Goal: Feedback & Contribution: Contribute content

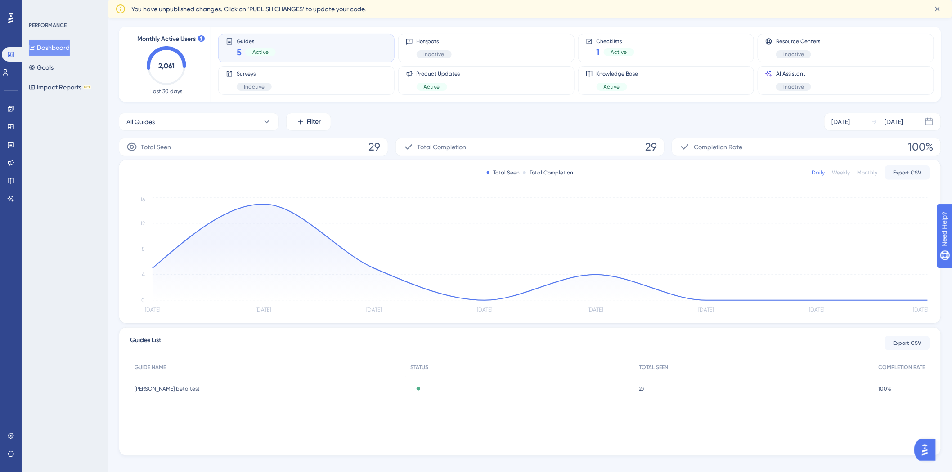
scroll to position [50, 0]
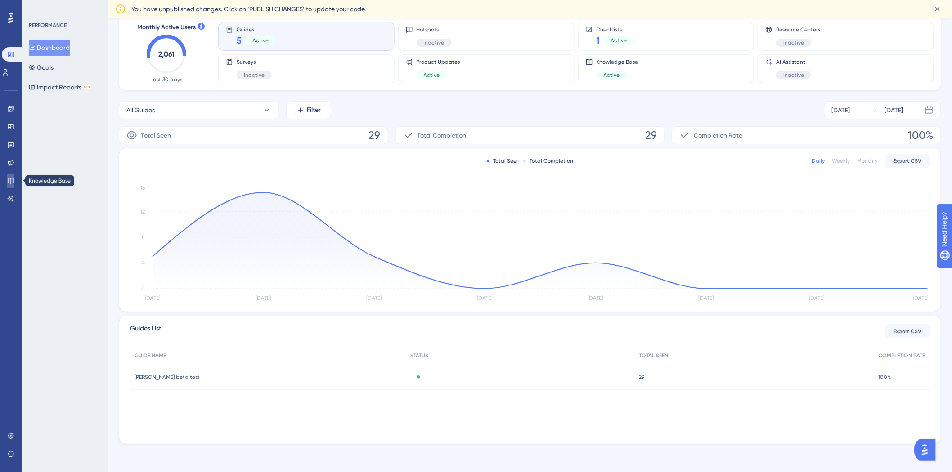
click at [11, 182] on icon at bounding box center [11, 181] width 6 height 6
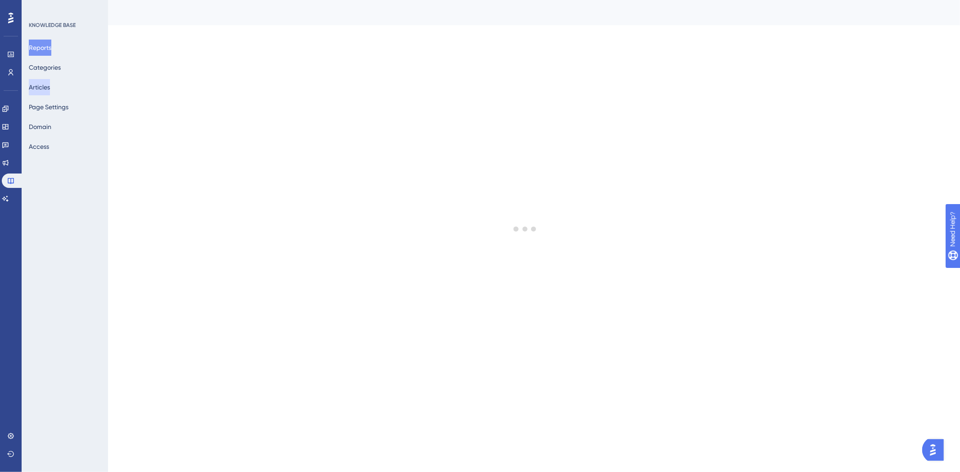
click at [47, 91] on button "Articles" at bounding box center [39, 87] width 21 height 16
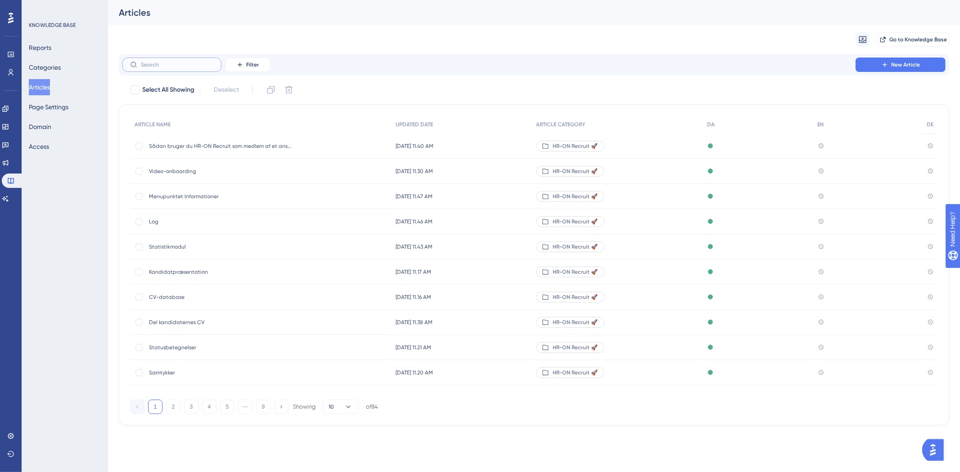
click at [197, 66] on input "text" at bounding box center [177, 65] width 73 height 6
type input "e"
click at [195, 66] on input "text" at bounding box center [177, 65] width 73 height 6
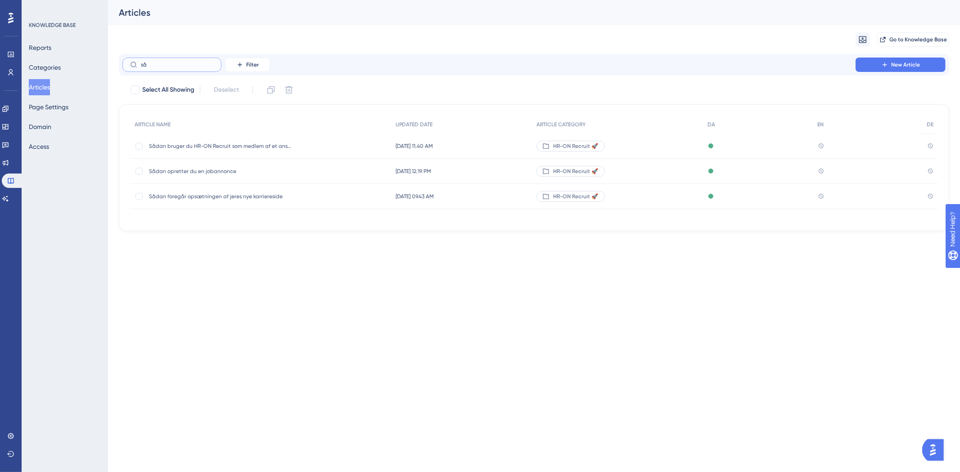
type input "s"
type input "oprete"
checkbox input "true"
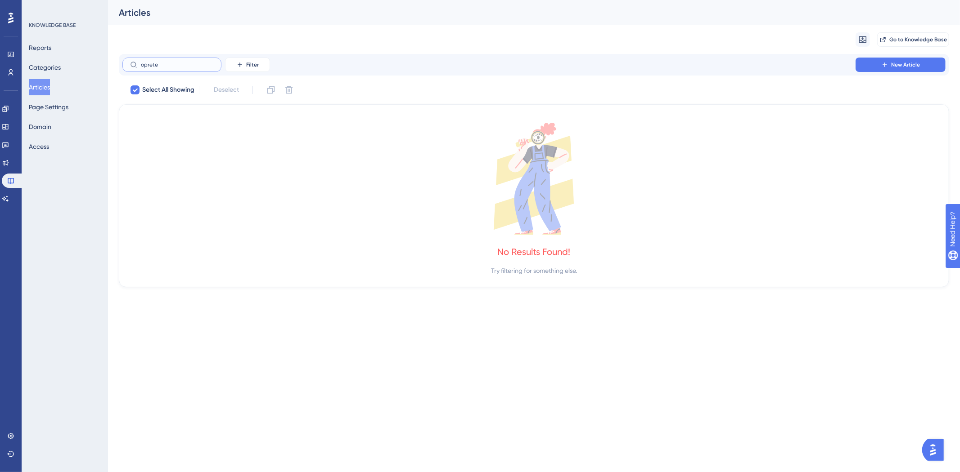
type input "opret"
checkbox input "false"
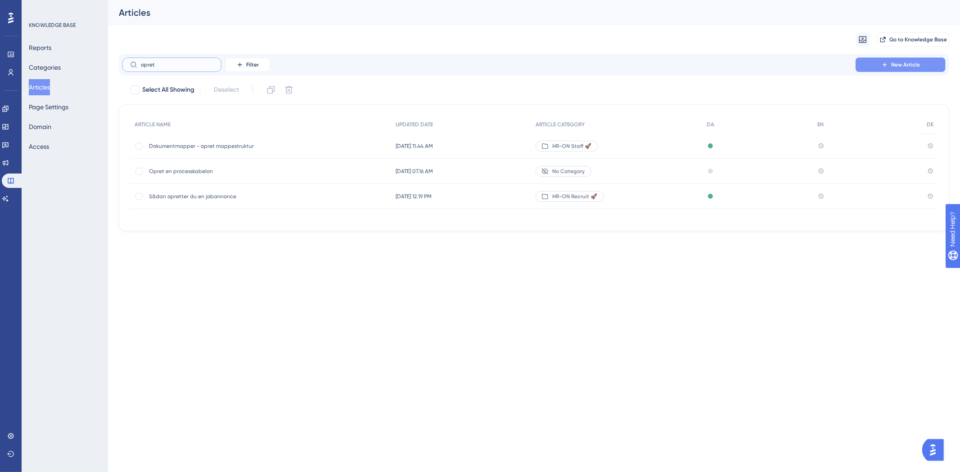
type input "opret"
click at [889, 65] on button "New Article" at bounding box center [900, 65] width 90 height 14
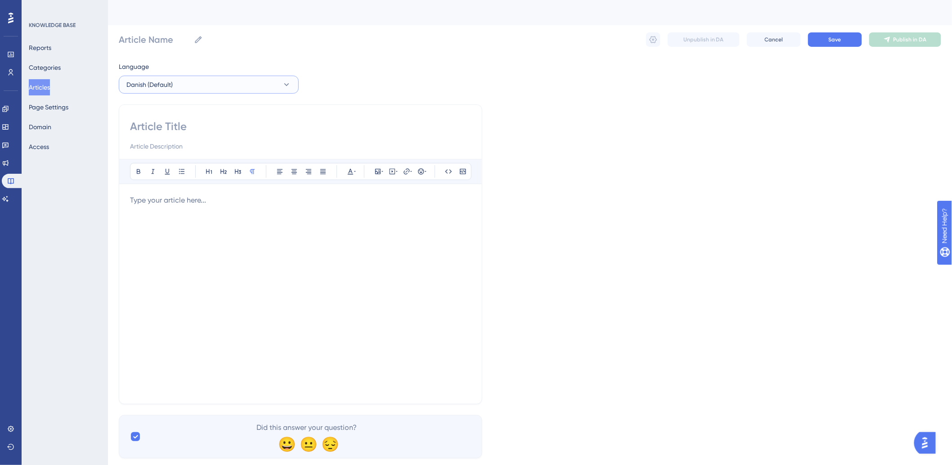
click at [191, 82] on button "Danish (Default)" at bounding box center [209, 85] width 180 height 18
click at [554, 100] on div "Language Danish (Default) Danish (Default) Danish (Default) No translation Engl…" at bounding box center [530, 259] width 822 height 397
click at [248, 123] on input at bounding box center [300, 126] width 341 height 14
type input "P"
type input "Opret"
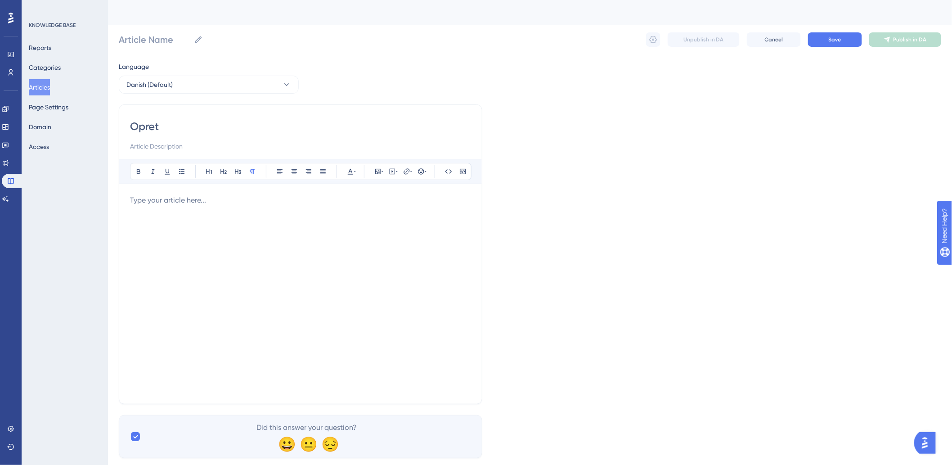
type input "Opret"
type input "Opret en Engagement"
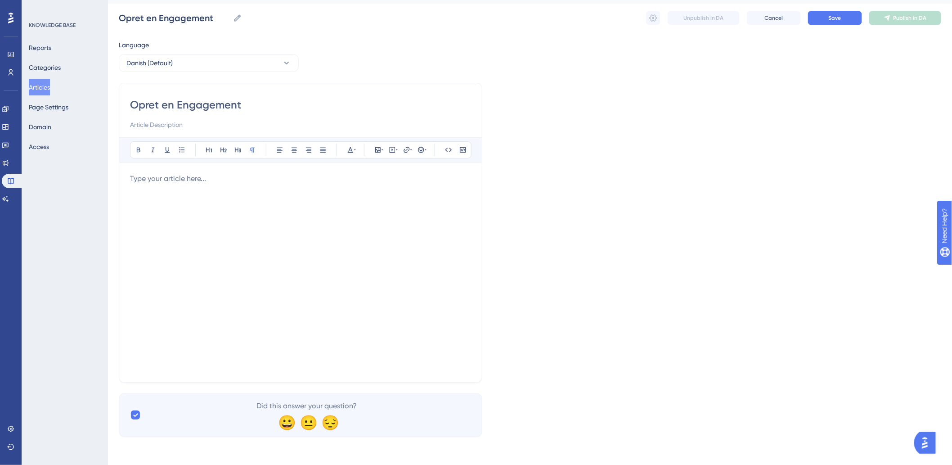
click at [272, 187] on div at bounding box center [300, 272] width 341 height 198
click at [203, 159] on div "Bold Italic Underline Bullet Point Heading 1 Heading 2 Heading 3 Normal Align L…" at bounding box center [300, 149] width 363 height 25
click at [202, 186] on div at bounding box center [300, 272] width 341 height 198
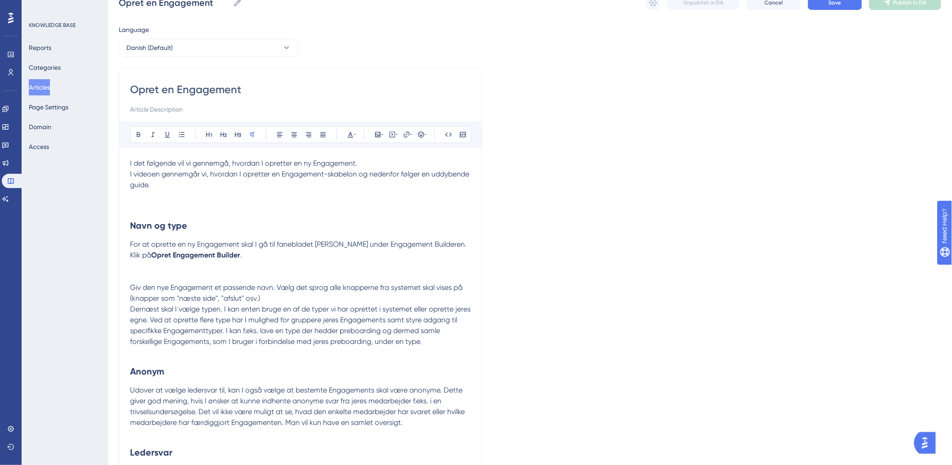
scroll to position [0, 0]
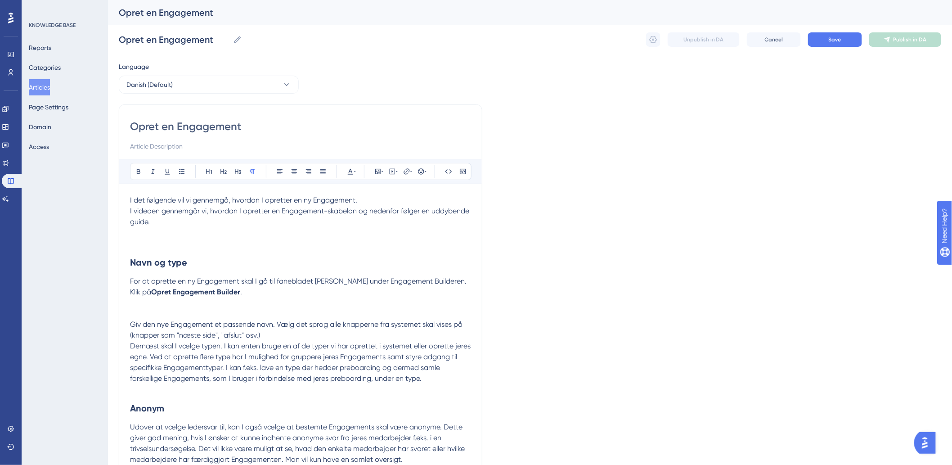
click at [133, 232] on p at bounding box center [300, 232] width 341 height 11
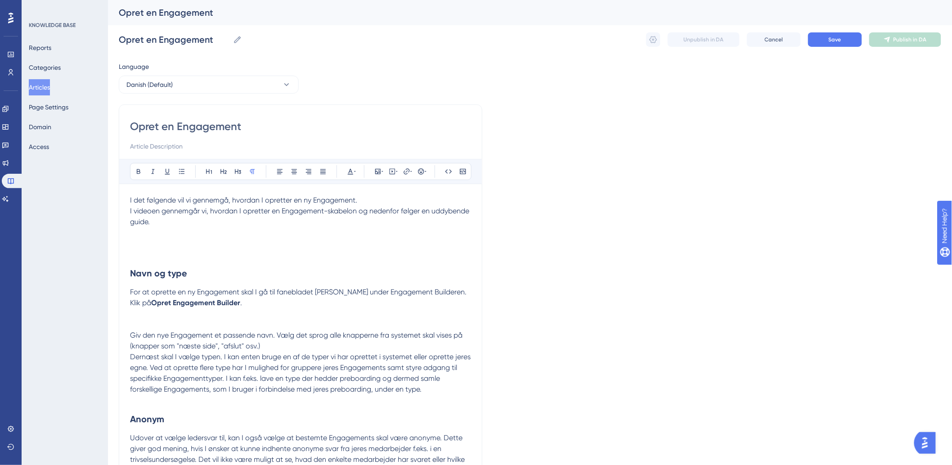
click at [173, 323] on p at bounding box center [300, 324] width 341 height 11
click at [381, 173] on icon at bounding box center [382, 171] width 2 height 7
click at [385, 205] on div "Insert Image Upload Image Edit Image Alt Text Save" at bounding box center [378, 223] width 114 height 85
click at [385, 209] on button "Upload Image" at bounding box center [377, 214] width 99 height 14
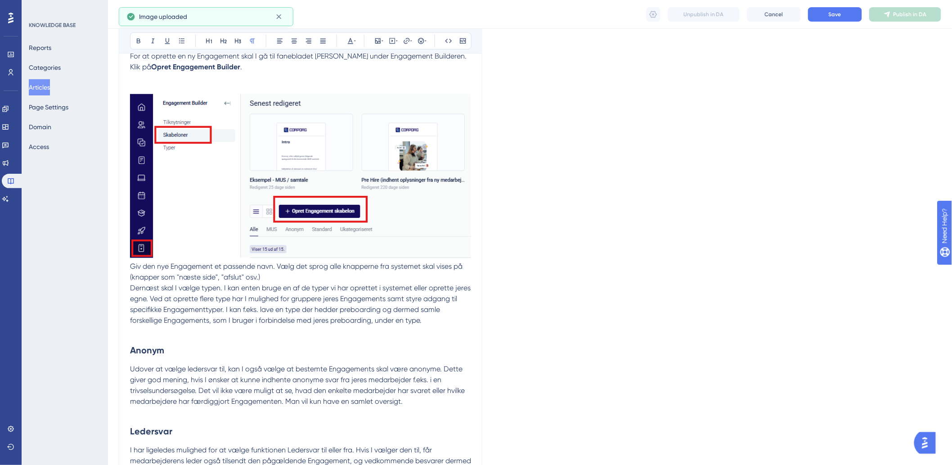
scroll to position [250, 0]
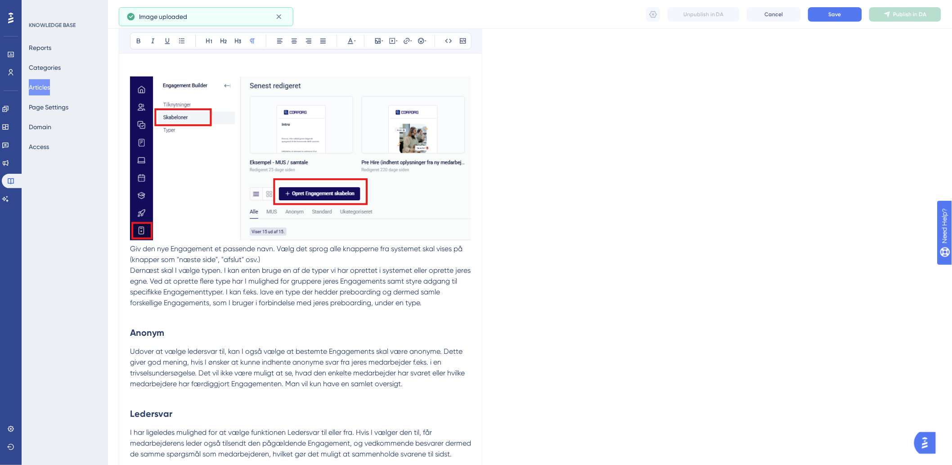
click at [132, 248] on span "Giv den nye Engagement et passende navn. Vælg det sprog alle knapperne fra syst…" at bounding box center [297, 253] width 334 height 19
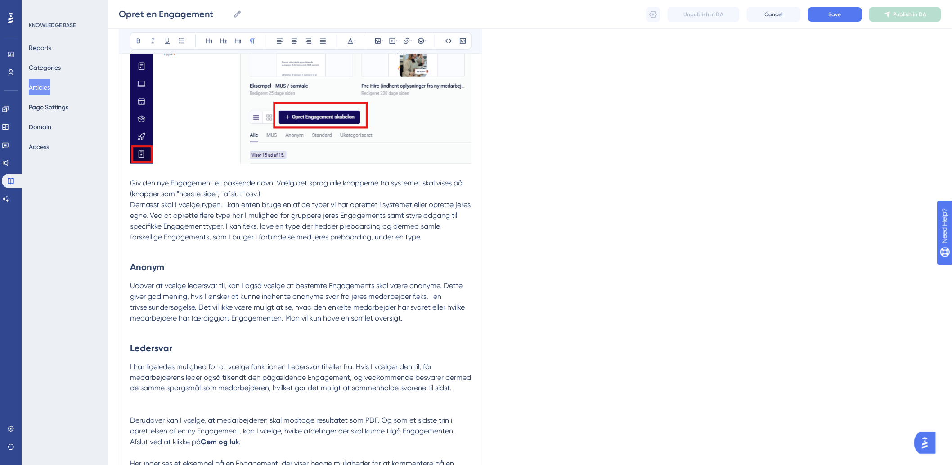
scroll to position [399, 0]
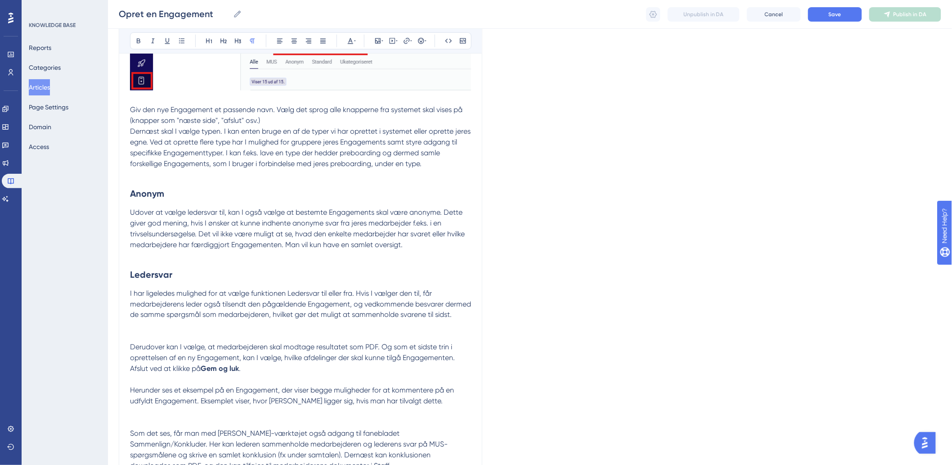
click at [172, 320] on p "I har ligeledes mulighed for at vælge funktionen Ledersvar til eller fra. Hvis …" at bounding box center [300, 304] width 341 height 32
click at [217, 262] on h2 "Ledersvar" at bounding box center [300, 274] width 341 height 27
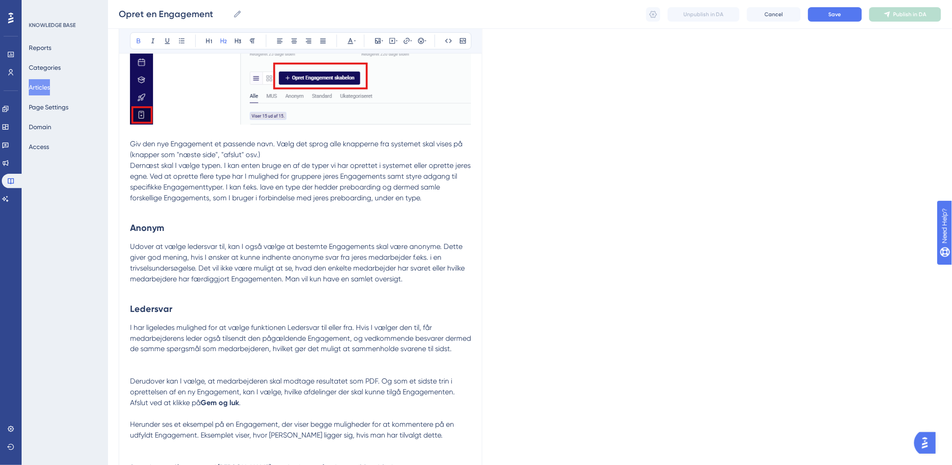
scroll to position [350, 0]
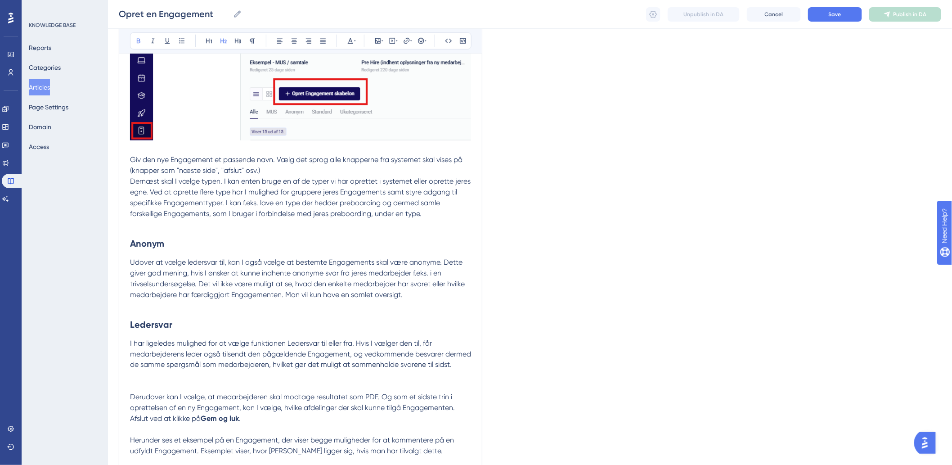
click at [158, 234] on h2 "Anonym" at bounding box center [300, 243] width 341 height 27
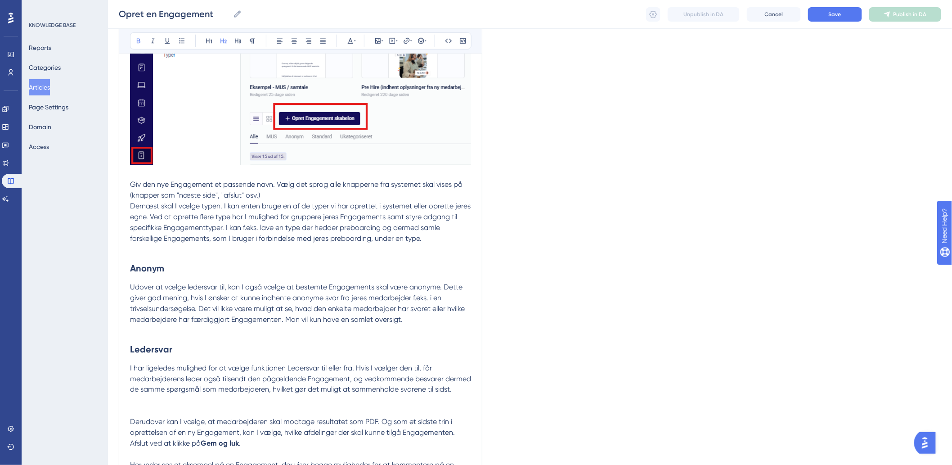
scroll to position [300, 0]
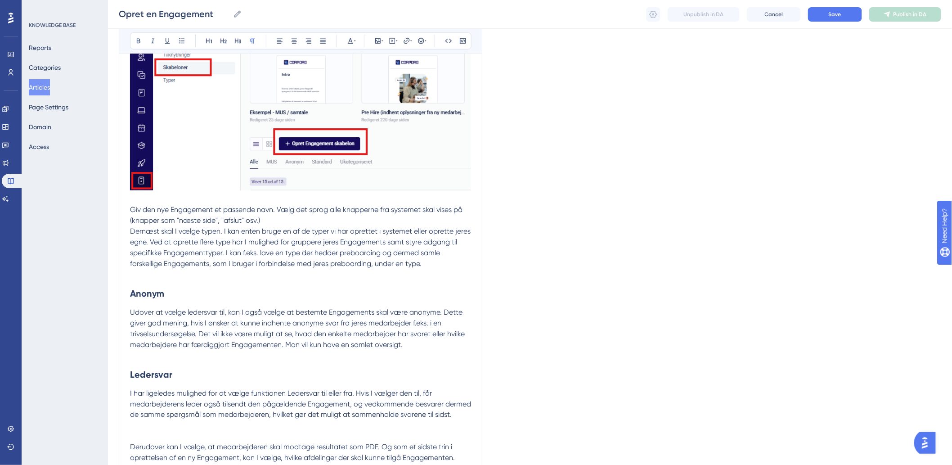
click at [283, 219] on p "Giv den nye Engagement et passende navn. Vælg det sprog alle knapperne fra syst…" at bounding box center [300, 209] width 341 height 32
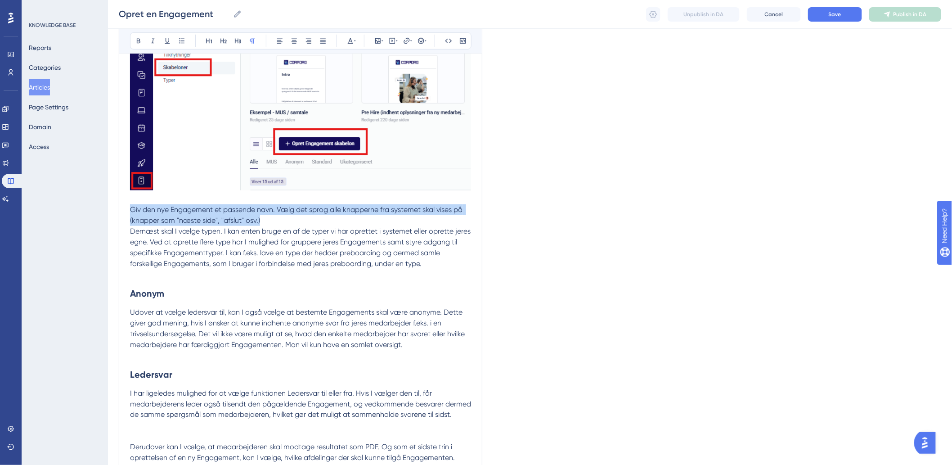
drag, startPoint x: 131, startPoint y: 211, endPoint x: 395, endPoint y: 224, distance: 264.4
click at [395, 224] on p "Giv den nye Engagement et passende navn. Vælg det sprog alle knapperne fra syst…" at bounding box center [300, 209] width 341 height 32
click at [390, 221] on p "Giv den nye Engagement et passende navn. Vælg det sprog alle knapperne fra syst…" at bounding box center [300, 209] width 341 height 32
click at [393, 224] on p "Giv den nye Engagement et passende navn. Vælg det sprog alle knapperne fra syst…" at bounding box center [300, 209] width 341 height 32
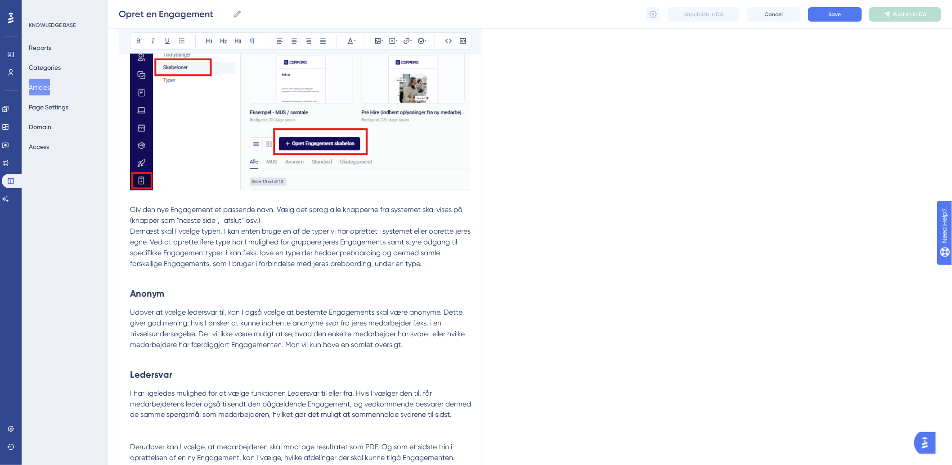
click at [469, 203] on p "Giv den nye Engagement et passende navn. Vælg det sprog alle knapperne fra syst…" at bounding box center [300, 209] width 341 height 32
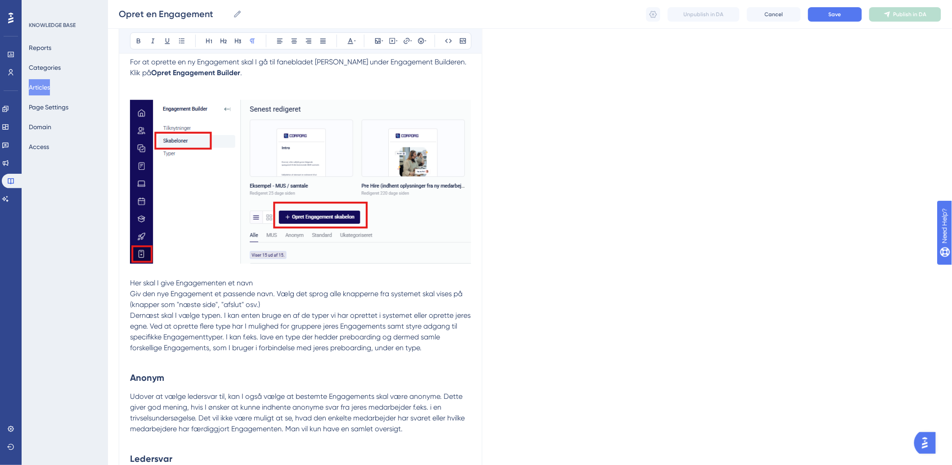
scroll to position [250, 0]
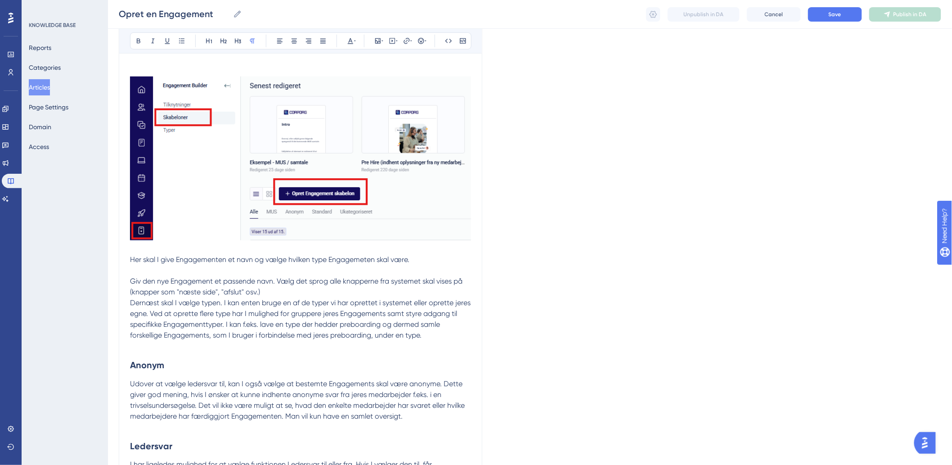
click at [178, 259] on span "Her skal I give Engagementen et navn og vælge hvilken type Engagemeten skal vær…" at bounding box center [269, 259] width 279 height 9
click at [260, 260] on span "Her skal I give Engagementen et navn og vælge hvilken type Engagemeten skal vær…" at bounding box center [269, 259] width 279 height 9
click at [402, 261] on span "Her skal I give Engagementen et navn og vælge hvilken type Engagemeten skal vær…" at bounding box center [269, 259] width 279 height 9
click at [434, 259] on p "Her skal I give Engagementen et navn og vælge hvilken type Engagemeten skal vær…" at bounding box center [300, 270] width 341 height 54
click at [131, 281] on span "Giv den nye Engagement et passende navn. Vælg det sprog alle knapperne fra syst…" at bounding box center [297, 286] width 334 height 19
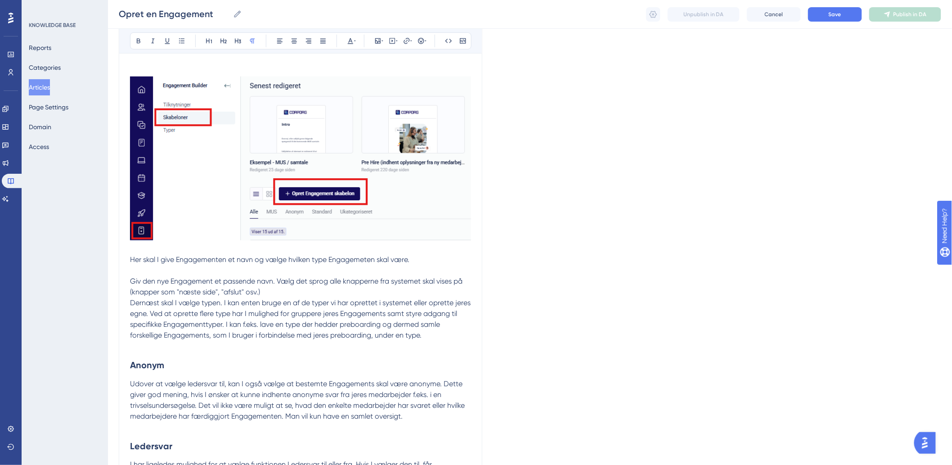
click at [421, 264] on p "Her skal I give Engagementen et navn og vælge hvilken type Engagemeten skal vær…" at bounding box center [300, 270] width 341 height 54
drag, startPoint x: 280, startPoint y: 281, endPoint x: 450, endPoint y: 282, distance: 170.5
click at [450, 282] on span "Giv den nye Engagement et passende navn. Vælg det sprog alle knapperne fra syst…" at bounding box center [297, 286] width 334 height 19
click at [450, 283] on span "Giv den nye Engagement et passende navn. Vælg det sprog alle knapperne fra syst…" at bounding box center [297, 286] width 334 height 19
drag, startPoint x: 129, startPoint y: 280, endPoint x: 310, endPoint y: 305, distance: 182.5
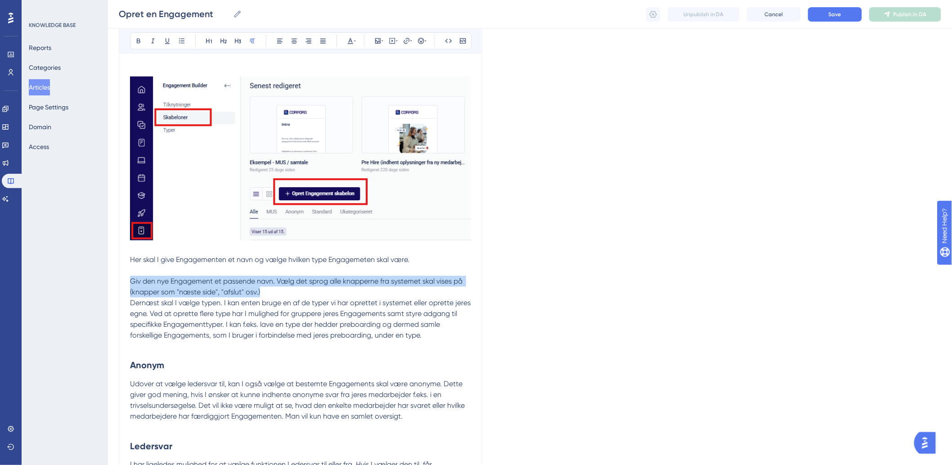
drag, startPoint x: 291, startPoint y: 292, endPoint x: 125, endPoint y: 278, distance: 166.6
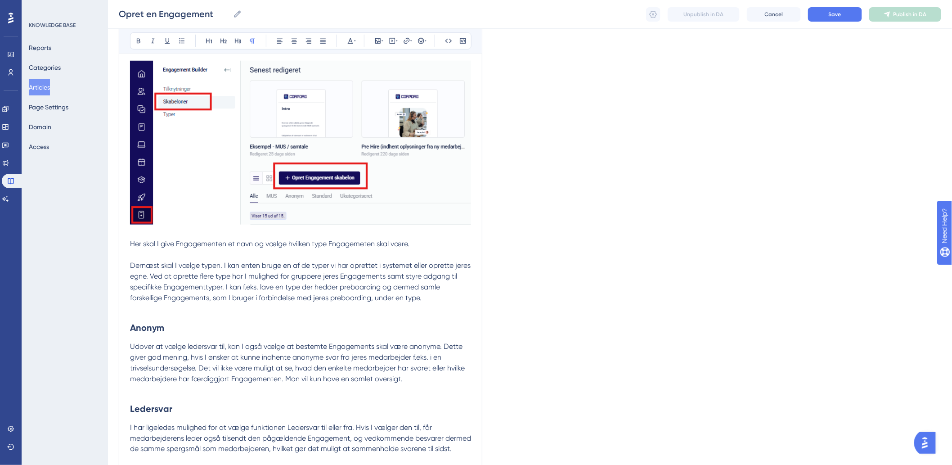
scroll to position [350, 0]
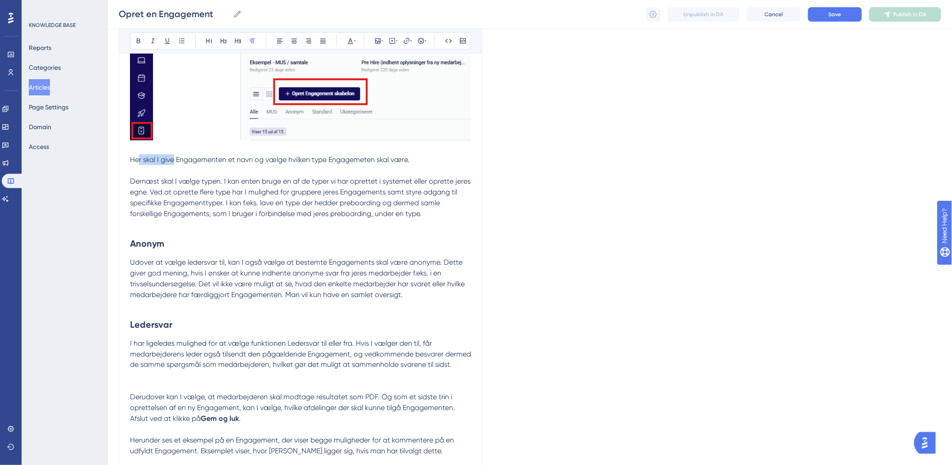
drag, startPoint x: 173, startPoint y: 159, endPoint x: 139, endPoint y: 163, distance: 33.5
click at [139, 163] on span "Her skal I give Engagementen et navn og vælge hvilken type Engagemeten skal vær…" at bounding box center [269, 159] width 279 height 9
click at [205, 157] on span "Giv engagementen et navn og vælge hvilken type Engagemeten skal være." at bounding box center [253, 159] width 247 height 9
click at [433, 161] on p "Giv engagementen et passende navn og vælge hvilken type Engagemeten skal være." at bounding box center [300, 160] width 341 height 32
click at [269, 161] on span "Giv engagementen et passende navn og vælge hvilken type Engagemeten skal være." at bounding box center [270, 159] width 280 height 9
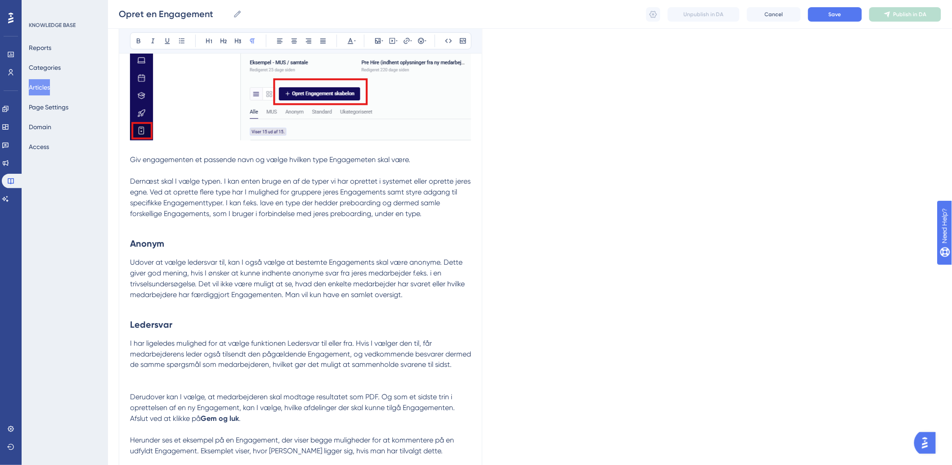
click at [250, 161] on span "Giv engagementen et passende navn og vælge hvilken type Engagemeten skal være." at bounding box center [270, 159] width 280 height 9
click at [444, 161] on p "Giv engagementen et passende navn og vælg derefter hvilken type Engagemeten ska…" at bounding box center [300, 160] width 341 height 32
drag, startPoint x: 223, startPoint y: 179, endPoint x: 145, endPoint y: 177, distance: 77.9
click at [145, 177] on p "Dernæst skal I vælge typen. I kan enten bruge en af de typer vi har oprettet i …" at bounding box center [300, 197] width 341 height 43
click at [322, 183] on span "I kan enten bruge en af de typer vi har oprettet i systemet eller oprette jeres…" at bounding box center [301, 197] width 343 height 41
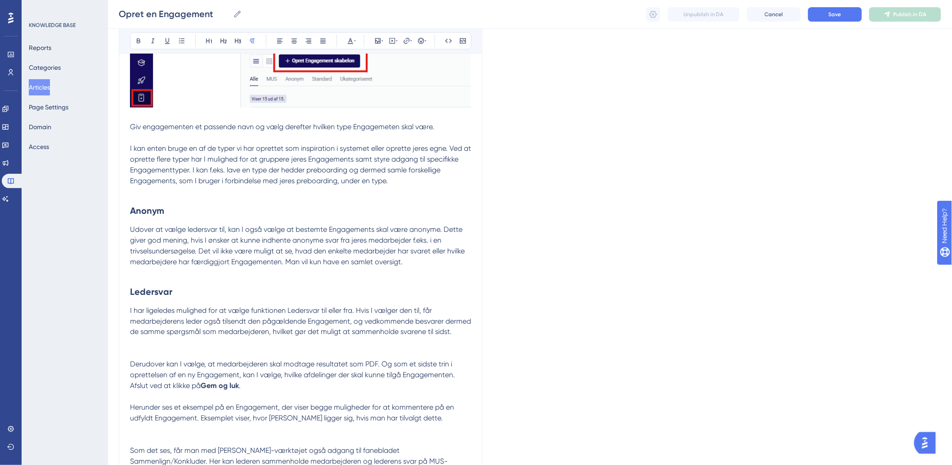
scroll to position [399, 0]
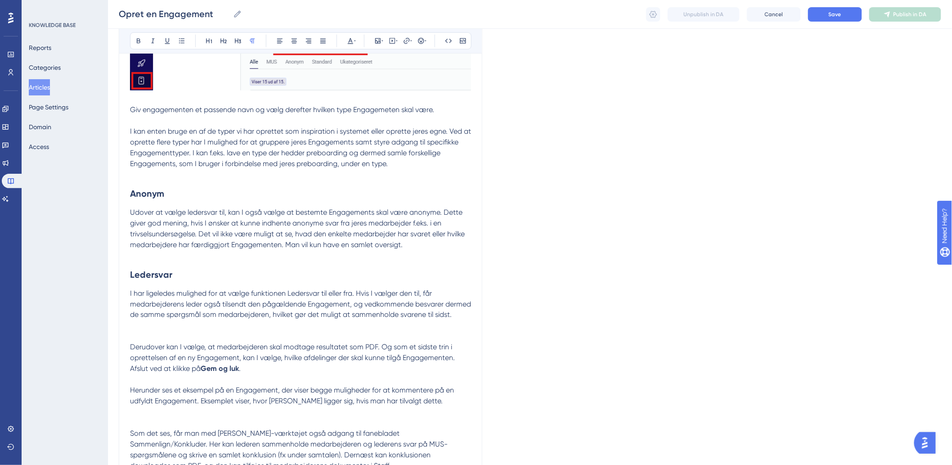
click at [154, 180] on h2 "Anonym" at bounding box center [300, 193] width 341 height 27
click at [299, 163] on span "I kan enten bruge en af de typer vi har oprettet som inspiration i systemet ell…" at bounding box center [301, 147] width 343 height 41
click at [206, 168] on p "Giv engagementen et passende navn og vælg derefter hvilken type Engagemeten ska…" at bounding box center [300, 132] width 341 height 76
click at [195, 177] on p at bounding box center [300, 174] width 341 height 11
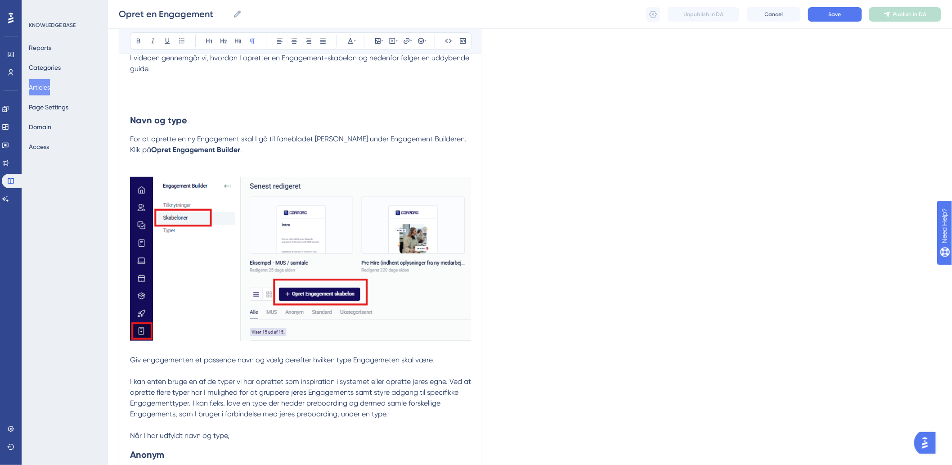
scroll to position [150, 0]
click at [851, 8] on button "Save" at bounding box center [835, 14] width 54 height 14
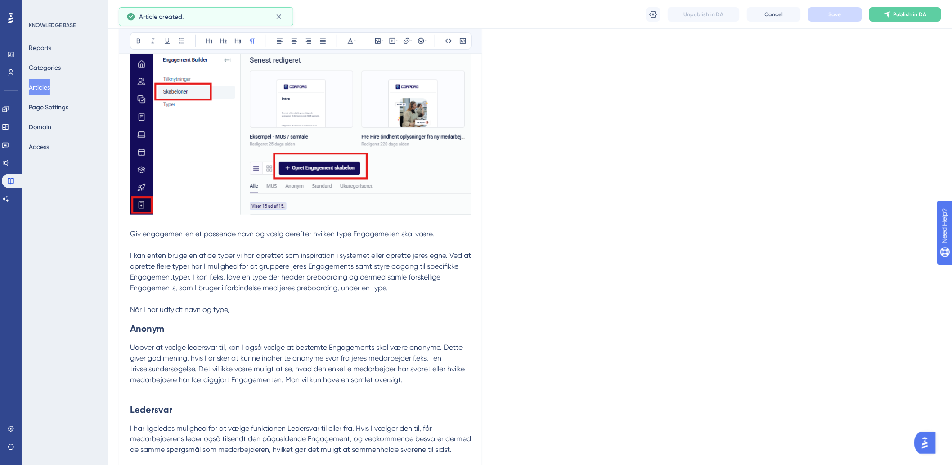
scroll to position [320, 0]
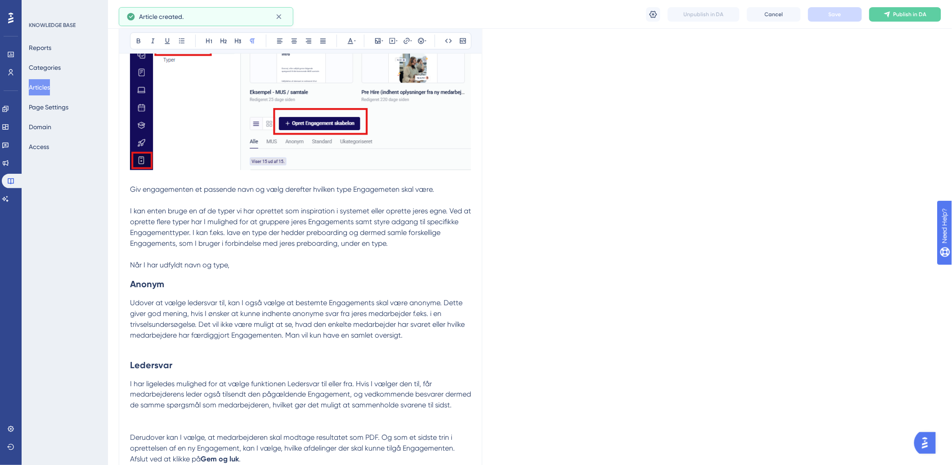
click at [242, 257] on p "Når I har udfyldt navn og type," at bounding box center [300, 260] width 341 height 22
click at [242, 269] on p "Når I har udfyldt navn og type," at bounding box center [300, 260] width 341 height 22
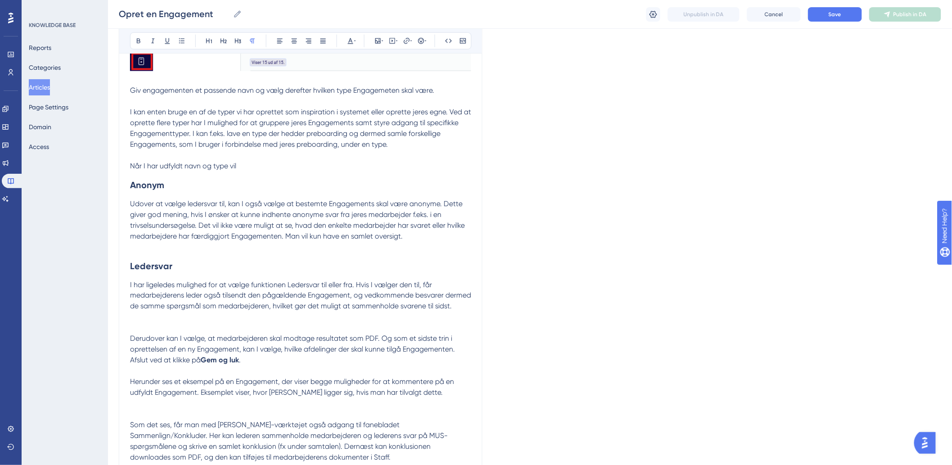
scroll to position [370, 0]
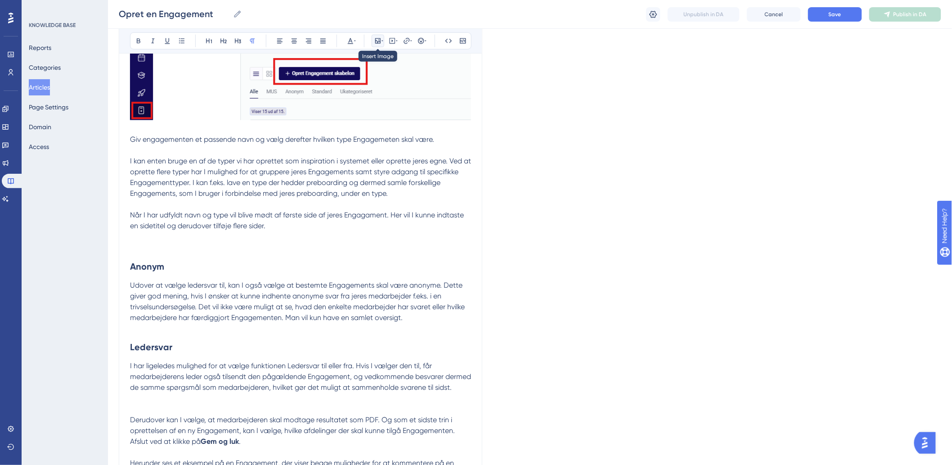
click at [381, 42] on div at bounding box center [377, 40] width 7 height 7
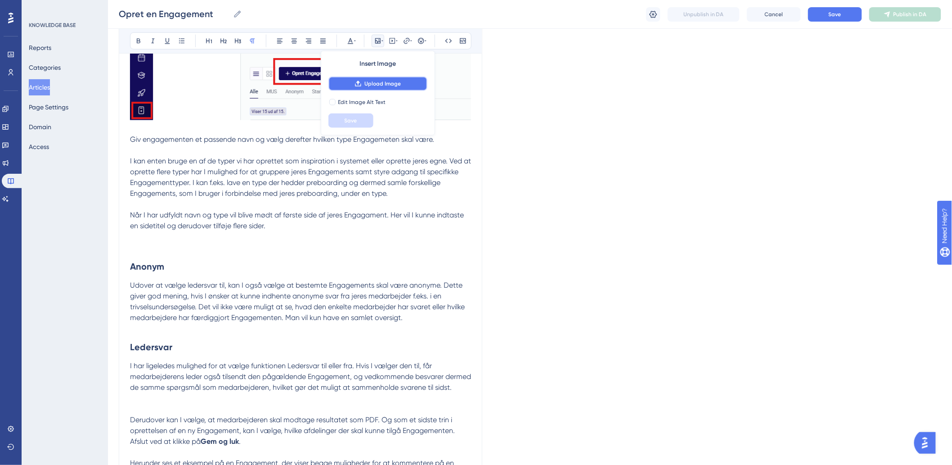
click at [366, 85] on span "Upload Image" at bounding box center [382, 83] width 36 height 7
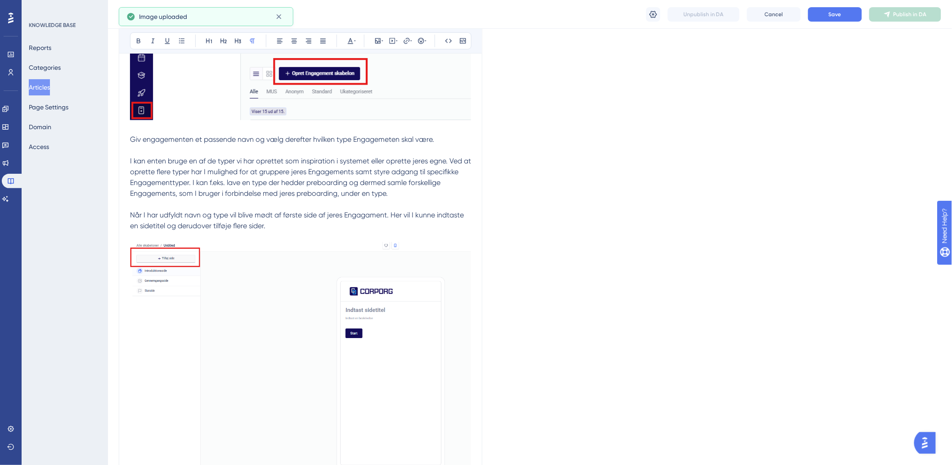
click at [281, 227] on p "Når I har udfyldt navn og type vil blive mødt af første side af jeres Engagamen…" at bounding box center [300, 343] width 341 height 289
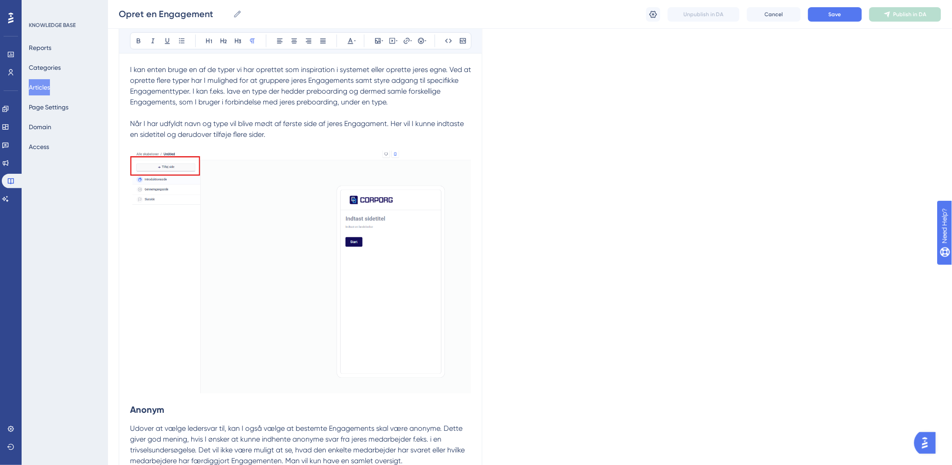
scroll to position [470, 0]
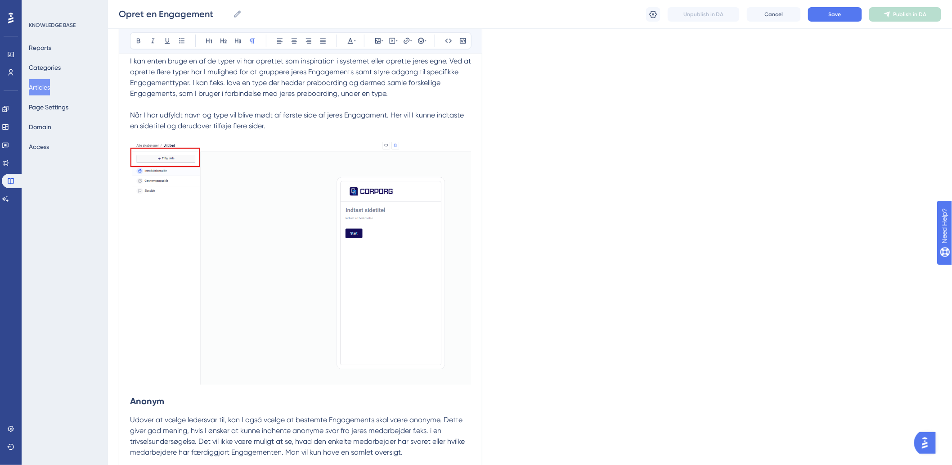
click at [166, 126] on span "Når I har udfyldt navn og type vil blive mødt af første side af jeres Engagamen…" at bounding box center [298, 120] width 336 height 19
drag, startPoint x: 347, startPoint y: 125, endPoint x: 319, endPoint y: 132, distance: 28.5
click at [319, 132] on p "Når I har udfyldt navn og type vil blive mødt af første side af jeres Engagamen…" at bounding box center [300, 243] width 341 height 289
drag, startPoint x: 437, startPoint y: 113, endPoint x: 408, endPoint y: 118, distance: 29.7
click at [408, 118] on span "Når I har udfyldt navn og type vil blive mødt af første side af jeres Engagamen…" at bounding box center [298, 120] width 336 height 19
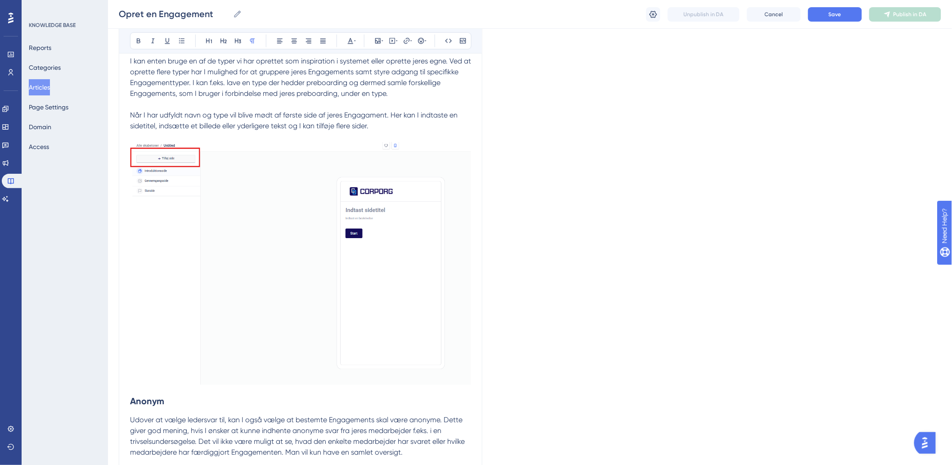
click at [238, 125] on span "Når I har udfyldt navn og type vil blive mødt af første side af jeres Engagamen…" at bounding box center [294, 120] width 329 height 19
click at [406, 124] on p "Når I har udfyldt navn og type vil blive mødt af første side af jeres Engagamen…" at bounding box center [300, 243] width 341 height 289
click at [283, 126] on span "Når I har udfyldt navn og type vil blive mødt af første side af jeres Engagamen…" at bounding box center [294, 120] width 329 height 19
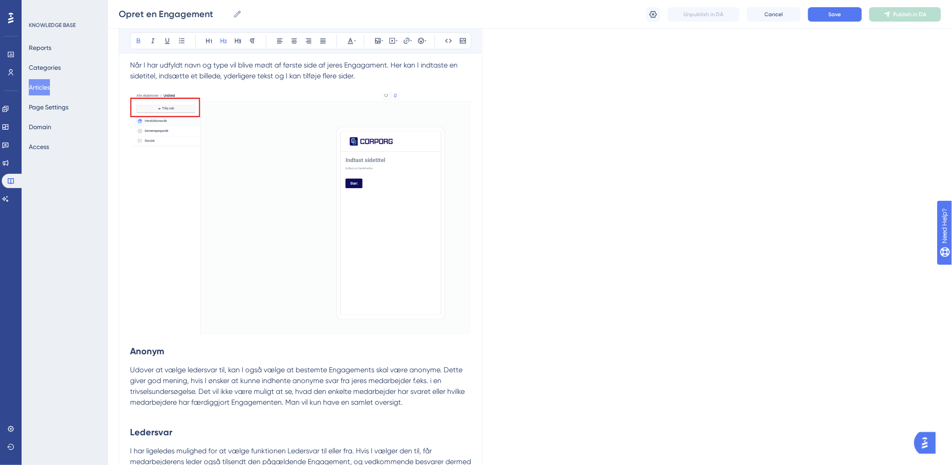
click at [134, 354] on strong "Anonym" at bounding box center [147, 351] width 34 height 11
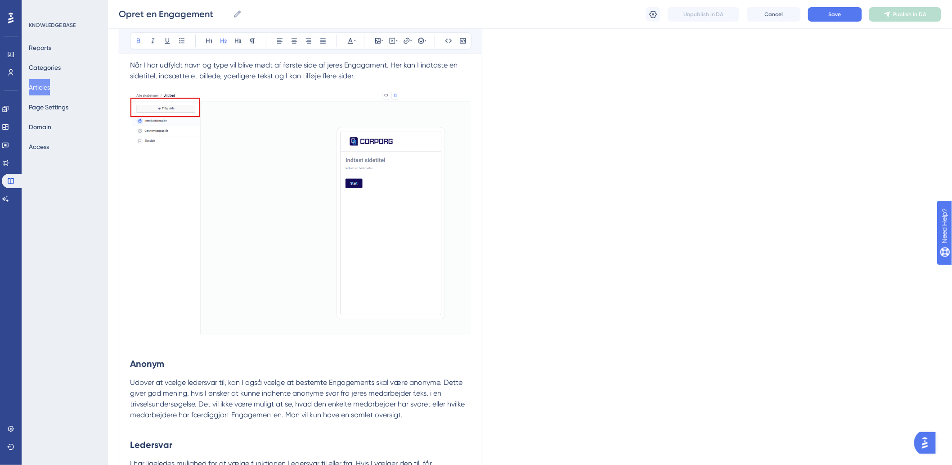
click at [147, 354] on h2 "Anonym" at bounding box center [300, 358] width 341 height 40
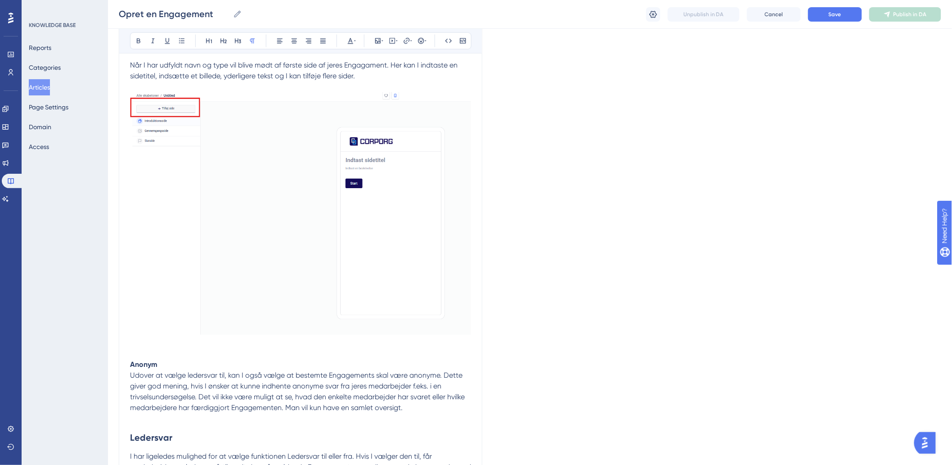
click at [130, 365] on strong "Anonym" at bounding box center [143, 364] width 27 height 9
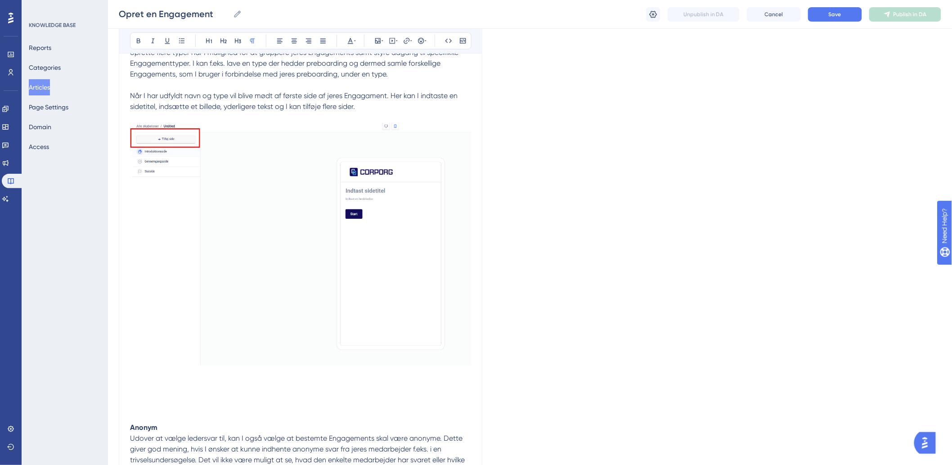
scroll to position [450, 0]
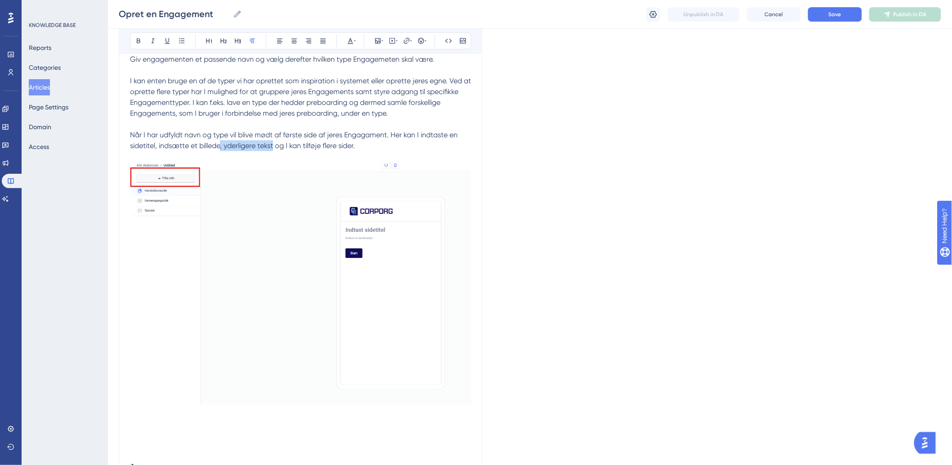
drag, startPoint x: 275, startPoint y: 145, endPoint x: 222, endPoint y: 149, distance: 53.7
click at [222, 149] on span "Når I har udfyldt navn og type vil blive mødt af første side af jeres Engagamen…" at bounding box center [294, 139] width 329 height 19
click at [376, 149] on p "Når I har udfyldt navn og type vil blive mødt af første side af jeres Engagamen…" at bounding box center [300, 263] width 341 height 289
drag, startPoint x: 279, startPoint y: 147, endPoint x: 225, endPoint y: 148, distance: 54.0
click at [225, 148] on span "Når I har udfyldt navn og type vil blive mødt af første side af jeres Engagamen…" at bounding box center [294, 139] width 329 height 19
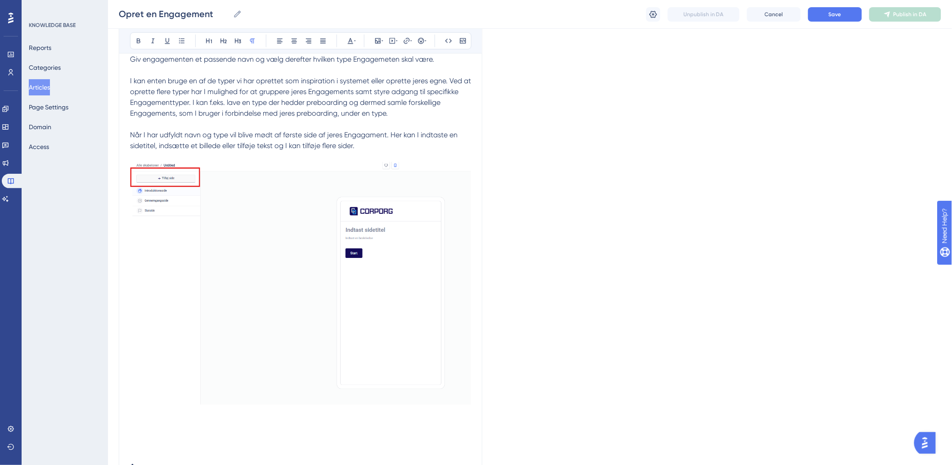
click at [404, 145] on p "Når I har udfyldt navn og type vil blive mødt af første side af jeres Engagamen…" at bounding box center [300, 263] width 341 height 289
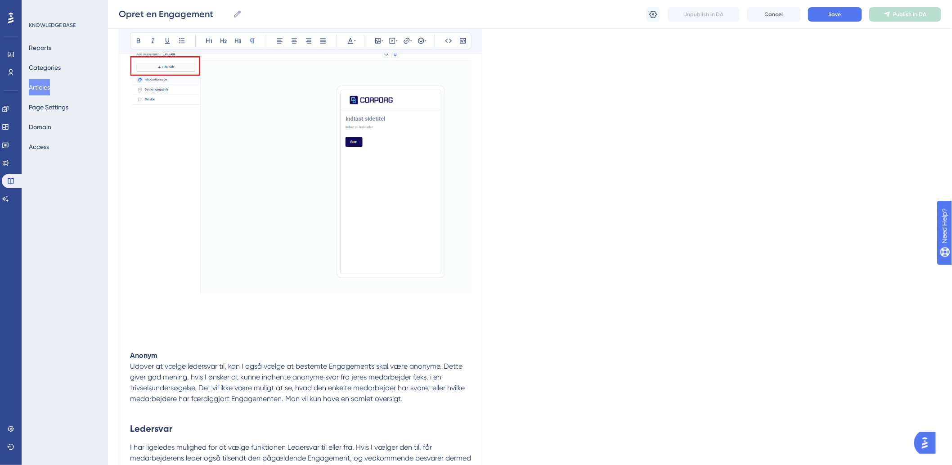
scroll to position [600, 0]
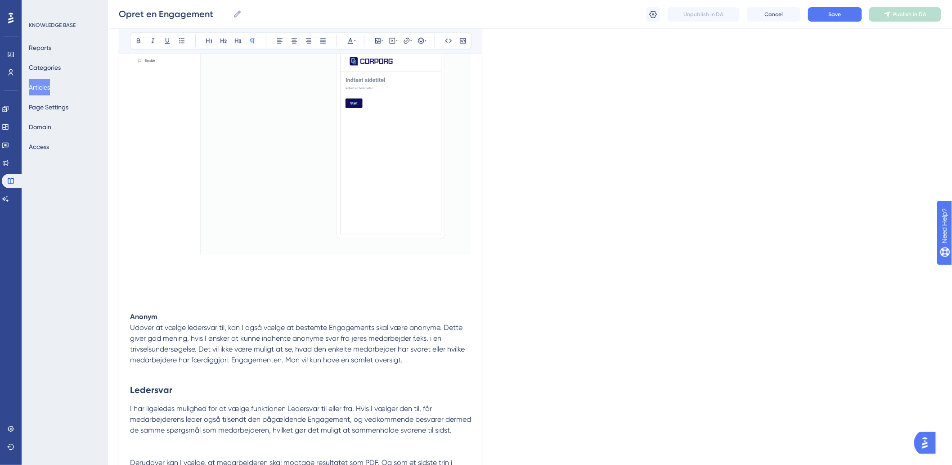
click at [140, 310] on p at bounding box center [300, 306] width 341 height 11
click at [145, 291] on p at bounding box center [300, 295] width 341 height 11
click at [147, 280] on p at bounding box center [300, 280] width 341 height 22
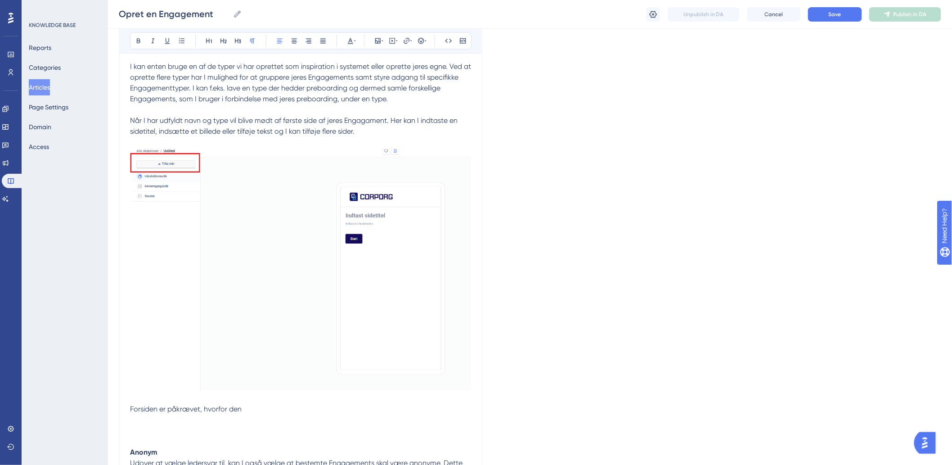
scroll to position [450, 0]
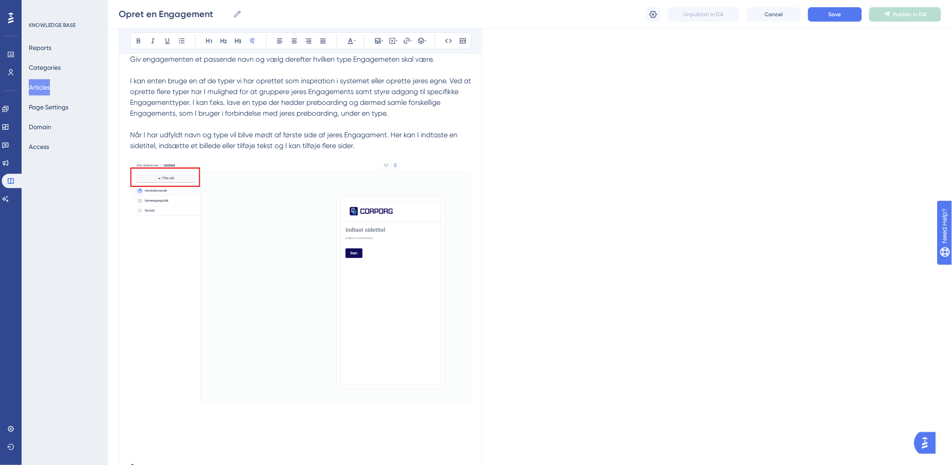
click at [319, 137] on span "Når I har udfyldt navn og type vil blive mødt af første side af jeres Engagamen…" at bounding box center [294, 139] width 329 height 19
click at [446, 137] on span "Når I har udfyldt navn og type vil blive mødt af første side/introduktionssiden…" at bounding box center [298, 139] width 337 height 19
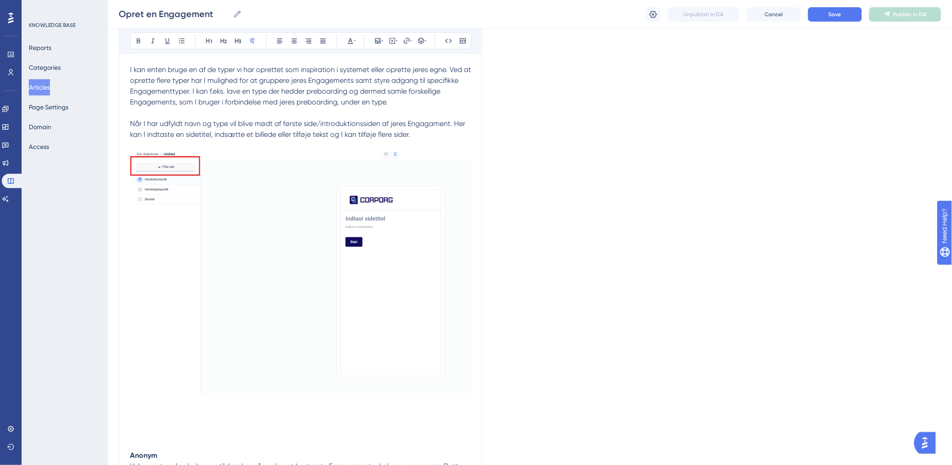
scroll to position [500, 0]
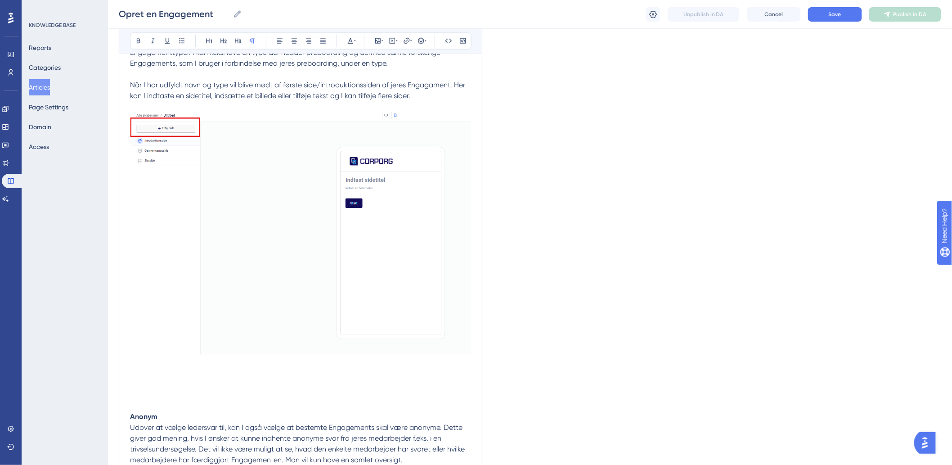
click at [148, 371] on p at bounding box center [300, 379] width 341 height 22
click at [137, 379] on p at bounding box center [300, 379] width 341 height 22
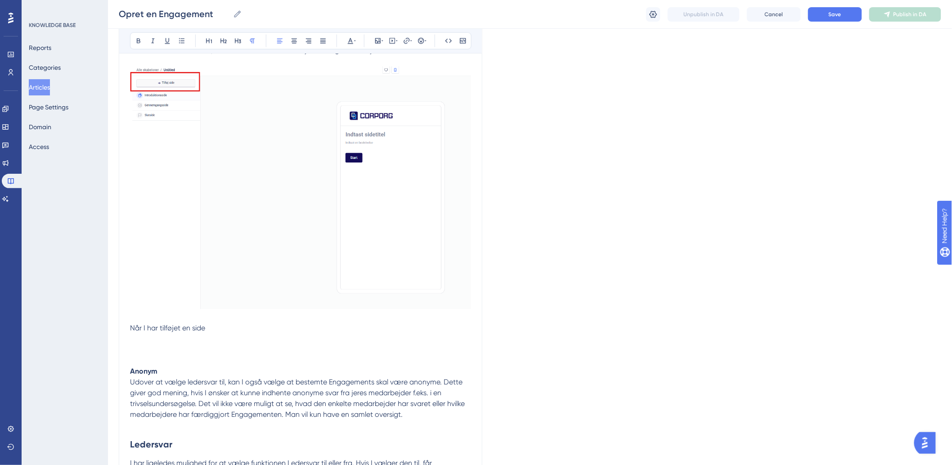
scroll to position [428, 0]
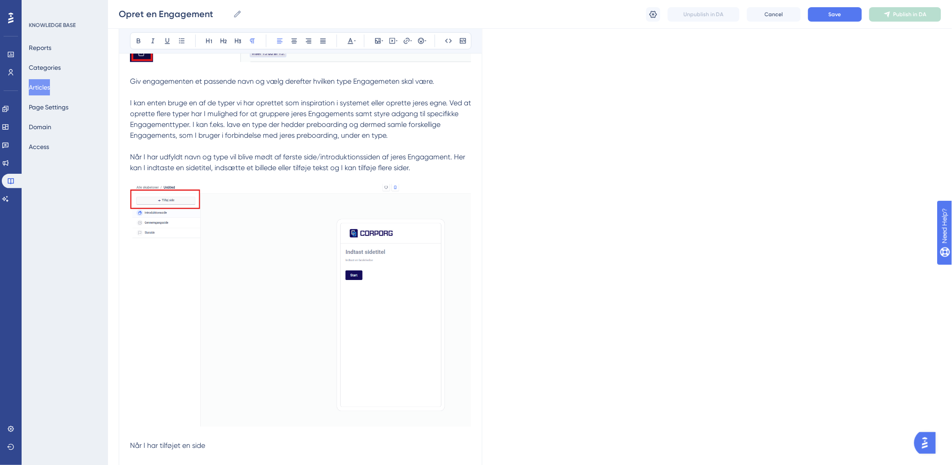
drag, startPoint x: 209, startPoint y: 446, endPoint x: 131, endPoint y: 446, distance: 78.3
click at [131, 446] on p "Når I har tilføjet en side" at bounding box center [300, 451] width 341 height 22
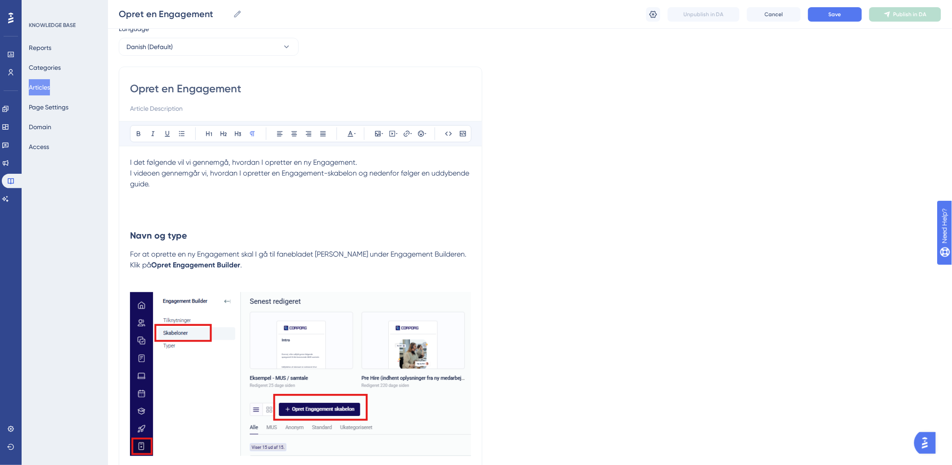
scroll to position [0, 0]
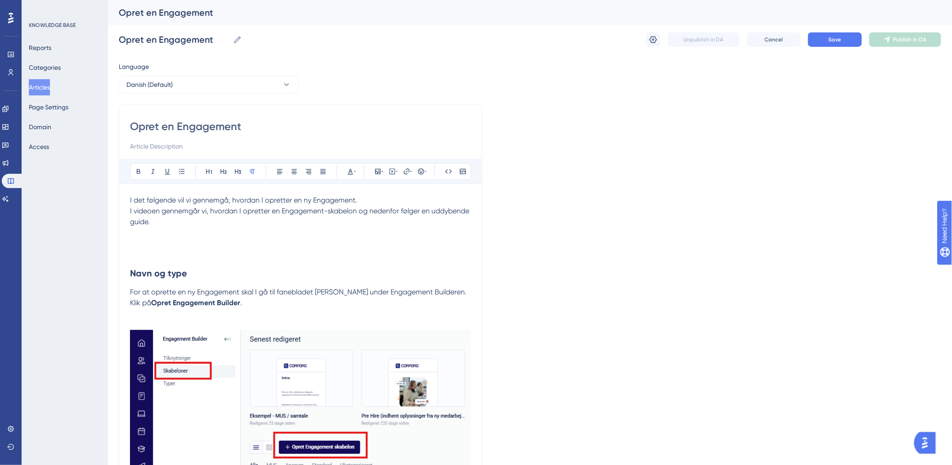
click at [141, 245] on p at bounding box center [300, 238] width 341 height 22
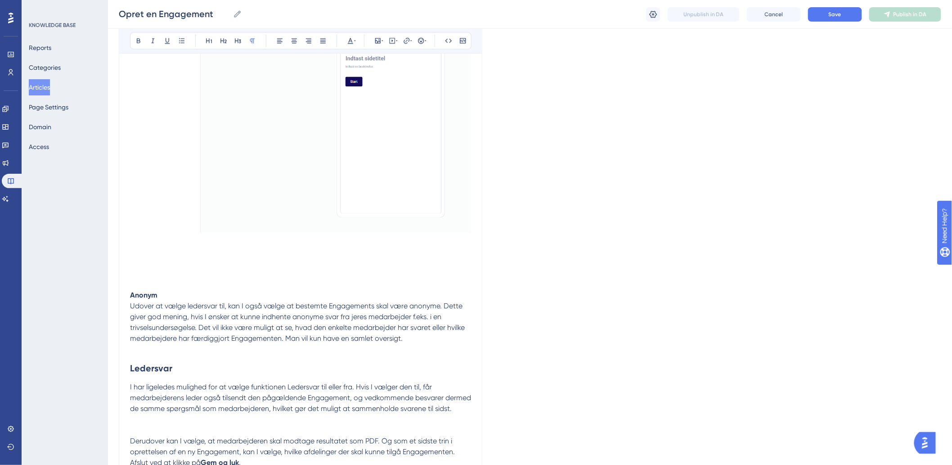
click at [154, 262] on p at bounding box center [300, 258] width 341 height 22
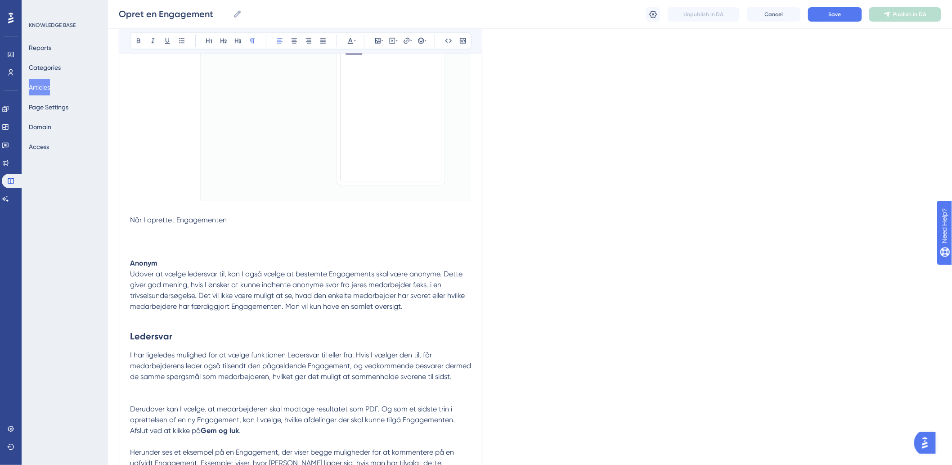
scroll to position [650, 0]
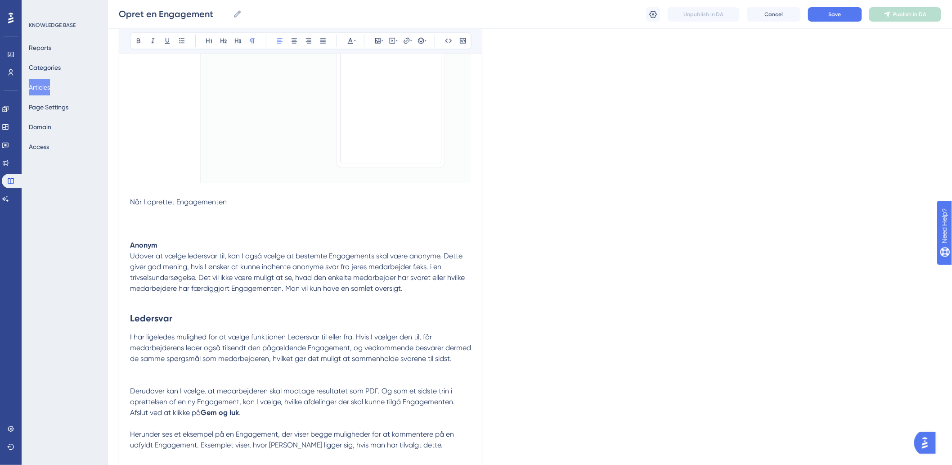
click at [257, 196] on p at bounding box center [300, 191] width 341 height 11
click at [261, 203] on p "Når I oprettet Engagementen" at bounding box center [300, 208] width 341 height 22
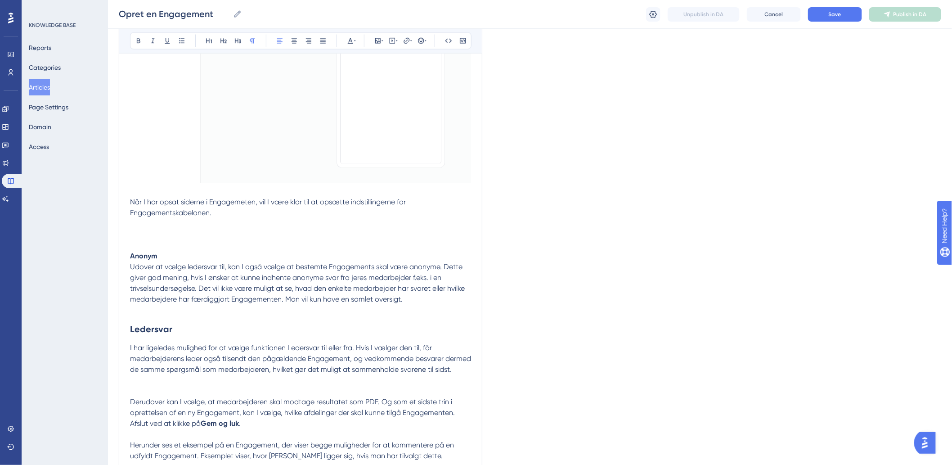
click at [258, 204] on span "Når I har opsat siderne i Engagemeten, vil I være klar til at opsætte indstilli…" at bounding box center [269, 207] width 278 height 19
click at [317, 202] on span "Når I har opsat siderne i Engagemeten (se eksempler på, hvordan Engagements kan…" at bounding box center [291, 207] width 323 height 19
click at [168, 216] on span "Når I har opsat siderne i Engagemeten (se eksempler på, hvordan Engagements kan…" at bounding box center [291, 207] width 323 height 19
click at [421, 205] on span "Når I har opsat siderne i Engagemeten (se eksempler på, hvordan Engagements kan…" at bounding box center [291, 207] width 323 height 19
click at [423, 212] on p "Når I har opsat siderne i Engagemeten (se eksempler på, hvordan Engagements kan…" at bounding box center [300, 213] width 341 height 32
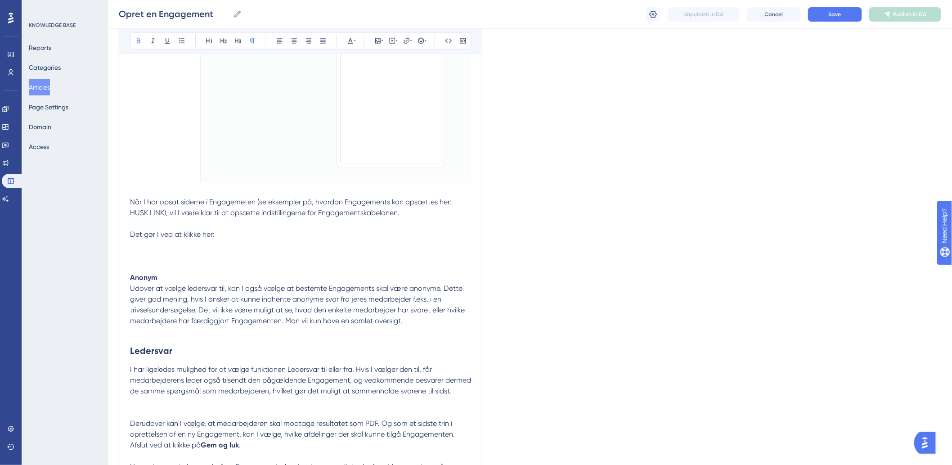
click at [170, 257] on p at bounding box center [300, 256] width 341 height 11
click at [153, 251] on p at bounding box center [300, 256] width 341 height 11
click at [98, 246] on div "KNOWLEDGE BASE Reports Categories Articles Page Settings Domain Access" at bounding box center [65, 232] width 86 height 465
click at [144, 249] on p "Når I har opsat siderne i Engagemeten (se eksempler på, hvordan Engagements kan…" at bounding box center [300, 224] width 341 height 54
click at [375, 40] on icon at bounding box center [377, 40] width 7 height 7
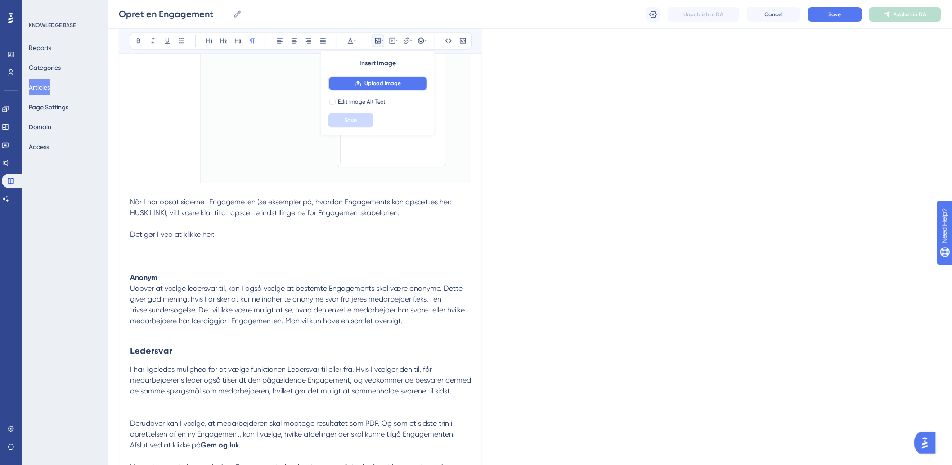
click at [368, 87] on span "Upload Image" at bounding box center [382, 83] width 36 height 7
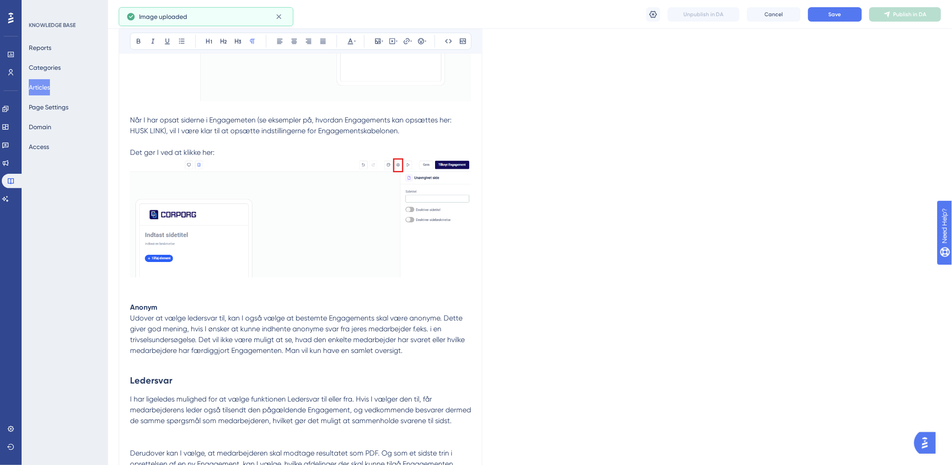
scroll to position [750, 0]
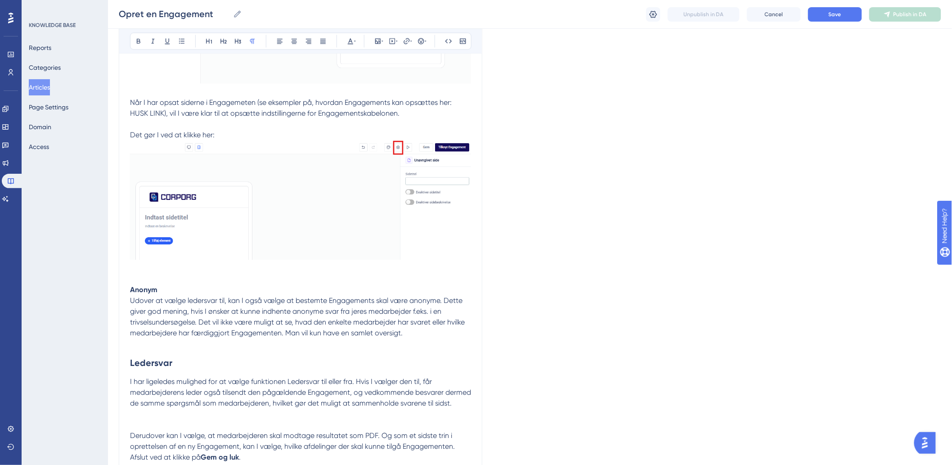
click at [430, 111] on p "Når I har opsat siderne i Engagemeten (se eksempler på, hvordan Engagements kan…" at bounding box center [300, 179] width 341 height 165
drag, startPoint x: 201, startPoint y: 114, endPoint x: 173, endPoint y: 118, distance: 27.7
click at [173, 118] on p "Når I har opsat siderne i Engagemeten (se eksempler på, hvordan Engagements kan…" at bounding box center [300, 179] width 341 height 165
click at [384, 116] on p "Når I har opsat siderne i Engagemeten (se eksempler på, hvordan Engagements kan…" at bounding box center [300, 179] width 341 height 165
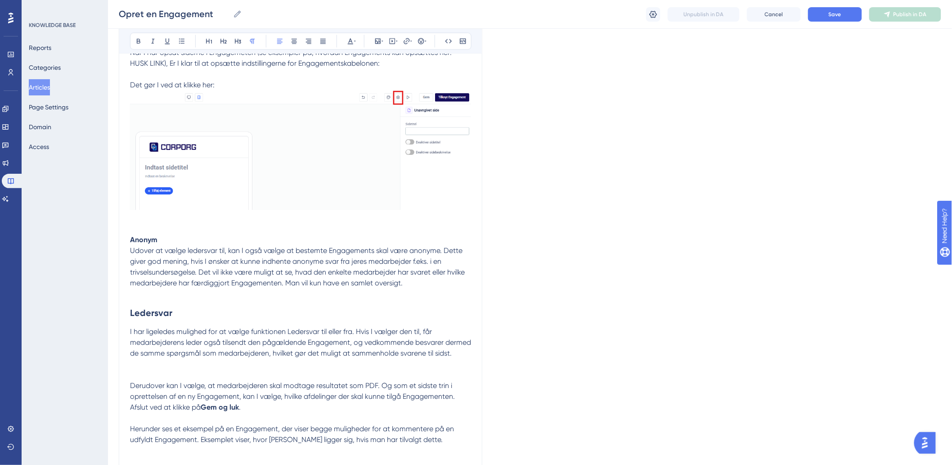
click at [172, 225] on p at bounding box center [300, 229] width 341 height 11
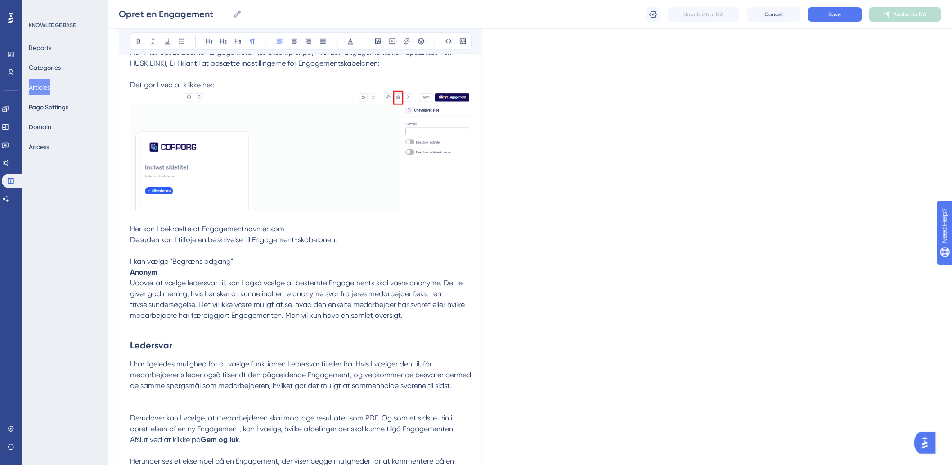
click at [255, 257] on p "Her kan I bekræfte at Engagementnavn er som Desuden kan I tilføje en beskrivels…" at bounding box center [300, 245] width 341 height 43
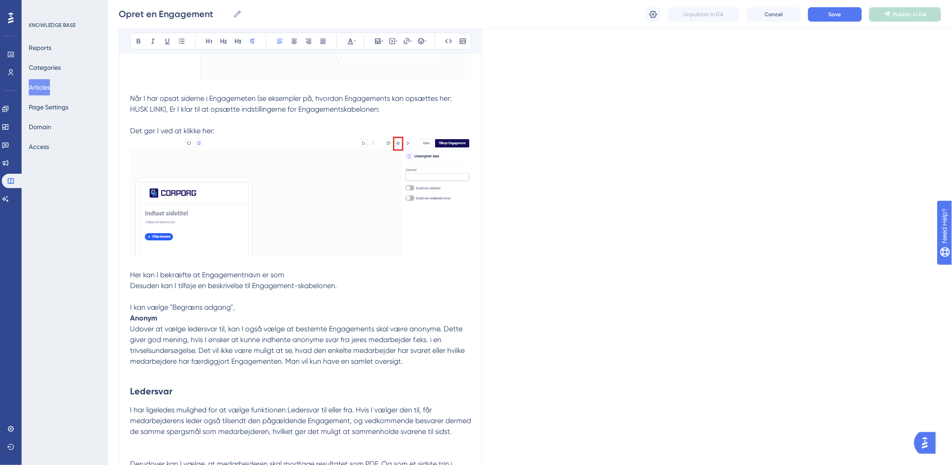
scroll to position [750, 0]
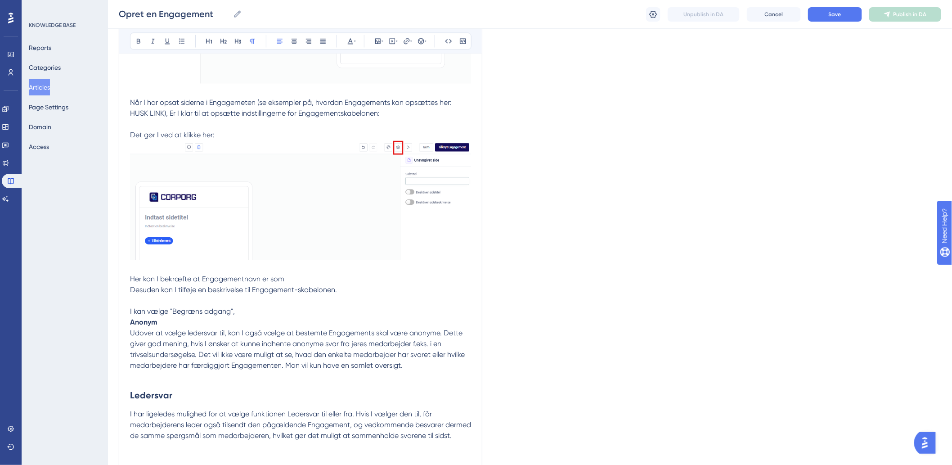
click at [332, 280] on p "Her kan I bekræfte at Engagementnavn er som Desuden kan I tilføje en beskrivels…" at bounding box center [300, 295] width 341 height 43
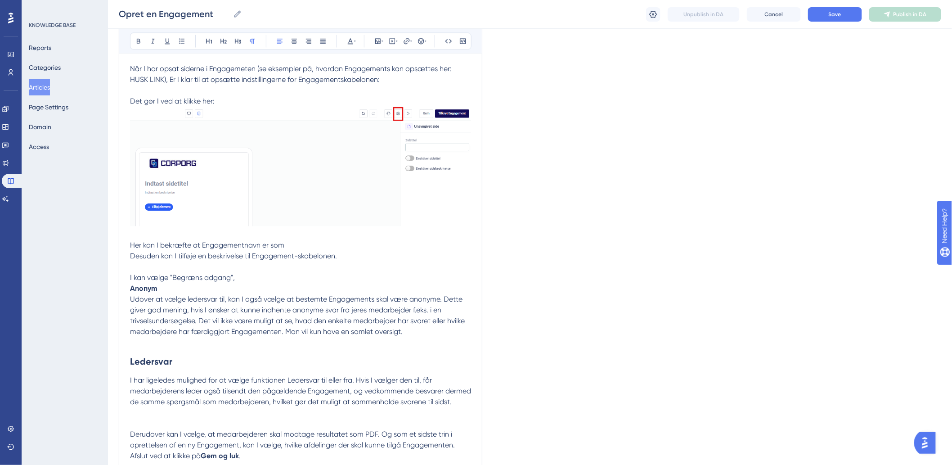
scroll to position [799, 0]
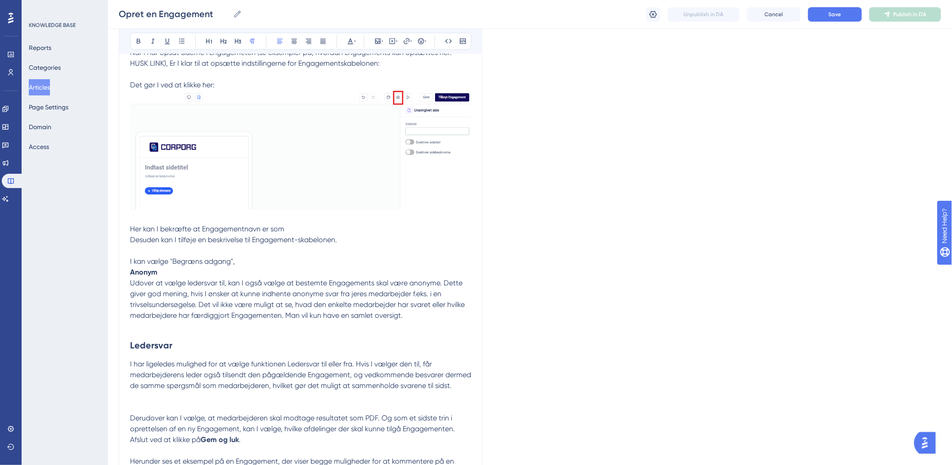
click at [256, 257] on p "Her kan I bekræfte at Engagementnavn er som Desuden kan I tilføje en beskrivels…" at bounding box center [300, 245] width 341 height 43
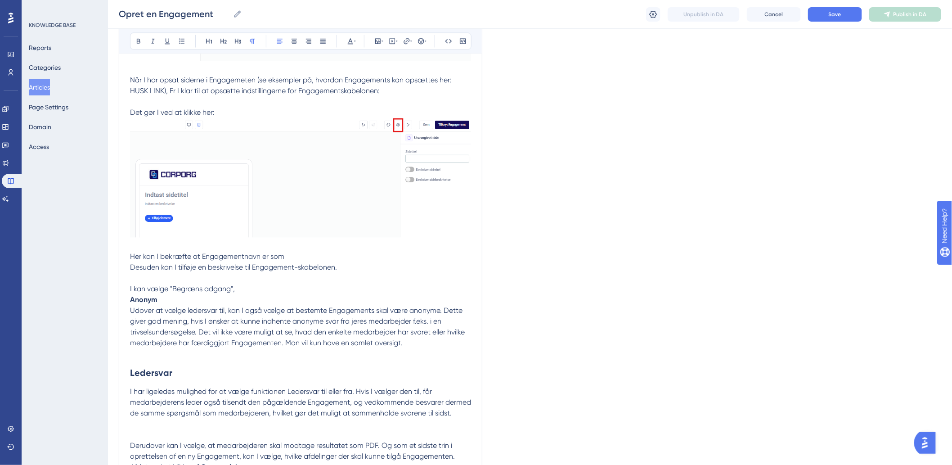
scroll to position [750, 0]
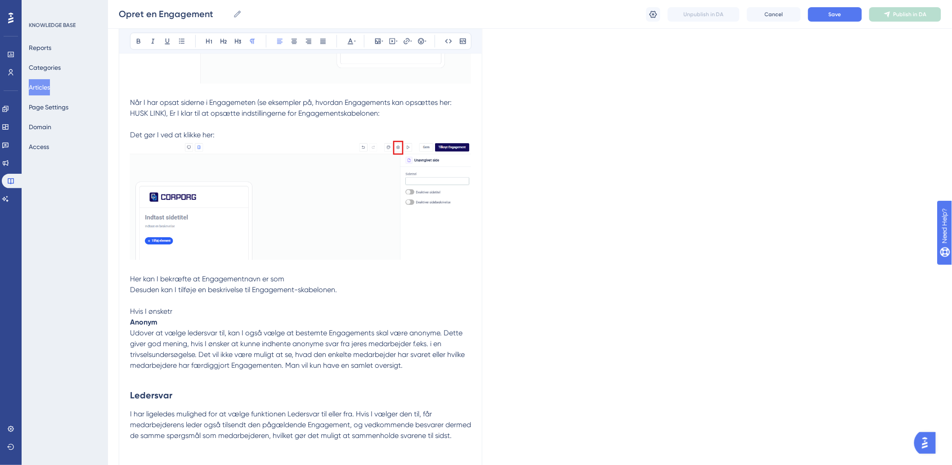
click at [296, 280] on p "Her kan I bekræfte at Engagementnavn er som Desuden kan I tilføje en beskrivels…" at bounding box center [300, 295] width 341 height 43
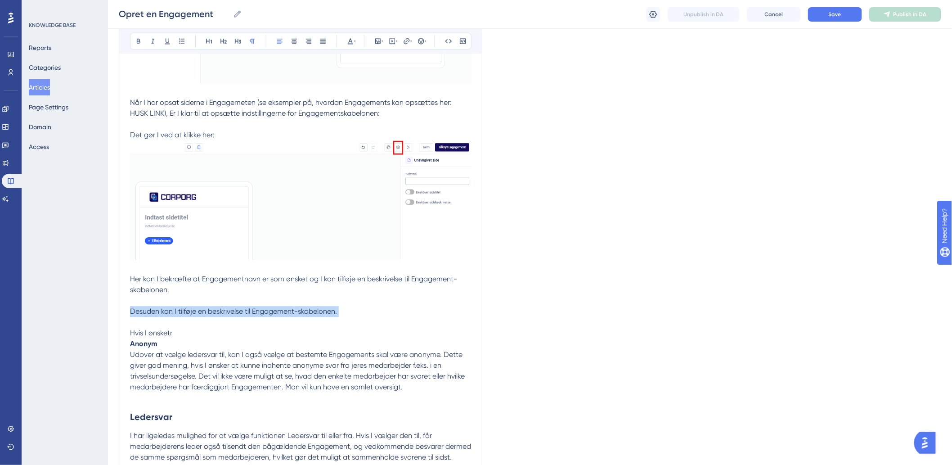
drag, startPoint x: 363, startPoint y: 318, endPoint x: 132, endPoint y: 314, distance: 230.8
click at [132, 314] on p "Her kan I bekræfte at Engagementnavn er som ønsket og I kan tilføje en beskrive…" at bounding box center [300, 306] width 341 height 65
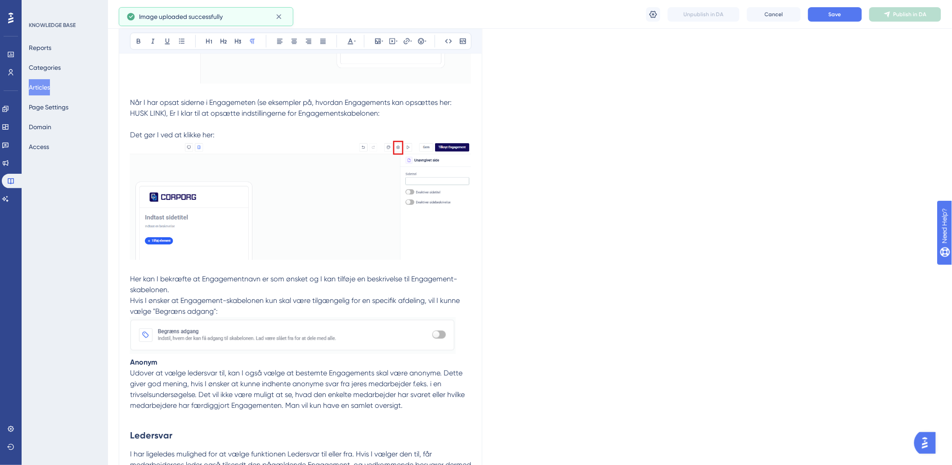
click at [459, 339] on p "Her kan I bekræfte at Engagementnavn er som ønsket og I kan tilføje en beskrive…" at bounding box center [300, 315] width 341 height 83
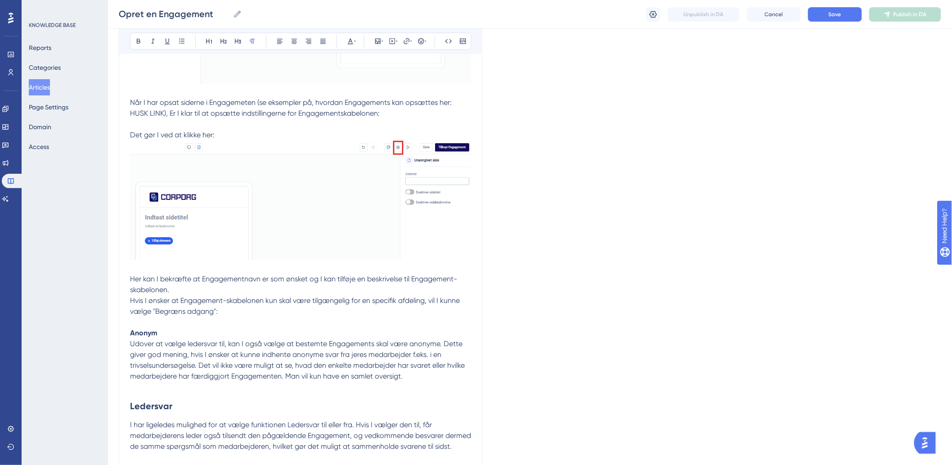
click at [172, 315] on span "Hvis I ønsker at Engagement-skabelonen kun skal være tilgængelig for en specifi…" at bounding box center [296, 305] width 332 height 19
click at [228, 318] on p "Her kan I bekræfte at Engagementnavn er som ønsket og I kan tilføje en beskrive…" at bounding box center [300, 301] width 341 height 54
click at [234, 312] on p "Her kan I bekræfte at Engagementnavn er som ønsket og I kan tilføje en beskrive…" at bounding box center [300, 301] width 341 height 54
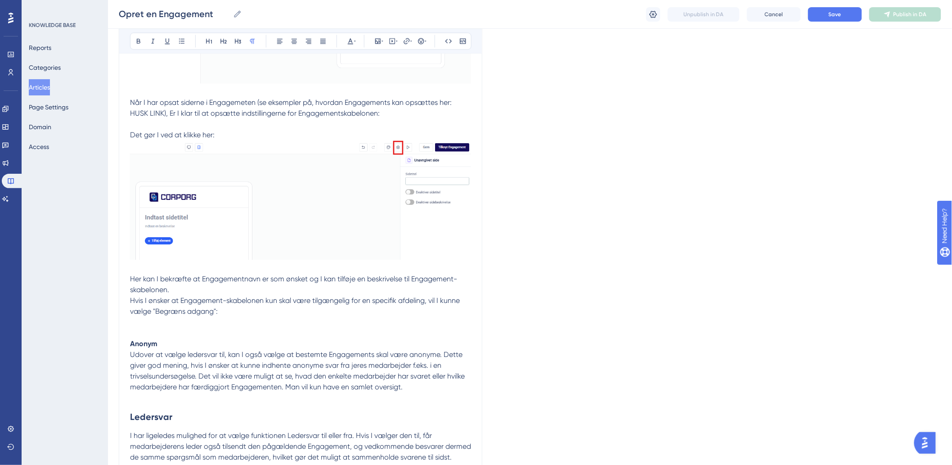
click at [240, 316] on p "Her kan I bekræfte at Engagementnavn er som ønsket og I kan tilføje en beskrive…" at bounding box center [300, 306] width 341 height 65
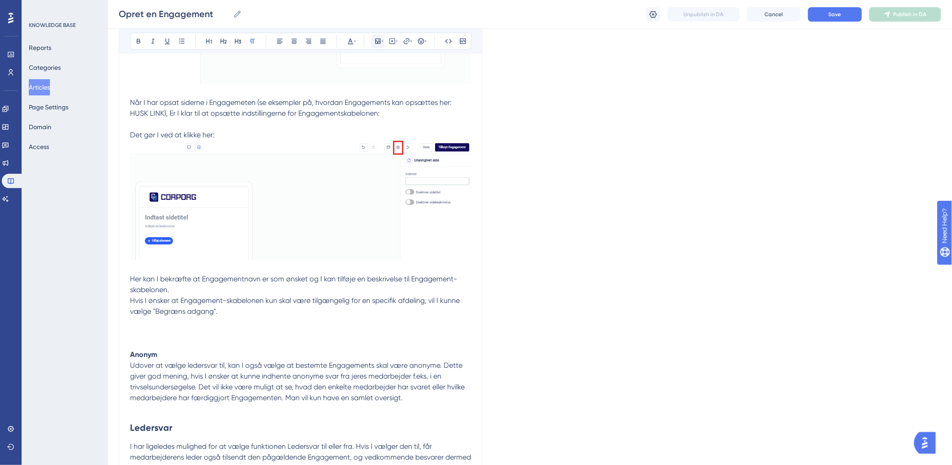
click at [376, 44] on button at bounding box center [378, 41] width 13 height 13
click at [374, 80] on span "Upload Image" at bounding box center [382, 83] width 36 height 7
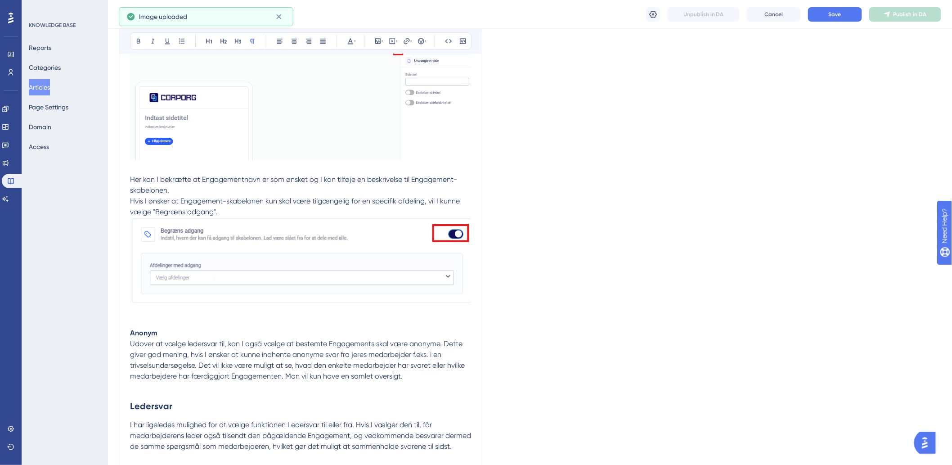
scroll to position [849, 0]
click at [171, 317] on p "Her kan I bekræfte at Engagementnavn er som ønsket og I kan tilføje en beskrive…" at bounding box center [300, 250] width 341 height 153
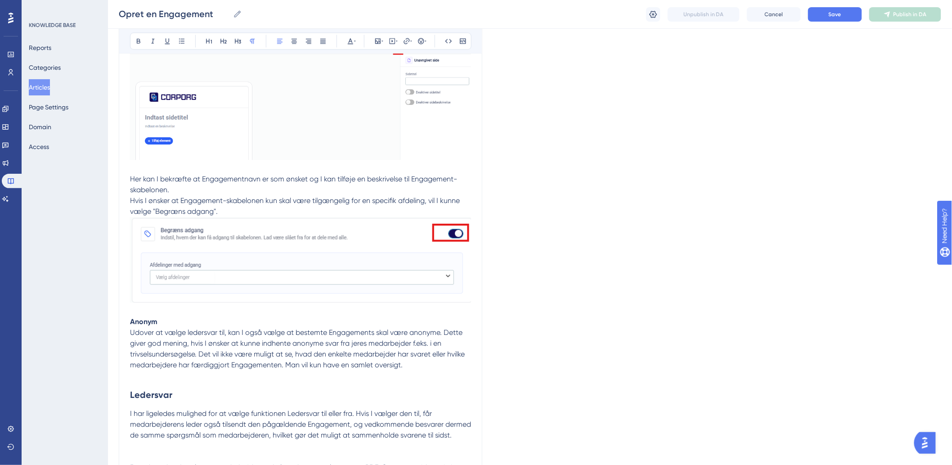
click at [330, 208] on p "Her kan I bekræfte at Engagementnavn er som ønsket og I kan tilføje en beskrive…" at bounding box center [300, 245] width 341 height 143
drag, startPoint x: 213, startPoint y: 301, endPoint x: 209, endPoint y: 306, distance: 6.1
click at [210, 306] on p "Her kan I bekræfte at Engagementnavn er som ønsket og I kan tilføje en beskrive…" at bounding box center [300, 245] width 341 height 143
click at [209, 307] on p "Her kan I bekræfte at Engagementnavn er som ønsket og I kan tilføje en beskrive…" at bounding box center [300, 245] width 341 height 143
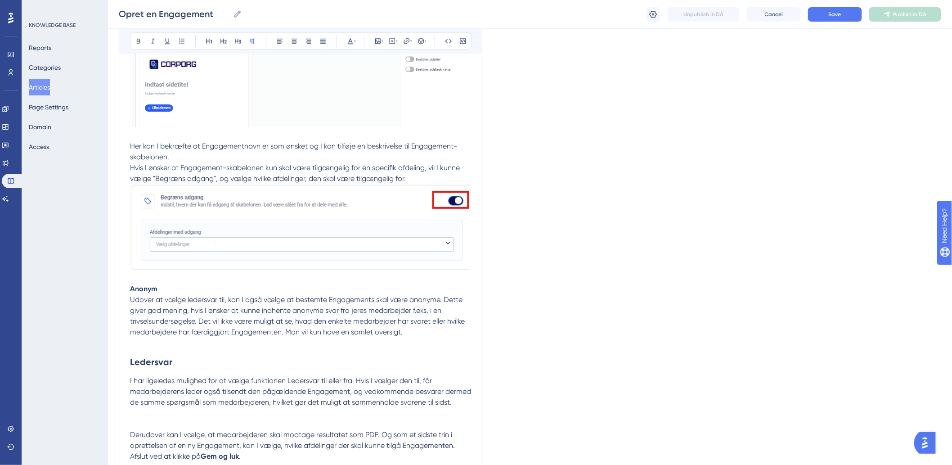
scroll to position [900, 0]
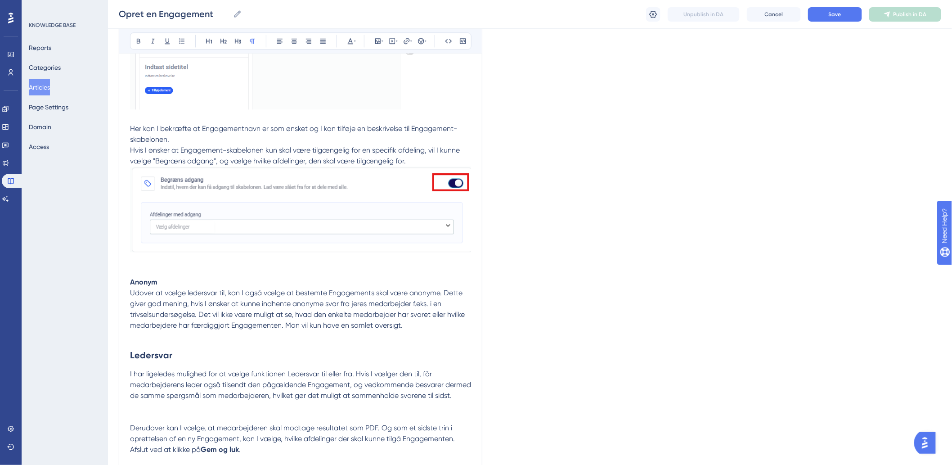
click at [201, 270] on p "Her kan I bekræfte at Engagementnavn er som ønsket og I kan tilføje en beskrive…" at bounding box center [300, 199] width 341 height 153
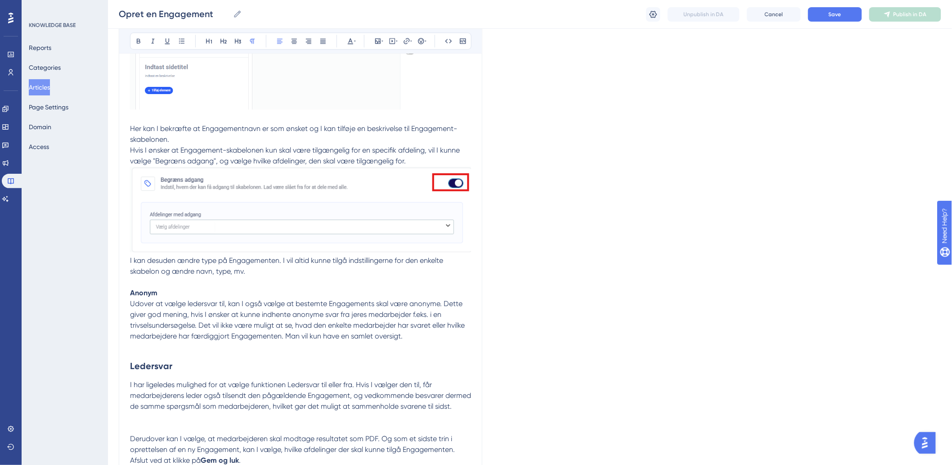
click at [132, 261] on span "I kan desuden ændre type på Engagementen. I vil altid kunne tilgå indstillinger…" at bounding box center [287, 265] width 315 height 19
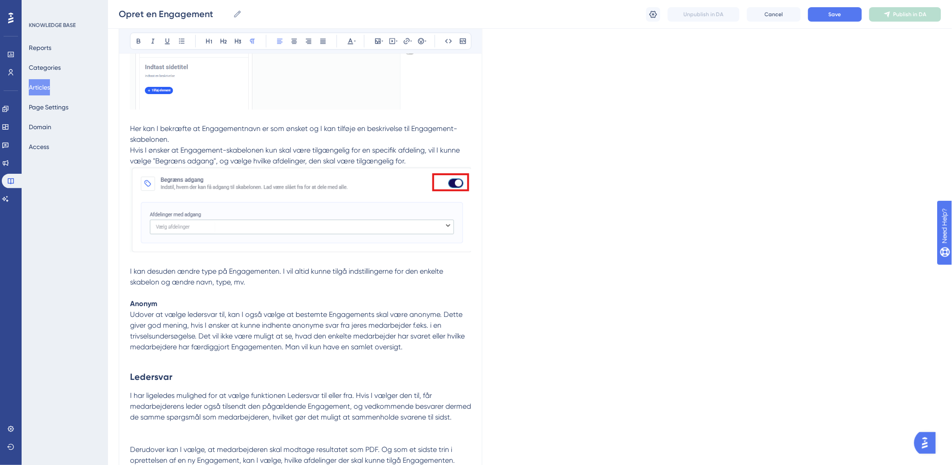
click at [278, 282] on p "Her kan I bekræfte at Engagementnavn er som ønsket og I kan tilføje en beskrive…" at bounding box center [300, 210] width 341 height 175
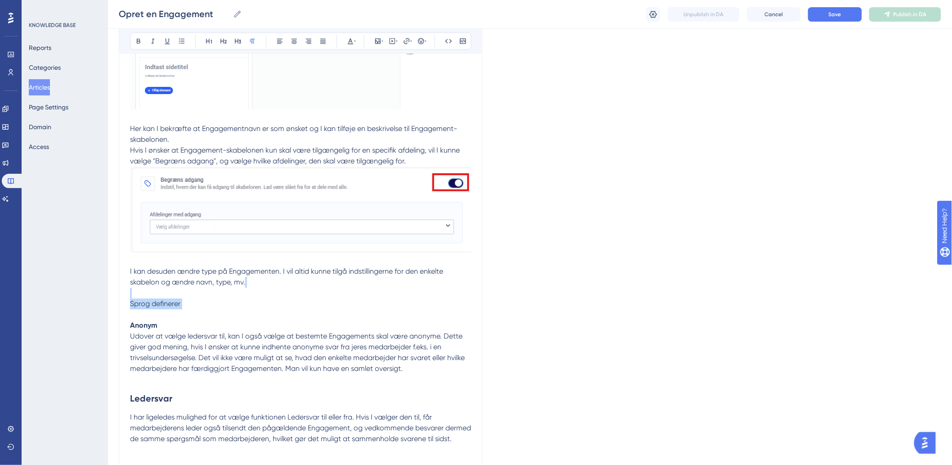
drag, startPoint x: 206, startPoint y: 297, endPoint x: 192, endPoint y: 312, distance: 20.7
click at [192, 312] on p "Her kan I bekræfte at Engagementnavn er som ønsket og I kan tilføje en beskrive…" at bounding box center [300, 221] width 341 height 197
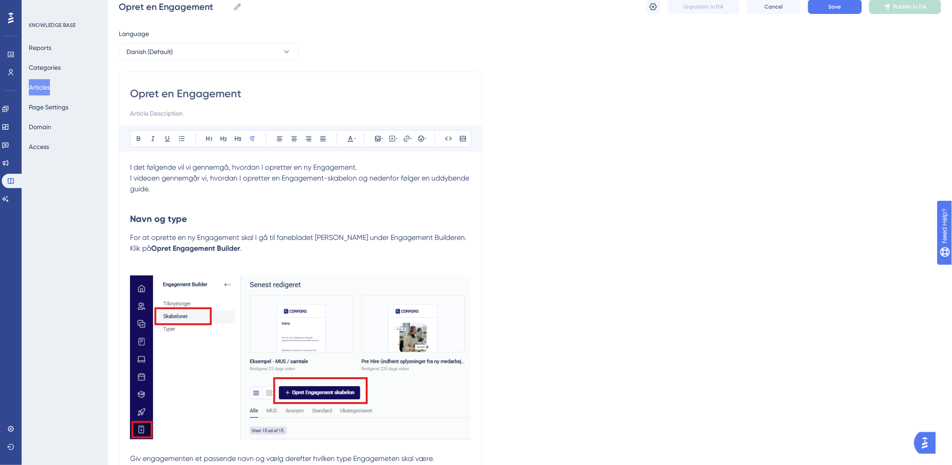
scroll to position [0, 0]
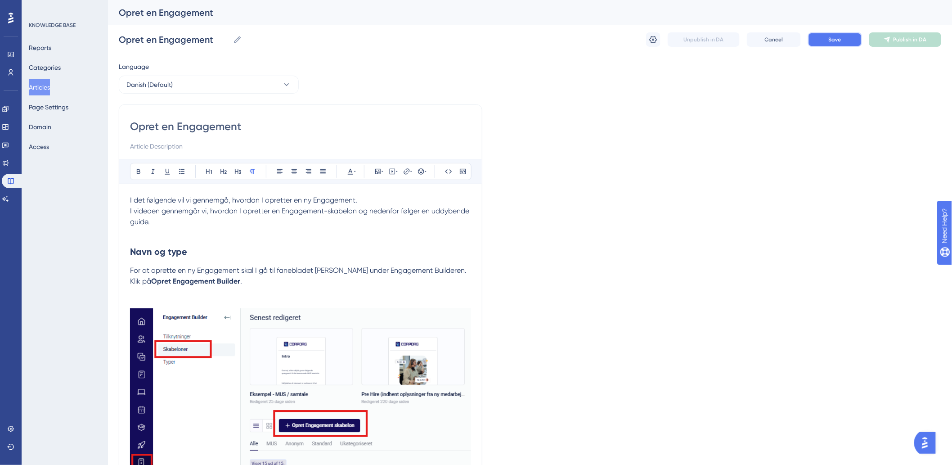
click at [831, 38] on span "Save" at bounding box center [835, 39] width 13 height 7
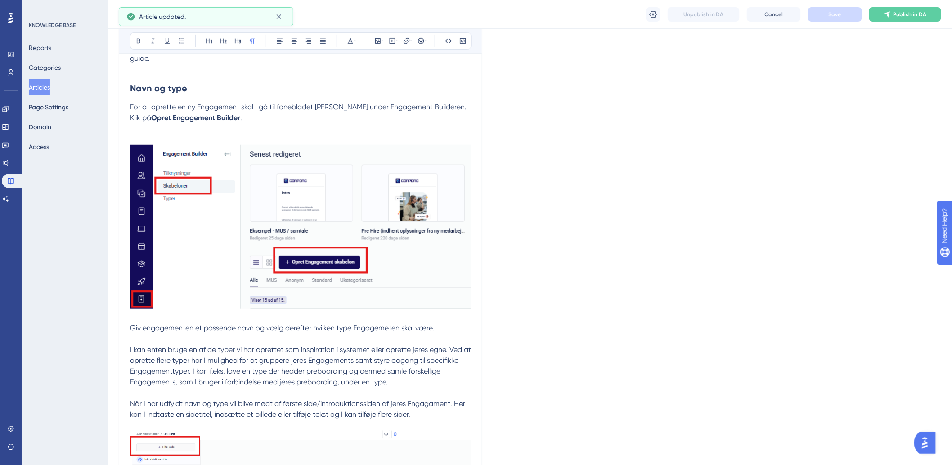
scroll to position [300, 0]
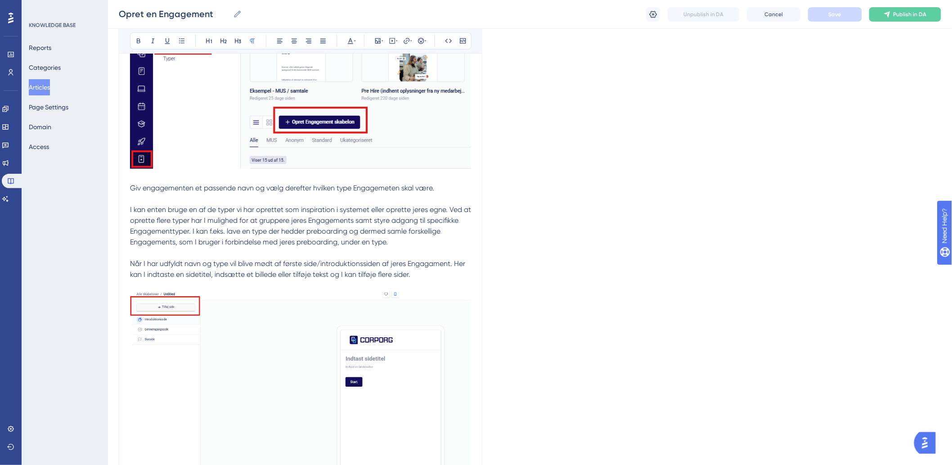
click at [397, 236] on p "Giv engagementen et passende navn og vælg derefter hvilken type Engagemeten ska…" at bounding box center [300, 210] width 341 height 76
click at [402, 240] on p "Giv engagementen et passende navn og vælg derefter hvilken type Engagemeten ska…" at bounding box center [300, 210] width 341 height 76
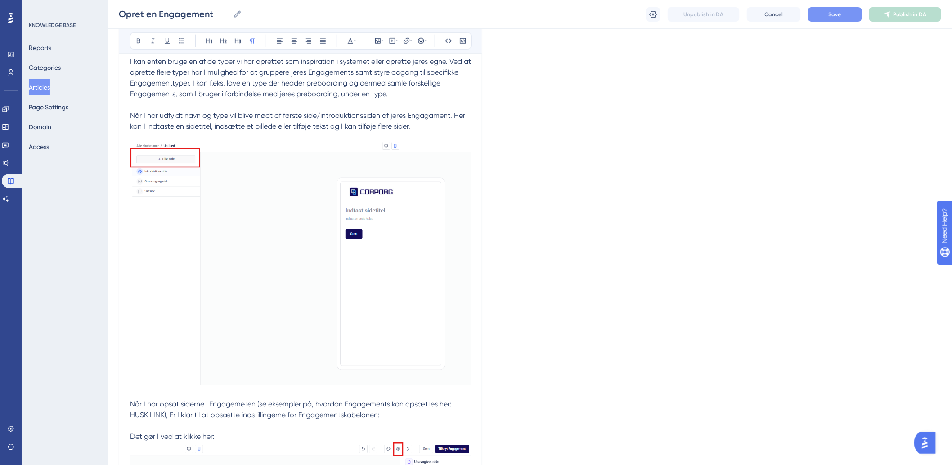
scroll to position [399, 0]
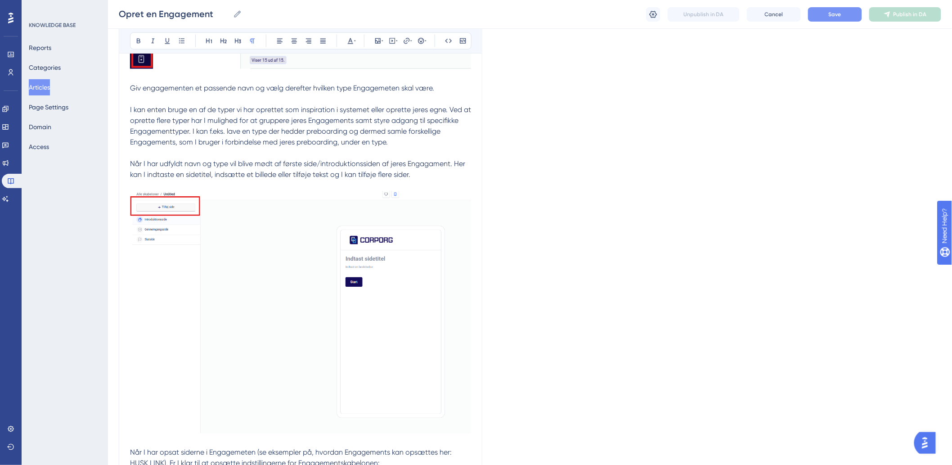
click at [284, 165] on span "Når I har udfyldt navn og type vil blive mødt af første side/introduktionssiden…" at bounding box center [298, 168] width 337 height 19
click at [444, 173] on p "Når I har udfyldt navn og type vil blive mødt af første side/introduktionssiden…" at bounding box center [300, 292] width 341 height 289
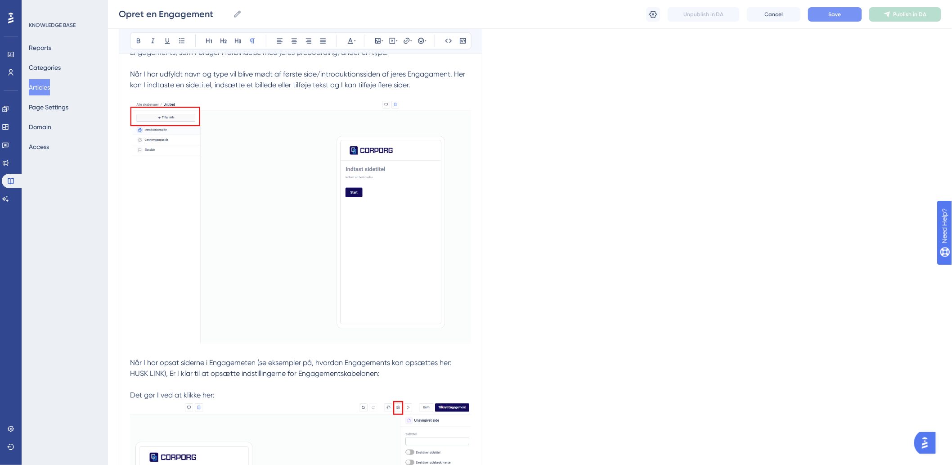
scroll to position [600, 0]
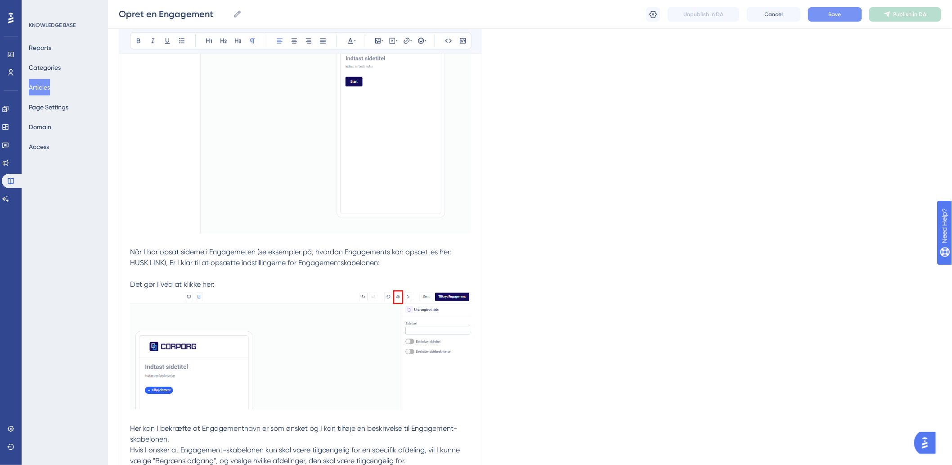
click at [396, 264] on p "Når I har opsat siderne i Engagemeten (se eksempler på, hvordan Engagements kan…" at bounding box center [300, 329] width 341 height 165
click at [222, 285] on p "Når I har opsat siderne i Engagemeten (se eksempler på, hvordan Engagements kan…" at bounding box center [300, 329] width 341 height 165
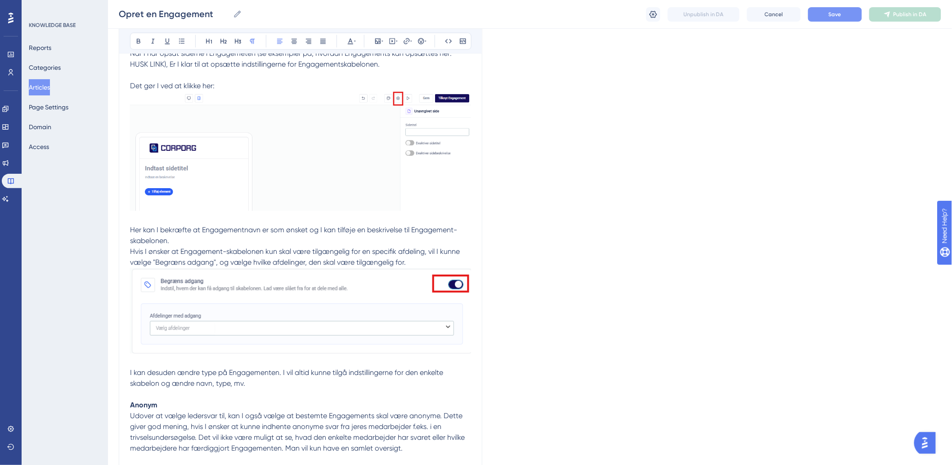
scroll to position [799, 0]
click at [185, 233] on span "Her kan I bekræfte at Engagementnavn er som ønsket og I kan tilføje en beskrive…" at bounding box center [293, 233] width 327 height 19
click at [269, 240] on p "Her kan I bekræfte at Engagementnavn er som ønsket og I kan tilføje en beskrive…" at bounding box center [300, 311] width 341 height 175
click at [175, 233] on p "Her kan I bekræfte at Engagementnavn er som ønsket og I kan tilføje en beskrive…" at bounding box center [300, 311] width 341 height 175
click at [240, 230] on span "Her kan I bekræfte at Engagementnavn er som ønsket og I kan tilføje en beskrive…" at bounding box center [293, 233] width 327 height 19
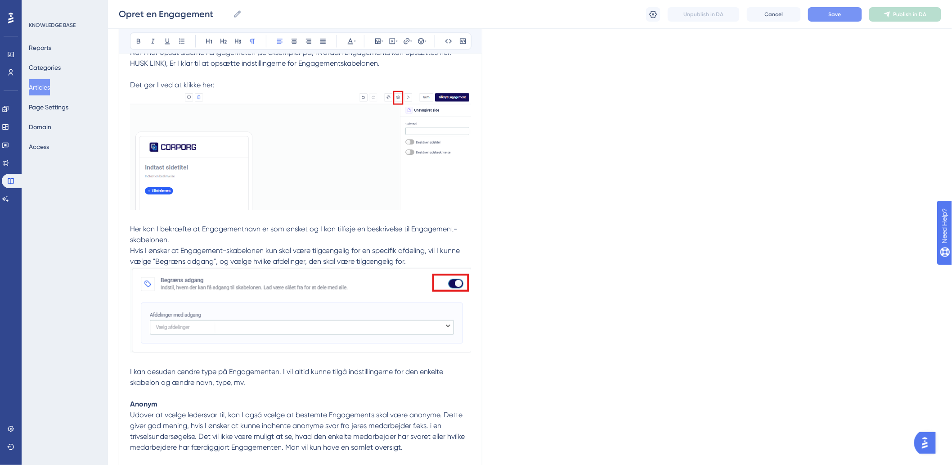
click at [327, 236] on p "Her kan I bekræfte at Engagementnavn er som ønsket og I kan tilføje en beskrive…" at bounding box center [300, 311] width 341 height 175
click at [283, 233] on span "Her kan I bekræfte at Engagementnavn er som ønsket og I kan tilføje en beskrive…" at bounding box center [293, 233] width 327 height 19
click at [392, 231] on span "Her kan I bekræfte at Engagementnavn er som ønsket og I kan tilføje en beskrive…" at bounding box center [293, 233] width 327 height 19
click at [309, 234] on p "Her kan I bekræfte at Engagementnavn er som ønsket og I kan tilføje en beskrive…" at bounding box center [300, 311] width 341 height 175
click at [395, 230] on span "Her kan I bekræfte at Engagementnavn er som ønsket og I kan tilføje en beskrive…" at bounding box center [293, 233] width 327 height 19
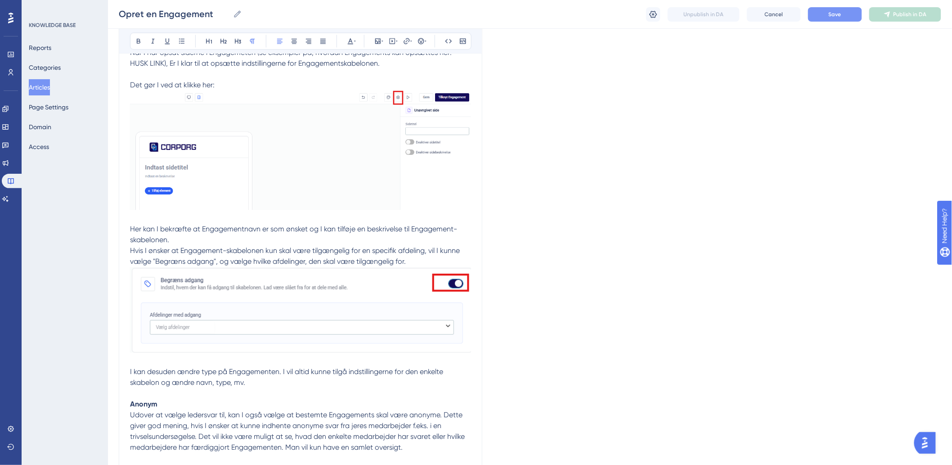
click at [372, 230] on span "Her kan I bekræfte at Engagementnavn er som ønsket og I kan tilføje en beskrive…" at bounding box center [293, 233] width 327 height 19
click at [447, 225] on span "Her kan I bekræfte at Engagementnavn er som ønsket og I kan tilføje en beskrive…" at bounding box center [293, 233] width 327 height 19
click at [292, 234] on p "Her kan I bekræfte at Engagementnavn er som ønsket og I kan tilføje en beskrive…" at bounding box center [300, 311] width 341 height 175
click at [294, 242] on p "Her kan I bekræfte at Engagementnavn er som ønsket og I kan tilføje en beskrive…" at bounding box center [300, 311] width 341 height 175
click at [192, 231] on span "Her kan I bekræfte at Engagementnavn er som ønsket og I kan tilføje en beskrive…" at bounding box center [293, 233] width 327 height 19
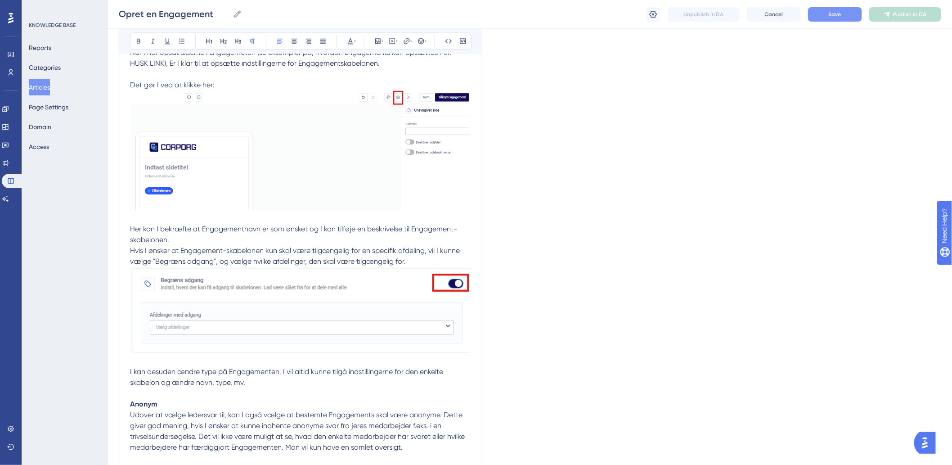
click at [244, 225] on span "Her kan I bekræfte at Engagementnavn er som ønsket og I kan tilføje en beskrive…" at bounding box center [293, 233] width 327 height 19
click at [333, 234] on p "Her kan I bekræfte at Engagementnavn er som ønsket og I kan tilføje en beskrive…" at bounding box center [300, 311] width 341 height 175
click at [306, 231] on span "Her kan I bekræfte at Engagementnavn er som ønsket og I kan tilføje en beskrive…" at bounding box center [293, 233] width 327 height 19
click at [261, 229] on span "Her kan I bekræfte at Engagementnavn er som ønsket og I kan tilføje en beskrive…" at bounding box center [293, 233] width 327 height 19
click at [378, 246] on span "Hvis I ønsker at Engagement-skabelonen kun skal være tilgængelig for en specifi…" at bounding box center [296, 255] width 332 height 19
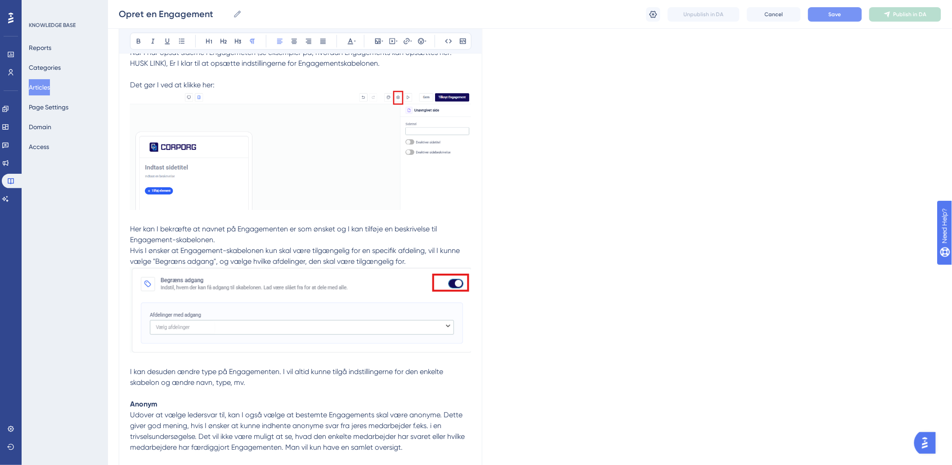
click at [336, 226] on span "Her kan I bekræfte at navnet på Engagementen er som ønsket og I kan tilføje en …" at bounding box center [284, 233] width 309 height 19
drag, startPoint x: 385, startPoint y: 241, endPoint x: 376, endPoint y: 235, distance: 11.1
click at [385, 240] on p "Her kan I bekræfte at navnet på Engagementen er som ønsket, og I kan tilføje en…" at bounding box center [300, 311] width 341 height 175
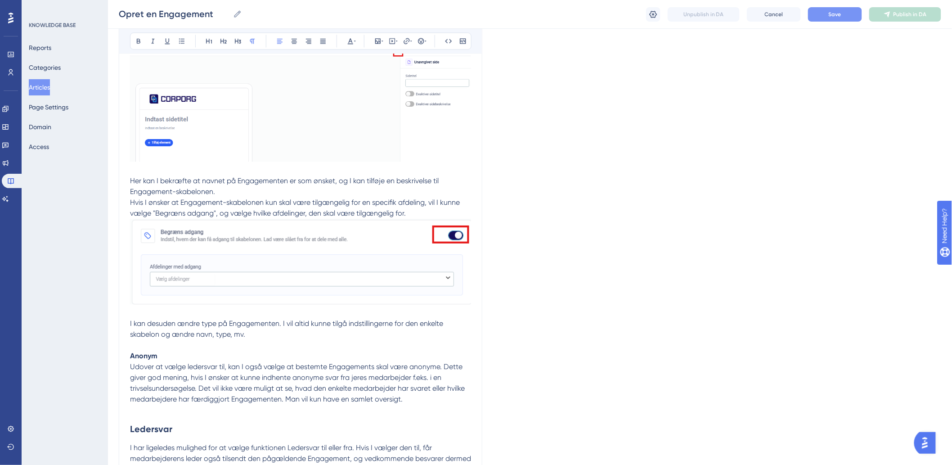
scroll to position [849, 0]
click at [425, 210] on p "Her kan I bekræfte at navnet på Engagementen er som ønsket, og I kan tilføje en…" at bounding box center [300, 261] width 341 height 175
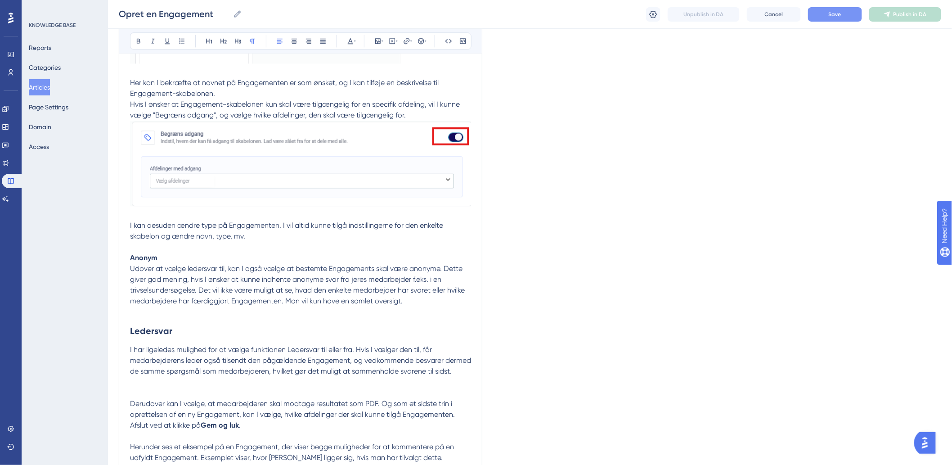
scroll to position [950, 0]
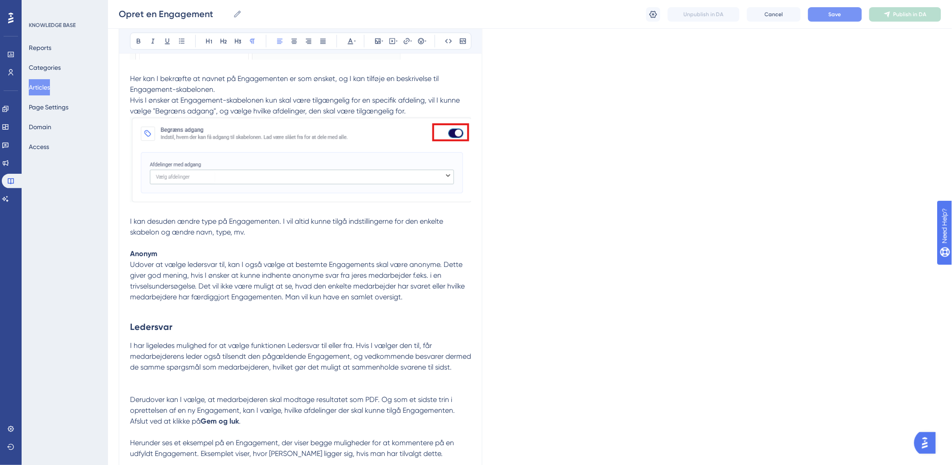
click at [286, 233] on p "Her kan I bekræfte at navnet på Engagementen er som ønsket, og I kan tilføje en…" at bounding box center [300, 160] width 341 height 175
click at [228, 259] on p "Anonym" at bounding box center [300, 253] width 341 height 11
click at [263, 236] on p "Her kan I bekræfte at navnet på Engagementen er som ønsket, og I kan tilføje en…" at bounding box center [300, 160] width 341 height 175
drag, startPoint x: 263, startPoint y: 230, endPoint x: 232, endPoint y: 232, distance: 31.5
click at [232, 232] on p "Her kan I bekræfte at navnet på Engagementen er som ønsket, og I kan tilføje en…" at bounding box center [300, 160] width 341 height 175
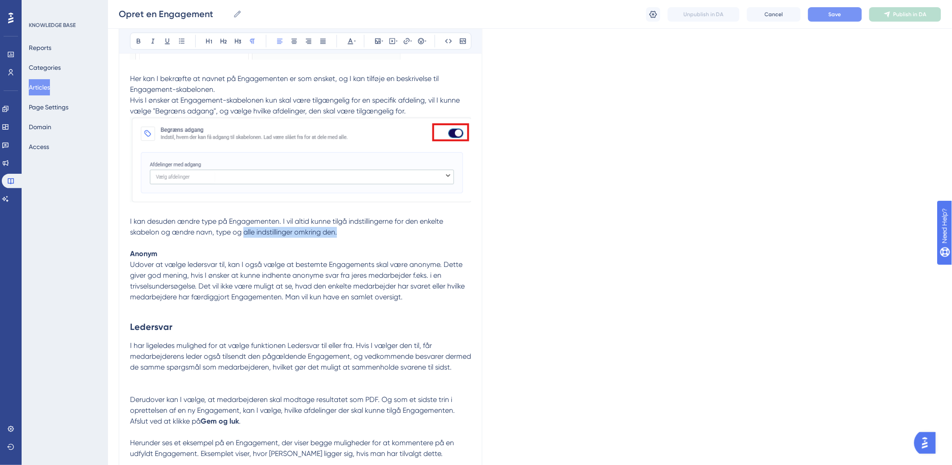
drag, startPoint x: 346, startPoint y: 232, endPoint x: 243, endPoint y: 229, distance: 103.1
click at [243, 229] on p "Her kan I bekræfte at navnet på Engagementen er som ønsket, og I kan tilføje en…" at bounding box center [300, 160] width 341 height 175
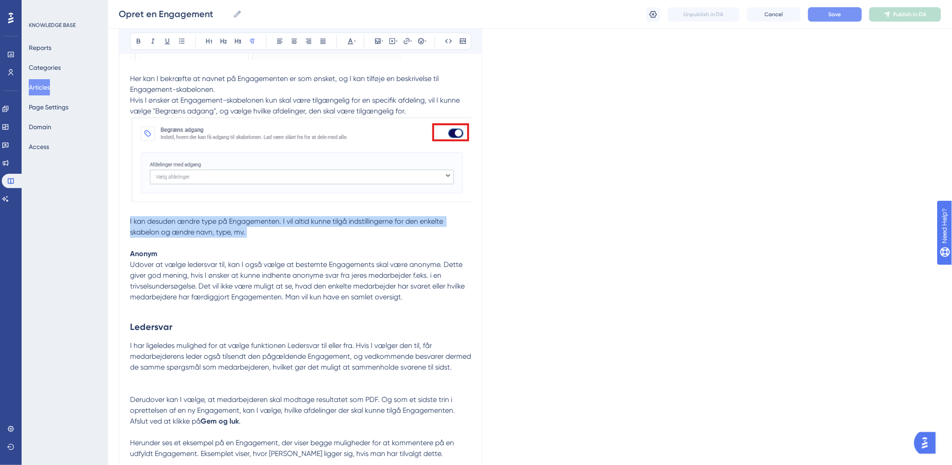
drag, startPoint x: 262, startPoint y: 234, endPoint x: 285, endPoint y: 242, distance: 24.2
click at [285, 242] on p "Her kan I bekræfte at navnet på Engagementen er som ønsket, og I kan tilføje en…" at bounding box center [300, 160] width 341 height 175
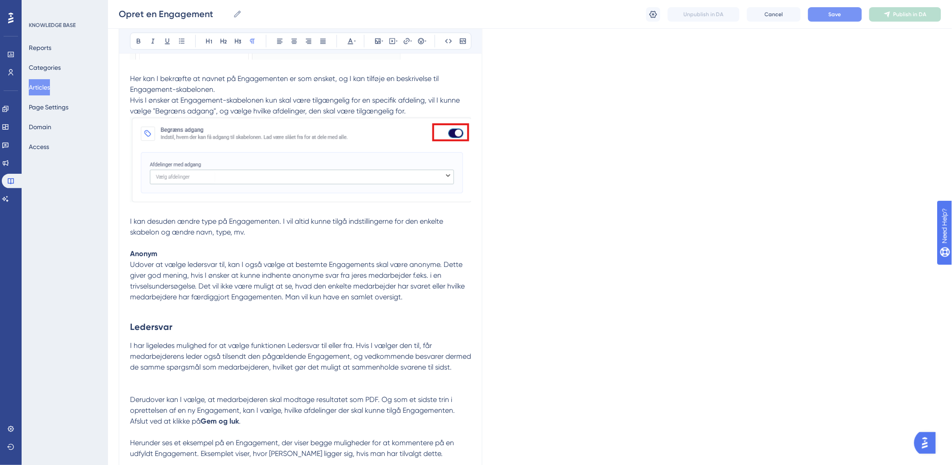
click at [277, 250] on p "Anonym" at bounding box center [300, 253] width 341 height 11
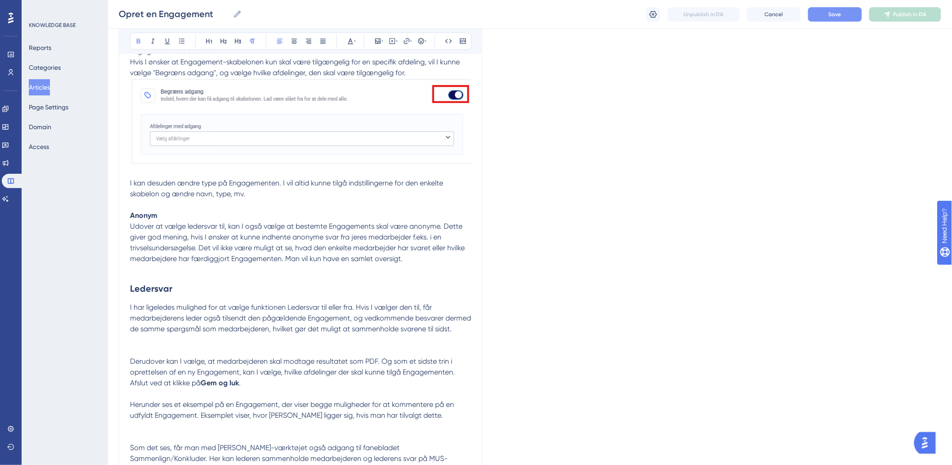
scroll to position [1000, 0]
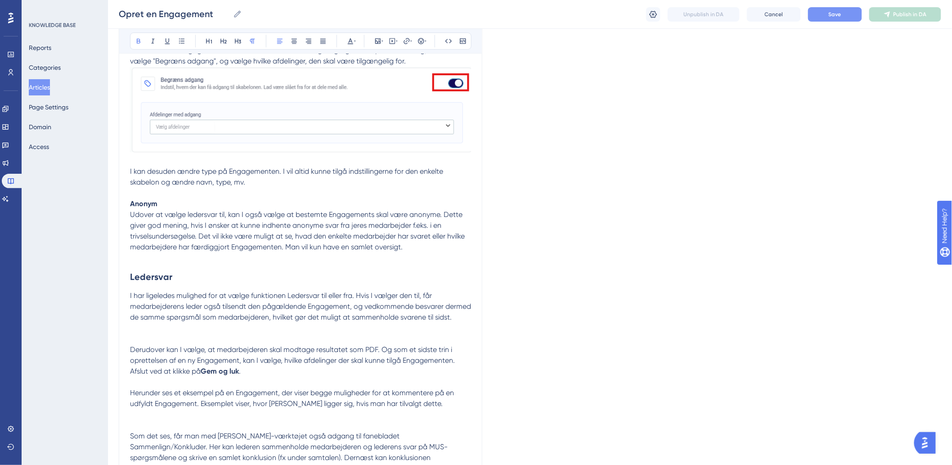
click at [189, 261] on p at bounding box center [300, 257] width 341 height 11
click at [258, 196] on p "Her kan I bekræfte at navnet på Engagementen er som ønsket, og I kan tilføje en…" at bounding box center [300, 110] width 341 height 175
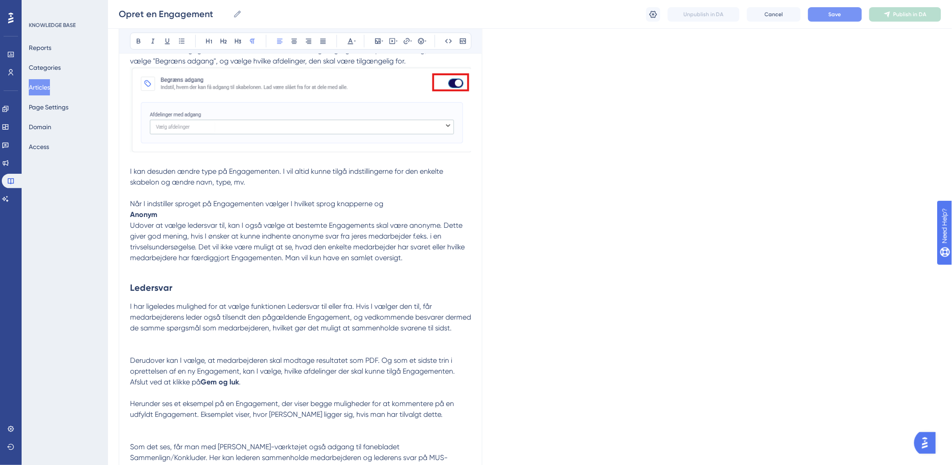
click at [421, 208] on p "Her kan I bekræfte at navnet på Engagementen er som ønsket, og I kan tilføje en…" at bounding box center [300, 116] width 341 height 186
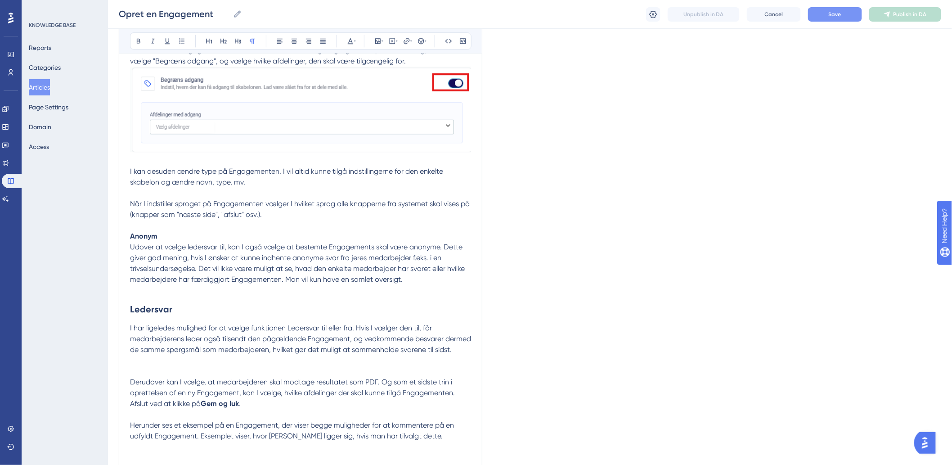
click at [205, 248] on span "Udover at vælge ledersvar til, kan I også vælge at bestemte Engagements skal væ…" at bounding box center [298, 262] width 337 height 41
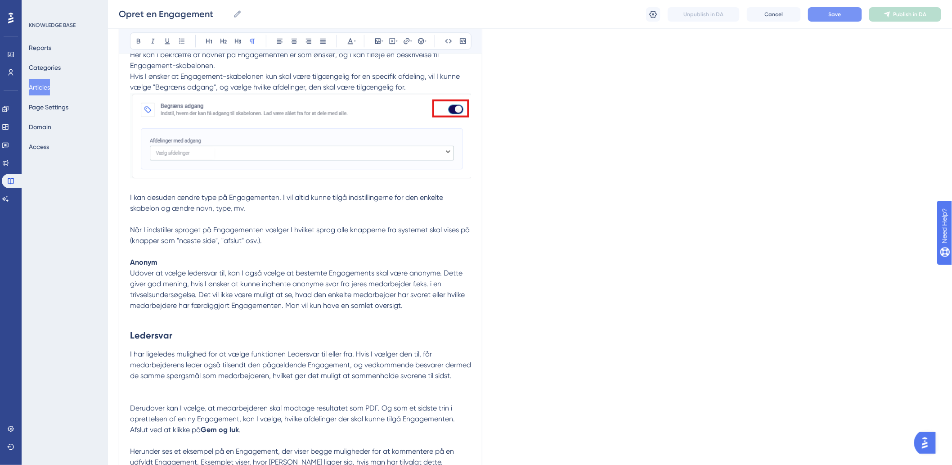
scroll to position [950, 0]
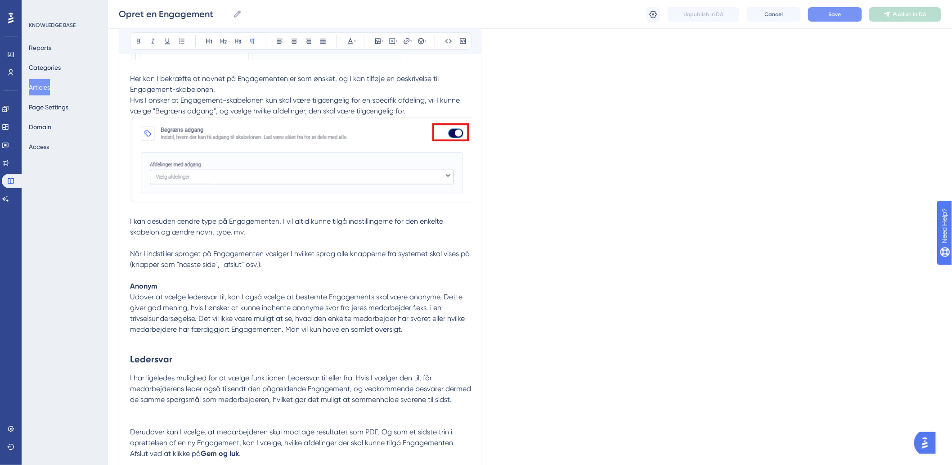
click at [201, 277] on p "Her kan I bekræfte at navnet på Engagementen er som ønsket, og I kan tilføje en…" at bounding box center [300, 176] width 341 height 207
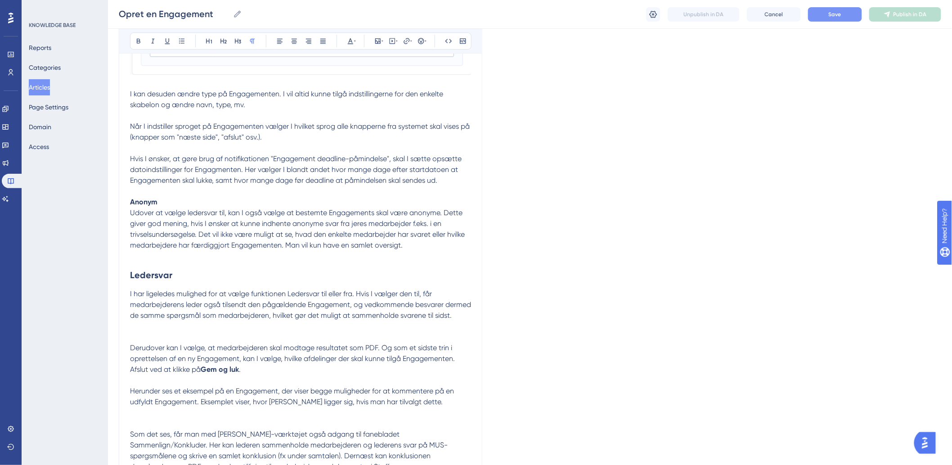
scroll to position [1100, 0]
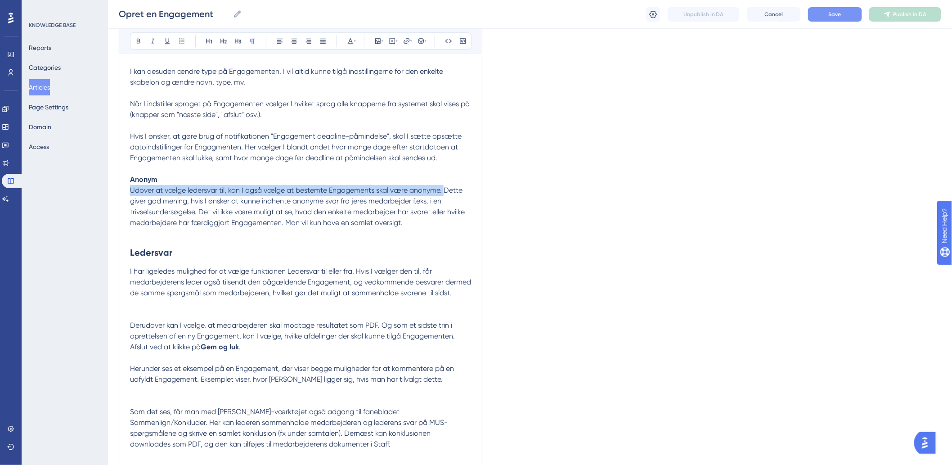
drag, startPoint x: 130, startPoint y: 189, endPoint x: 445, endPoint y: 187, distance: 314.9
click at [445, 187] on span "Udover at vælge ledersvar til, kan I også vælge at bestemte Engagements skal væ…" at bounding box center [298, 206] width 337 height 41
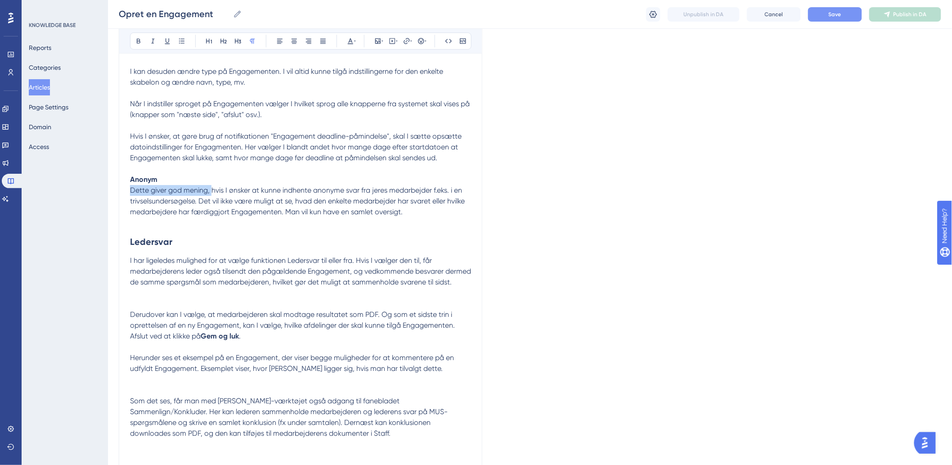
drag, startPoint x: 212, startPoint y: 194, endPoint x: 119, endPoint y: 192, distance: 93.6
click at [119, 192] on div "Opret en Engagement Bold Italic Underline Bullet Point Heading 1 Heading 2 Head…" at bounding box center [301, 224] width 364 height 2446
click at [352, 193] on span "Hvis I ønsker at kunne indhente anonyme svar fra jeres medarbejder f.eks. i en …" at bounding box center [298, 201] width 336 height 30
click at [379, 188] on span "Hvis I ønsker at kunne indhente anonyme svar fra jeres medarbejder i f.eks. i e…" at bounding box center [299, 201] width 339 height 30
click at [449, 191] on span "Hvis I ønsker at kunne indhente anonyme svar fra jeres medarbejder f.eks. i en …" at bounding box center [298, 201] width 336 height 30
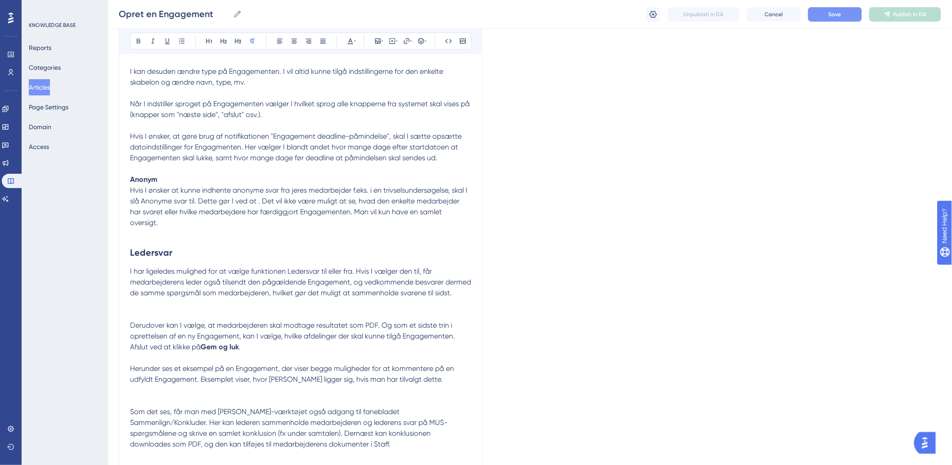
click at [208, 128] on p "Her kan I bekræfte at navnet på Engagementen er som ønsket, og I kan tilføje en…" at bounding box center [300, 49] width 341 height 251
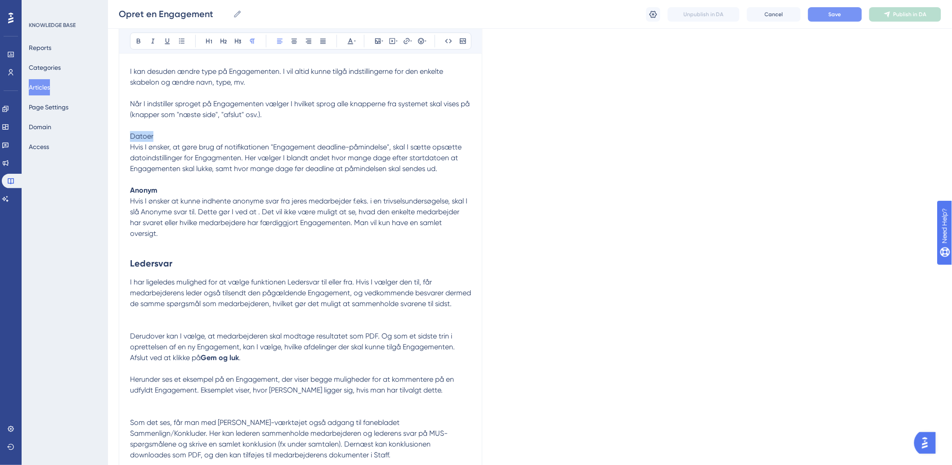
drag, startPoint x: 171, startPoint y: 136, endPoint x: 124, endPoint y: 135, distance: 47.2
click at [124, 135] on div "Opret en Engagement Bold Italic Underline Bullet Point Heading 1 Heading 2 Head…" at bounding box center [301, 234] width 364 height 2467
click at [131, 96] on p "Her kan I bekræfte at navnet på Engagementen er som ønsket, og I kan tilføje en…" at bounding box center [300, 54] width 341 height 261
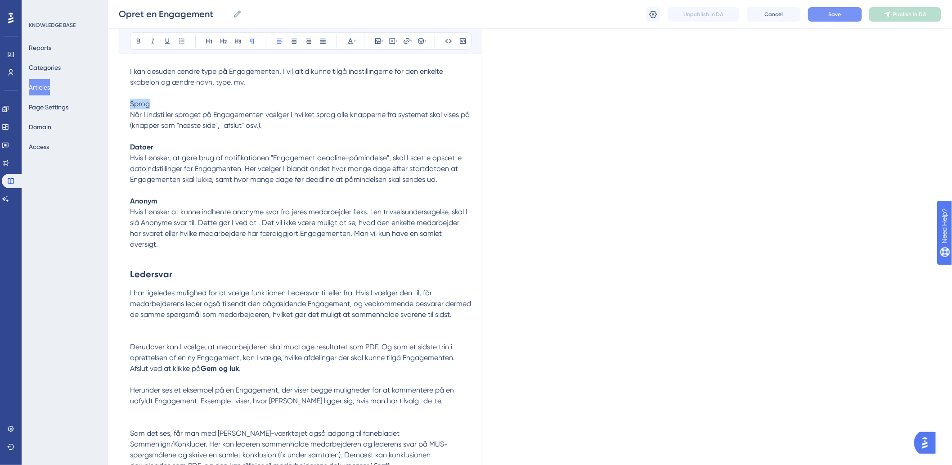
drag, startPoint x: 179, startPoint y: 105, endPoint x: 93, endPoint y: 109, distance: 86.0
click at [108, 109] on div "Performance Users Engagement Widgets Feedback Product Updates Knowledge Base AI…" at bounding box center [530, 223] width 844 height 2647
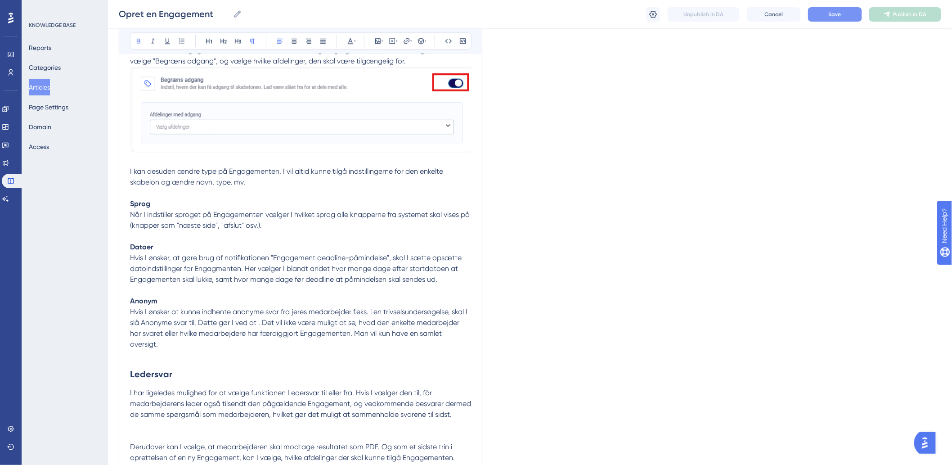
click at [254, 193] on p "Her kan I bekræfte at navnet på Engagementen er som ønsket, og I kan tilføje en…" at bounding box center [300, 159] width 341 height 272
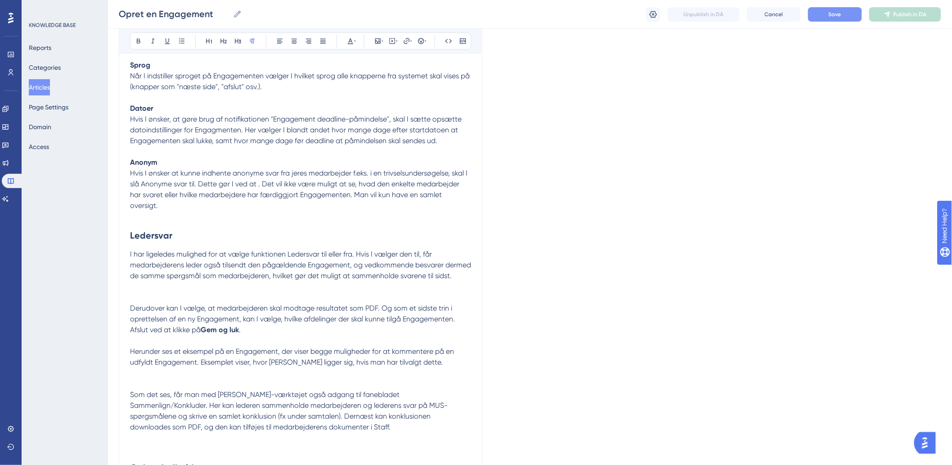
scroll to position [1149, 0]
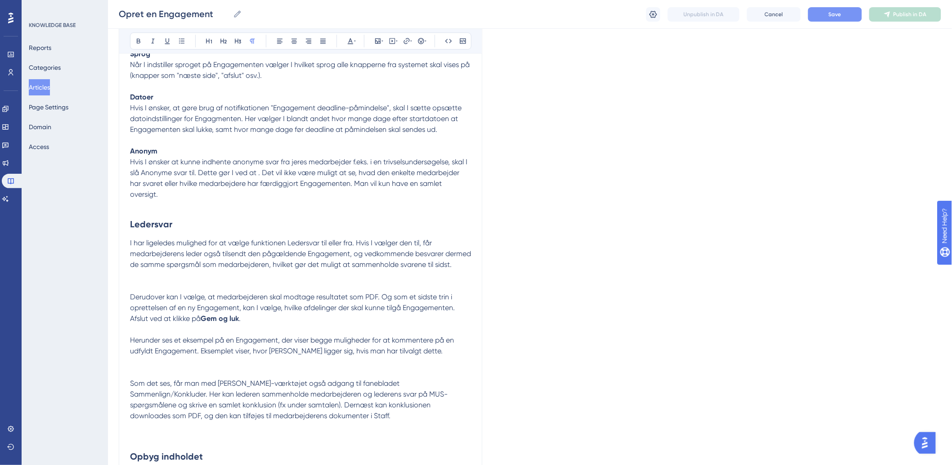
click at [187, 202] on p at bounding box center [300, 205] width 341 height 11
click at [196, 171] on span "Hvis I ønsker at kunne indhente anonyme svar fra jeres medarbejder f.eks. i en …" at bounding box center [299, 177] width 339 height 41
click at [256, 173] on span "Hvis I ønsker at kunne indhente anonyme svar fra jeres medarbejder f.eks. i en …" at bounding box center [299, 177] width 339 height 41
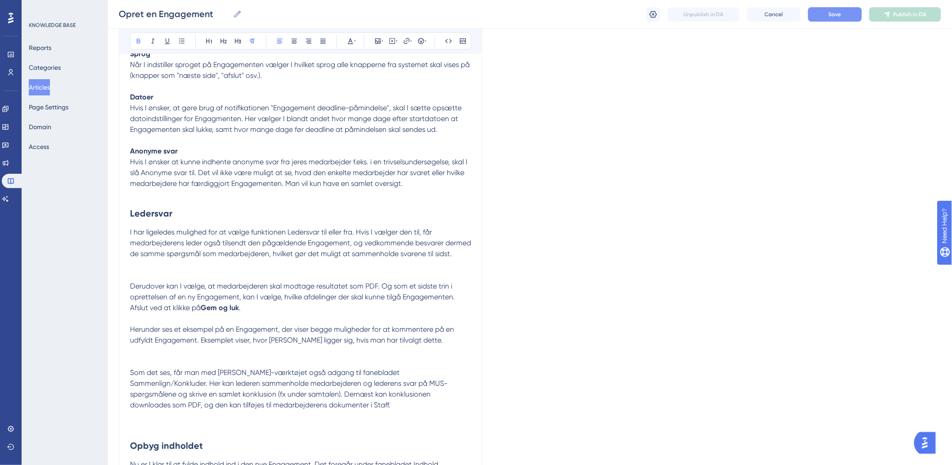
click at [304, 194] on p at bounding box center [300, 194] width 341 height 11
click at [321, 176] on span "Hvis I ønsker at kunne indhente anonyme svar fra jeres medarbejder f.eks. i en …" at bounding box center [299, 172] width 339 height 30
click at [371, 170] on span "Hvis I ønsker at kunne indhente anonyme svar fra jeres medarbejder f.eks. i en …" at bounding box center [299, 172] width 339 height 30
click at [461, 159] on span "Hvis I ønsker at kunne indhente anonyme svar fra jeres medarbejder f.eks. i en …" at bounding box center [299, 172] width 339 height 30
click at [462, 174] on span "Hvis I ønsker at kunne indhente anonyme svar fra jeres medarbejder f.eks. i en …" at bounding box center [299, 172] width 339 height 30
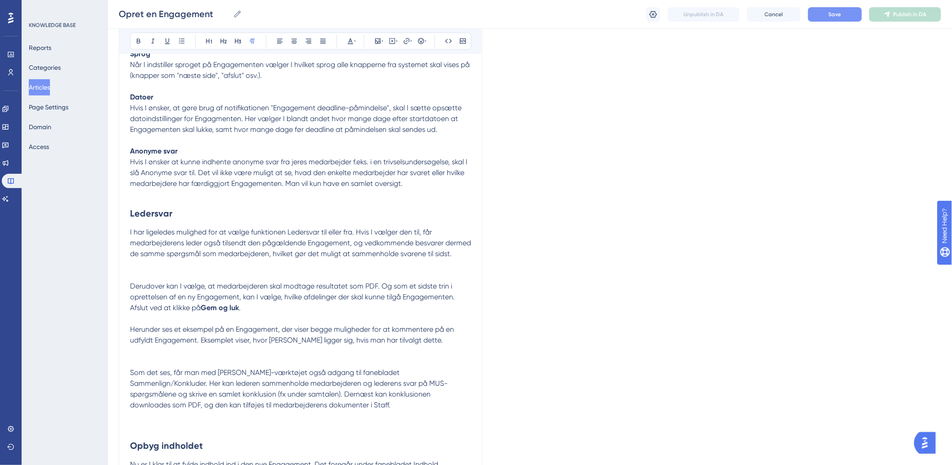
click at [230, 185] on span "Hvis I ønsker at kunne indhente anonyme svar fra jeres medarbejder f.eks. i en …" at bounding box center [299, 172] width 339 height 30
click at [337, 180] on span "Hvis I ønsker at kunne indhente anonyme svar fra jeres medarbejder f.eks. i en …" at bounding box center [299, 172] width 339 height 30
click at [408, 184] on p "Hvis I ønsker at kunne indhente anonyme svar fra jeres medarbejder f.eks. i en …" at bounding box center [300, 173] width 341 height 32
click at [450, 174] on span "Hvis I ønsker at kunne indhente anonyme svar fra jeres medarbejder f.eks. i en …" at bounding box center [299, 172] width 339 height 30
click at [314, 173] on span "Hvis I ønsker at kunne indhente anonyme svar fra jeres medarbejder f.eks. i en …" at bounding box center [299, 172] width 339 height 30
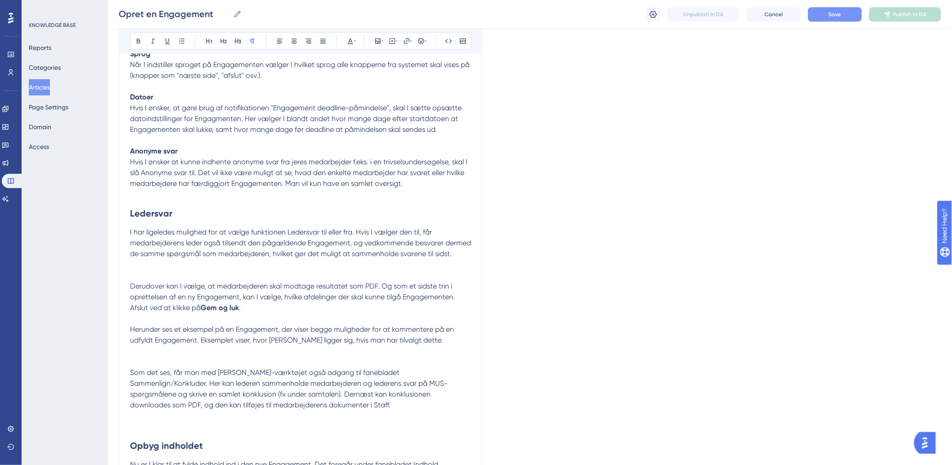
click at [359, 172] on span "Hvis I ønsker at kunne indhente anonyme svar fra jeres medarbejder f.eks. i en …" at bounding box center [299, 172] width 339 height 30
click at [270, 174] on span "Hvis I ønsker at kunne indhente anonyme svar fra jeres medarbejder f.eks. i en …" at bounding box center [299, 172] width 339 height 30
click at [299, 171] on span "Hvis I ønsker at kunne indhente anonyme svar fra jeres medarbejder f.eks. i en …" at bounding box center [299, 172] width 339 height 30
click at [232, 177] on p "Hvis I ønsker at kunne indhente anonyme svar fra jeres medarbejder f.eks. i en …" at bounding box center [300, 173] width 341 height 32
click at [316, 172] on span "Hvis I ønsker at kunne indhente anonyme svar fra jeres medarbejder f.eks. i en …" at bounding box center [299, 172] width 339 height 30
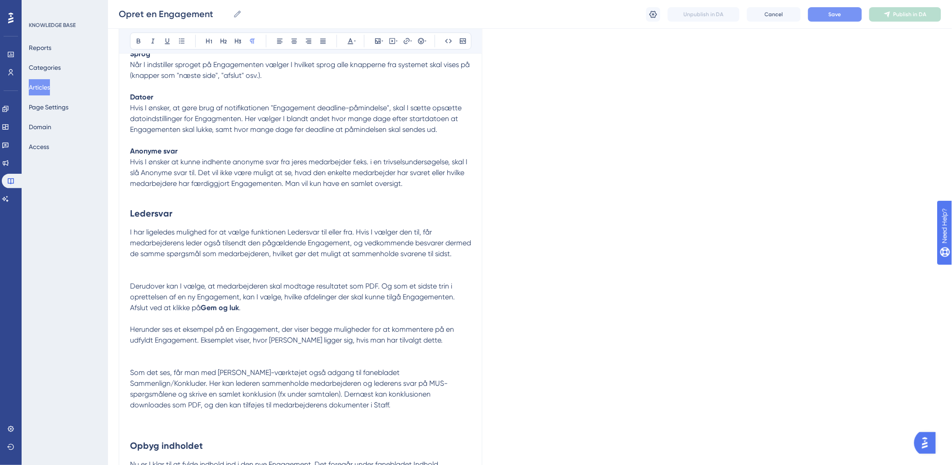
click at [381, 168] on span "Hvis I ønsker at kunne indhente anonyme svar fra jeres medarbejder f.eks. i en …" at bounding box center [299, 172] width 339 height 30
click at [435, 172] on span "Hvis I ønsker at kunne indhente anonyme svar fra jeres medarbejder f.eks. i en …" at bounding box center [299, 172] width 339 height 30
click at [464, 174] on span "Hvis I ønsker at kunne indhente anonyme svar fra jeres medarbejder f.eks. i en …" at bounding box center [299, 172] width 339 height 30
click at [192, 188] on p "Hvis I ønsker at kunne indhente anonyme svar fra jeres medarbejder f.eks. i en …" at bounding box center [300, 173] width 341 height 32
click at [287, 182] on span "Hvis I ønsker at kunne indhente anonyme svar fra jeres medarbejder f.eks. i en …" at bounding box center [299, 172] width 339 height 30
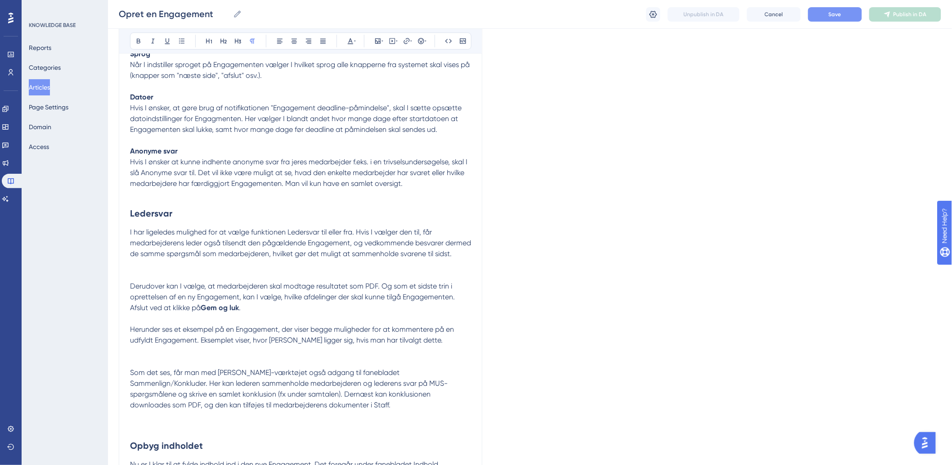
click at [390, 177] on p "Hvis I ønsker at kunne indhente anonyme svar fra jeres medarbejder f.eks. i en …" at bounding box center [300, 173] width 341 height 32
click at [440, 182] on p "Hvis I ønsker at kunne indhente anonyme svar fra jeres medarbejder f.eks. i en …" at bounding box center [300, 173] width 341 height 32
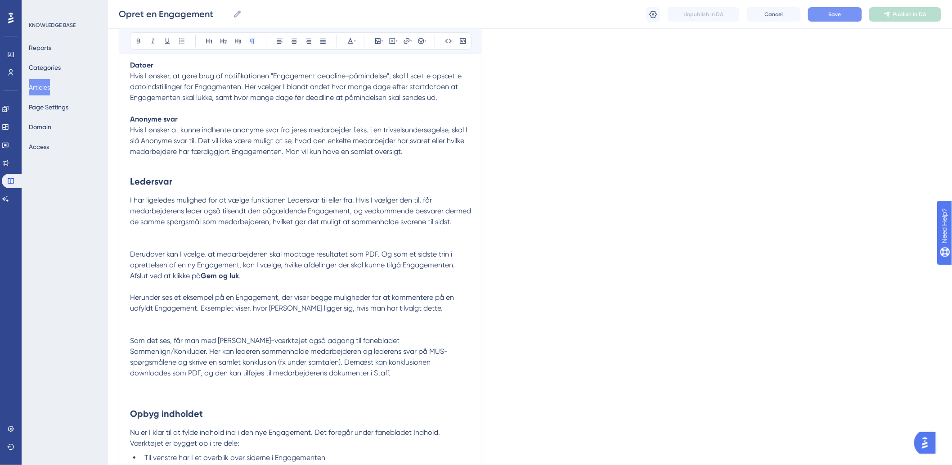
scroll to position [1199, 0]
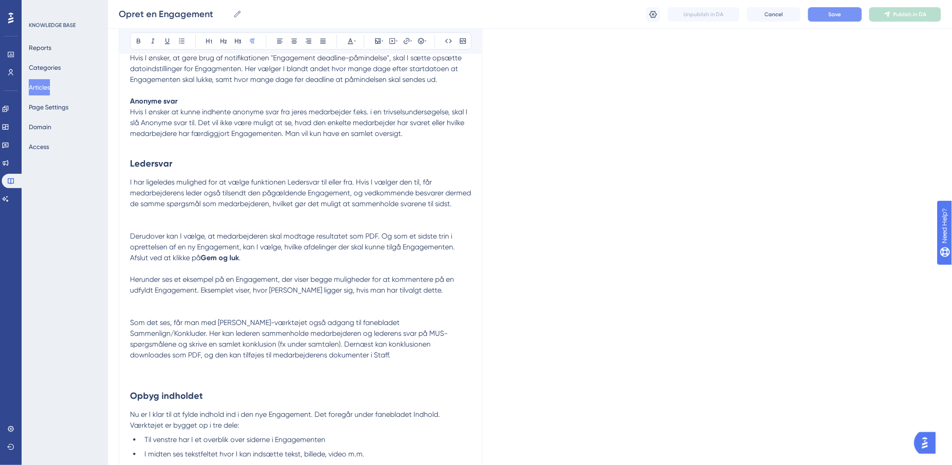
click at [296, 150] on p at bounding box center [300, 144] width 341 height 11
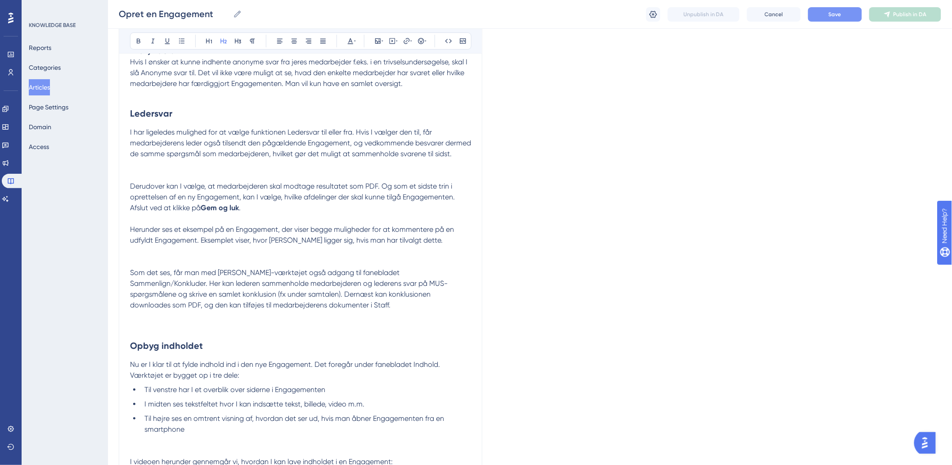
drag, startPoint x: 133, startPoint y: 116, endPoint x: 285, endPoint y: 161, distance: 159.0
click at [285, 161] on div "I det følgende vil vi gennemgå, hvordan I opretter en ny Engagement. I videoen …" at bounding box center [300, 124] width 341 height 2365
click at [226, 93] on p at bounding box center [300, 94] width 341 height 11
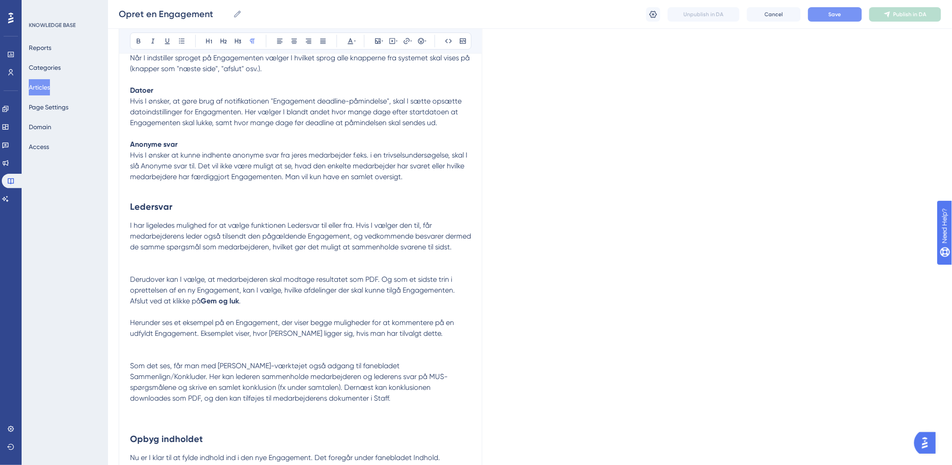
scroll to position [1100, 0]
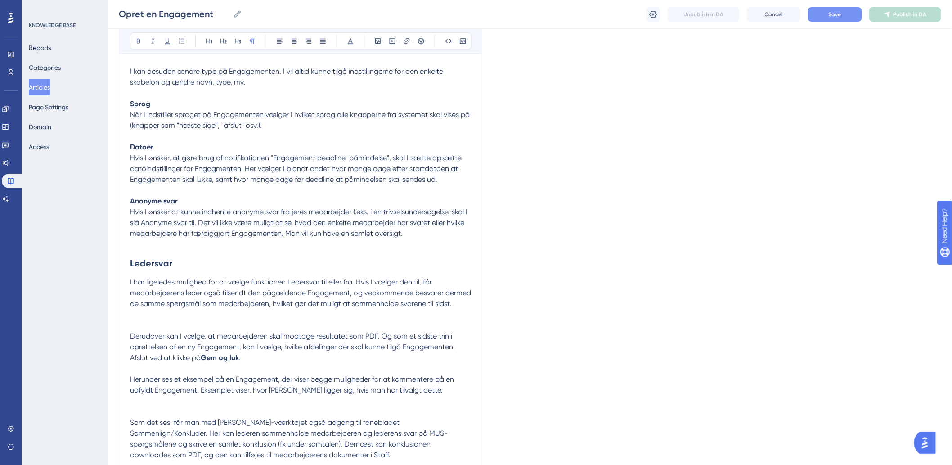
click at [844, 21] on div "Opret en Engagement Opret en Engagement Unpublish in DA Cancel Save Publish in …" at bounding box center [530, 14] width 844 height 29
click at [844, 15] on button "Save" at bounding box center [835, 14] width 54 height 14
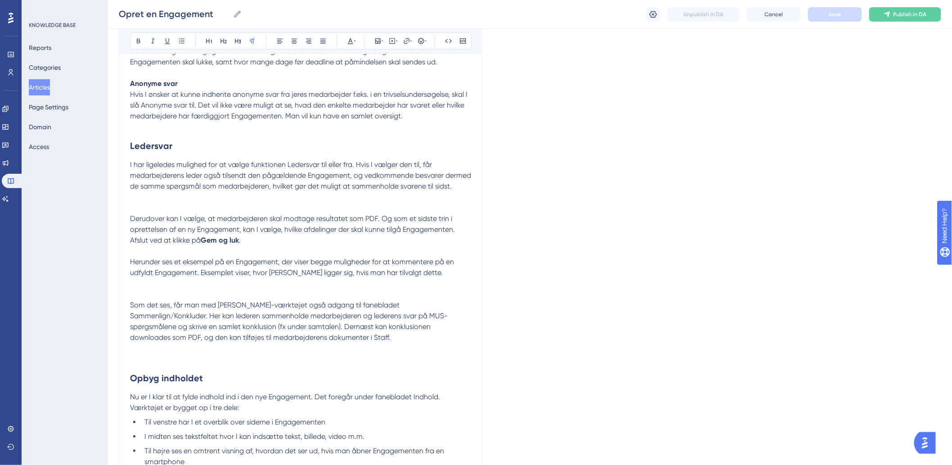
scroll to position [1199, 0]
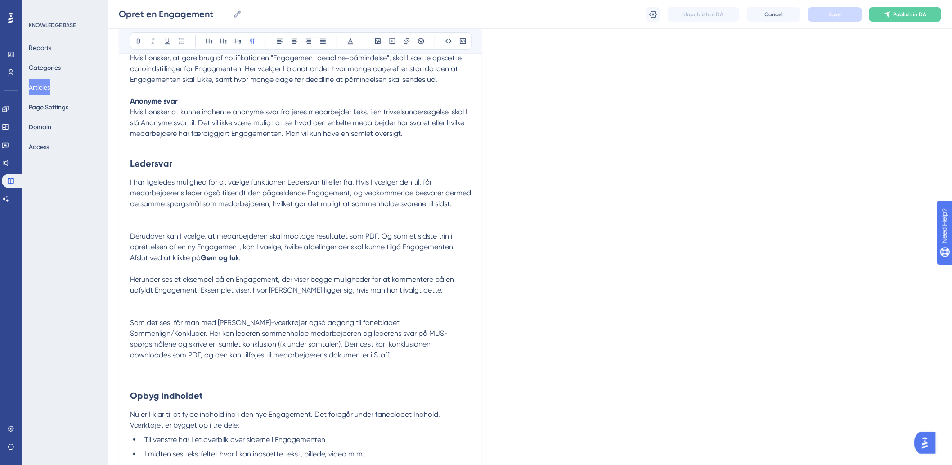
click at [188, 185] on span "I har ligeledes mulighed for at vælge funktionen Ledersvar til eller fra. Hvis …" at bounding box center [301, 193] width 343 height 30
click at [297, 185] on span "I har ligeledes mulighed for at vælge funktionen Ledersvar til eller fra. Hvis …" at bounding box center [301, 193] width 343 height 30
click at [368, 177] on p "I har ligeledes mulighed for at vælge funktionen Ledersvar til eller fra. Hvis …" at bounding box center [300, 193] width 341 height 32
click at [398, 182] on span "I har ligeledes mulighed for at vælge funktionen Ledersvar til eller fra. Hvis …" at bounding box center [301, 193] width 343 height 30
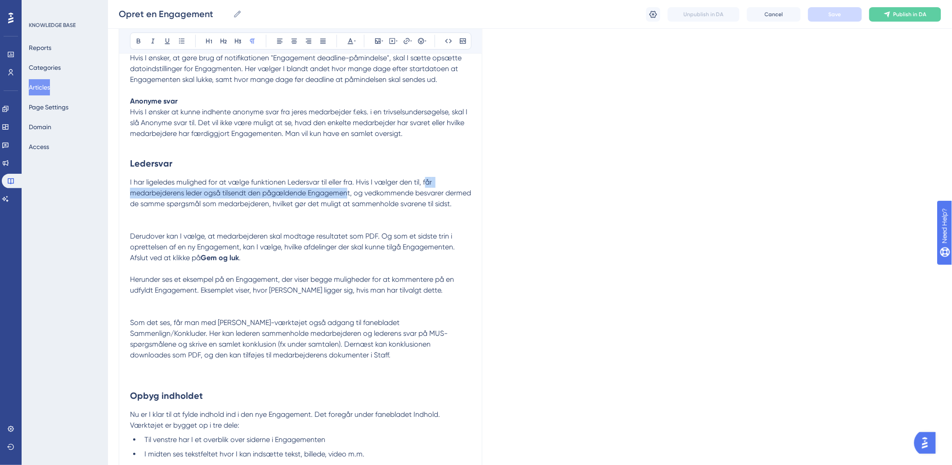
drag, startPoint x: 351, startPoint y: 192, endPoint x: 429, endPoint y: 181, distance: 78.6
click at [429, 181] on span "I har ligeledes mulighed for at vælge funktionen Ledersvar til eller fra. Hvis …" at bounding box center [301, 193] width 343 height 30
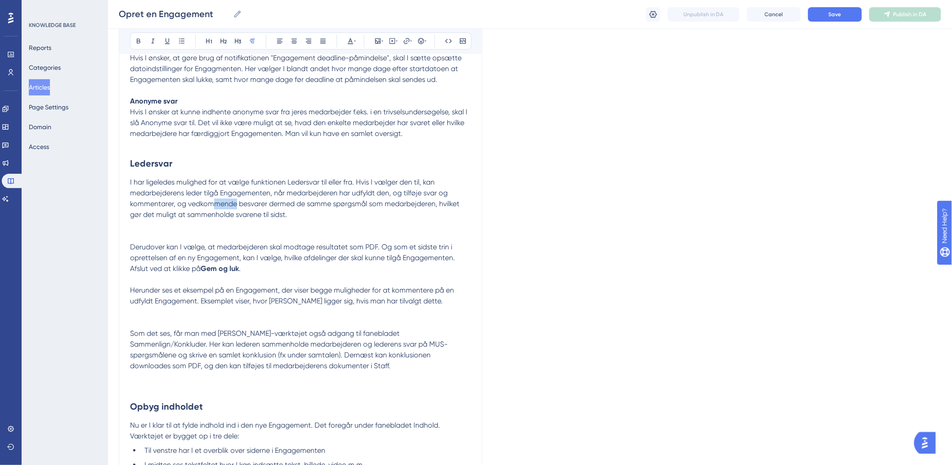
drag, startPoint x: 235, startPoint y: 203, endPoint x: 214, endPoint y: 206, distance: 21.3
click at [214, 206] on span "I har ligeledes mulighed for at vælge funktionen Ledersvar til eller fra. Hvis …" at bounding box center [295, 198] width 331 height 41
click at [225, 221] on p at bounding box center [300, 225] width 341 height 11
click at [274, 211] on span "I har ligeledes mulighed for at vælge funktionen Ledersvar til eller fra. Hvis …" at bounding box center [295, 198] width 331 height 41
click at [326, 217] on p "I har ligeledes mulighed for at vælge funktionen Ledersvar til eller fra. Hvis …" at bounding box center [300, 198] width 341 height 43
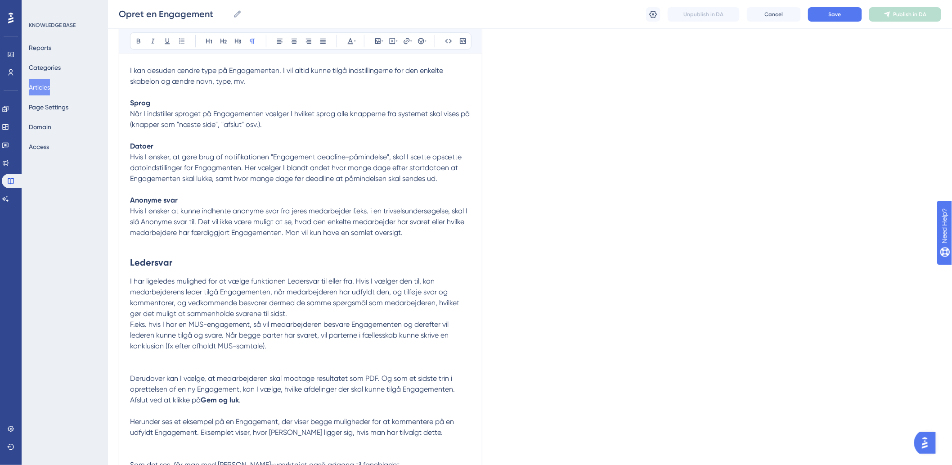
scroll to position [1100, 0]
click at [151, 247] on p at bounding box center [300, 244] width 341 height 11
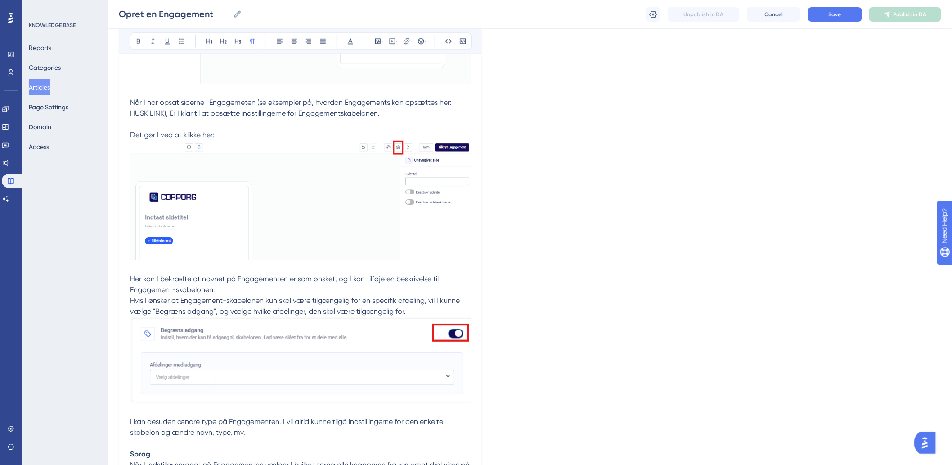
scroll to position [650, 0]
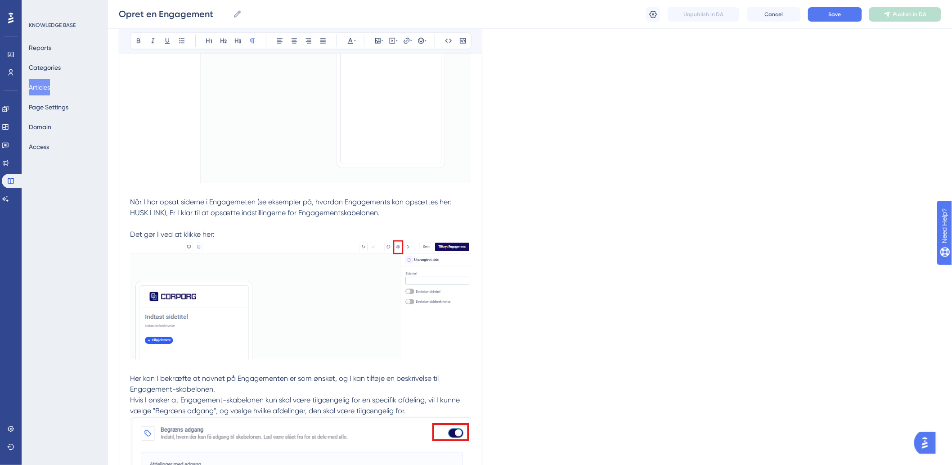
click at [260, 233] on p "Når I har opsat siderne i Engagemeten (se eksempler på, hvordan Engagements kan…" at bounding box center [300, 279] width 341 height 165
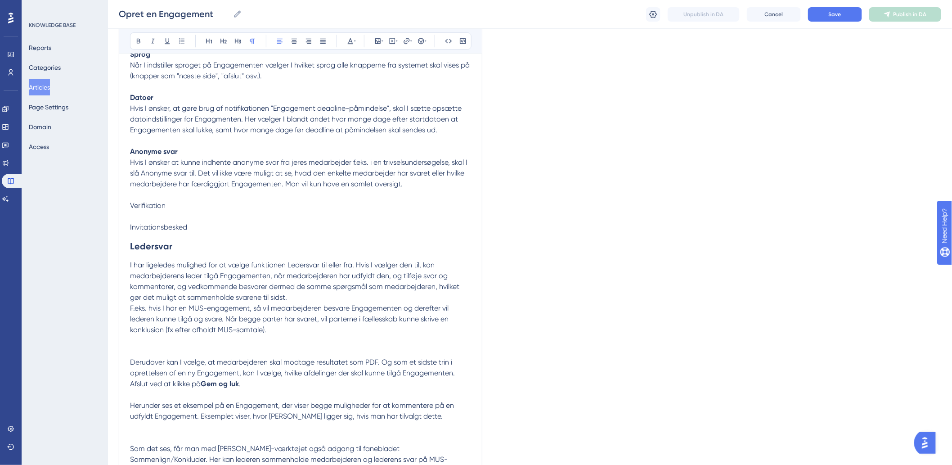
scroll to position [1149, 0]
drag, startPoint x: 196, startPoint y: 207, endPoint x: 70, endPoint y: 208, distance: 126.0
click at [108, 208] on div "Performance Users Engagement Widgets Feedback Product Updates Knowledge Base AI…" at bounding box center [530, 207] width 844 height 2712
drag, startPoint x: 191, startPoint y: 232, endPoint x: 113, endPoint y: 229, distance: 78.3
click at [113, 229] on div "Performance Users Engagement Widgets Feedback Product Updates Knowledge Base AI…" at bounding box center [530, 207] width 844 height 2712
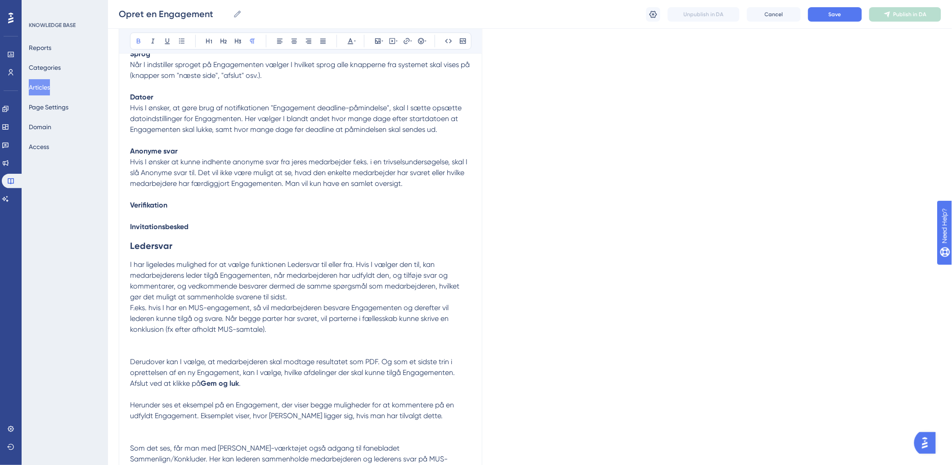
drag, startPoint x: 220, startPoint y: 239, endPoint x: 216, endPoint y: 234, distance: 6.4
click at [220, 238] on h2 "Ledersvar" at bounding box center [300, 245] width 341 height 27
click at [226, 217] on p "Verifikation Invitationsbesked" at bounding box center [300, 210] width 341 height 43
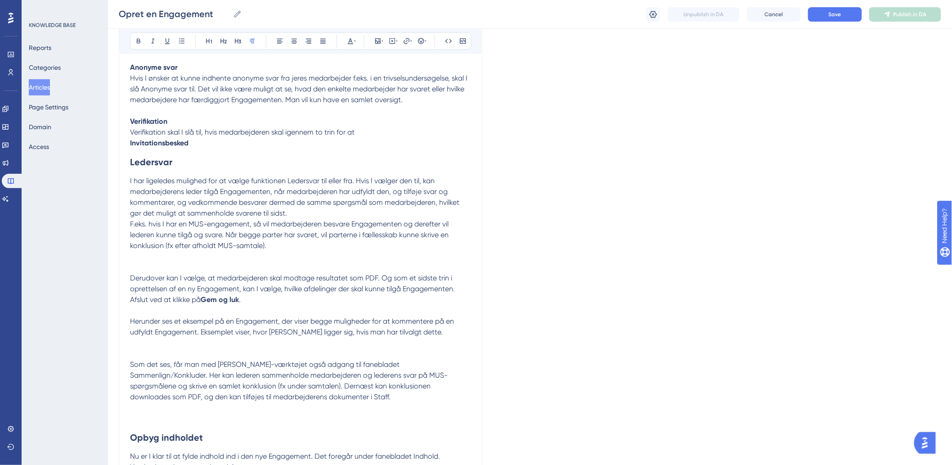
scroll to position [1249, 0]
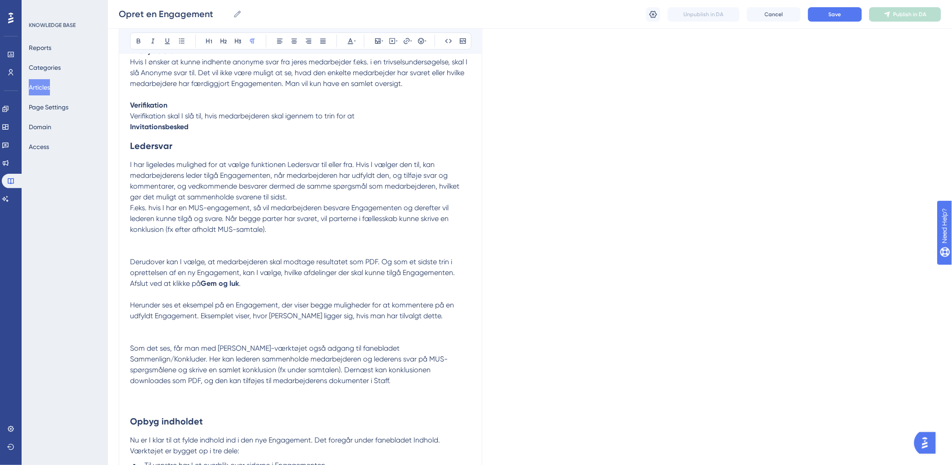
click at [358, 164] on span "I har ligeledes mulighed for at vælge funktionen Ledersvar til eller fra. Hvis …" at bounding box center [295, 180] width 331 height 41
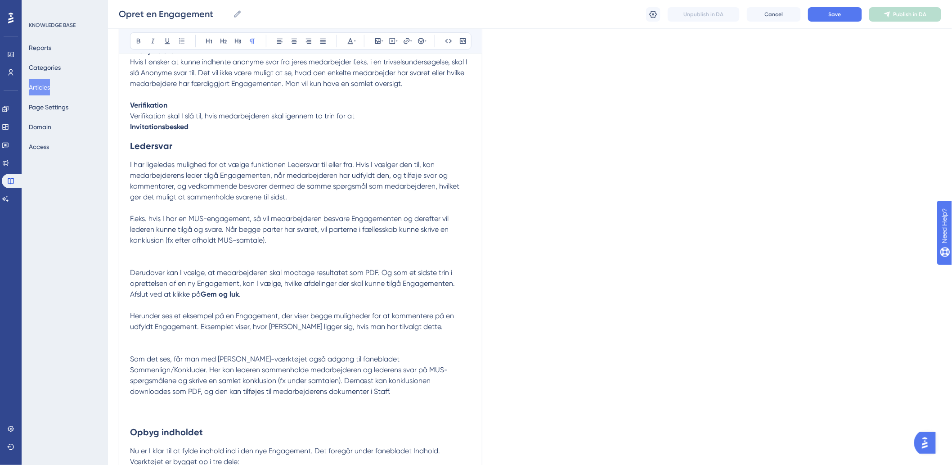
click at [228, 261] on p at bounding box center [300, 261] width 341 height 11
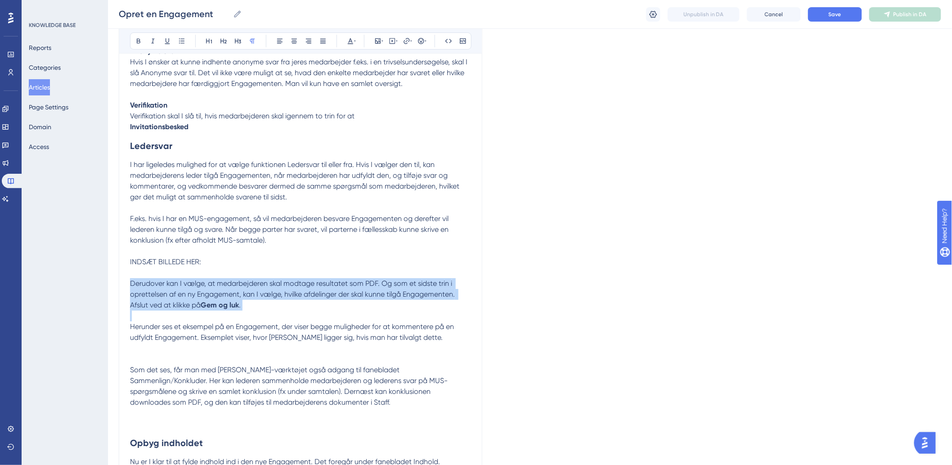
drag, startPoint x: 215, startPoint y: 310, endPoint x: 127, endPoint y: 283, distance: 91.8
click at [127, 283] on div "Opret en Engagement Bold Italic Underline Bullet Point Heading 1 Heading 2 Head…" at bounding box center [301, 133] width 364 height 2564
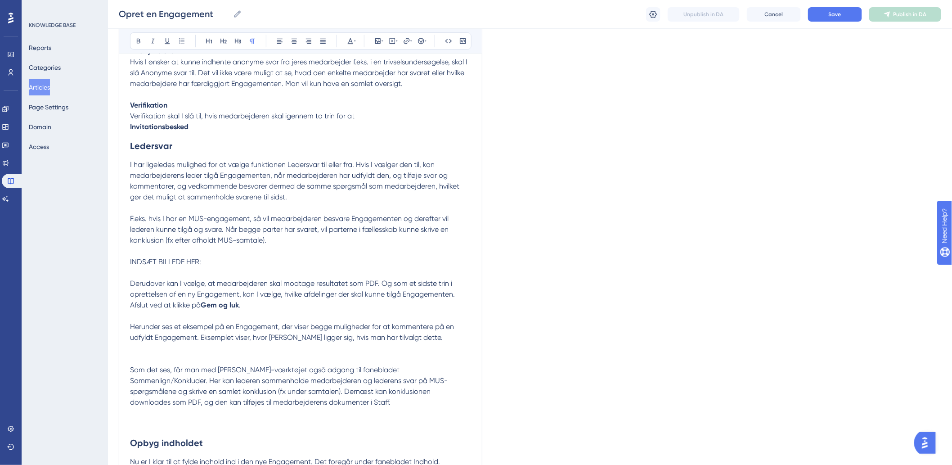
click at [127, 281] on div "Opret en Engagement Bold Italic Underline Bullet Point Heading 1 Heading 2 Head…" at bounding box center [301, 133] width 364 height 2564
drag, startPoint x: 130, startPoint y: 282, endPoint x: 156, endPoint y: 286, distance: 26.8
click at [156, 286] on div "Opret en Engagement Bold Italic Underline Bullet Point Heading 1 Heading 2 Head…" at bounding box center [301, 133] width 364 height 2564
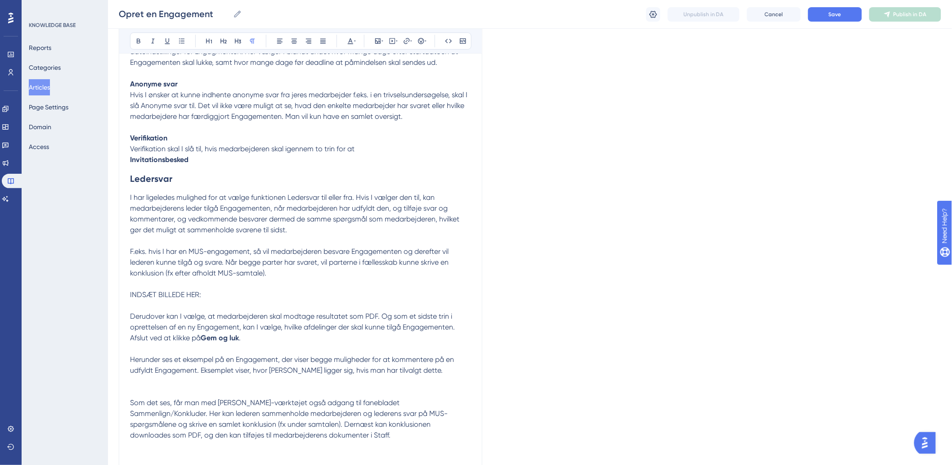
scroll to position [1199, 0]
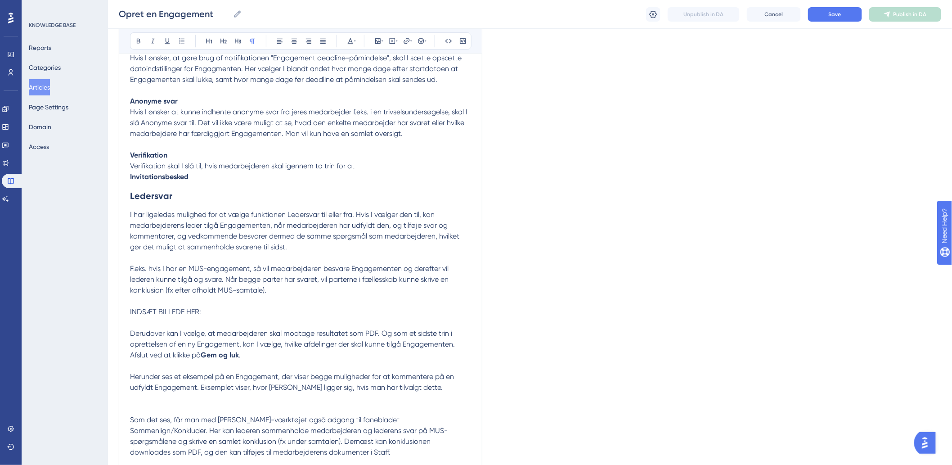
click at [252, 166] on span "Verifikation skal I slå til, hvis medarbejderen skal igennem to trin for at" at bounding box center [242, 166] width 224 height 9
click at [339, 139] on p "Hvis I ønsker at kunne indhente anonyme svar fra jeres medarbejder f.eks. i en …" at bounding box center [300, 123] width 341 height 32
click at [238, 141] on p "Verifikation Verifikation skal I slå til, hvis medarbejderen skal igennem to tr…" at bounding box center [300, 160] width 341 height 43
click at [268, 180] on p "Verifikation Verifikation skal I slå til, hvis medarbejderen skal igennem to tr…" at bounding box center [300, 160] width 341 height 43
click at [198, 143] on p "Verifikation Verifikation skal I slå til, hvis medarbejderen skal igennem to tr…" at bounding box center [300, 160] width 341 height 43
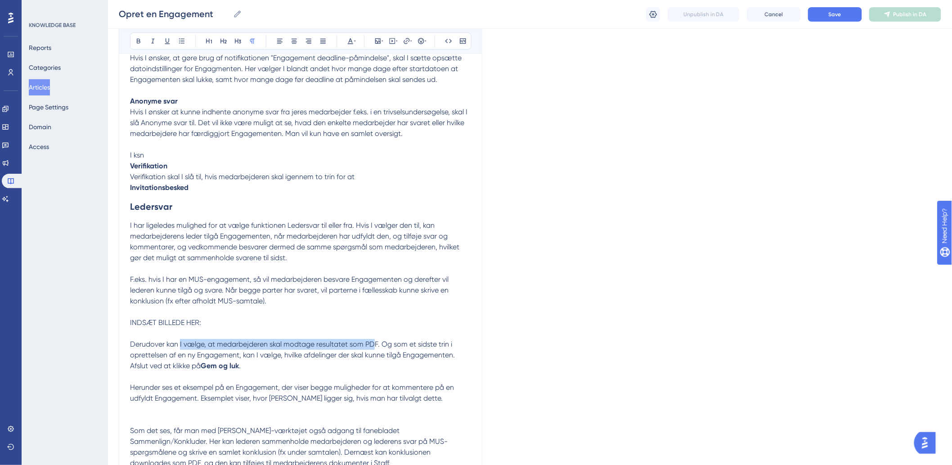
drag, startPoint x: 179, startPoint y: 344, endPoint x: 109, endPoint y: 150, distance: 206.6
click at [372, 343] on span "Derudover kan I vælge, at medarbejderen skal modtage resultatet som PDF. Og som…" at bounding box center [293, 355] width 327 height 30
click at [147, 155] on p "I ksn Verifikation Verifikation skal I slå til, hvis medarbejderen skal igennem…" at bounding box center [300, 166] width 341 height 54
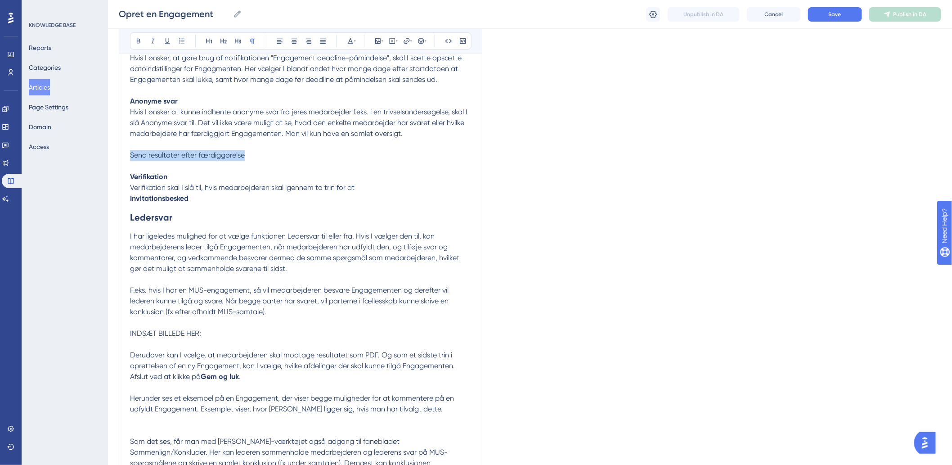
drag, startPoint x: 245, startPoint y: 155, endPoint x: 130, endPoint y: 159, distance: 114.3
click at [130, 159] on span "Send resultater efter færdiggørelse" at bounding box center [187, 155] width 115 height 9
click at [297, 169] on p "Send resultater efter færdiggørelse Verifikation Verifikation skal I slå til, h…" at bounding box center [300, 171] width 341 height 65
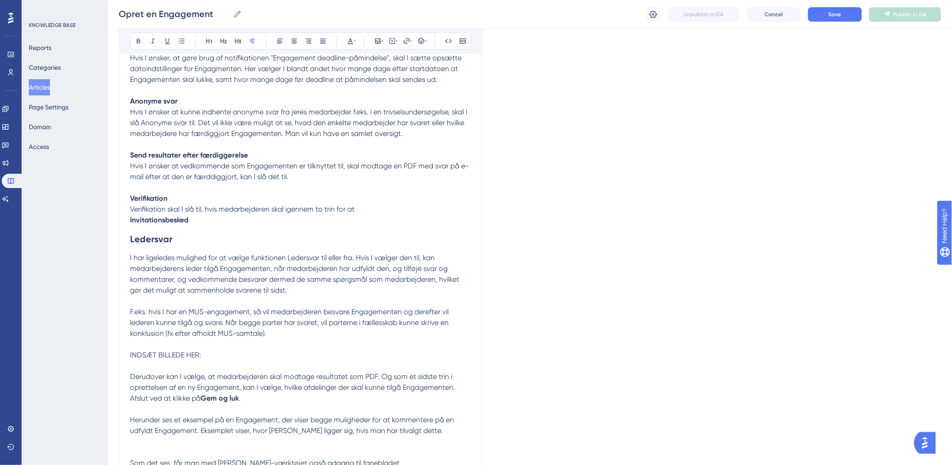
click at [400, 206] on p "Send resultater efter færdiggørelse Hvis I ønsker at vedkommende som Engagement…" at bounding box center [300, 182] width 341 height 86
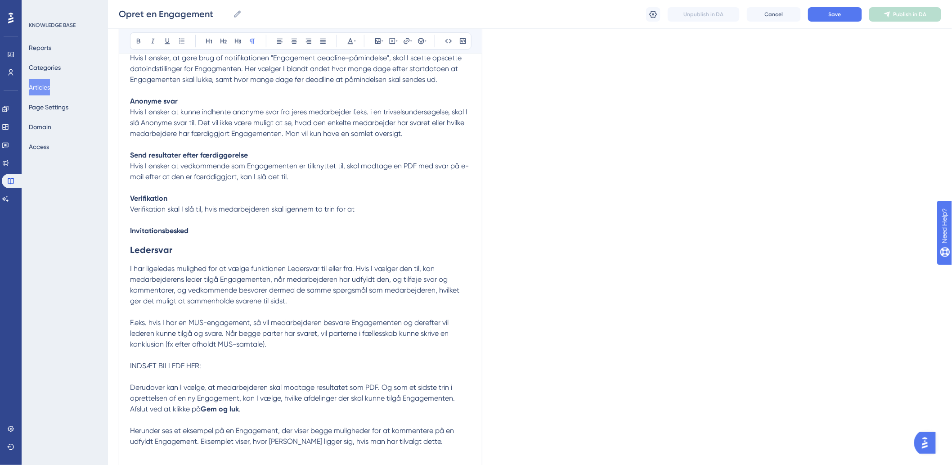
click at [393, 177] on p "Send resultater efter færdiggørelse Hvis I ønsker at vedkommende som Engagement…" at bounding box center [300, 187] width 341 height 97
drag, startPoint x: 336, startPoint y: 177, endPoint x: 292, endPoint y: 176, distance: 44.1
click at [292, 176] on p "Send resultater efter færdiggørelse Hvis I ønsker at vedkommende som Engagement…" at bounding box center [300, 187] width 341 height 97
click at [359, 180] on p "Send resultater efter færdiggørelse Hvis I ønsker at vedkommende som Engagement…" at bounding box center [300, 187] width 341 height 97
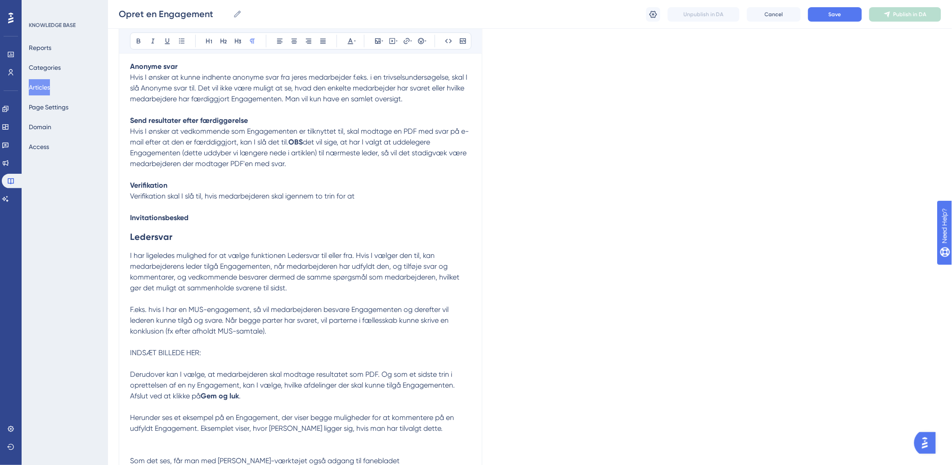
scroll to position [1249, 0]
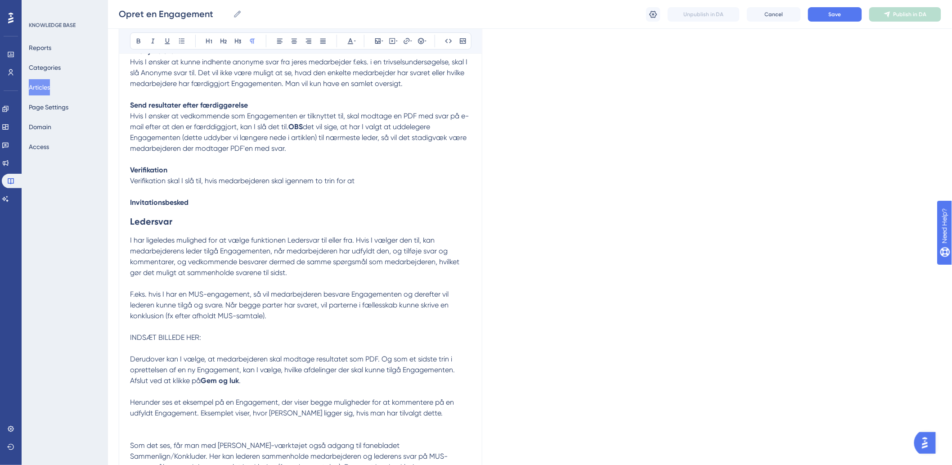
click at [382, 174] on p "Send resultater efter færdiggørelse Hvis I ønsker at vedkommende som Engagement…" at bounding box center [300, 148] width 341 height 119
click at [375, 177] on p "Send resultater efter færdiggørelse Hvis I ønsker at vedkommende som Engagement…" at bounding box center [300, 148] width 341 height 119
click at [224, 176] on span "Verifikation skal I slå til, hvis medarbejderen skal igennem to trin for at" at bounding box center [242, 180] width 224 height 9
click at [387, 178] on p "Send resultater efter færdiggørelse Hvis I ønsker at vedkommende som Engagement…" at bounding box center [300, 148] width 341 height 119
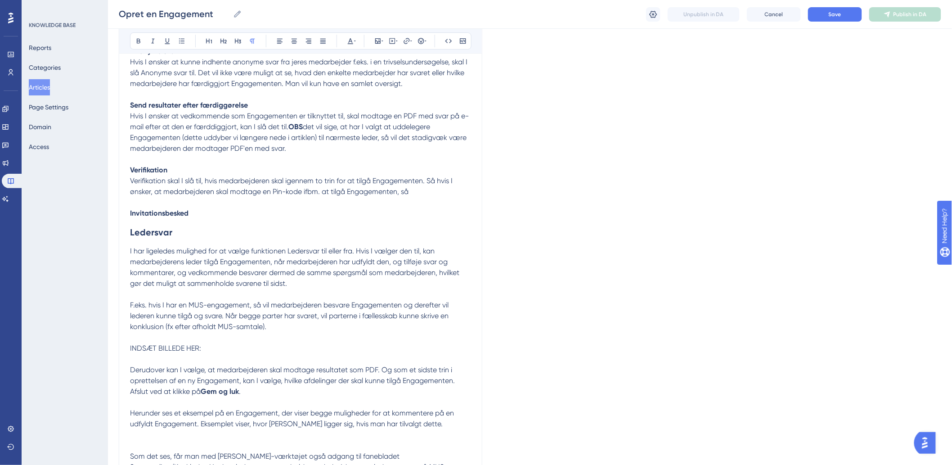
click at [422, 179] on span "Verifikation skal I slå til, hvis medarbejderen skal igennem to trin for at til…" at bounding box center [292, 185] width 324 height 19
click at [462, 179] on p "Send resultater efter færdiggørelse Hvis I ønsker at vedkommende som Engagement…" at bounding box center [300, 154] width 341 height 130
click at [190, 190] on span "Verifikation skal I slå til, hvis medarbejderen skal igennem to trin for at til…" at bounding box center [292, 185] width 324 height 19
click at [151, 192] on span "Verifikation skal I slå til, hvis medarbejderen skal igennem to trin for at til…" at bounding box center [292, 185] width 324 height 19
click at [270, 191] on span "Verifikation skal I slå til, hvis medarbejderen skal igennem to trin for at til…" at bounding box center [292, 185] width 324 height 19
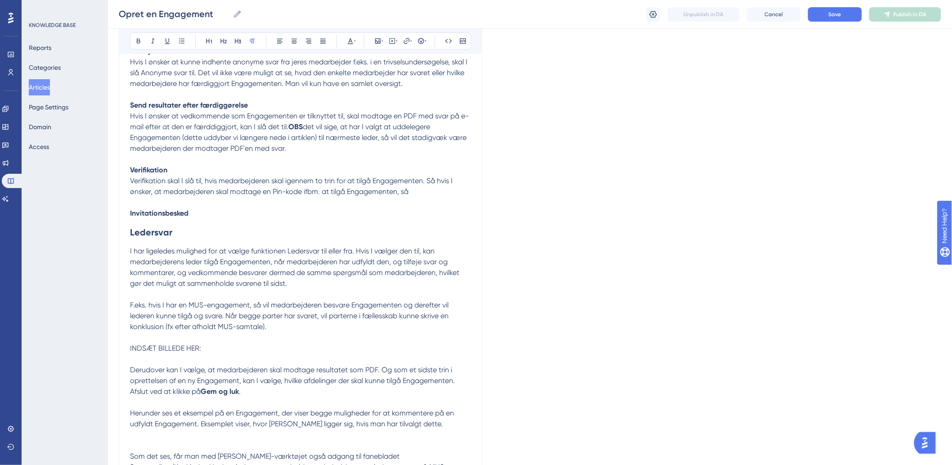
click at [442, 189] on p "Send resultater efter færdiggørelse Hvis I ønsker at vedkommende som Engagement…" at bounding box center [300, 154] width 341 height 130
click at [197, 215] on p "Send resultater efter færdiggørelse Hvis I ønsker at vedkommende som Engagement…" at bounding box center [300, 154] width 341 height 130
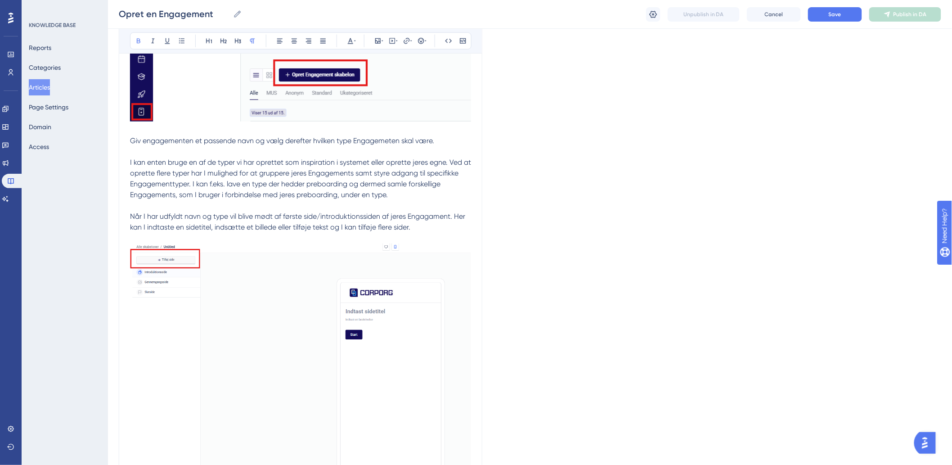
scroll to position [200, 0]
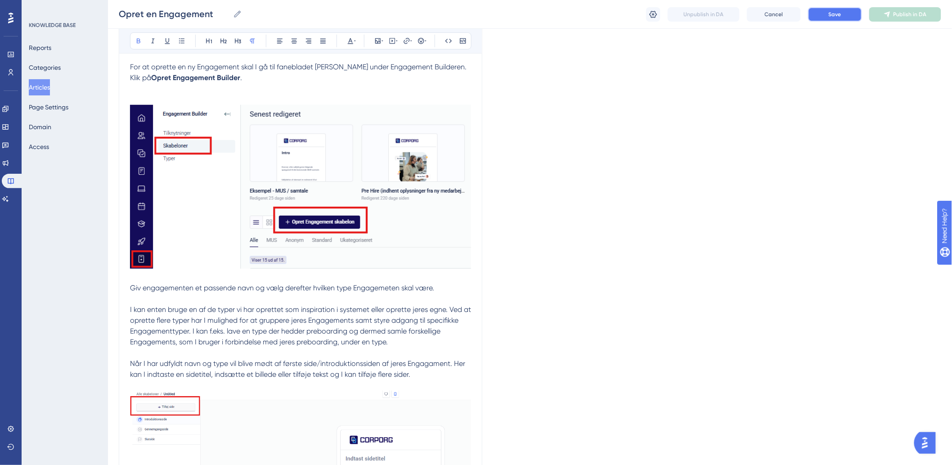
click at [824, 12] on button "Save" at bounding box center [835, 14] width 54 height 14
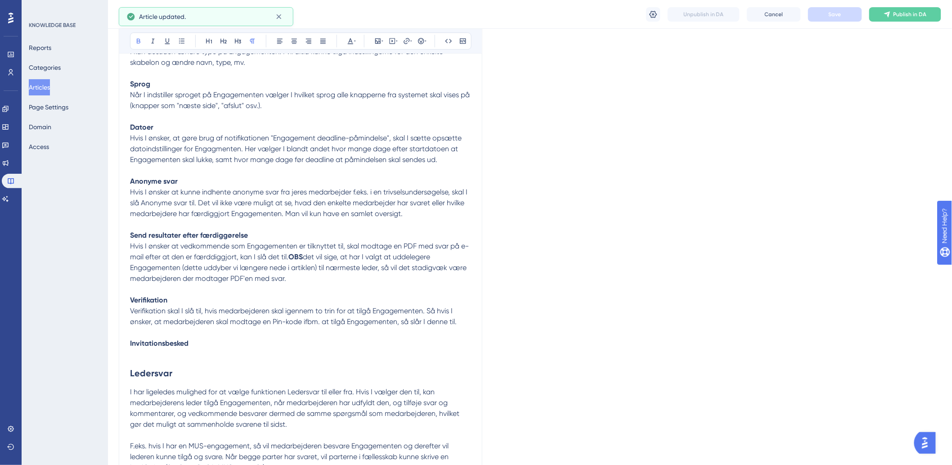
scroll to position [1199, 0]
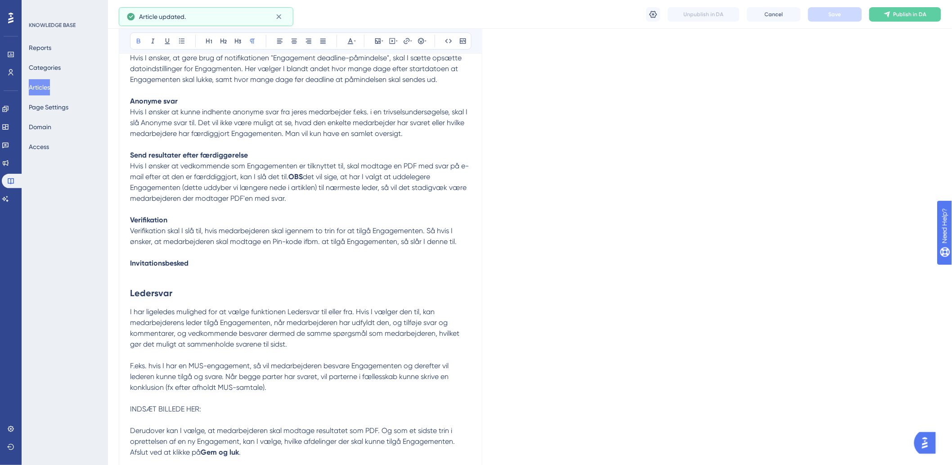
click at [166, 280] on h2 "Ledersvar" at bounding box center [300, 292] width 341 height 27
click at [171, 273] on p "Send resultater efter færdiggørelse Hvis I ønsker at vedkommende som Engagement…" at bounding box center [300, 209] width 341 height 140
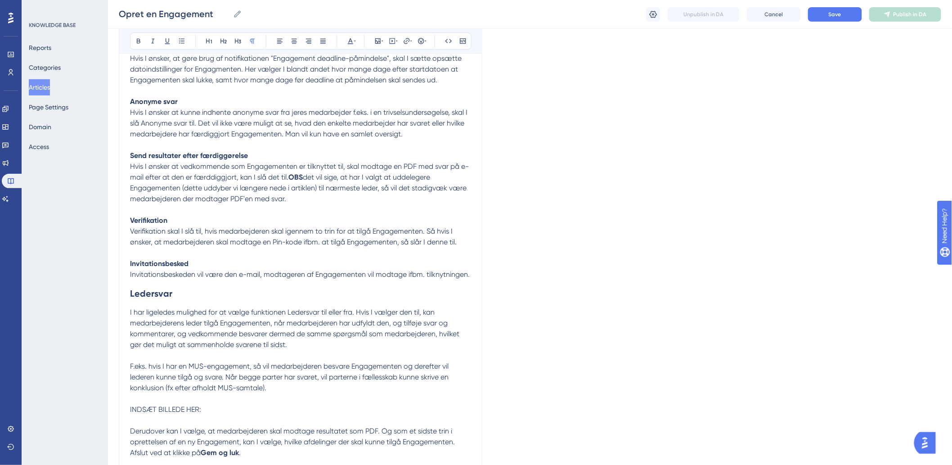
scroll to position [1249, 0]
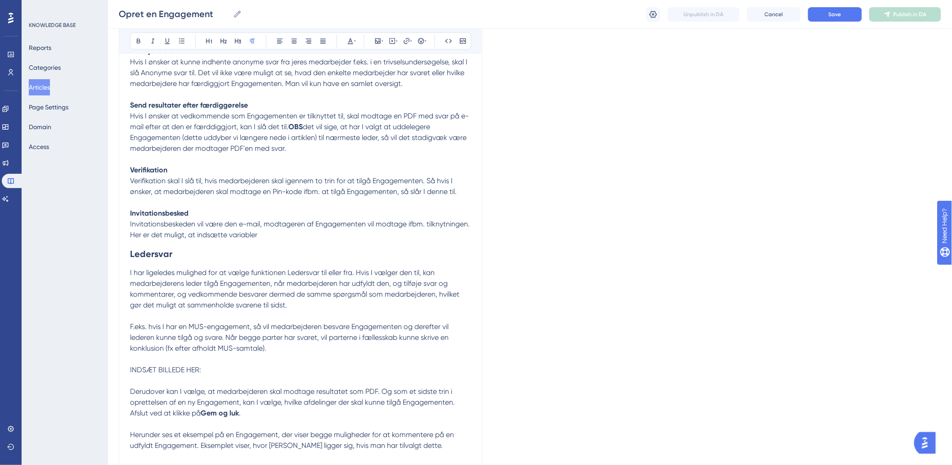
click at [343, 237] on p "Send resultater efter færdiggørelse Hvis I ønsker at vedkommende som Engagement…" at bounding box center [300, 164] width 341 height 151
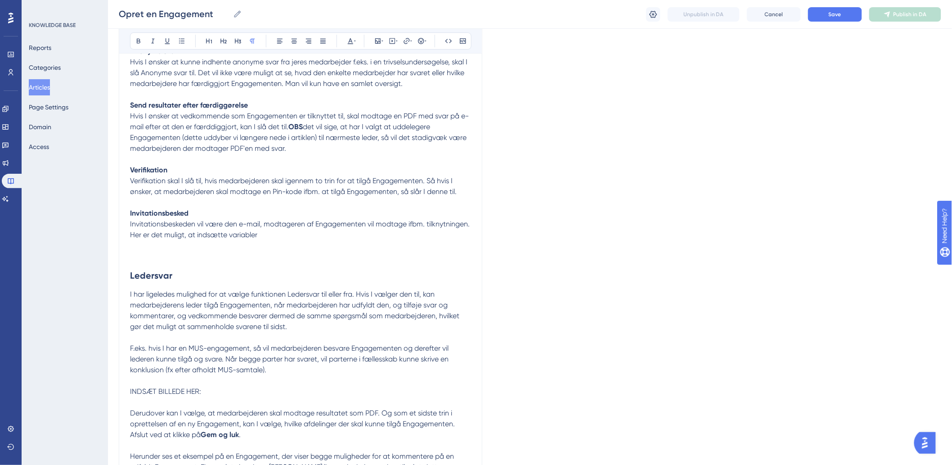
click at [179, 251] on p "Send resultater efter færdiggørelse Hvis I ønsker at vedkommende som Engagement…" at bounding box center [300, 175] width 341 height 173
click at [381, 45] on button at bounding box center [378, 41] width 13 height 13
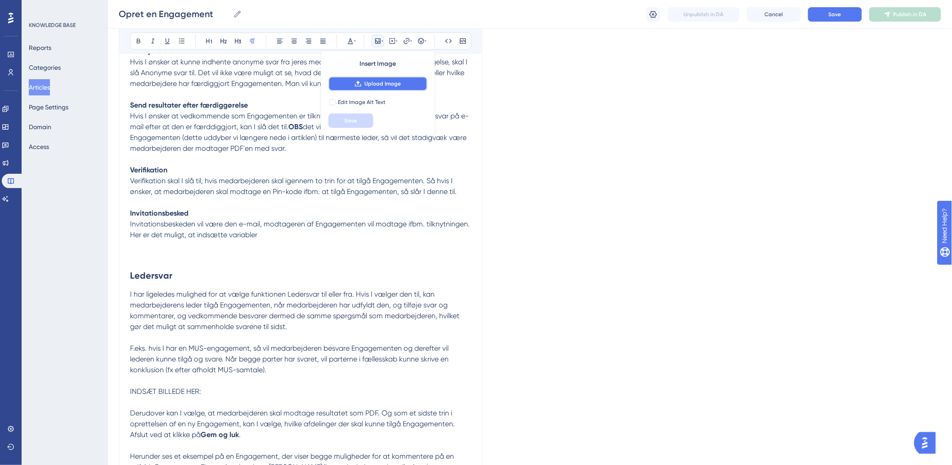
click at [381, 79] on button "Upload Image" at bounding box center [377, 83] width 99 height 14
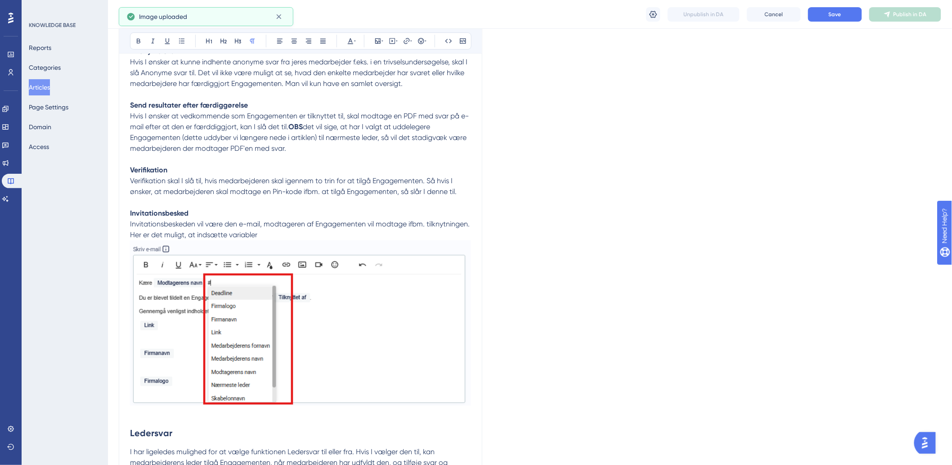
click at [342, 237] on p "Send resultater efter færdiggørelse Hvis I ønsker at vedkommende som Engagement…" at bounding box center [300, 254] width 341 height 330
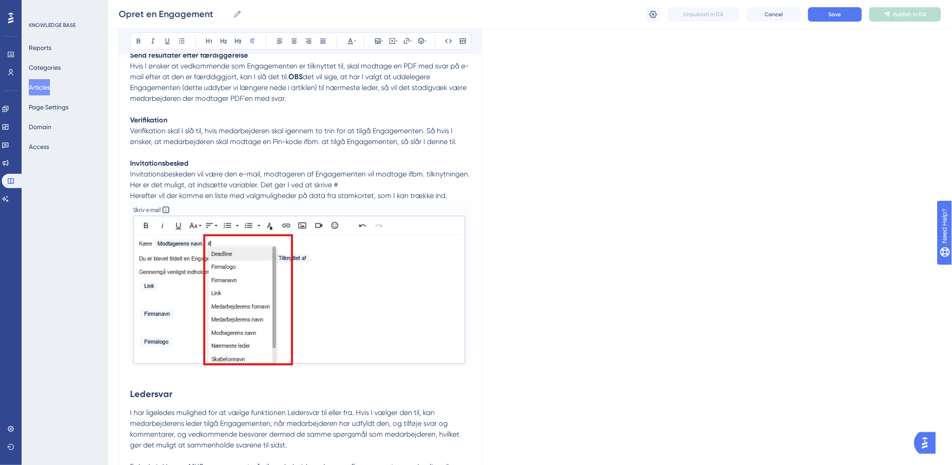
click at [403, 184] on p "Send resultater efter færdiggørelse Hvis I ønsker at vedkommende som Engagement…" at bounding box center [300, 209] width 341 height 341
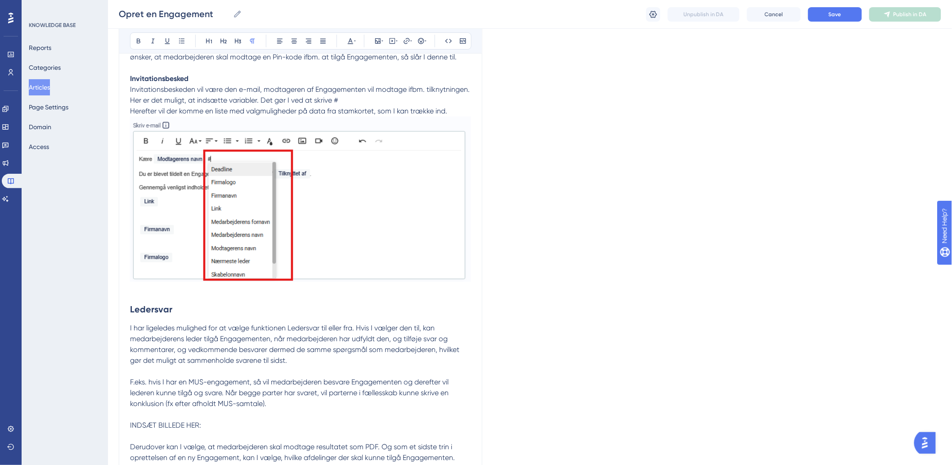
scroll to position [1400, 0]
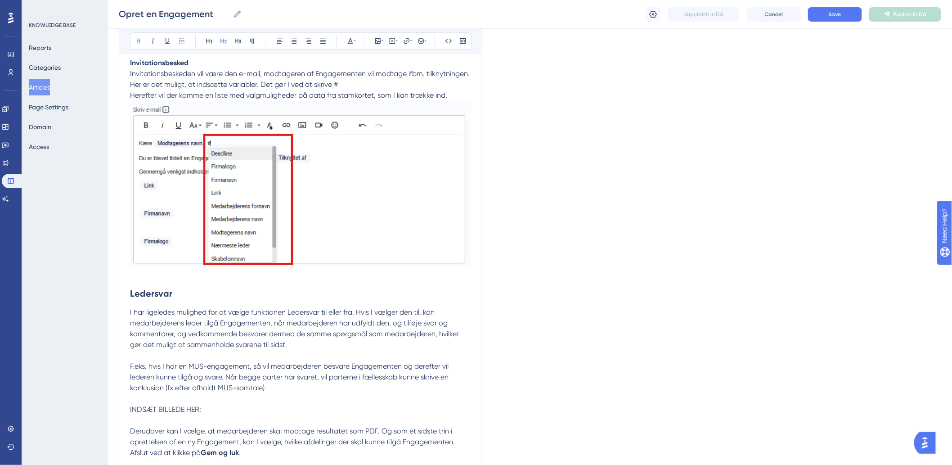
click at [151, 282] on h2 "Ledersvar" at bounding box center [300, 293] width 341 height 27
click at [189, 273] on p "Send resultater efter færdiggørelse Hvis I ønsker at vedkommende som Engagement…" at bounding box center [300, 109] width 341 height 341
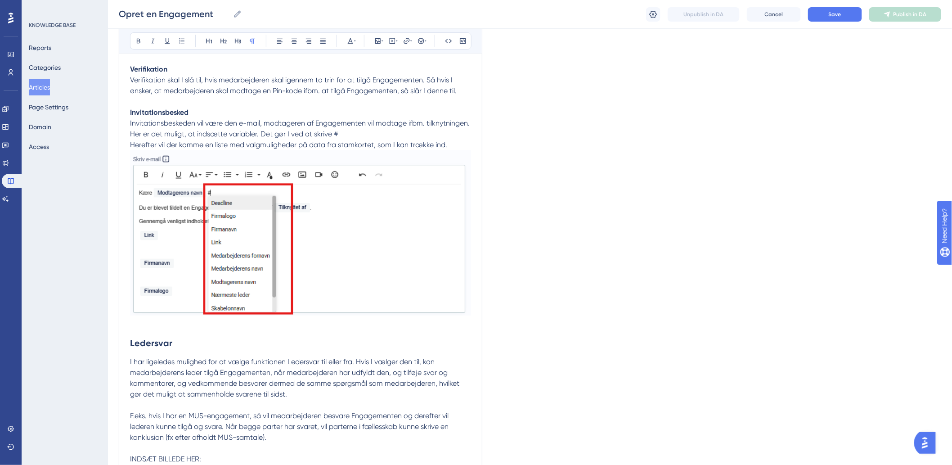
scroll to position [1350, 0]
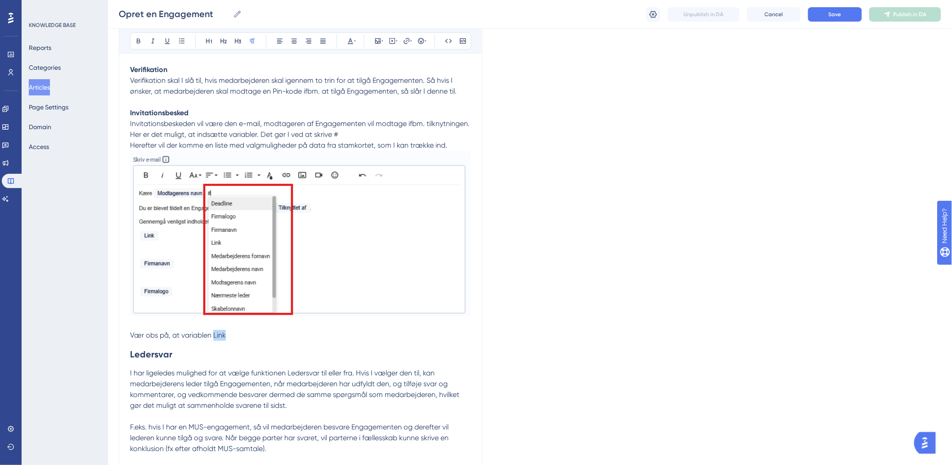
drag, startPoint x: 227, startPoint y: 336, endPoint x: 214, endPoint y: 340, distance: 13.7
click at [214, 340] on p "Send resultater efter færdiggørelse Hvis I ønsker at vedkommende som Engagement…" at bounding box center [300, 165] width 341 height 352
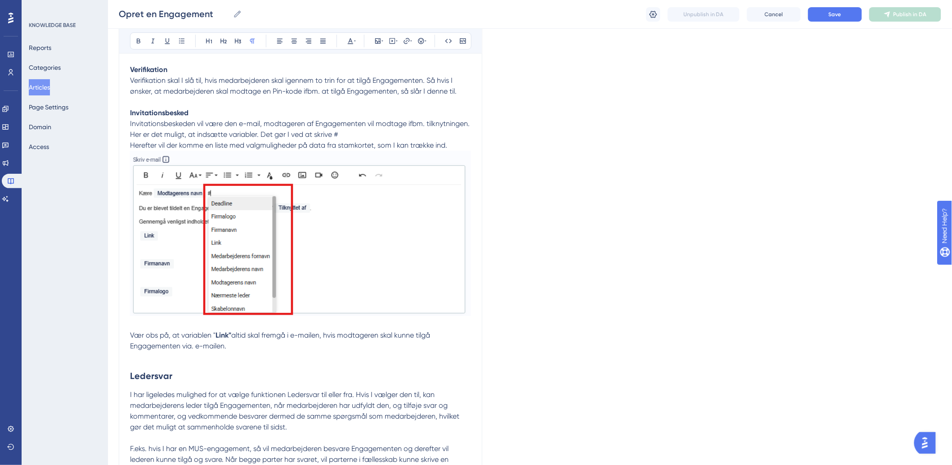
click at [141, 358] on p "Send resultater efter færdiggørelse Hvis I ønsker at vedkommende som Engagement…" at bounding box center [300, 175] width 341 height 373
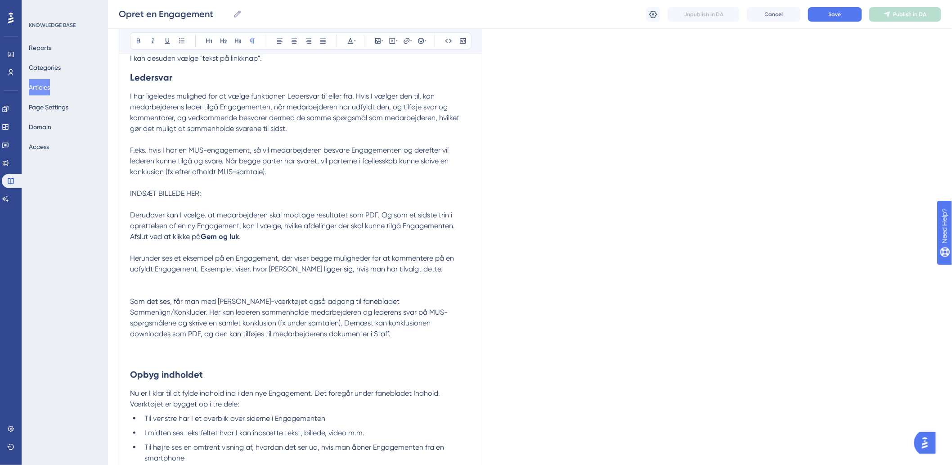
scroll to position [1999, 0]
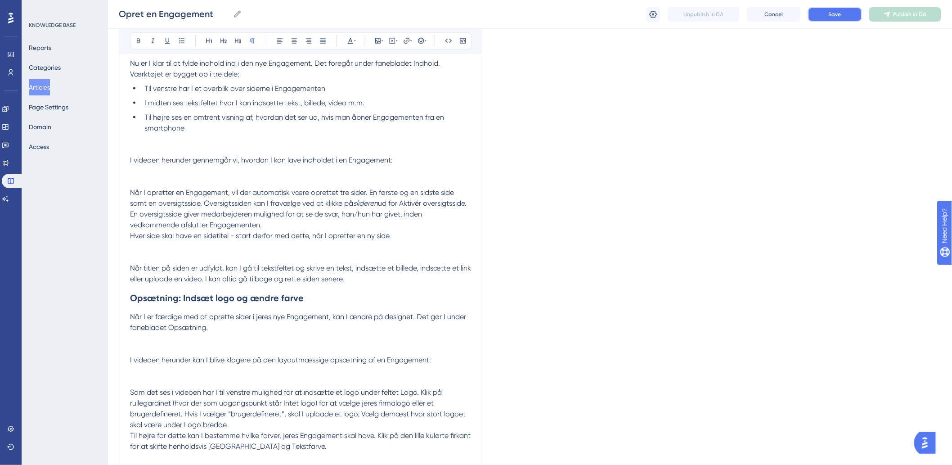
click at [848, 18] on button "Save" at bounding box center [835, 14] width 54 height 14
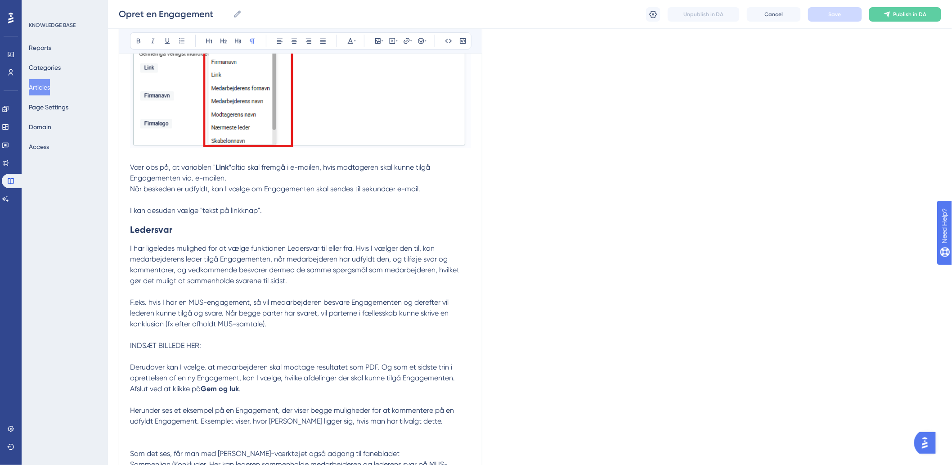
scroll to position [1549, 0]
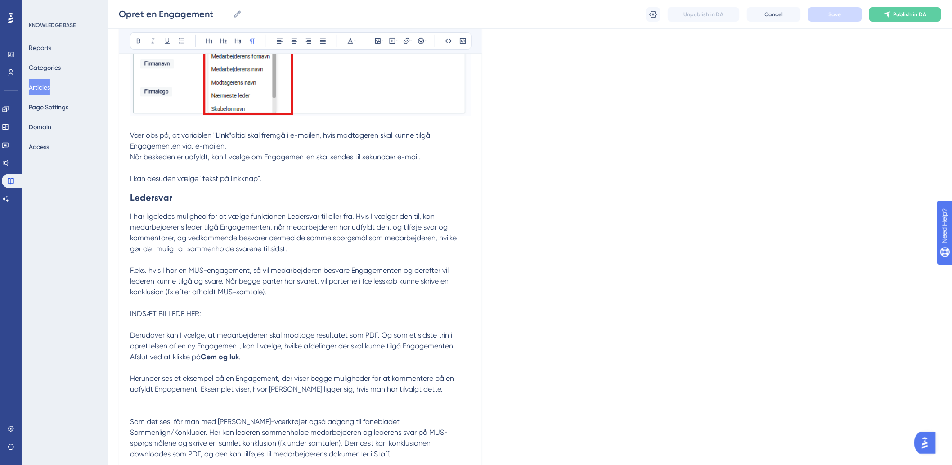
click at [279, 235] on span "I har ligeledes mulighed for at vælge funktionen Ledersvar til eller fra. Hvis …" at bounding box center [295, 232] width 331 height 41
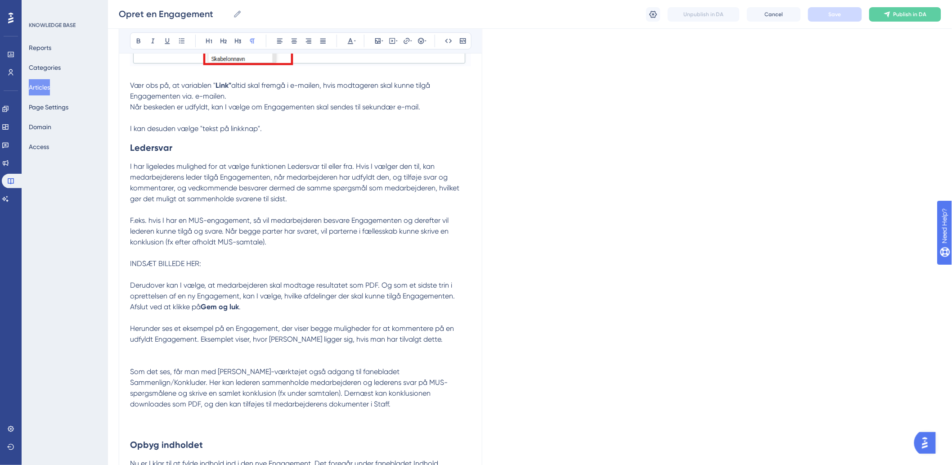
click at [197, 267] on span "INDSÆT BILLEDE HER:" at bounding box center [165, 263] width 71 height 9
click at [292, 263] on p "INDSÆT BILLEDE HER:" at bounding box center [300, 269] width 341 height 22
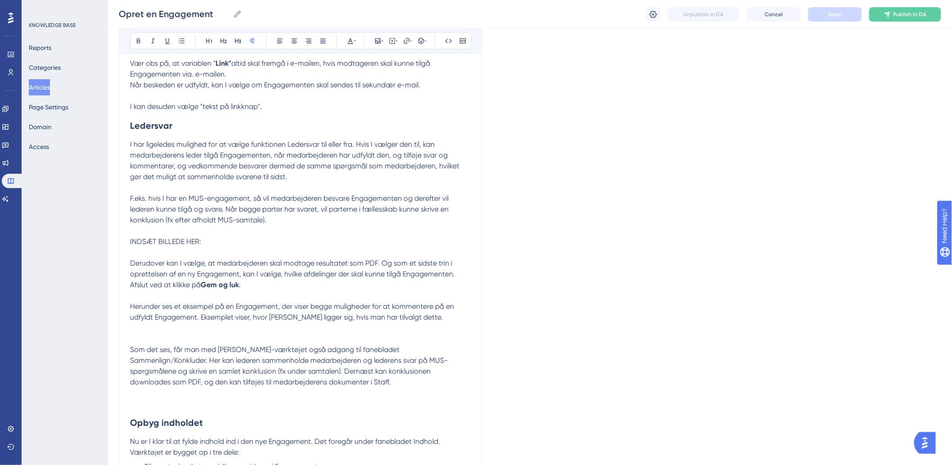
scroll to position [1699, 0]
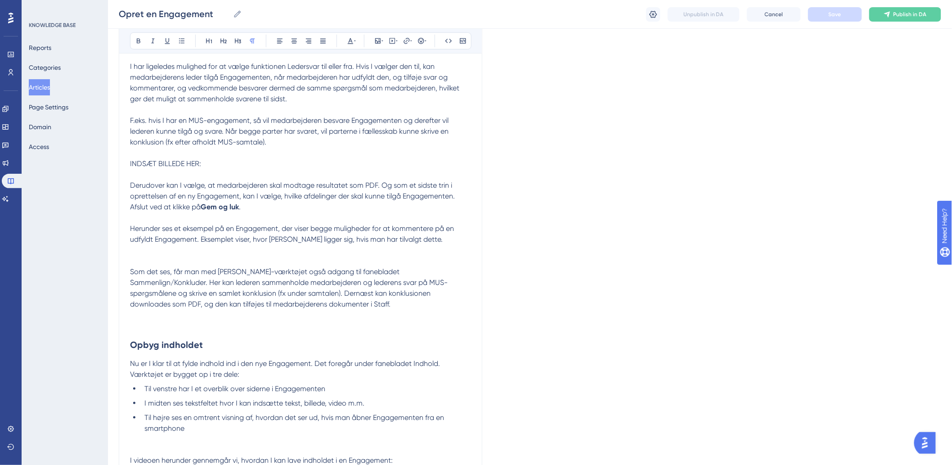
click at [287, 252] on p at bounding box center [300, 250] width 341 height 11
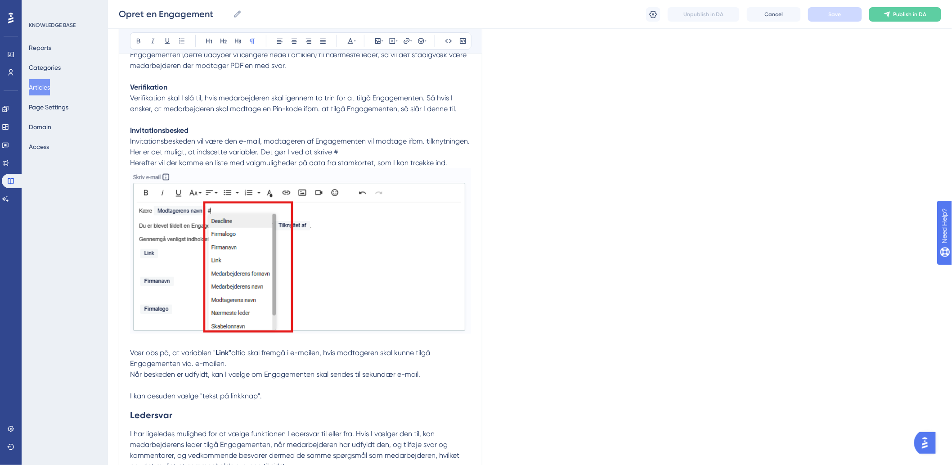
scroll to position [1350, 0]
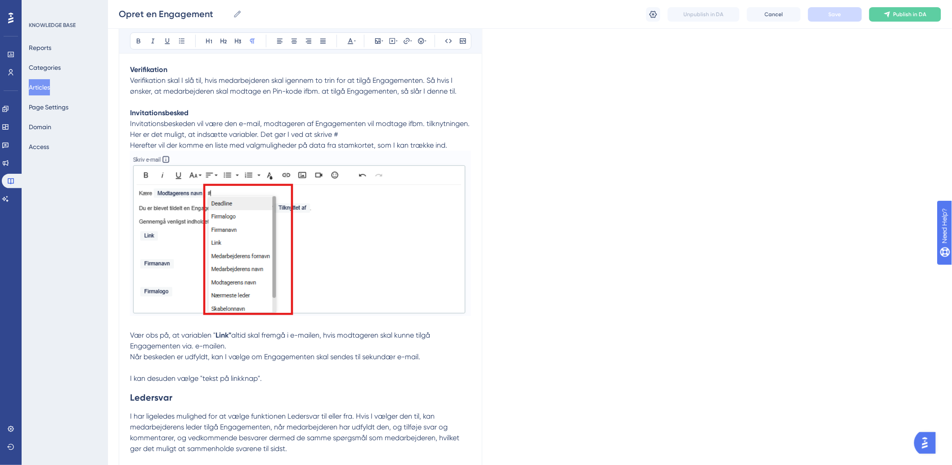
click at [167, 323] on p "Send resultater efter færdiggørelse Hvis I ønsker at vedkommende som Engagement…" at bounding box center [300, 186] width 341 height 395
click at [262, 347] on p "Send resultater efter færdiggørelse Hvis I ønsker at vedkommende som Engagement…" at bounding box center [300, 186] width 341 height 395
click at [440, 359] on p "Send resultater efter færdiggørelse Hvis I ønsker at vedkommende som Engagement…" at bounding box center [300, 186] width 341 height 395
click at [441, 345] on p "Send resultater efter færdiggørelse Hvis I ønsker at vedkommende som Engagement…" at bounding box center [300, 186] width 341 height 395
click at [303, 377] on p "Send resultater efter færdiggørelse Hvis I ønsker at vedkommende som Engagement…" at bounding box center [300, 186] width 341 height 395
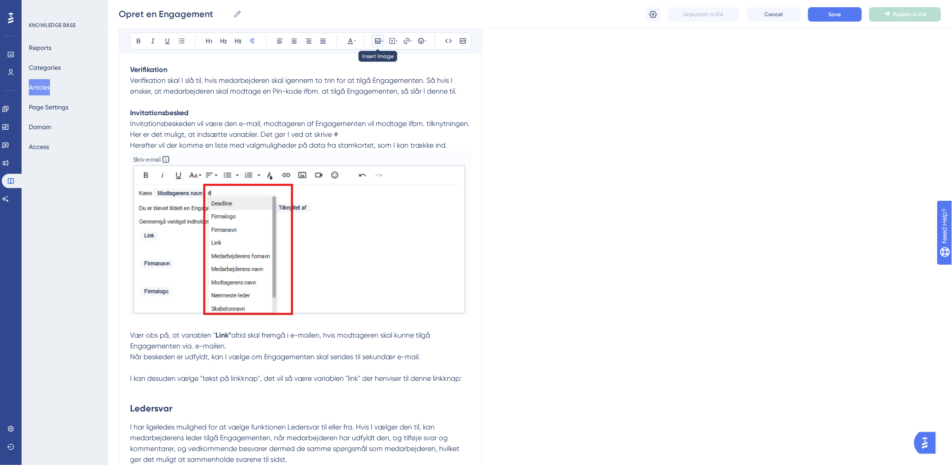
click at [374, 38] on icon at bounding box center [377, 40] width 7 height 7
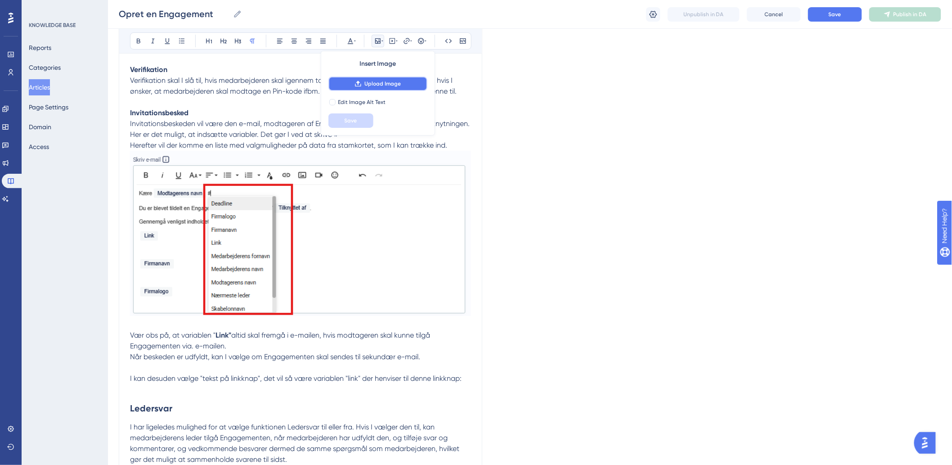
click at [400, 85] on span "Upload Image" at bounding box center [382, 83] width 36 height 7
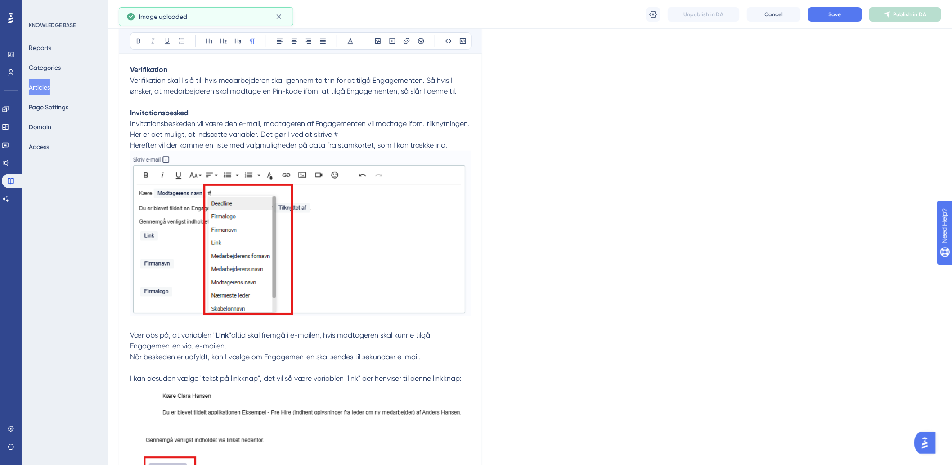
click at [462, 376] on span "I kan desuden vælge "tekst på linkknap", det vil så være variablen "link" der h…" at bounding box center [296, 378] width 332 height 9
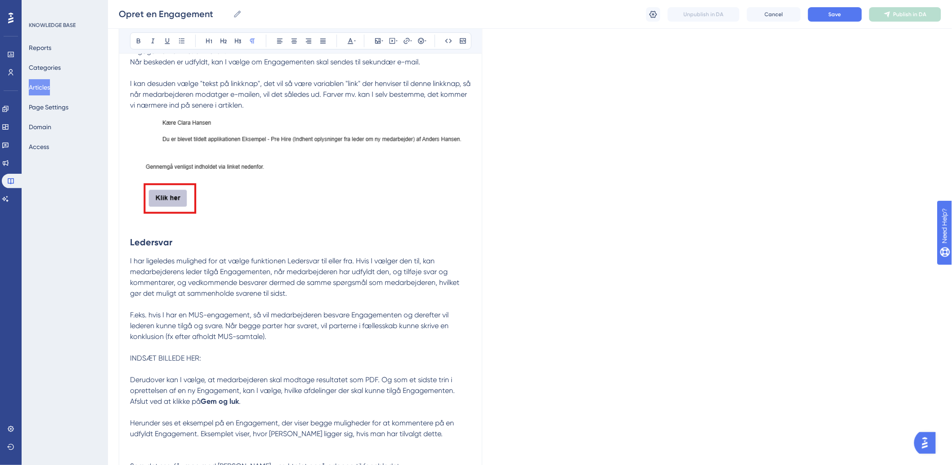
scroll to position [1599, 0]
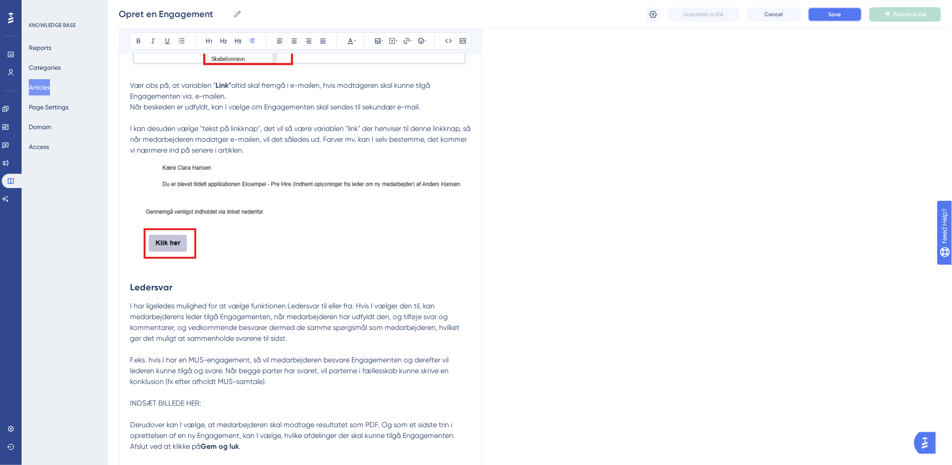
click at [831, 14] on span "Save" at bounding box center [835, 14] width 13 height 7
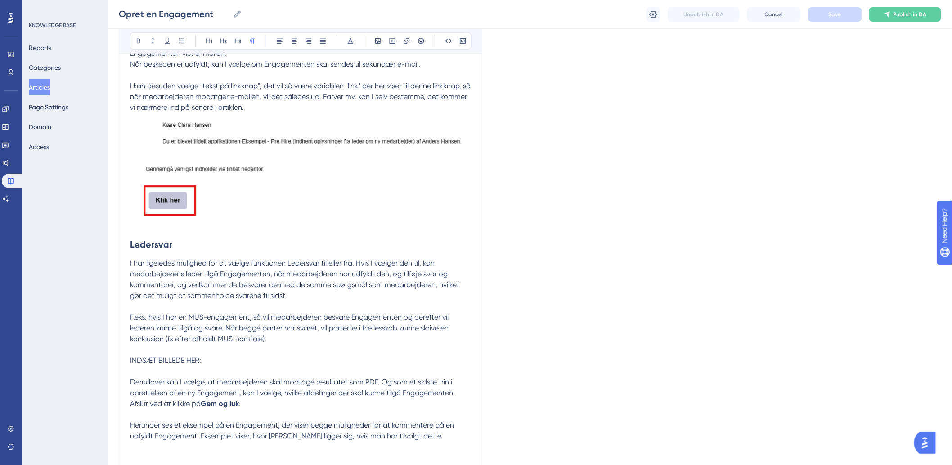
scroll to position [1699, 0]
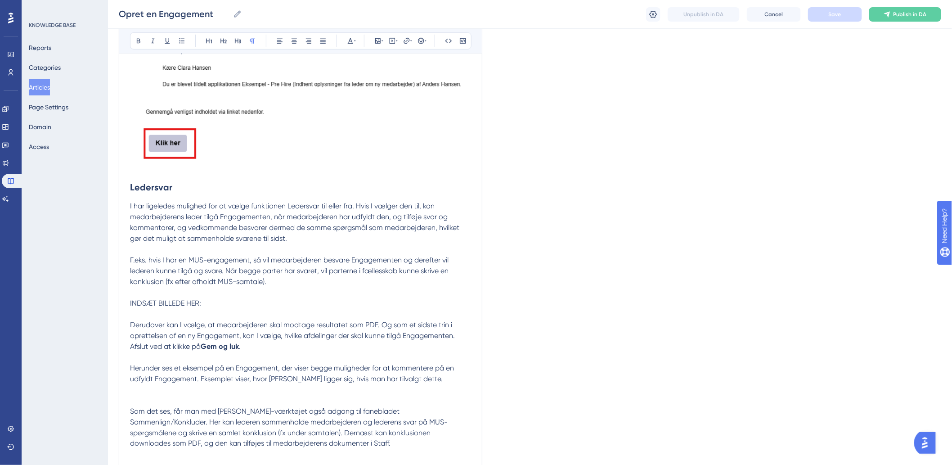
click at [299, 283] on p "I har ligeledes mulighed for at vælge funktionen Ledersvar til eller fra. Hvis …" at bounding box center [300, 244] width 341 height 86
click at [236, 304] on p "INDSÆT BILLEDE HER:" at bounding box center [300, 309] width 341 height 22
click at [364, 241] on p "I har ligeledes mulighed for at vælge funktionen Ledersvar til eller fra. Hvis …" at bounding box center [300, 244] width 341 height 86
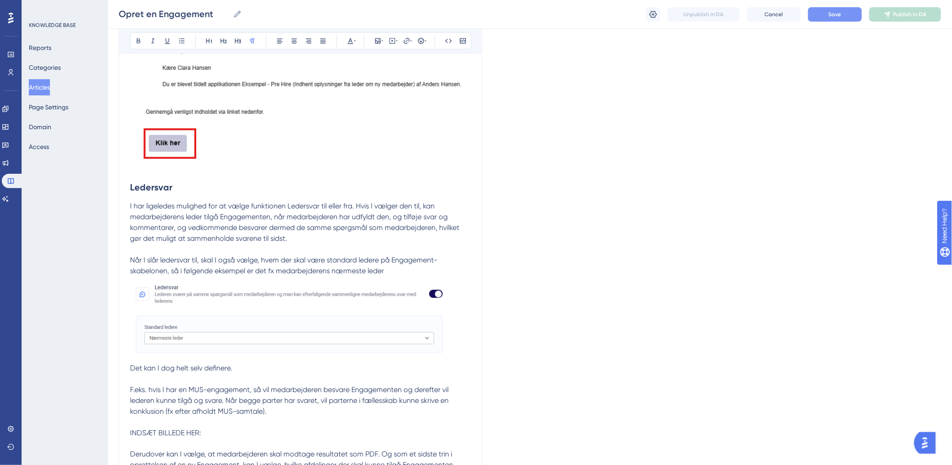
click at [178, 269] on span "Når I slår ledersvar til, skal I også vælge, hvem der skal være standard ledere…" at bounding box center [283, 265] width 307 height 19
click at [393, 274] on p "I har ligeledes mulighed for at vælge funktionen Ledersvar til eller fra. Hvis …" at bounding box center [300, 309] width 341 height 216
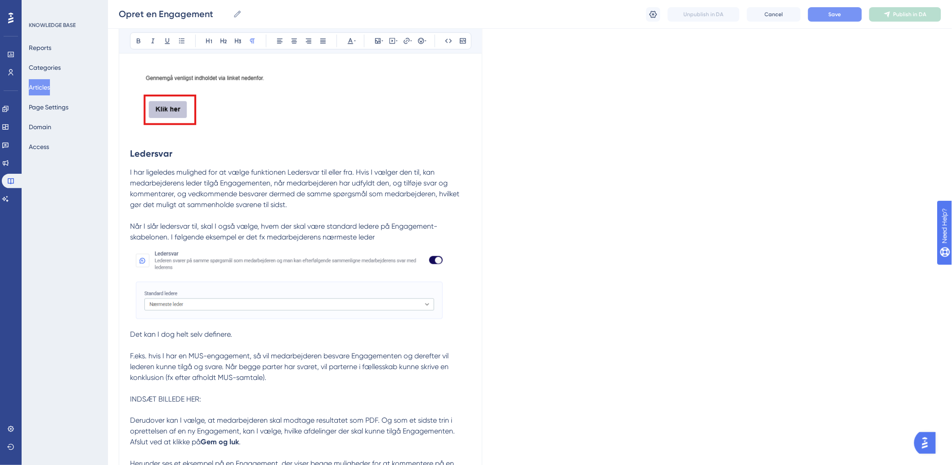
scroll to position [1800, 0]
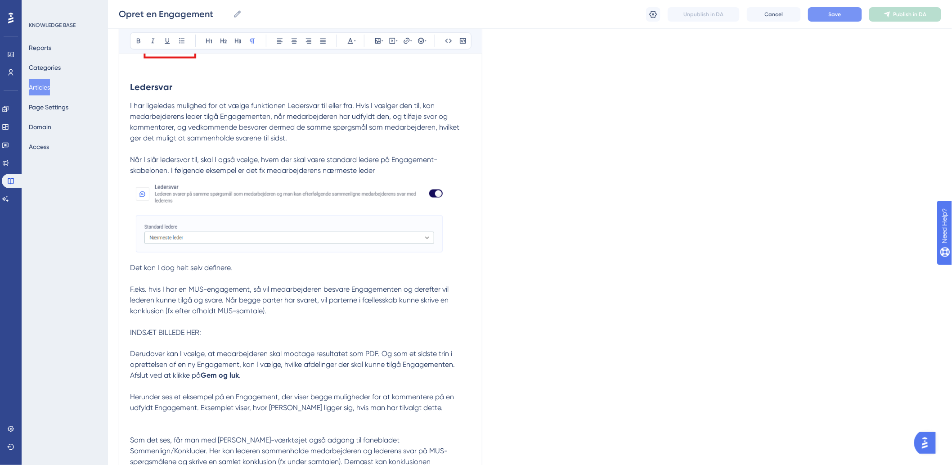
click at [271, 267] on p "I har ligeledes mulighed for at vælge funktionen Ledersvar til eller fra. Hvis …" at bounding box center [300, 208] width 341 height 216
click at [169, 270] on span "Det kan I dog helt selv definere." at bounding box center [181, 267] width 102 height 9
click at [261, 268] on p "I har ligeledes mulighed for at vælge funktionen Ledersvar til eller fra. Hvis …" at bounding box center [300, 208] width 341 height 216
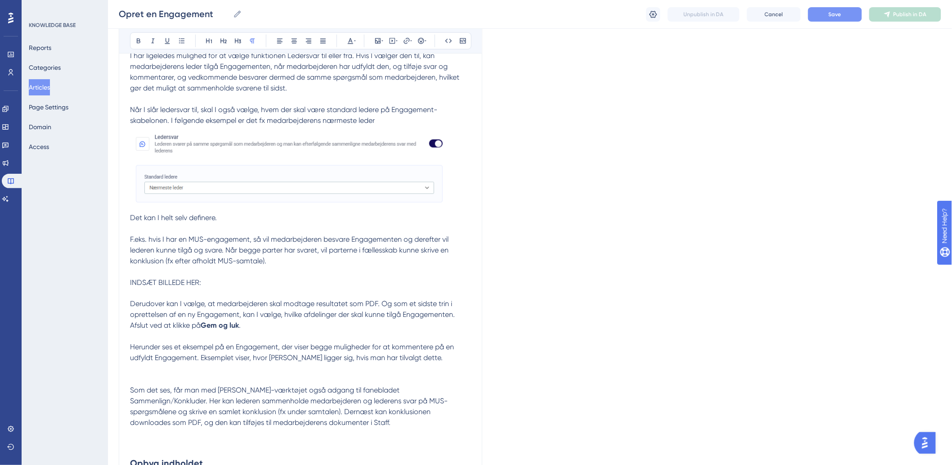
click at [221, 227] on p "I har ligeledes mulighed for at vælge funktionen Ledersvar til eller fra. Hvis …" at bounding box center [300, 158] width 341 height 216
click at [242, 252] on span "Ledersvar kan fx bruges hvis I har en MUS-engagement, så vil medarbejderen besv…" at bounding box center [298, 250] width 337 height 30
click at [314, 249] on span "Ledersvar kan fx bruges hvis I har en MUS-engagement, så vil medarbejderen besv…" at bounding box center [297, 250] width 334 height 30
click at [426, 257] on p "I har ligeledes mulighed for at vælge funktionen Ledersvar til eller fra. Hvis …" at bounding box center [300, 158] width 341 height 216
click at [220, 260] on span "Ledersvar kan fx bruges hvis I har en MUS-engagement, så vil medarbejderen besv…" at bounding box center [297, 250] width 334 height 30
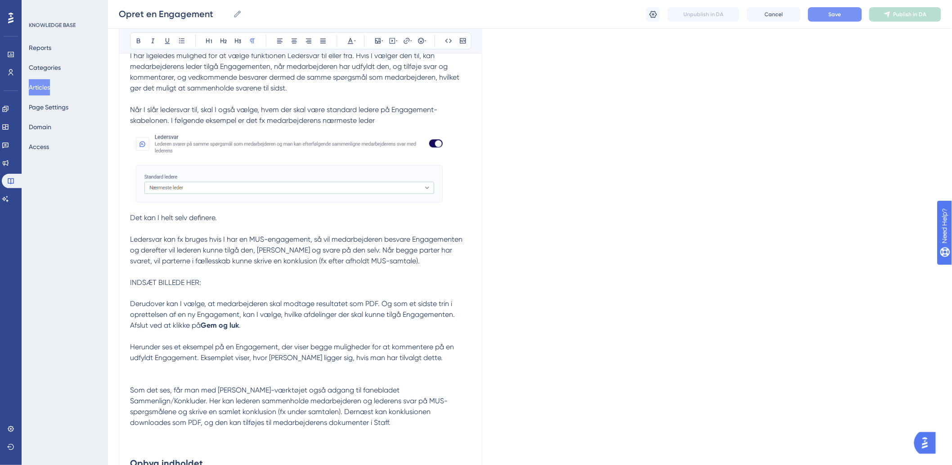
click at [131, 263] on span "Ledersvar kan fx bruges hvis I har en MUS-engagement, så vil medarbejderen besv…" at bounding box center [297, 250] width 334 height 30
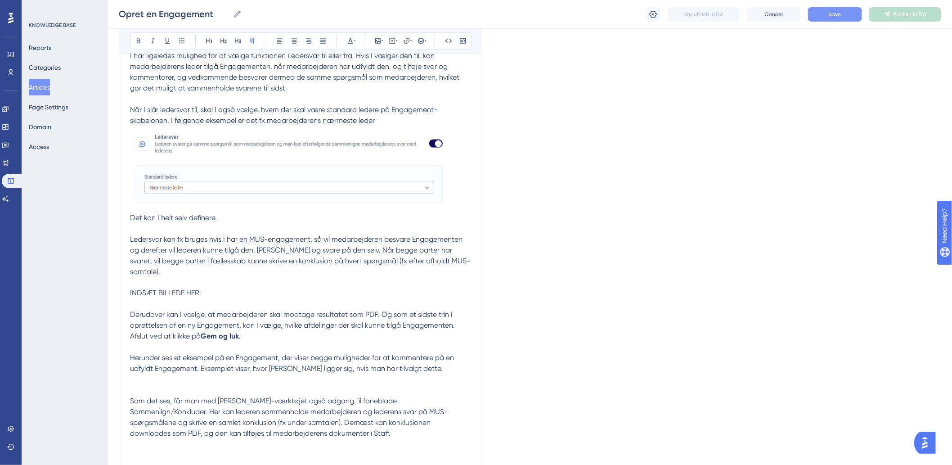
click at [257, 266] on span "Ledersvar kan fx bruges hvis I har en MUS-engagement, så vil medarbejderen besv…" at bounding box center [300, 255] width 340 height 41
click at [264, 277] on p at bounding box center [300, 282] width 341 height 11
click at [359, 252] on span "Ledersvar kan fx bruges hvis I har en MUS-engagement, så vil medarbejderen besv…" at bounding box center [300, 255] width 340 height 41
click at [433, 249] on span "Ledersvar kan fx bruges hvis I har en MUS-engagement, så vil medarbejderen besv…" at bounding box center [299, 255] width 339 height 41
drag, startPoint x: 432, startPoint y: 251, endPoint x: 419, endPoint y: 250, distance: 13.6
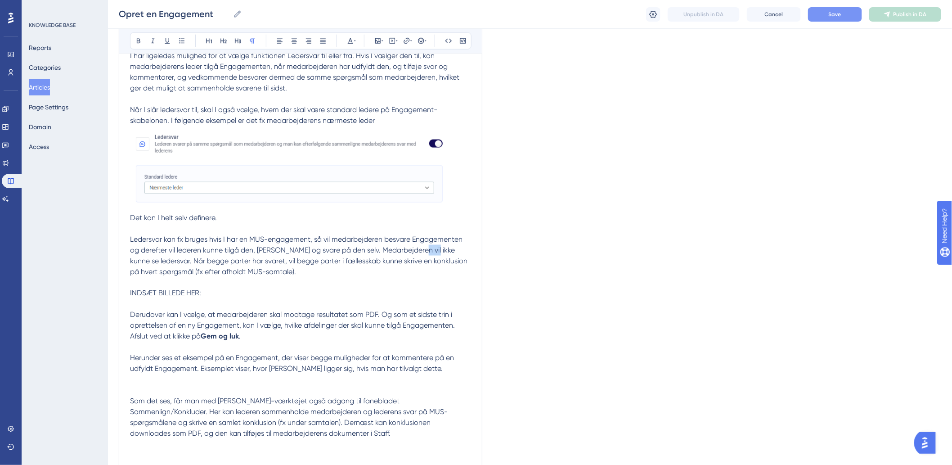
click at [419, 250] on span "Ledersvar kan fx bruges hvis I har en MUS-engagement, så vil medarbejderen besv…" at bounding box center [299, 255] width 339 height 41
click at [390, 280] on p at bounding box center [300, 282] width 341 height 11
click at [229, 267] on p "I har ligeledes mulighed for at vælge funktionen Ledersvar til eller fra. Hvis …" at bounding box center [300, 163] width 341 height 227
click at [292, 272] on p "I har ligeledes mulighed for at vælge funktionen Ledersvar til eller fra. Hvis …" at bounding box center [300, 163] width 341 height 227
click at [299, 260] on span "kunne se ledersvar. Når begge parter har svaret, vil begge parter i fællesskab …" at bounding box center [291, 265] width 323 height 19
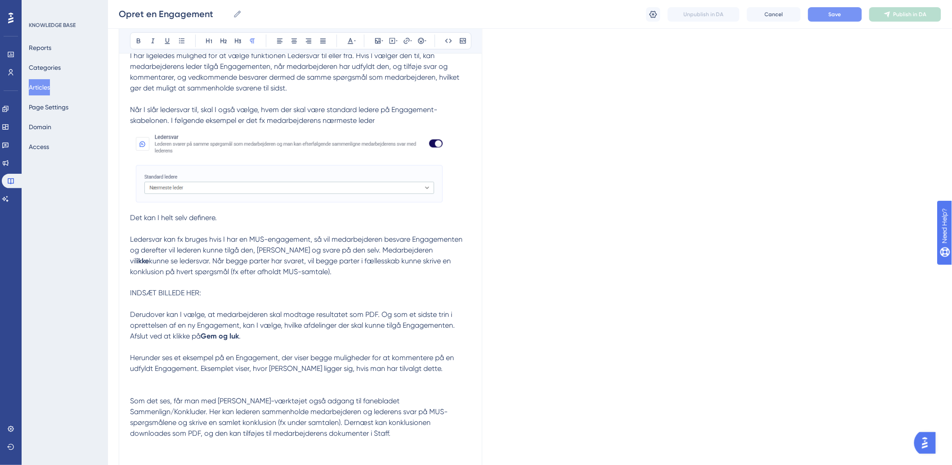
click at [356, 264] on span "kunne se ledersvar. Når begge parter har svaret, vil begge parter i fællesskab …" at bounding box center [291, 265] width 323 height 19
click at [307, 262] on span "kunne se ledersvar. Når begge parter har svaret, vil begge parter i fællesskab …" at bounding box center [291, 265] width 323 height 19
click at [360, 312] on span "Derudover kan I vælge, at medarbejderen skal modtage resultatet som PDF. Og som…" at bounding box center [293, 325] width 327 height 30
click at [392, 274] on p "I har ligeledes mulighed for at vælge funktionen Ledersvar til eller fra. Hvis …" at bounding box center [300, 163] width 341 height 227
click at [193, 273] on span "kunne se ledersvar. Når begge parter har svaret, vil parterne i fællesskab kunn…" at bounding box center [301, 265] width 343 height 19
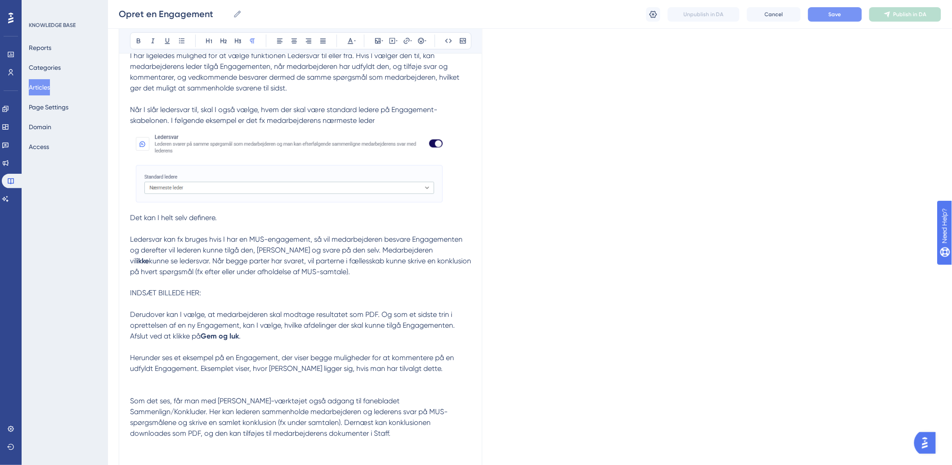
click at [308, 287] on p at bounding box center [300, 282] width 341 height 11
drag, startPoint x: 223, startPoint y: 299, endPoint x: 129, endPoint y: 289, distance: 94.5
click at [380, 44] on icon at bounding box center [377, 40] width 7 height 7
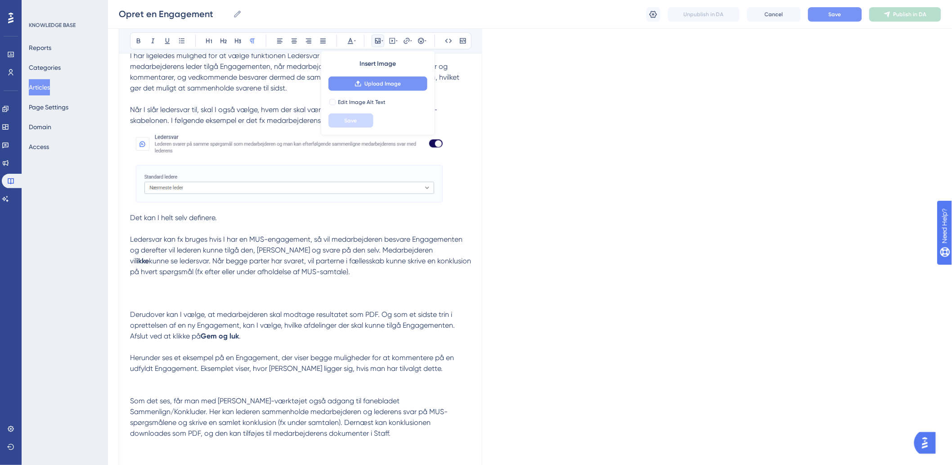
click at [377, 86] on span "Upload Image" at bounding box center [382, 83] width 36 height 7
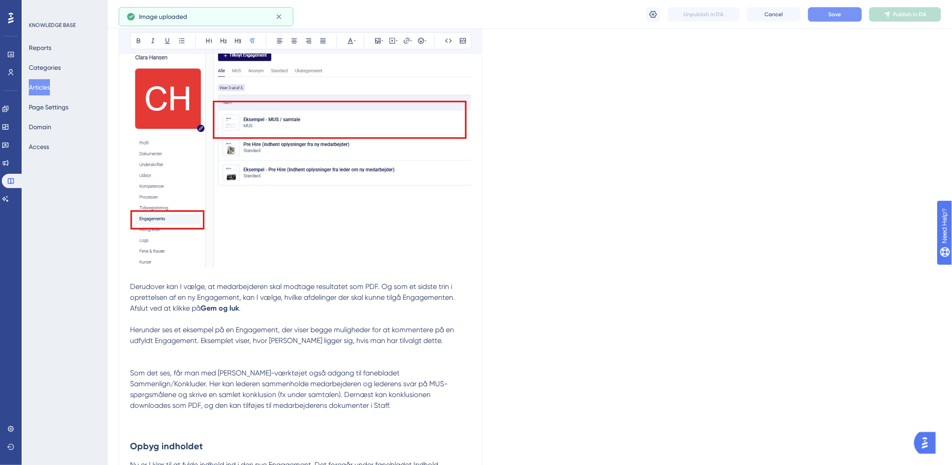
scroll to position [2099, 0]
click at [462, 280] on p at bounding box center [300, 153] width 341 height 253
click at [470, 269] on div at bounding box center [300, 153] width 341 height 231
click at [238, 291] on span "Derudover kan I vælge, at medarbejderen skal modtage resultatet som PDF. Og som…" at bounding box center [293, 297] width 327 height 30
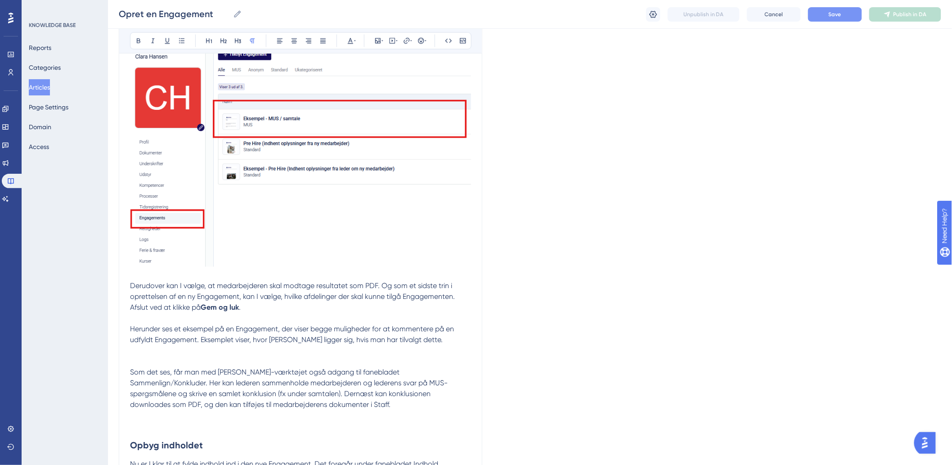
click at [135, 287] on span "Derudover kan I vælge, at medarbejderen skal modtage resultatet som PDF. Og som…" at bounding box center [293, 297] width 327 height 30
click at [136, 288] on span "Derudover kan I vælge, at medarbejderen skal modtage resultatet som PDF. Og som…" at bounding box center [293, 297] width 327 height 30
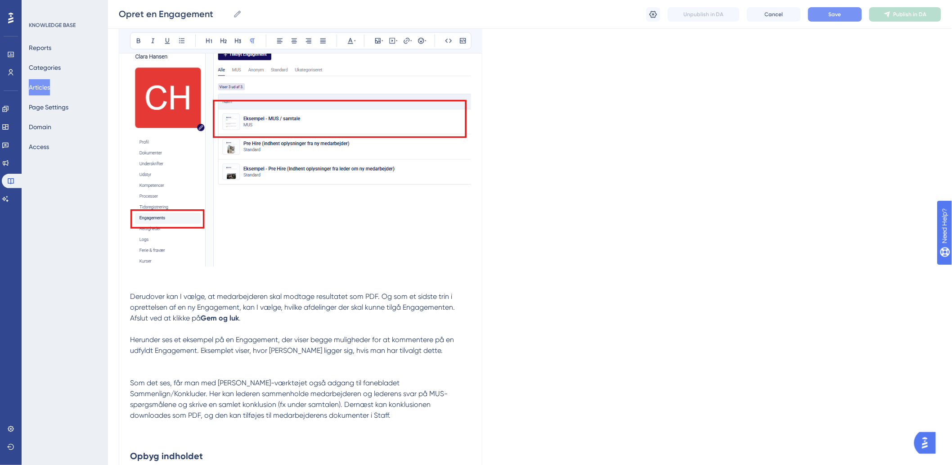
click at [142, 278] on p at bounding box center [300, 153] width 341 height 253
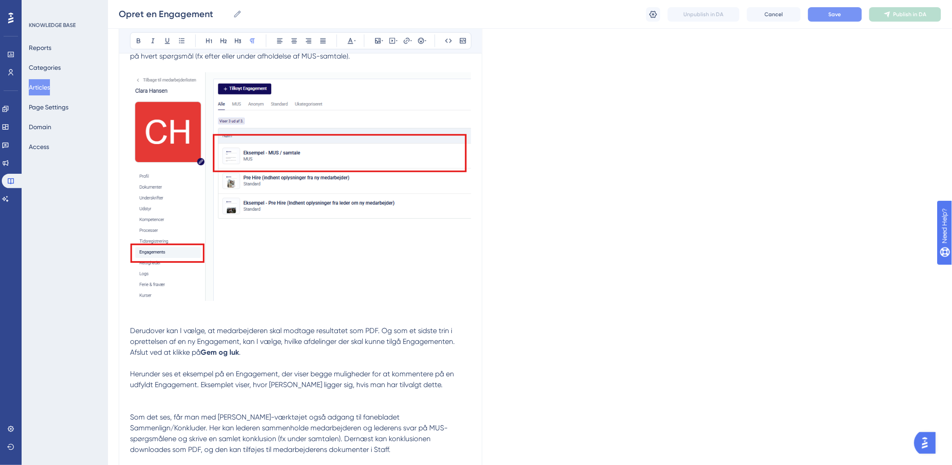
scroll to position [2049, 0]
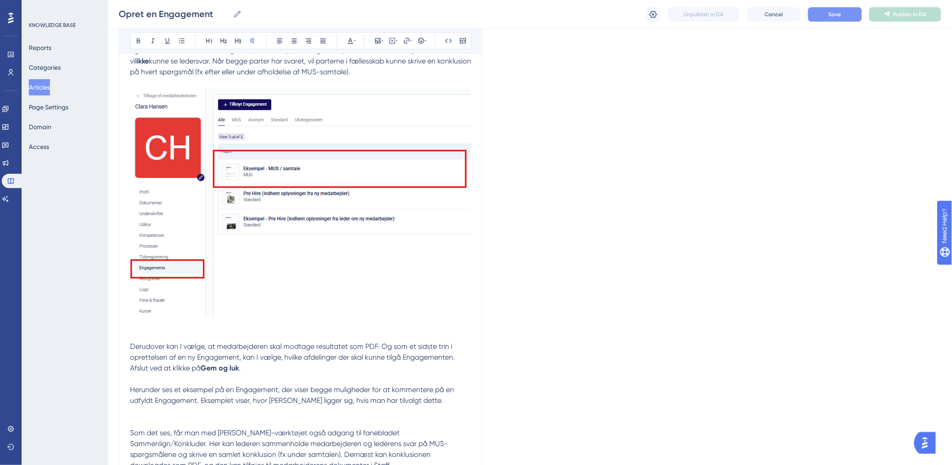
click at [389, 270] on img at bounding box center [300, 202] width 341 height 228
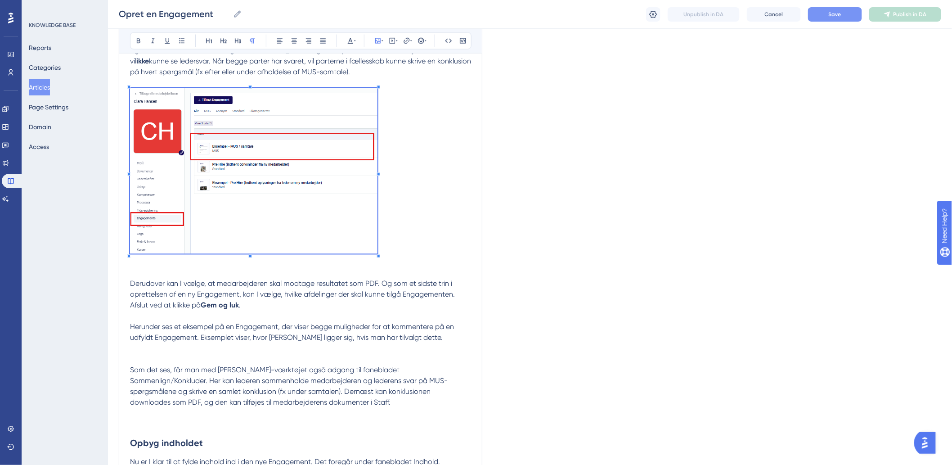
click at [419, 267] on p at bounding box center [300, 172] width 341 height 190
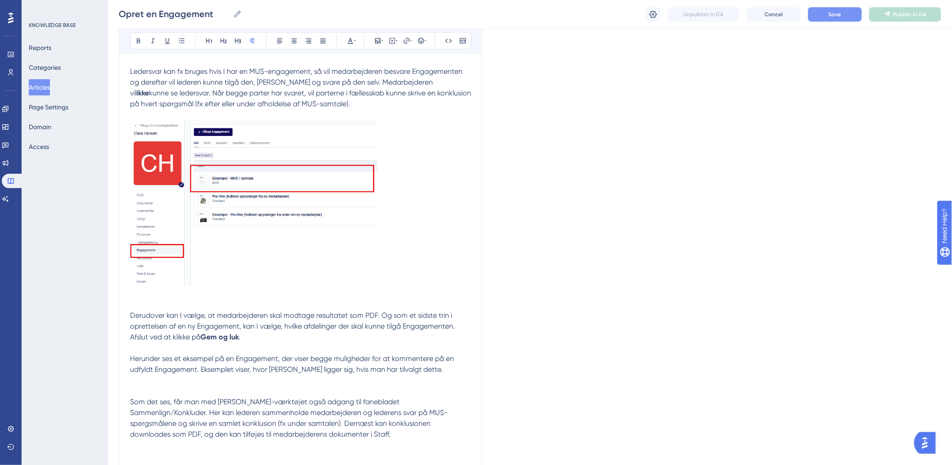
scroll to position [1999, 0]
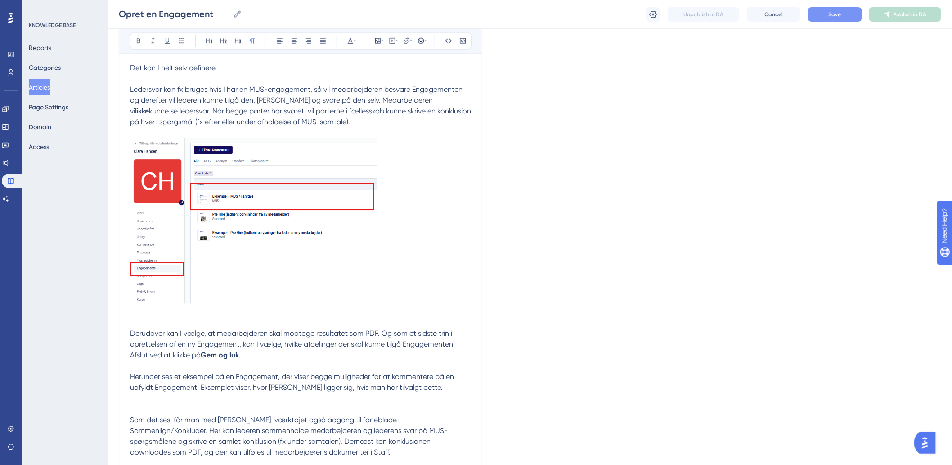
click at [346, 121] on p "I har ligeledes mulighed for at vælge funktionen Ledersvar til eller fra. Hvis …" at bounding box center [300, 14] width 341 height 227
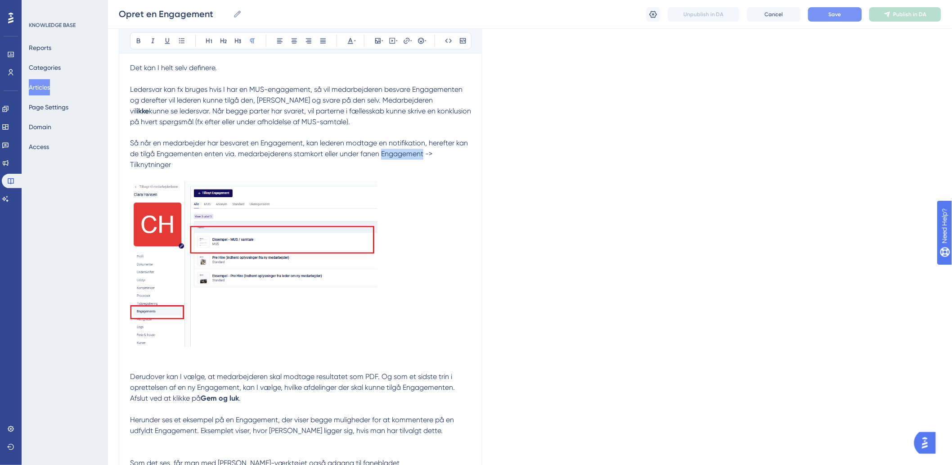
drag, startPoint x: 383, startPoint y: 151, endPoint x: 425, endPoint y: 155, distance: 42.0
click at [425, 155] on span "Så når en medarbejder har besvaret en Engagement, kan lederen modtage en notifi…" at bounding box center [300, 154] width 340 height 30
drag, startPoint x: 174, startPoint y: 165, endPoint x: 131, endPoint y: 166, distance: 42.3
click at [131, 166] on p "I har ligeledes mulighed for at vælge funktionen Ledersvar til eller fra. Hvis …" at bounding box center [300, 36] width 341 height 270
click at [267, 171] on p "I har ligeledes mulighed for at vælge funktionen Ledersvar til eller fra. Hvis …" at bounding box center [300, 36] width 341 height 270
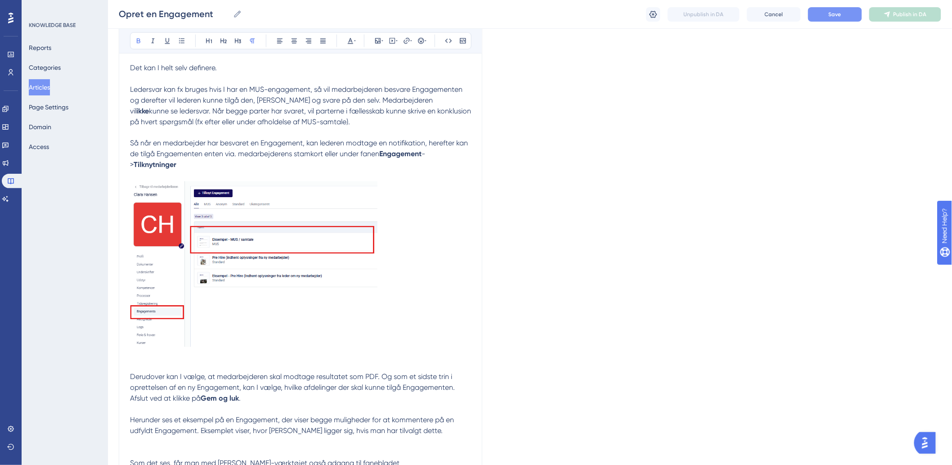
click at [332, 165] on p "I har ligeledes mulighed for at vælge funktionen Ledersvar til eller fra. Hvis …" at bounding box center [300, 36] width 341 height 270
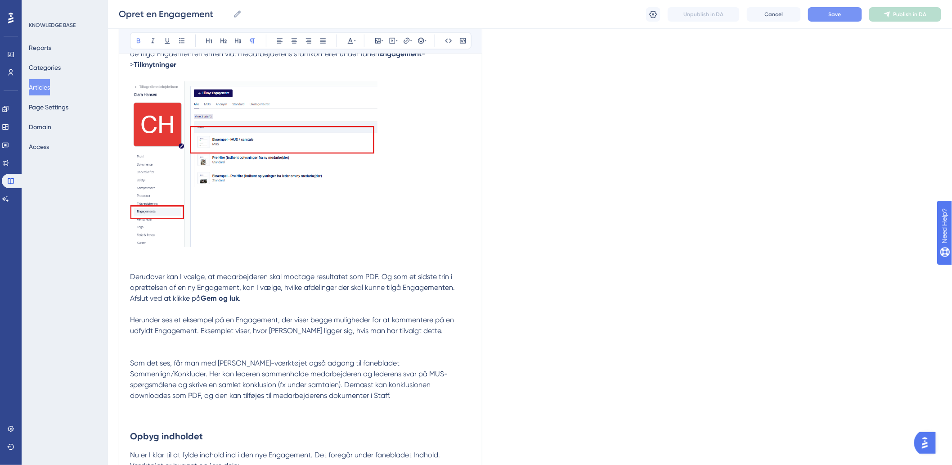
click at [218, 265] on p "Derudover kan I vælge, at medarbejderen skal modtage resultatet som PDF. Og som…" at bounding box center [300, 282] width 341 height 43
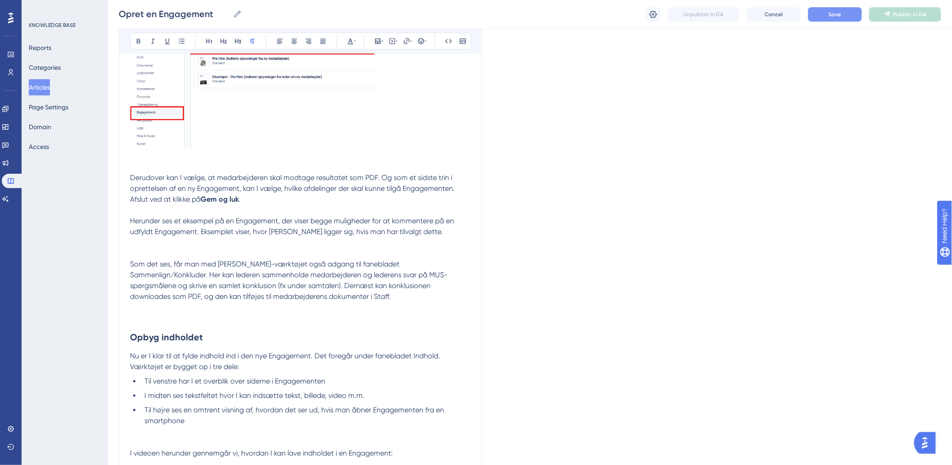
scroll to position [2399, 0]
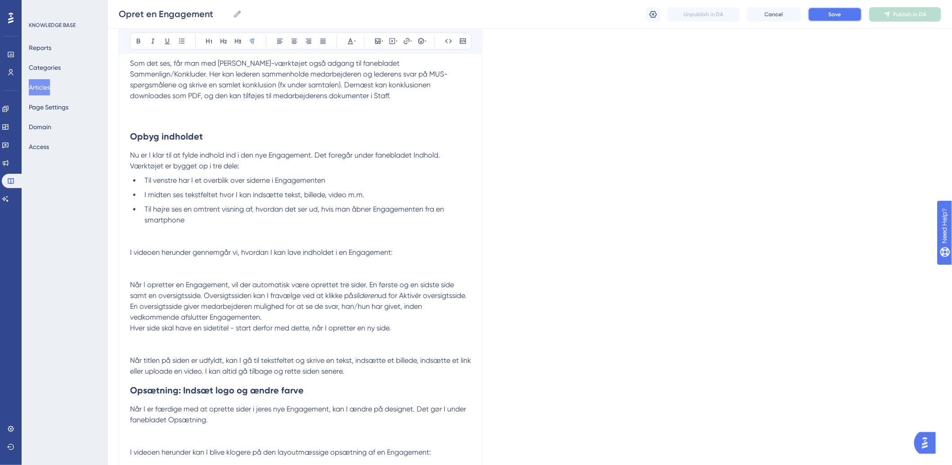
click at [842, 18] on button "Save" at bounding box center [835, 14] width 54 height 14
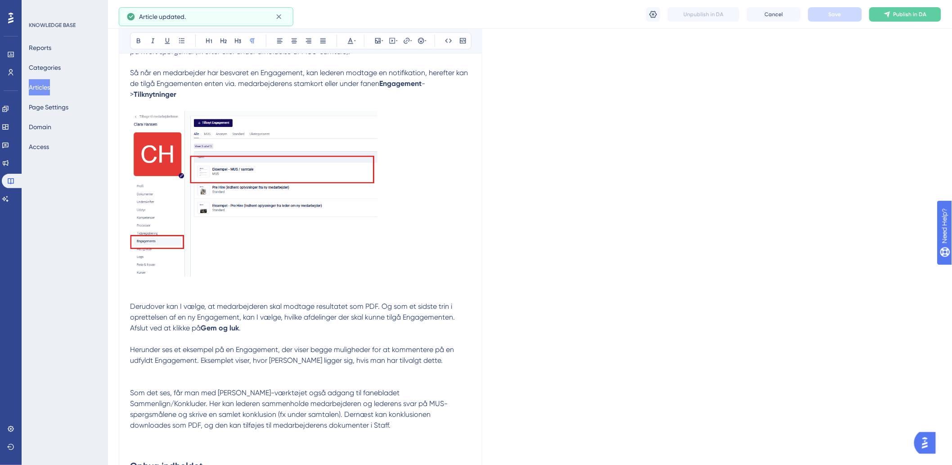
scroll to position [1999, 0]
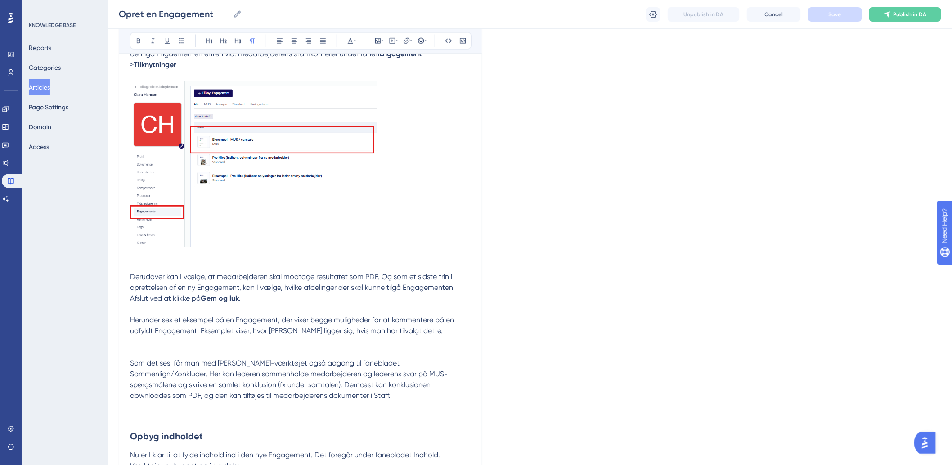
click at [259, 293] on span "Derudover kan I vælge, at medarbejderen skal modtage resultatet som PDF. Og som…" at bounding box center [293, 288] width 327 height 30
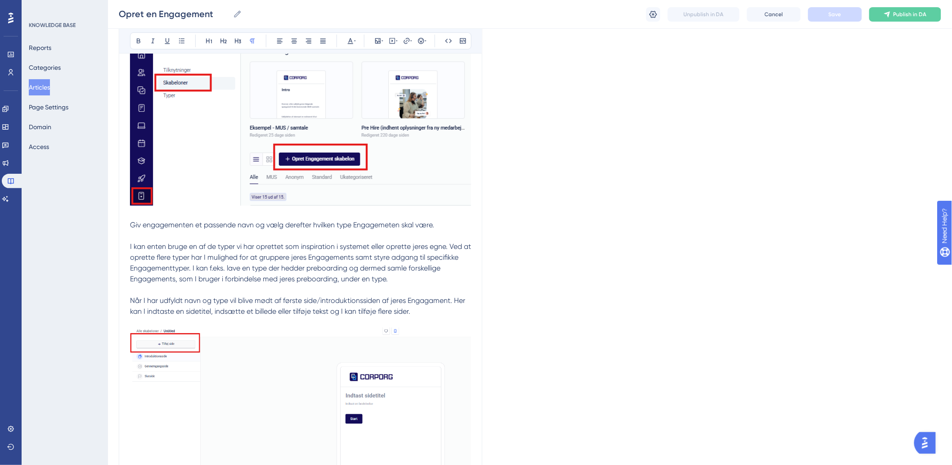
scroll to position [300, 0]
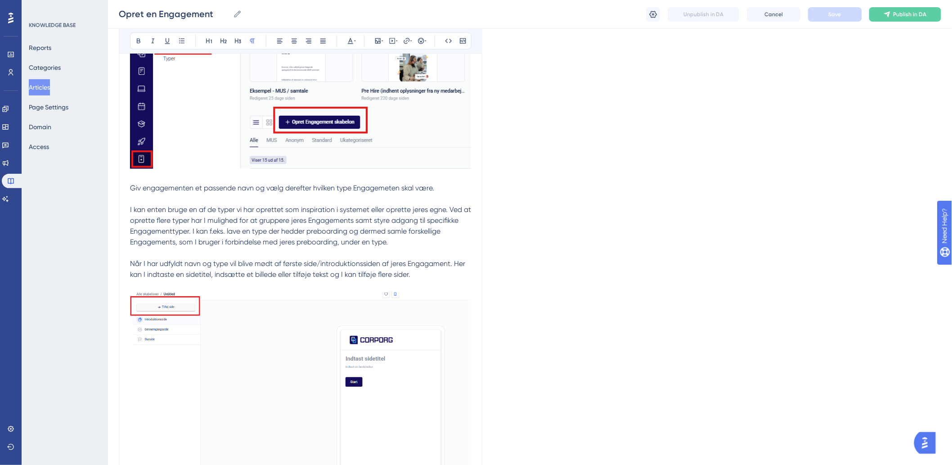
click at [167, 211] on span "I kan enten bruge en af de typer vi har oprettet som inspiration i systemet ell…" at bounding box center [301, 225] width 343 height 41
click at [261, 207] on span "I kan enten bruge en af de typer vi har oprettet som inspiration i systemet ell…" at bounding box center [301, 225] width 343 height 41
click at [381, 209] on span "I kan enten bruge en af de typer vi har oprettet som inspiration i systemet ell…" at bounding box center [301, 225] width 343 height 41
click at [261, 209] on span "I kan enten bruge en af de typer vi har oprettet som inspiration i systemet ell…" at bounding box center [301, 225] width 343 height 41
click at [406, 209] on span "I kan enten bruge en af de typer vi har oprettet som inspiration i systemet ell…" at bounding box center [301, 225] width 343 height 41
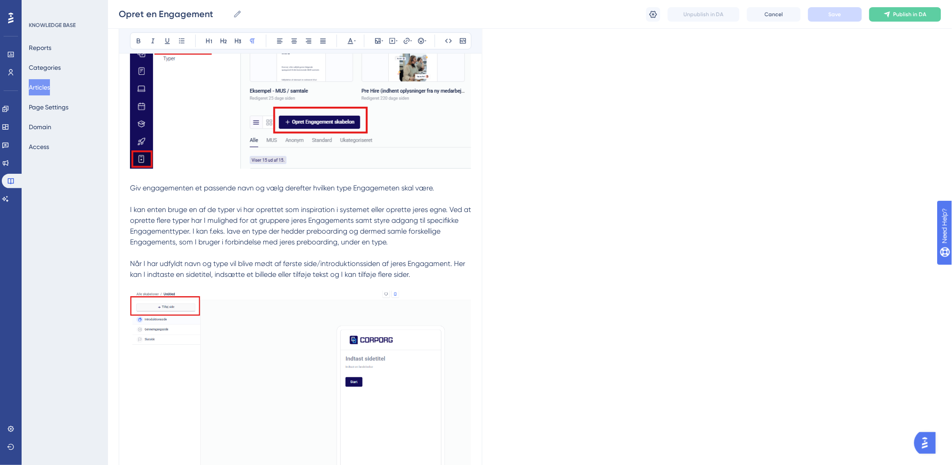
click at [326, 210] on span "I kan enten bruge en af de typer vi har oprettet som inspiration i systemet ell…" at bounding box center [301, 225] width 343 height 41
click at [437, 205] on p "Giv engagementen et passende navn og vælg derefter hvilken type Engagemeten ska…" at bounding box center [300, 210] width 341 height 76
click at [459, 207] on span "I kan enten bruge en af de typer vi har oprettet som inspiration i systemet ell…" at bounding box center [301, 225] width 343 height 41
click at [155, 224] on span "I kan enten bruge en af de typer vi har oprettet som inspiration i systemet ell…" at bounding box center [301, 225] width 343 height 41
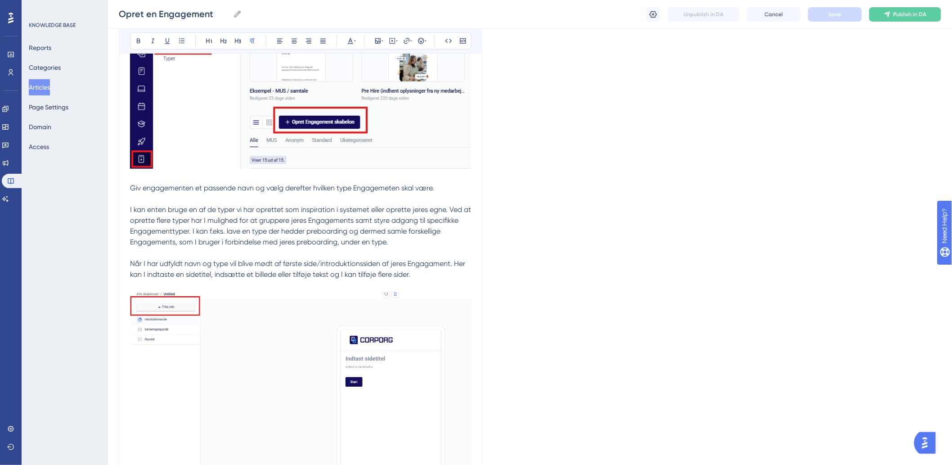
click at [224, 221] on span "I kan enten bruge en af de typer vi har oprettet som inspiration i systemet ell…" at bounding box center [301, 225] width 343 height 41
click at [270, 222] on span "I kan enten bruge en af de typer vi har oprettet som inspiration i systemet ell…" at bounding box center [301, 225] width 343 height 41
click at [331, 217] on span "I kan enten bruge en af de typer vi har oprettet som inspiration i systemet ell…" at bounding box center [301, 225] width 343 height 41
click at [394, 216] on p "Giv engagementen et passende navn og vælg derefter hvilken type Engagemeten ska…" at bounding box center [300, 210] width 341 height 76
click at [442, 218] on span "I kan enten bruge en af de typer vi har oprettet som inspiration i systemet ell…" at bounding box center [301, 225] width 343 height 41
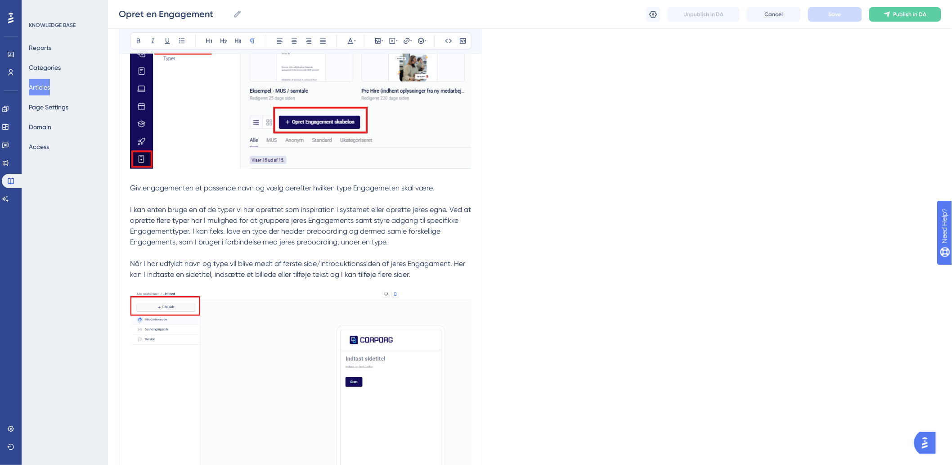
click at [413, 224] on span "I kan enten bruge en af de typer vi har oprettet som inspiration i systemet ell…" at bounding box center [301, 225] width 343 height 41
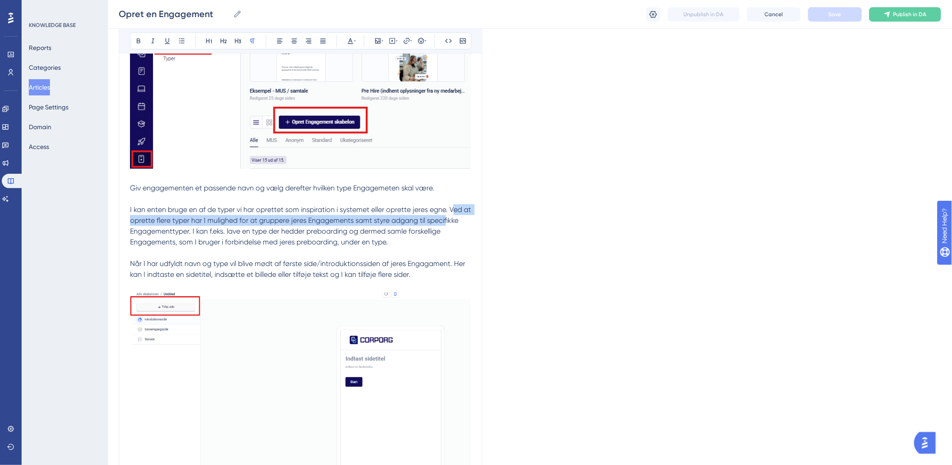
click at [456, 217] on p "Giv engagementen et passende navn og vælg derefter hvilken type Engagemeten ska…" at bounding box center [300, 210] width 341 height 76
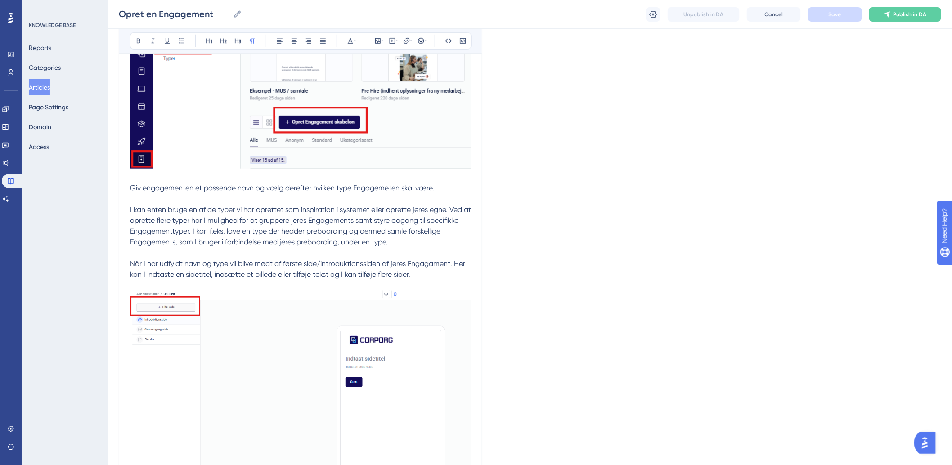
click at [461, 223] on span "I kan enten bruge en af de typer vi har oprettet som inspiration i systemet ell…" at bounding box center [301, 225] width 343 height 41
click at [184, 227] on span "I kan enten bruge en af de typer vi har oprettet som inspiration i systemet ell…" at bounding box center [301, 225] width 343 height 41
click at [250, 230] on span "I kan enten bruge en af de typer vi har oprettet som inspiration i systemet ell…" at bounding box center [301, 225] width 343 height 41
click at [344, 226] on p "Giv engagementen et passende navn og vælg derefter hvilken type Engagemeten ska…" at bounding box center [300, 210] width 341 height 76
click at [286, 225] on p "Giv engagementen et passende navn og vælg derefter hvilken type Engagemeten ska…" at bounding box center [300, 210] width 341 height 76
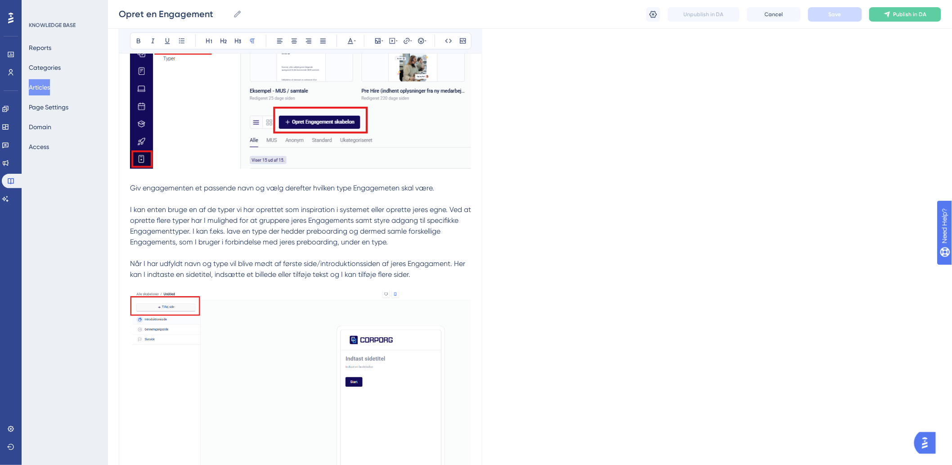
click at [347, 227] on span "I kan enten bruge en af de typer vi har oprettet som inspiration i systemet ell…" at bounding box center [301, 225] width 343 height 41
click at [425, 223] on span "I kan enten bruge en af de typer vi har oprettet som inspiration i systemet ell…" at bounding box center [301, 225] width 343 height 41
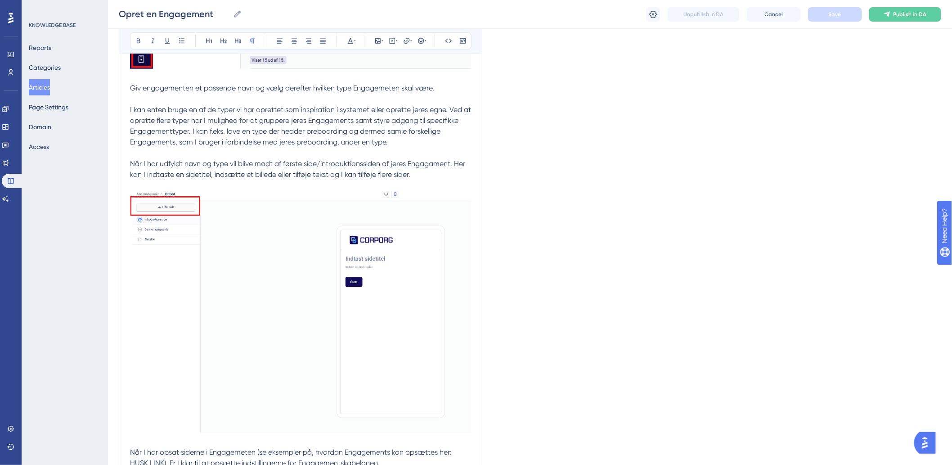
click at [183, 152] on p "Når I har udfyldt navn og type vil blive mødt af første side/introduktionssiden…" at bounding box center [300, 292] width 341 height 289
click at [222, 146] on p "Giv engagementen et passende navn og vælg derefter hvilken type Engagemeten ska…" at bounding box center [300, 110] width 341 height 76
click at [316, 143] on span "I kan enten bruge en af de typer vi har oprettet som inspiration i systemet ell…" at bounding box center [301, 125] width 343 height 41
click at [377, 144] on span "I kan enten bruge en af de typer vi har oprettet som inspiration i systemet ell…" at bounding box center [301, 125] width 343 height 41
click at [407, 147] on p "Giv engagementen et passende navn og vælg derefter hvilken type Engagemeten ska…" at bounding box center [300, 110] width 341 height 76
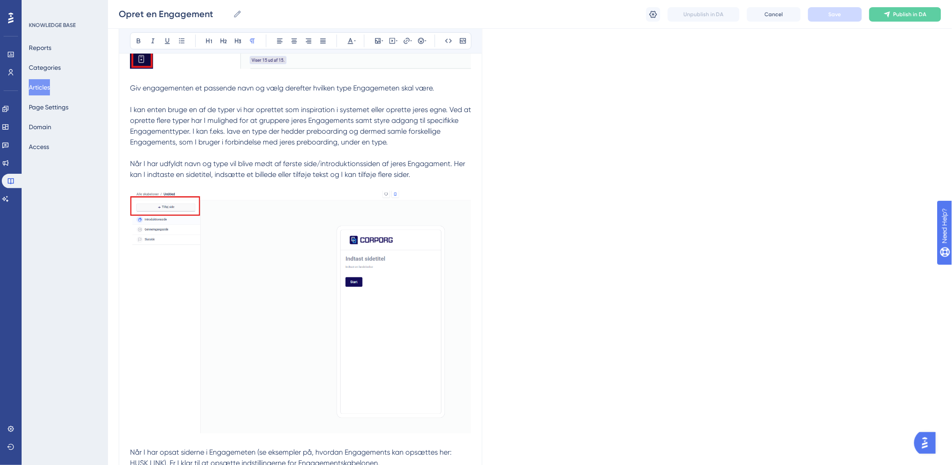
click at [169, 164] on span "Når I har udfyldt navn og type vil blive mødt af første side/introduktionssiden…" at bounding box center [298, 168] width 337 height 19
click at [275, 158] on p "Når I har udfyldt navn og type vil blive mødt af første side/introduktionssiden…" at bounding box center [300, 292] width 341 height 289
click at [227, 160] on span "Når I har udfyldt navn og type vil blive mødt af første side/introduktionssiden…" at bounding box center [298, 168] width 337 height 19
click at [320, 157] on p "Når I har udfyldt navn og type vil blive mødt af første side/introduktionssiden…" at bounding box center [300, 292] width 341 height 289
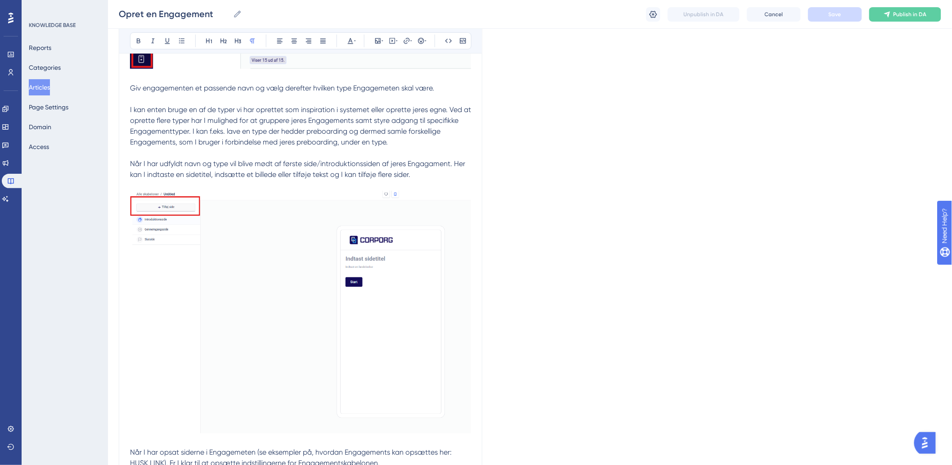
click at [340, 161] on span "Når I har udfyldt navn og type vil blive mødt af første side/introduktionssiden…" at bounding box center [298, 168] width 337 height 19
click at [425, 159] on p "Når I har udfyldt navn og type vil blive mødt af første side/introduktionssiden…" at bounding box center [300, 292] width 341 height 289
click at [442, 160] on span "Når I har udfyldt navn og type vil blive mødt af første side/introduktionssiden…" at bounding box center [298, 168] width 337 height 19
click at [256, 180] on p "Når I har udfyldt navn og type vil blive mødt af første side/introduktionssiden…" at bounding box center [300, 292] width 341 height 289
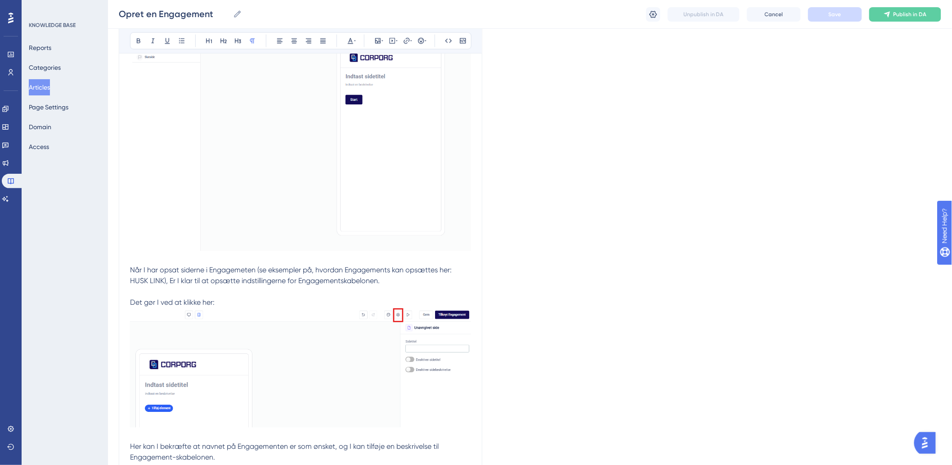
scroll to position [600, 0]
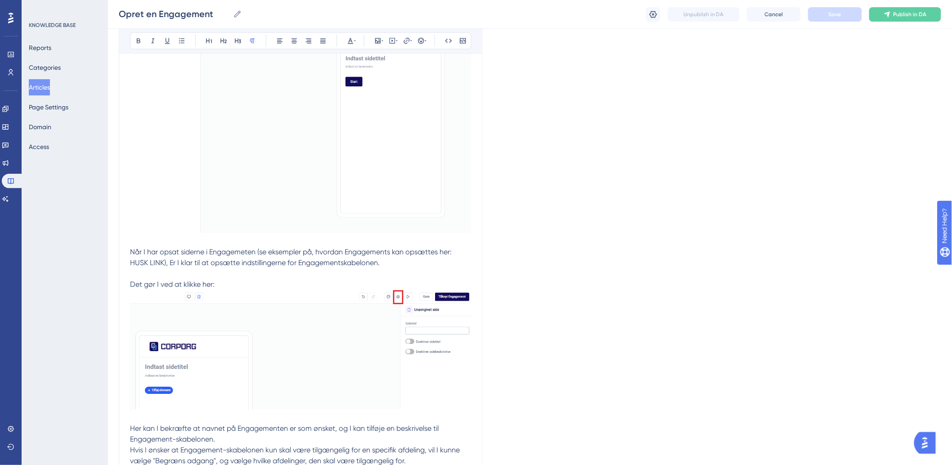
click at [217, 266] on span "Når I har opsat siderne i Engagemeten (se eksempler på, hvordan Engagements kan…" at bounding box center [291, 257] width 323 height 19
click at [278, 254] on span "Når I har opsat siderne i Engagemeten (se eksempler på, hvordan Engagements kan…" at bounding box center [291, 257] width 323 height 19
click at [192, 249] on span "Når I har opsat siderne i Engagemeten (se eksempler på, hvordan Engagements kan…" at bounding box center [291, 257] width 323 height 19
click at [386, 258] on p "Når I har opsat siderne i Engagemeten (se eksempler på, hvordan Engagements kan…" at bounding box center [300, 329] width 341 height 165
click at [226, 253] on span "Når I har opsat siderne i Engagemeten (se eksempler på, hvordan Engagements kan…" at bounding box center [291, 257] width 323 height 19
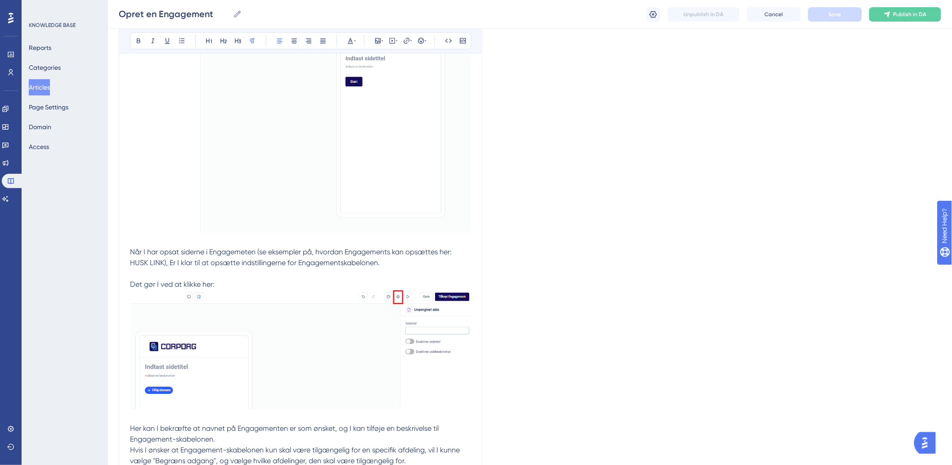
click at [389, 262] on p "Når I har opsat siderne i Engagemeten (se eksempler på, hvordan Engagements kan…" at bounding box center [300, 329] width 341 height 165
click at [328, 253] on span "Når I har opsat siderne i Engagemeten (se eksempler på, hvordan Engagements kan…" at bounding box center [291, 257] width 323 height 19
click at [416, 254] on span "Når I har opsat siderne i Engagemeten (se eksempler på, hvordan Engagements kan…" at bounding box center [291, 257] width 323 height 19
click at [442, 252] on span "Når I har opsat siderne i Engagemeten (se eksempler på, hvordan Engagements kan…" at bounding box center [291, 257] width 323 height 19
click at [393, 267] on p "Når I har opsat siderne i Engagemeten (se eksempler på, hvordan Engagements kan…" at bounding box center [300, 329] width 341 height 165
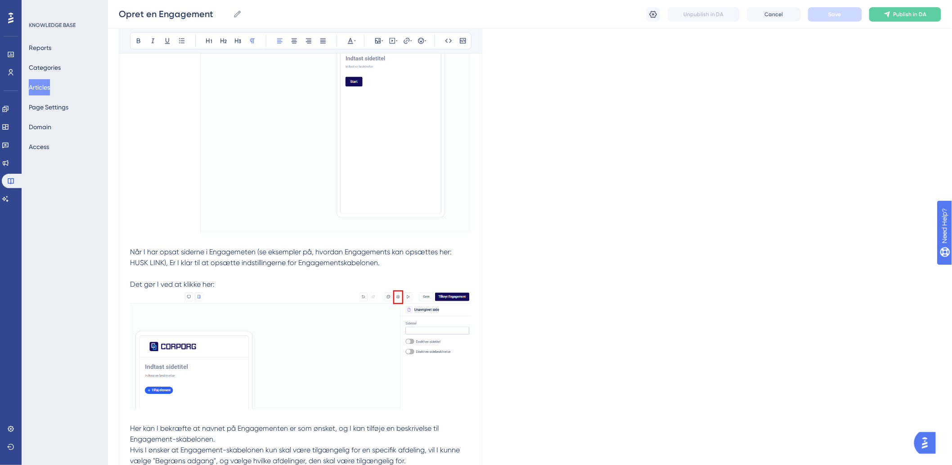
scroll to position [700, 0]
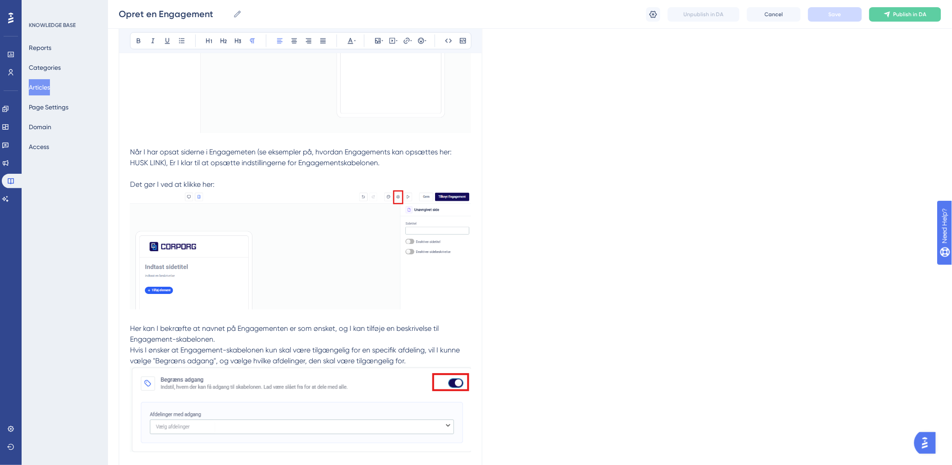
click at [194, 186] on span "Det gør I ved at klikke her:" at bounding box center [172, 184] width 85 height 9
click at [396, 164] on p "Når I har opsat siderne i Engagemeten (se eksempler på, hvordan Engagements kan…" at bounding box center [300, 229] width 341 height 165
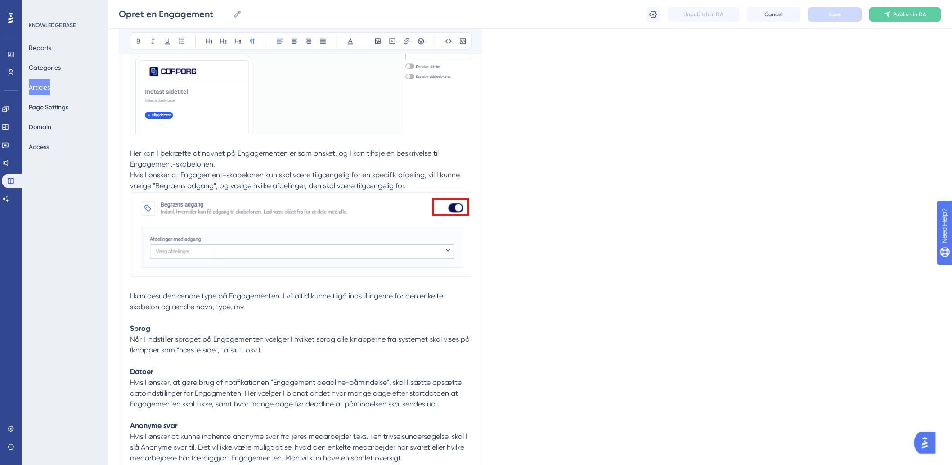
scroll to position [900, 0]
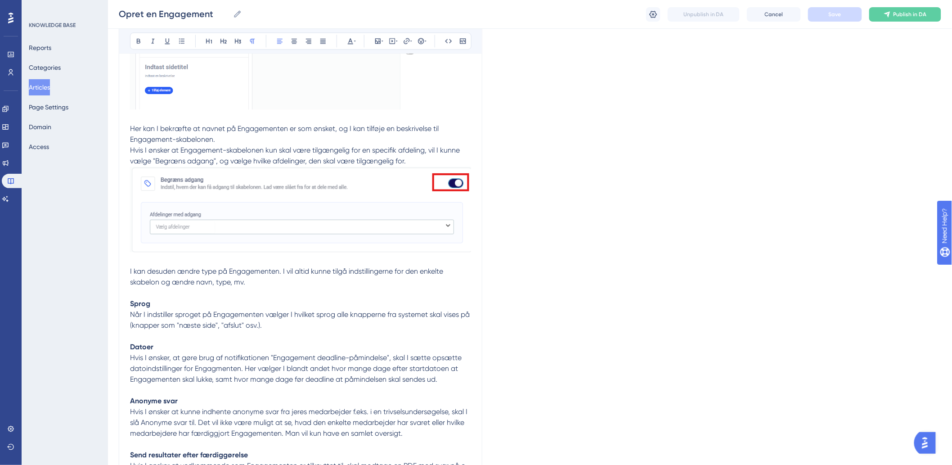
click at [185, 138] on span "Her kan I bekræfte at navnet på Engagementen er som ønsket, og I kan tilføje en…" at bounding box center [285, 133] width 310 height 19
click at [201, 133] on span "Her kan I bekræfte at navnet på Engagementen er som ønsket, og I kan tilføje en…" at bounding box center [285, 133] width 310 height 19
click at [306, 134] on p "Her kan I bekræfte at navnet på Engagementen er som ønsket, og I kan tilføje en…" at bounding box center [300, 259] width 341 height 272
click at [249, 140] on p "Her kan I bekræfte at navnet på Engagementen er som ønsket, og I kan tilføje en…" at bounding box center [300, 259] width 341 height 272
click at [341, 135] on p "Her kan I bekræfte at navnet på Engagementen er som ønsket, og I kan tilføje en…" at bounding box center [300, 259] width 341 height 272
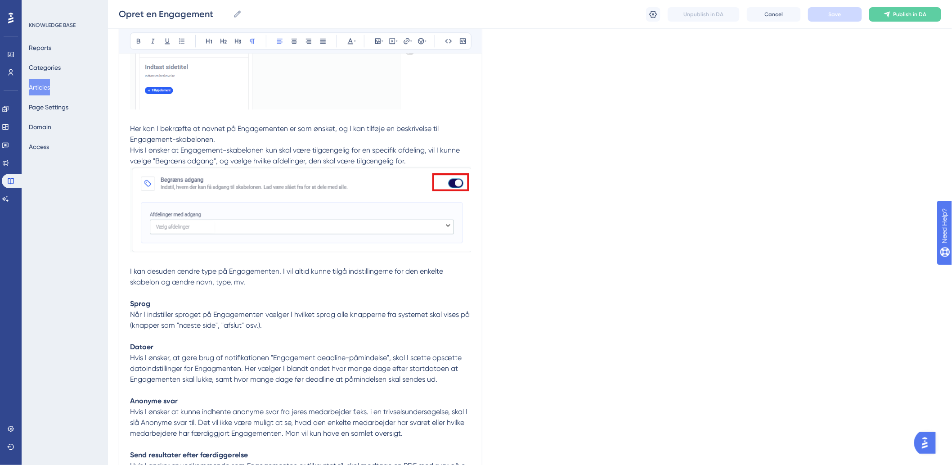
click at [393, 132] on span "Her kan I bekræfte at navnet på Engagementen er som ønsket, og I kan tilføje en…" at bounding box center [285, 133] width 310 height 19
click at [442, 131] on p "Her kan I bekræfte at navnet på Engagementen er som ønsket, og I kan tilføje en…" at bounding box center [300, 259] width 341 height 272
click at [278, 161] on span "Hvis I ønsker at Engagement-skabelonen kun skal være tilgængelig for en specifi…" at bounding box center [296, 155] width 332 height 19
click at [329, 150] on span "Hvis I ønsker at Engagement-skabelonen kun skal være tilgængelig for en specifi…" at bounding box center [296, 155] width 332 height 19
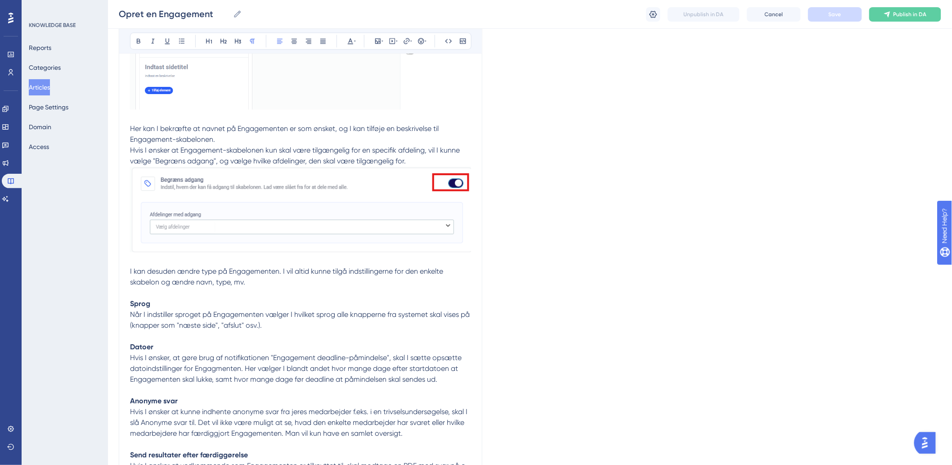
click at [465, 150] on p "Her kan I bekræfte at navnet på Engagementen er som ønsket, og I kan tilføje en…" at bounding box center [300, 259] width 341 height 272
click at [265, 162] on span "Hvis I ønsker at Engagement-skabelonen kun skal være tilgængelig for en specifi…" at bounding box center [296, 155] width 332 height 19
drag, startPoint x: 157, startPoint y: 164, endPoint x: 214, endPoint y: 160, distance: 57.3
click at [214, 160] on span "Hvis I ønsker at Engagement-skabelonen kun skal være tilgængelig for en specifi…" at bounding box center [296, 155] width 332 height 19
click at [234, 298] on p "Her kan I bekræfte at navnet på Engagementen er som ønsket, og I kan tilføje en…" at bounding box center [300, 259] width 341 height 272
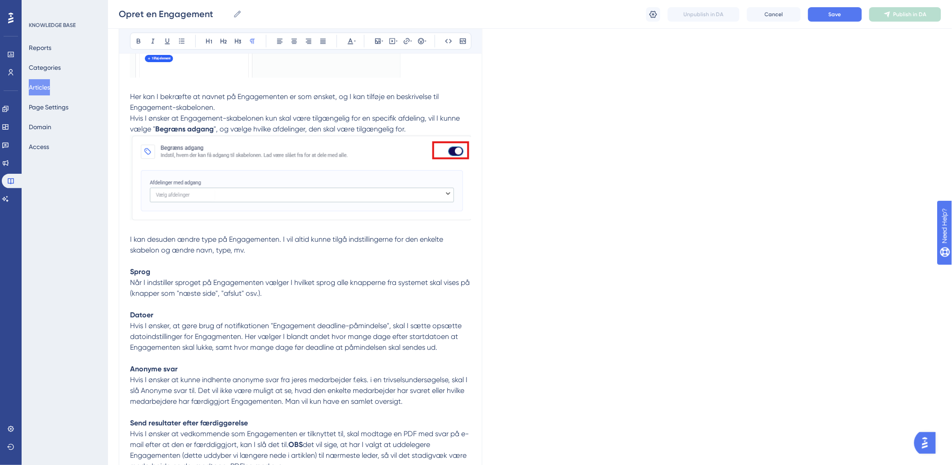
scroll to position [950, 0]
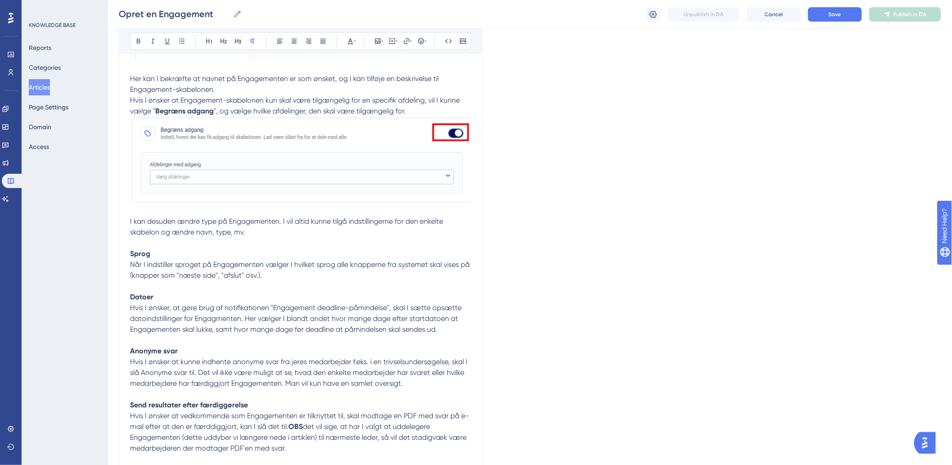
click at [285, 231] on p "Her kan I bekræfte at navnet på Engagementen er som ønsket, og I kan tilføje en…" at bounding box center [300, 209] width 341 height 272
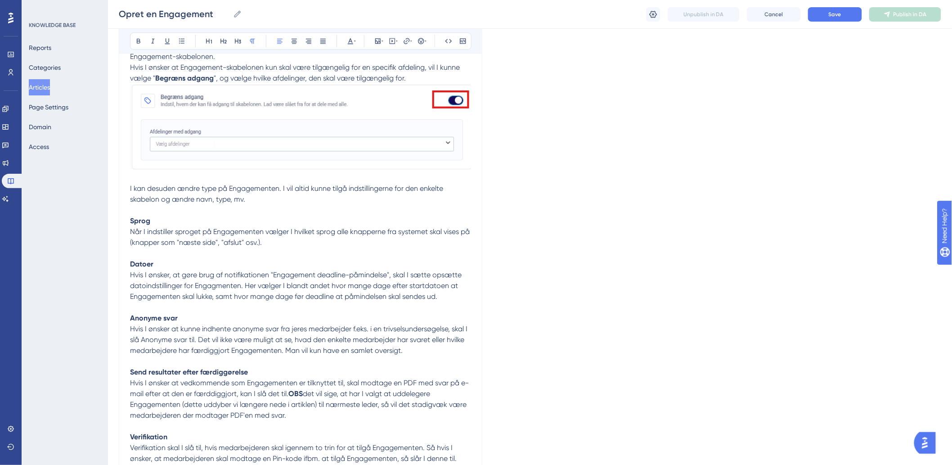
scroll to position [1000, 0]
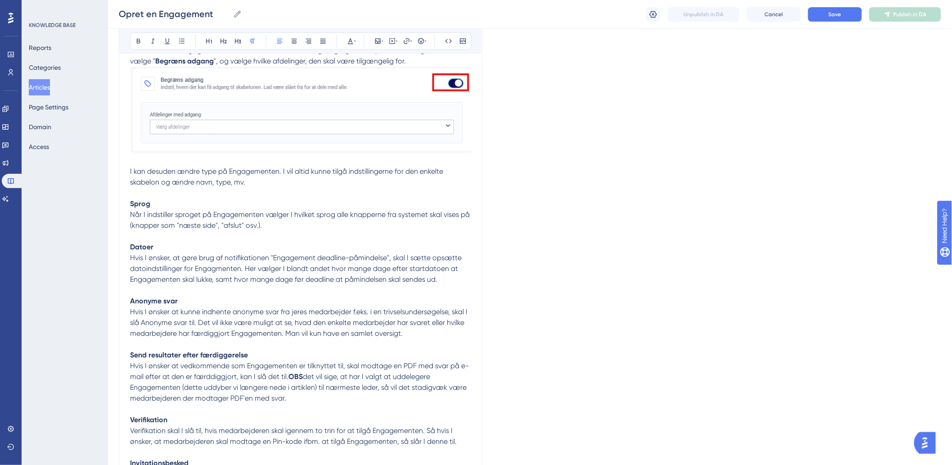
click at [282, 174] on span "I kan desuden ændre type på Engagementen. I vil altid kunne tilgå indstillinger…" at bounding box center [287, 176] width 315 height 19
click at [342, 172] on span "I kan desuden ændre type på Engagementen. I vil altid kunne tilgå indstillinger…" at bounding box center [287, 176] width 315 height 19
click at [280, 175] on span "I kan desuden ændre type på Engagementen. I vil altid kunne tilgå indstillinger…" at bounding box center [287, 176] width 315 height 19
click at [431, 176] on p "Her kan I bekræfte at navnet på Engagementen er som ønsket, og I kan tilføje en…" at bounding box center [300, 159] width 341 height 272
click at [440, 174] on span "I kan desuden ændre type på Engagementen. I vil altid kunne tilgå indstillinger…" at bounding box center [287, 176] width 315 height 19
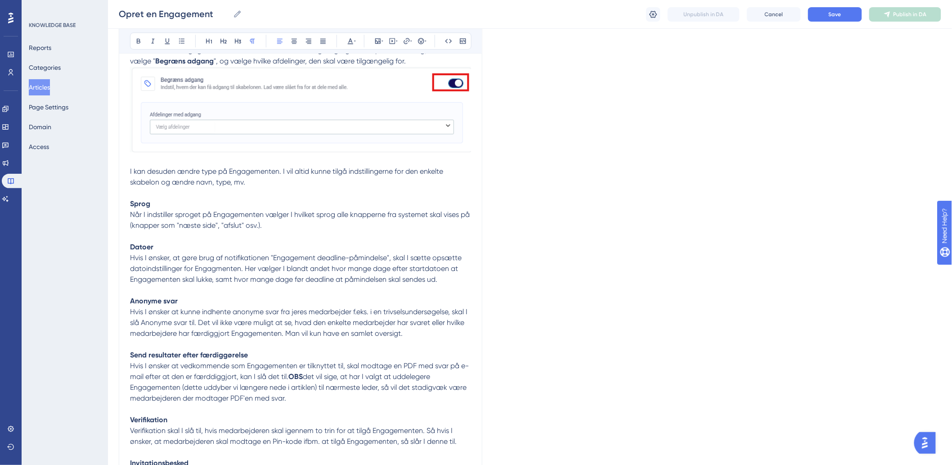
click at [188, 184] on span "I kan desuden ændre type på Engagementen. I vil altid kunne tilgå indstillinger…" at bounding box center [287, 176] width 315 height 19
click at [297, 190] on p "Her kan I bekræfte at navnet på Engagementen er som ønsket, og I kan tilføje en…" at bounding box center [300, 159] width 341 height 272
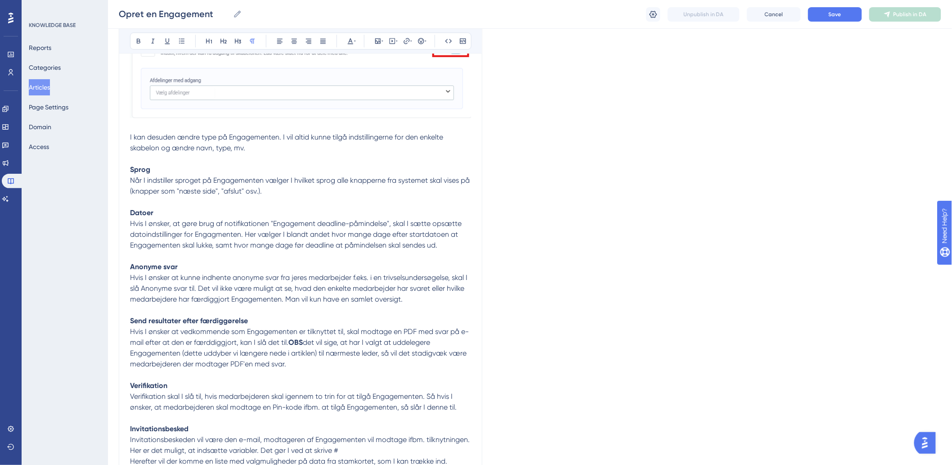
scroll to position [1050, 0]
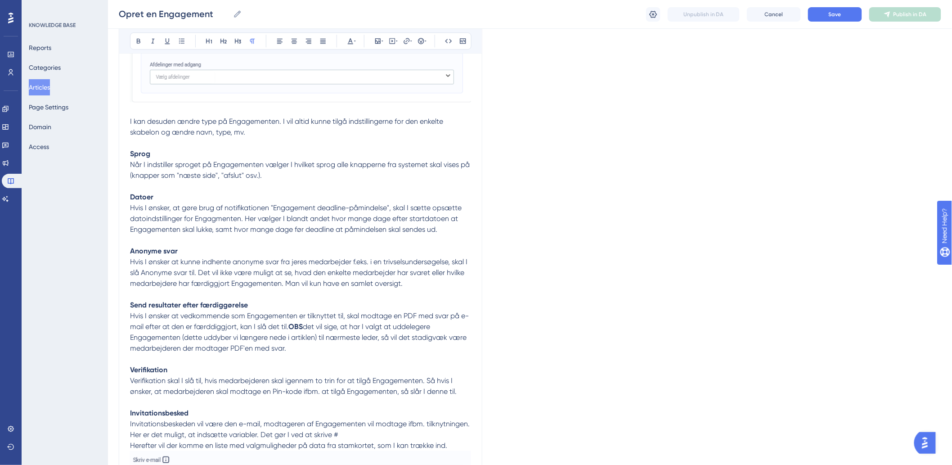
click at [200, 173] on span "Når I indstiller sproget på Engagementen vælger I hvilket sprog alle knapperne …" at bounding box center [300, 169] width 341 height 19
click at [282, 163] on span "Når I indstiller sproget på Engagementen vælger I hvilket sprog alle knapperne …" at bounding box center [300, 169] width 341 height 19
click at [358, 168] on span "Når I indstiller sproget på Engagementen vælger I hvilket sprog alle knapperne …" at bounding box center [300, 169] width 341 height 19
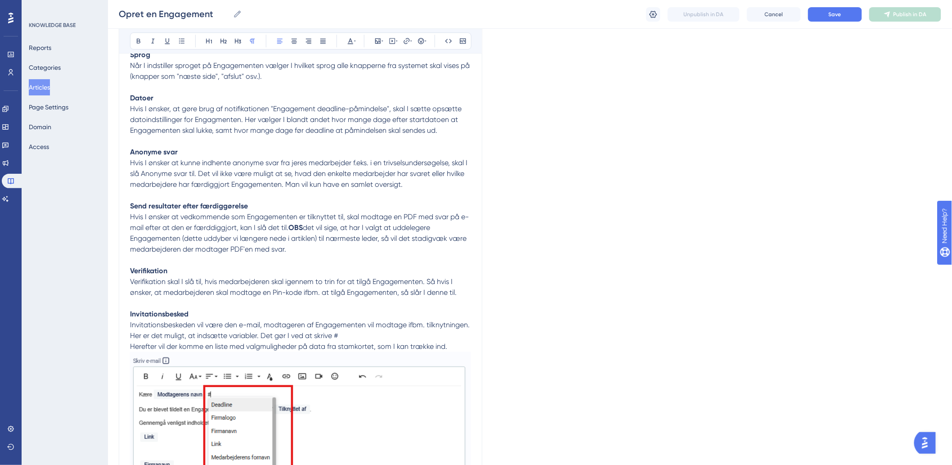
scroll to position [1149, 0]
click at [196, 125] on span "Hvis I ønsker, at gøre brug af notifikationen "Engagement deadline-påmindelse",…" at bounding box center [296, 118] width 333 height 30
click at [331, 117] on span "Hvis I ønsker, at gøre brug af notifikationen "Engagement deadline-påmindelse",…" at bounding box center [296, 118] width 333 height 30
click at [291, 112] on p "Her kan I bekræfte at navnet på Engagementen er som ønsket, og I kan tilføje en…" at bounding box center [300, 10] width 341 height 272
click at [383, 110] on span "Hvis I ønsker, at gøre brug af notifikationen "Engagement deadline-påmindelse",…" at bounding box center [296, 118] width 333 height 30
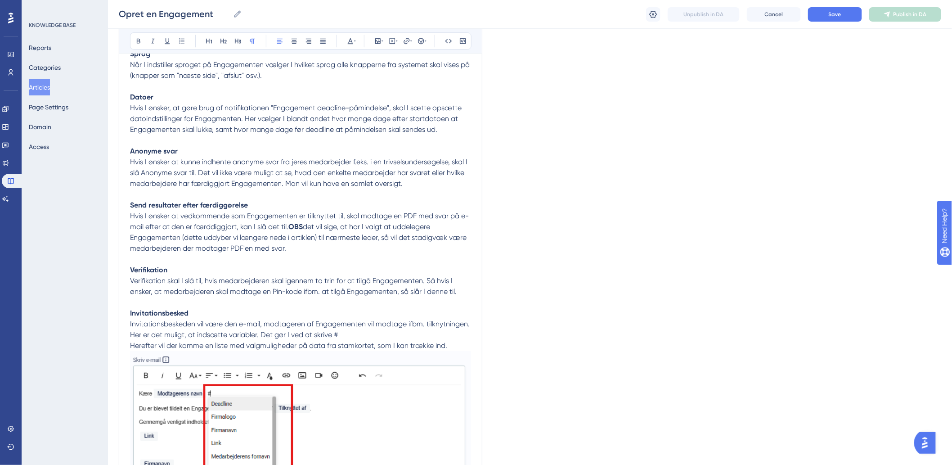
click at [434, 104] on span "Hvis I ønsker, at gøre brug af notifikationen "Engagement deadline-påmindelse",…" at bounding box center [296, 118] width 333 height 30
click at [459, 108] on span "Hvis I ønsker, at gøre brug af notifikationen "Engagement deadline-påmindelse",…" at bounding box center [296, 118] width 333 height 30
click at [203, 124] on p "Her kan I bekræfte at navnet på Engagementen er som ønsket, og I kan tilføje en…" at bounding box center [300, 10] width 341 height 272
click at [285, 123] on p "Her kan I bekræfte at navnet på Engagementen er som ønsket, og I kan tilføje en…" at bounding box center [300, 10] width 341 height 272
click at [373, 122] on span "Hvis I ønsker, at gøre brug af notifikationen "Engagement deadline-påmindelse",…" at bounding box center [296, 118] width 333 height 30
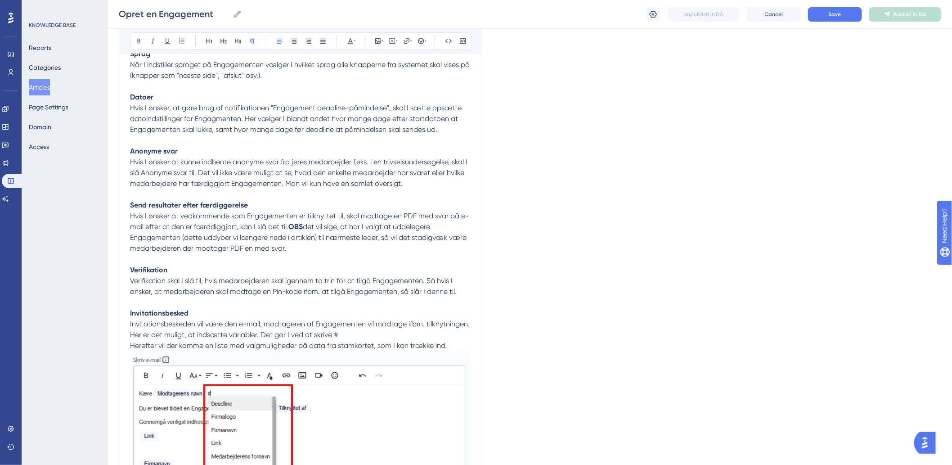
click at [439, 123] on p "Her kan I bekræfte at navnet på Engagementen er som ønsket, og I kan tilføje en…" at bounding box center [300, 10] width 341 height 272
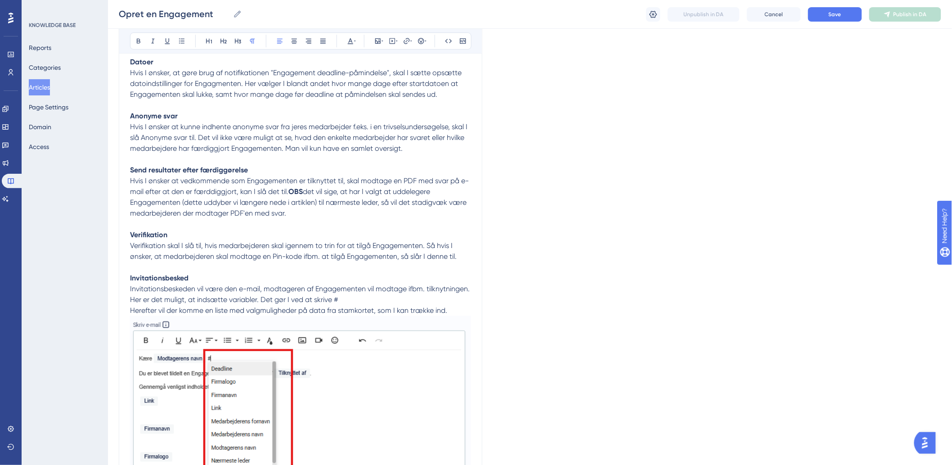
scroll to position [1199, 0]
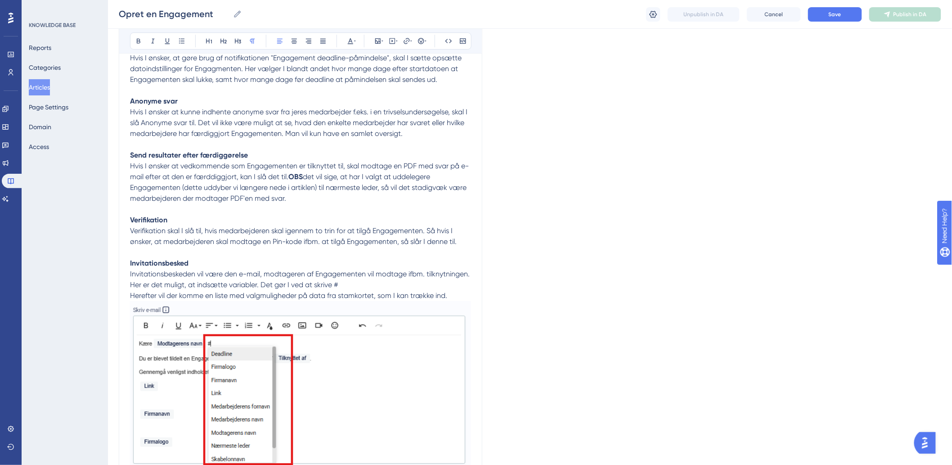
click at [153, 122] on span "Hvis I ønsker at kunne indhente anonyme svar fra jeres medarbejder f.eks. i en …" at bounding box center [299, 123] width 339 height 30
click at [328, 133] on span "Hvis I ønsker at kunne indhente anonyme svar fra jeres medarbejder f.eks. i en …" at bounding box center [299, 123] width 339 height 30
click at [239, 111] on span "Hvis I ønsker at kunne indhente anonyme svar fra jeres medarbejder f.eks. i en …" at bounding box center [299, 123] width 339 height 30
click at [305, 113] on span "Hvis I ønsker at kunne indhente anonyme svar fra jeres medarbejder f.eks. i en …" at bounding box center [299, 123] width 339 height 30
click at [389, 111] on span "Hvis I ønsker at kunne indhente anonyme svar fra jeres medarbejder f.eks. i en …" at bounding box center [299, 123] width 339 height 30
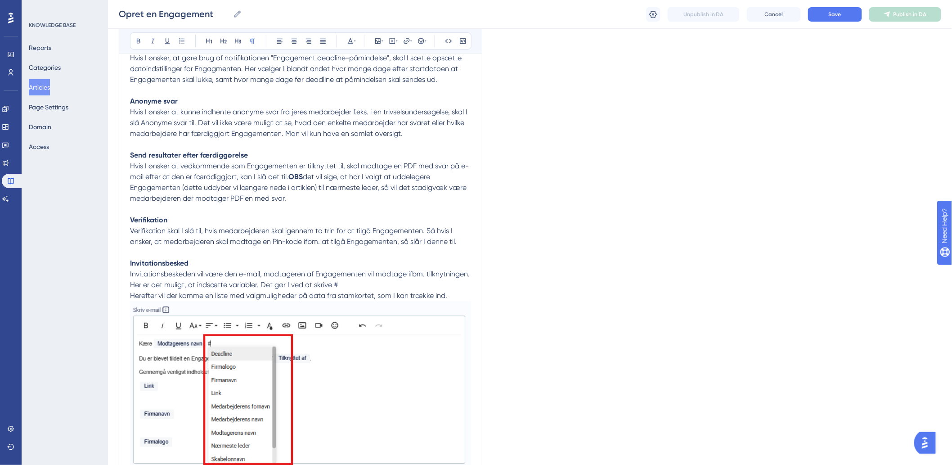
click at [180, 126] on span "Hvis I ønsker at kunne indhente anonyme svar fra jeres medarbejder f.eks. i en …" at bounding box center [299, 123] width 339 height 30
click at [293, 126] on span "Hvis I ønsker at kunne indhente anonyme svar fra jeres medarbejder f.eks. i en …" at bounding box center [299, 123] width 339 height 30
click at [239, 123] on span "Hvis I ønsker at kunne indhente anonyme svar fra jeres medarbejder f.eks. i en …" at bounding box center [299, 123] width 339 height 30
click at [365, 124] on span "Hvis I ønsker at kunne indhente anonyme svar fra jeres medarbejder f.eks. i en …" at bounding box center [299, 123] width 339 height 30
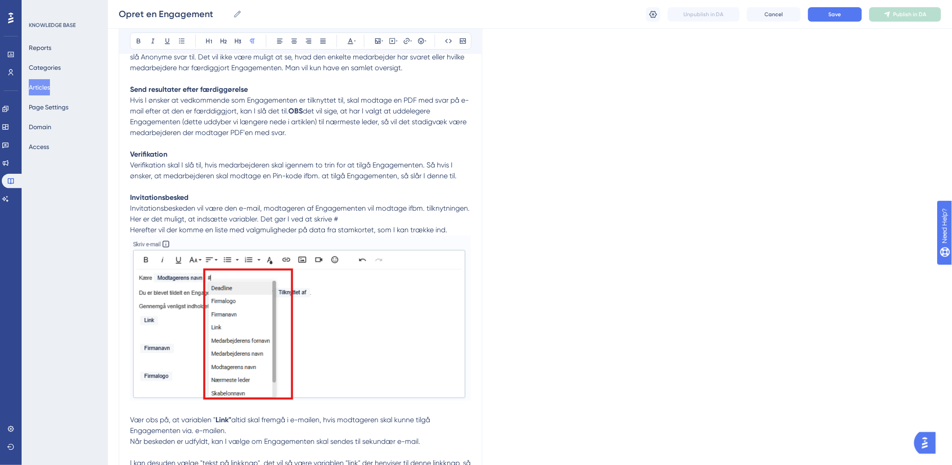
scroll to position [1249, 0]
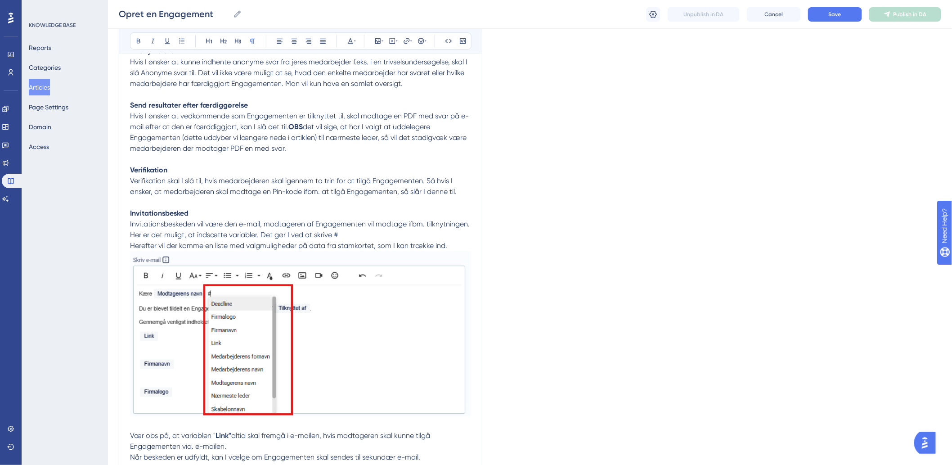
click at [167, 115] on span "Hvis I ønsker at vedkommende som Engagementen er tilknyttet til, skal modtage e…" at bounding box center [299, 121] width 339 height 19
click at [357, 118] on span "Hvis I ønsker at vedkommende som Engagementen er tilknyttet til, skal modtage e…" at bounding box center [299, 121] width 339 height 19
click at [246, 113] on span "Hvis I ønsker at vedkommende som Engagementen er tilknyttet til, skal modtage e…" at bounding box center [299, 121] width 339 height 19
click at [425, 120] on span "Hvis I ønsker at vedkommende som Engagementen er tilknyttet til, skal modtage e…" at bounding box center [299, 121] width 339 height 19
click at [378, 120] on span "Hvis I ønsker at vedkommende som Engagementen er tilknyttet til, skal modtage e…" at bounding box center [299, 121] width 339 height 19
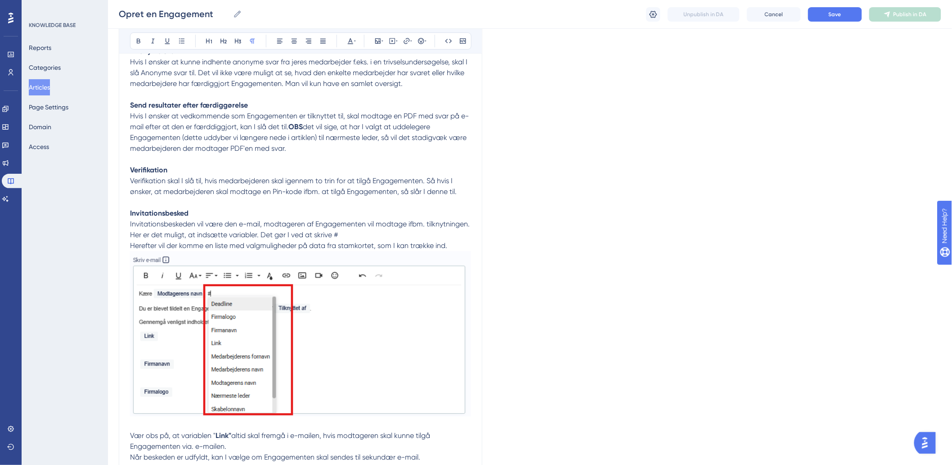
click at [433, 116] on span "Hvis I ønsker at vedkommende som Engagementen er tilknyttet til, skal modtage e…" at bounding box center [299, 121] width 339 height 19
click at [442, 117] on span "Hvis I ønsker at vedkommende som Engagementen er tilknyttet til, skal modtage e…" at bounding box center [299, 121] width 339 height 19
click at [451, 117] on span "Hvis I ønsker at vedkommende som Engagementen er tilknyttet til, skal modtage e…" at bounding box center [299, 121] width 339 height 19
click at [456, 117] on span "Hvis I ønsker at vedkommende som Engagementen er tilknyttet til, skal modtage e…" at bounding box center [299, 121] width 339 height 19
click at [148, 115] on span "Hvis I ønsker at vedkommende som Engagementen er tilknyttet til, skal modtage e…" at bounding box center [299, 121] width 339 height 19
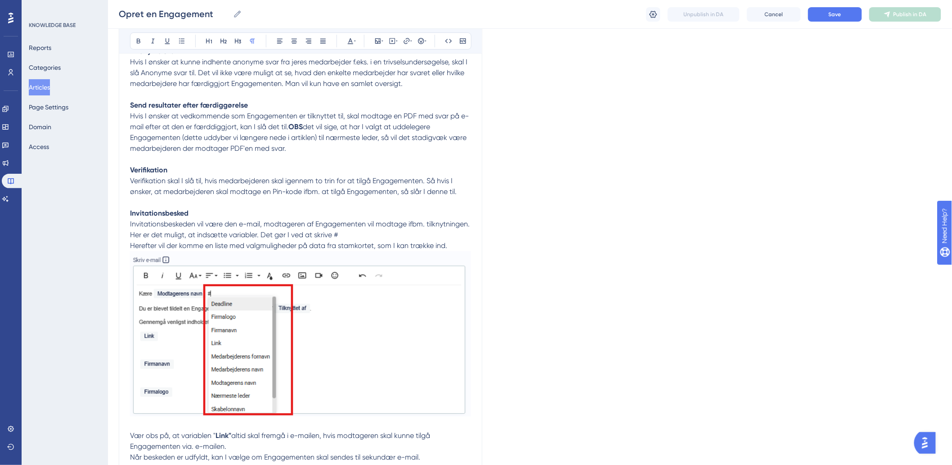
click at [270, 130] on span "Hvis I ønsker at vedkommende som Engagementen er tilknyttet til, skal modtage e…" at bounding box center [299, 121] width 339 height 19
click at [356, 128] on span "det vil sige, at har I valgt at uddelegere Engagementen (dette uddyber vi længe…" at bounding box center [299, 137] width 338 height 30
click at [354, 132] on p "Send resultater efter færdiggørelse Hvis I ønsker at vedkommende som Engagement…" at bounding box center [300, 356] width 341 height 535
click at [431, 125] on span "det vil sige, at har I valgt at uddelegere Engagementen (dette uddyber vi længe…" at bounding box center [299, 137] width 338 height 30
click at [169, 139] on span "det vil sige, at har I valgt at uddelegere Engagementen (dette uddyber vi længe…" at bounding box center [299, 137] width 338 height 30
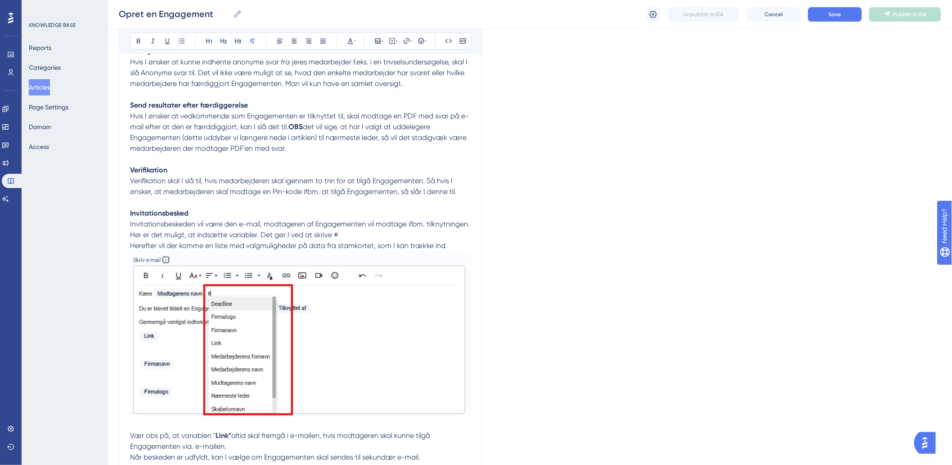
click at [383, 139] on span "det vil sige, at har I valgt at uddelegere Engagementen (dette uddyber vi længe…" at bounding box center [299, 137] width 338 height 30
click at [352, 139] on span "det vil sige, at har I valgt at uddelegere Engagementen (dette uddyber vi længe…" at bounding box center [299, 137] width 338 height 30
click at [435, 140] on span "det vil sige, at har I valgt at uddelegere Engagementen (dette uddyber vi længe…" at bounding box center [299, 137] width 338 height 30
click at [446, 138] on span "det vil sige, at har I valgt at uddelegere Engagementen (dette uddyber vi længe…" at bounding box center [299, 137] width 338 height 30
click at [272, 157] on p "Send resultater efter færdiggørelse Hvis I ønsker at vedkommende som Engagement…" at bounding box center [300, 356] width 341 height 535
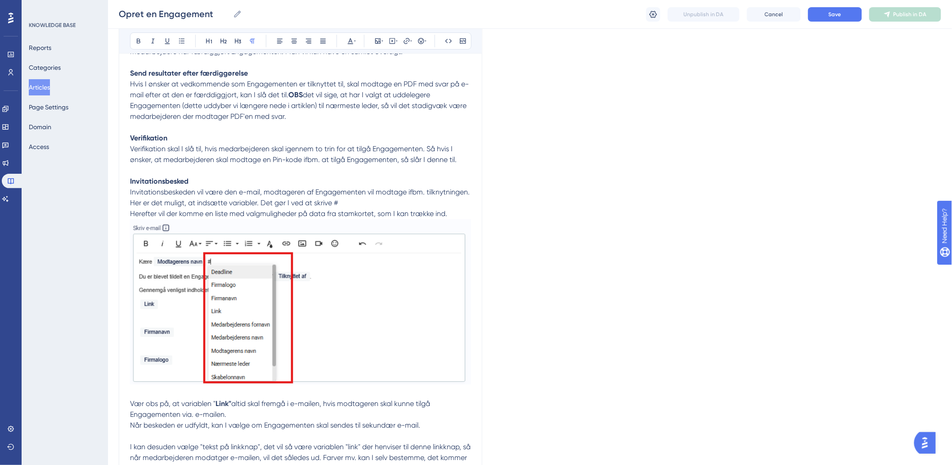
scroll to position [1299, 0]
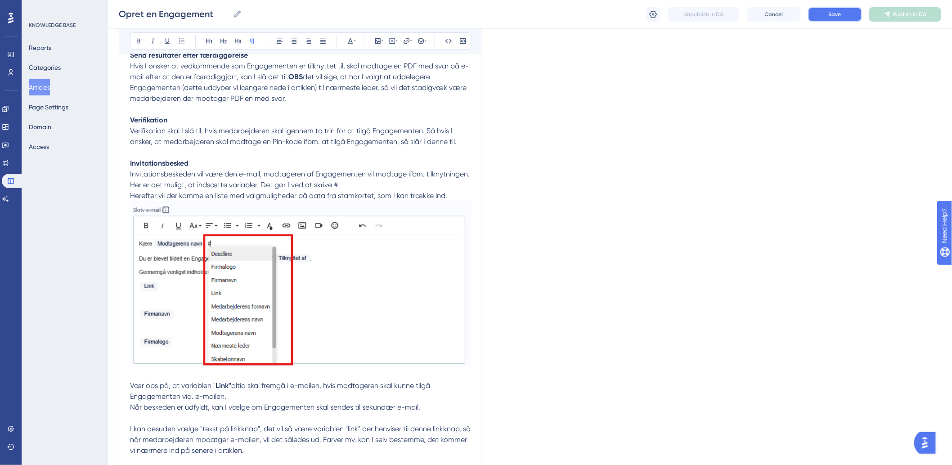
click at [824, 15] on button "Save" at bounding box center [835, 14] width 54 height 14
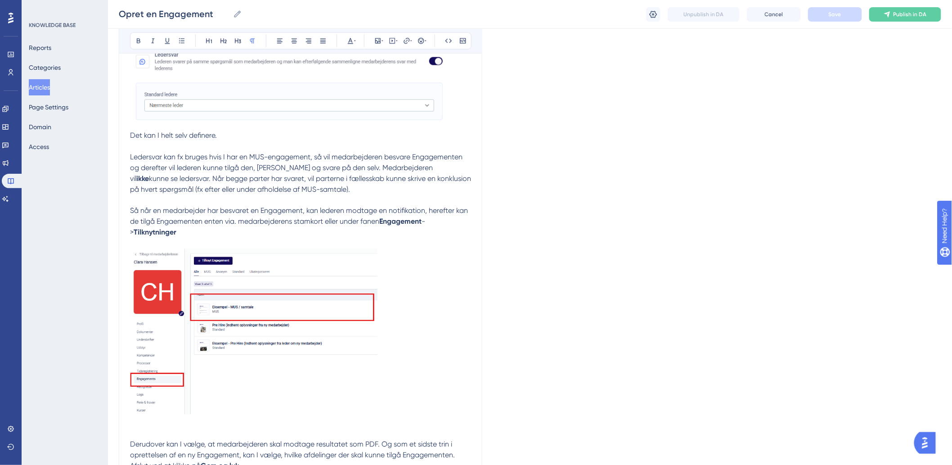
scroll to position [1949, 0]
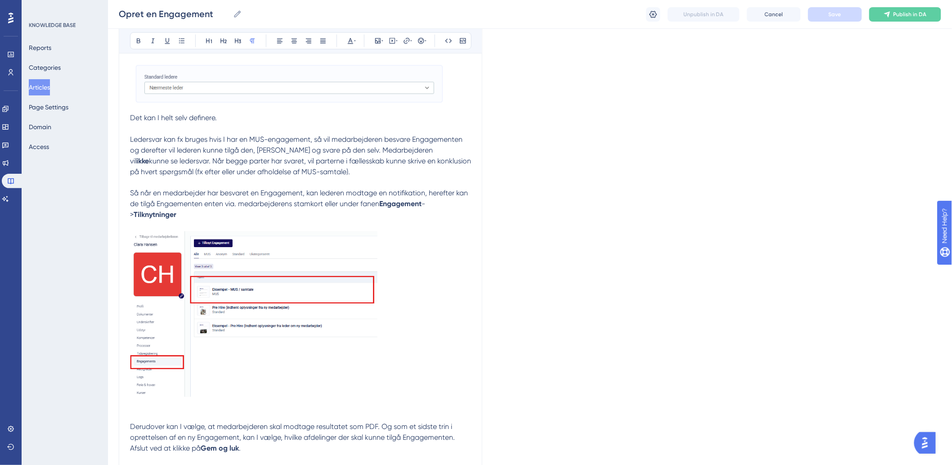
click at [191, 208] on span "Så når en medarbejder har besvaret en Engagement, kan lederen modtage en notifi…" at bounding box center [300, 198] width 340 height 19
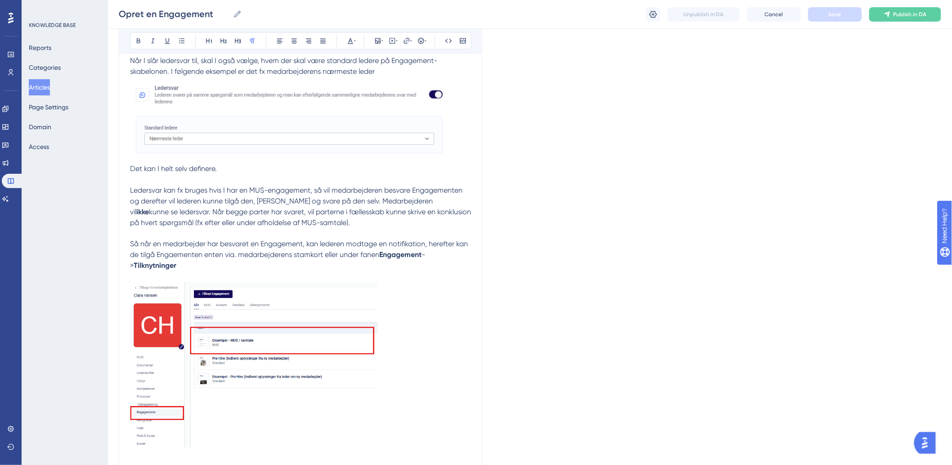
scroll to position [1849, 0]
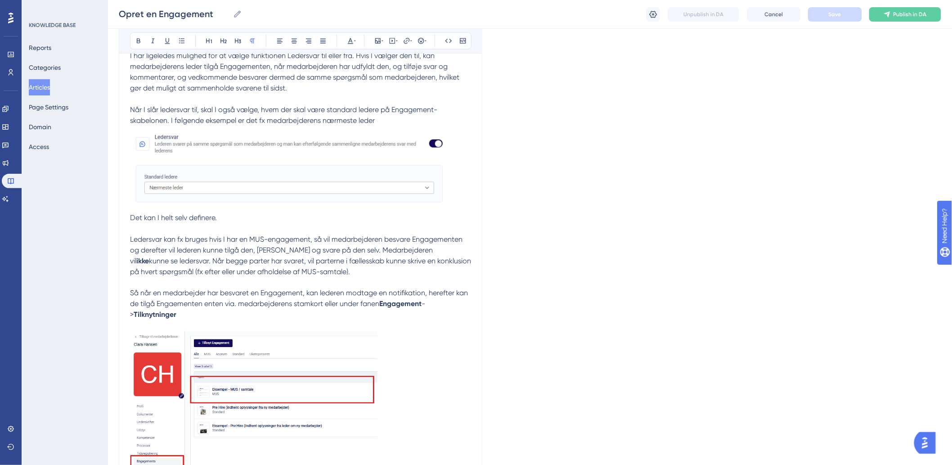
click at [373, 268] on p "I har ligeledes mulighed for at vælge funktionen Ledersvar til eller fra. Hvis …" at bounding box center [300, 185] width 341 height 270
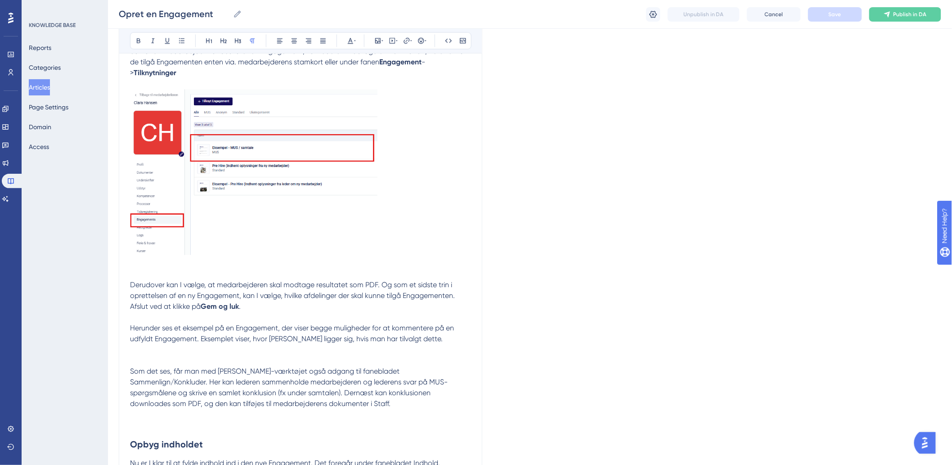
scroll to position [2099, 0]
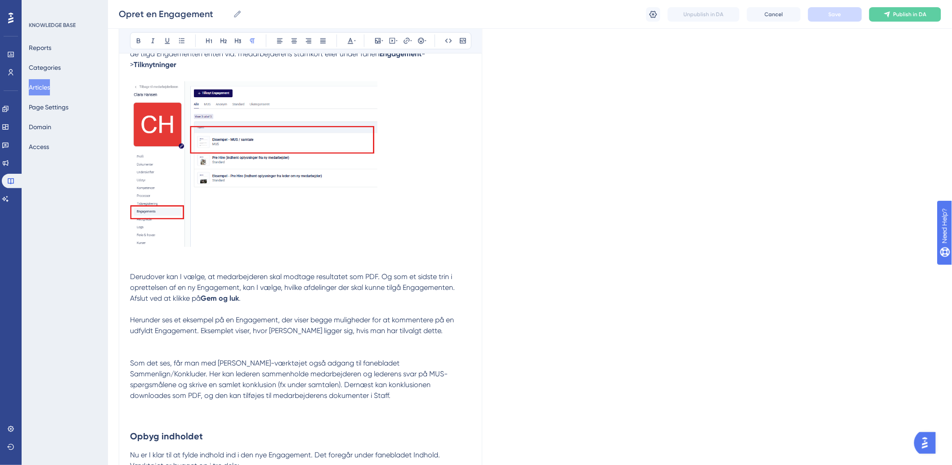
click at [215, 294] on p "Derudover kan I vælge, at medarbejderen skal modtage resultatet som PDF. Og som…" at bounding box center [300, 282] width 341 height 43
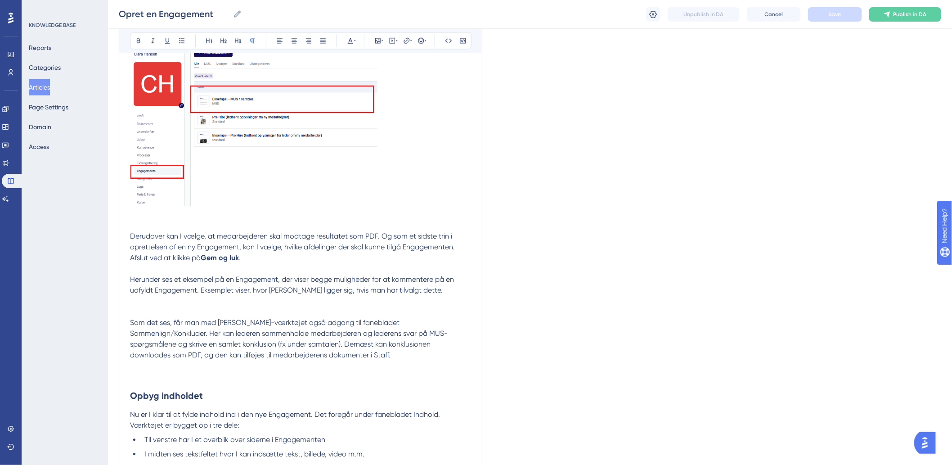
scroll to position [2199, 0]
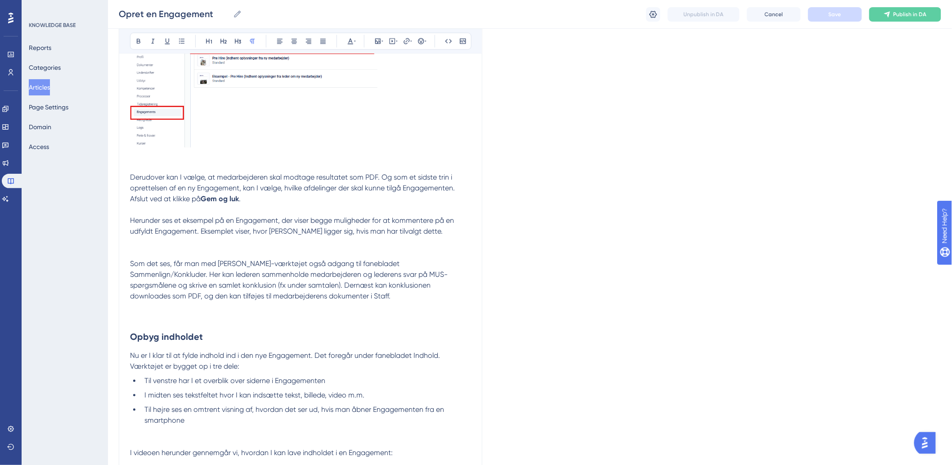
click at [196, 237] on p at bounding box center [300, 242] width 341 height 11
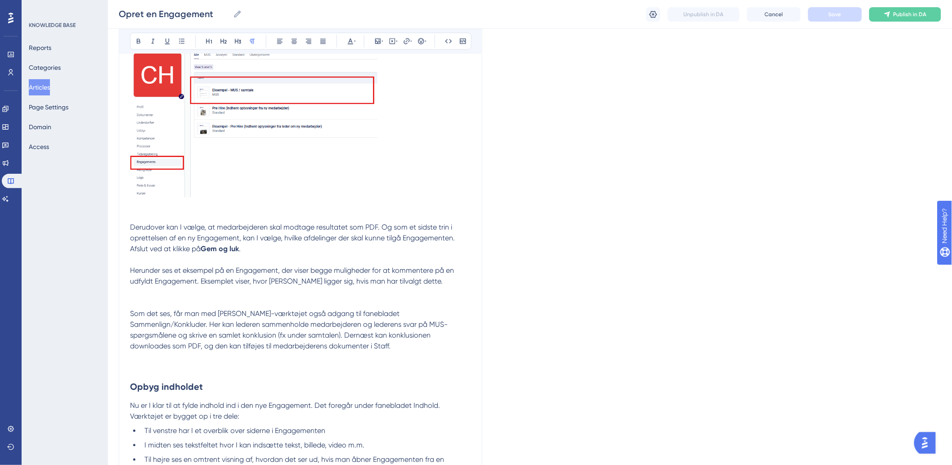
click at [226, 319] on p "Som det ses, får man med [PERSON_NAME]-værktøjet også adgang til fanebladet Sam…" at bounding box center [300, 329] width 341 height 43
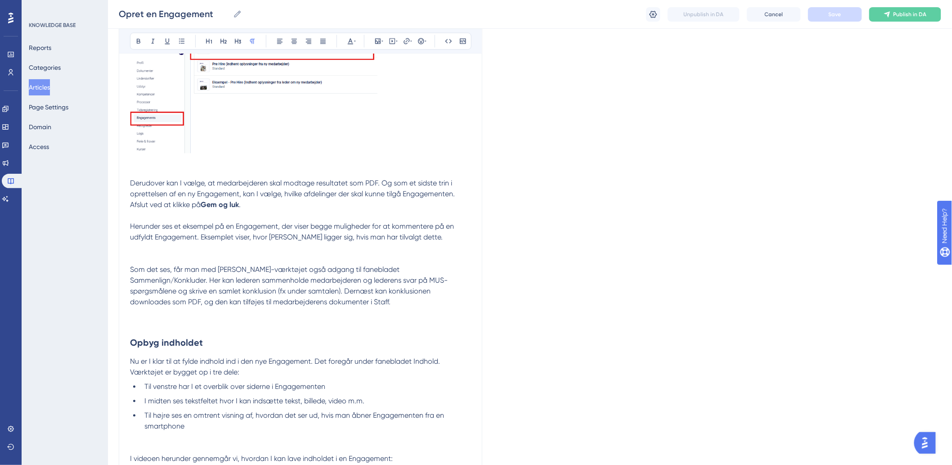
scroll to position [2249, 0]
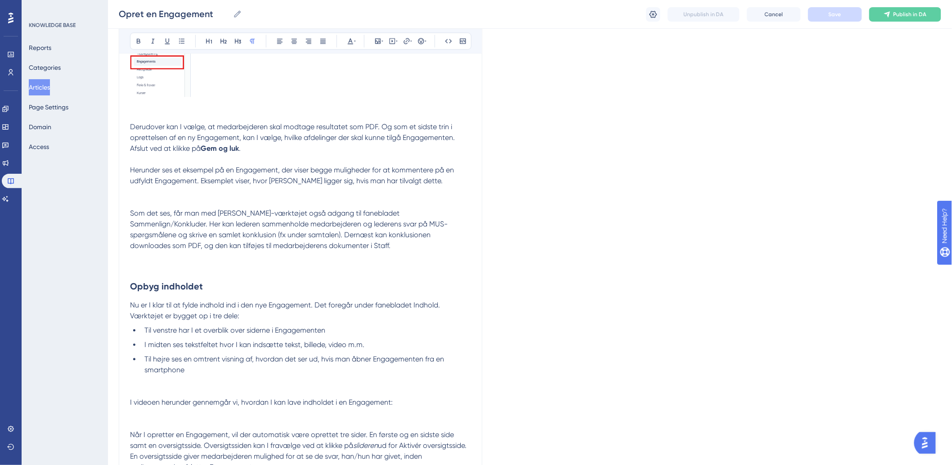
click at [180, 314] on span "Nu er I klar til at fylde indhold ind i den nye Engagement. Det foregår under f…" at bounding box center [286, 310] width 312 height 19
click at [317, 320] on p "Nu er I klar til at fylde indhold ind i den nye Engagement. Det foregår under f…" at bounding box center [300, 311] width 341 height 22
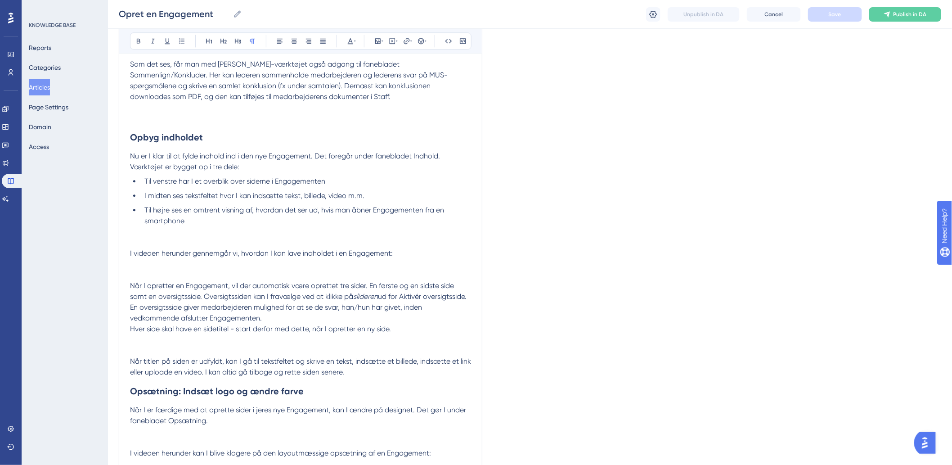
scroll to position [2399, 0]
click at [155, 249] on p "I videoen herunder gennemgår vi, hvordan I kan lave indholdet i en Engagement:" at bounding box center [300, 252] width 341 height 11
click at [399, 260] on p at bounding box center [300, 263] width 341 height 11
click at [348, 253] on span "I videoen herunder gennemgår vi, hvordan I kan lave indholdet i en Engagement:" at bounding box center [261, 252] width 263 height 9
click at [438, 255] on p "I videoen herunder gennemgår vi, hvordan I kan lave indholdet i en Engagement:" at bounding box center [300, 252] width 341 height 11
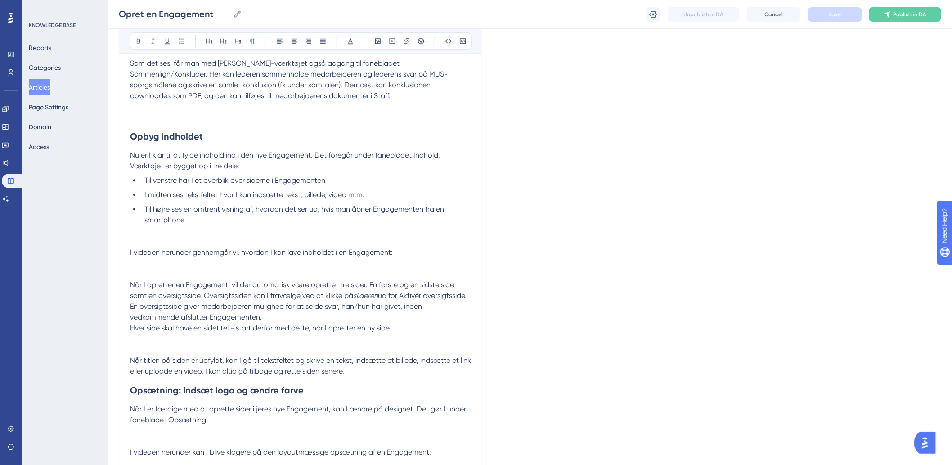
click at [312, 270] on p at bounding box center [300, 274] width 341 height 11
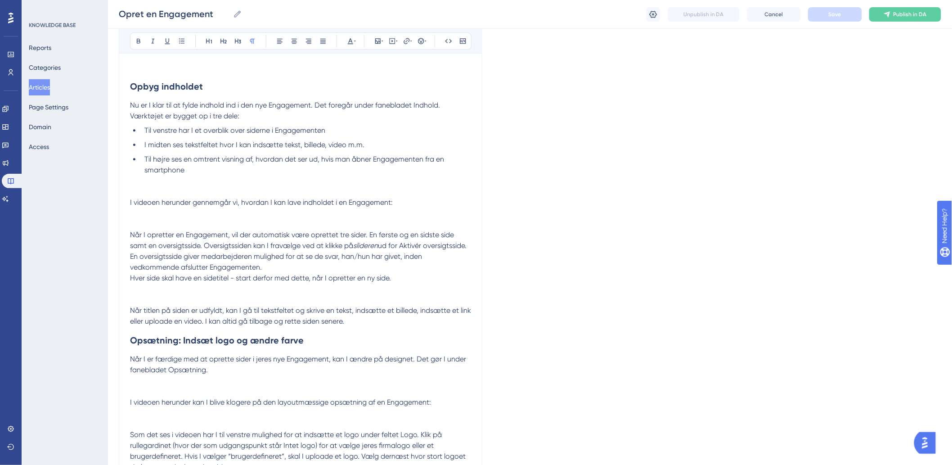
click at [189, 239] on span "Når I opretter en Engagement, vil der automatisk være oprettet tre sider. En fø…" at bounding box center [293, 239] width 326 height 19
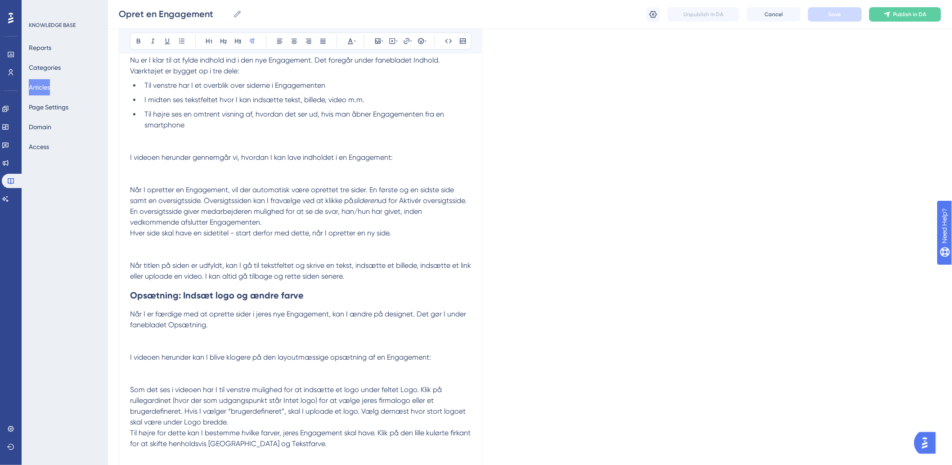
scroll to position [2449, 0]
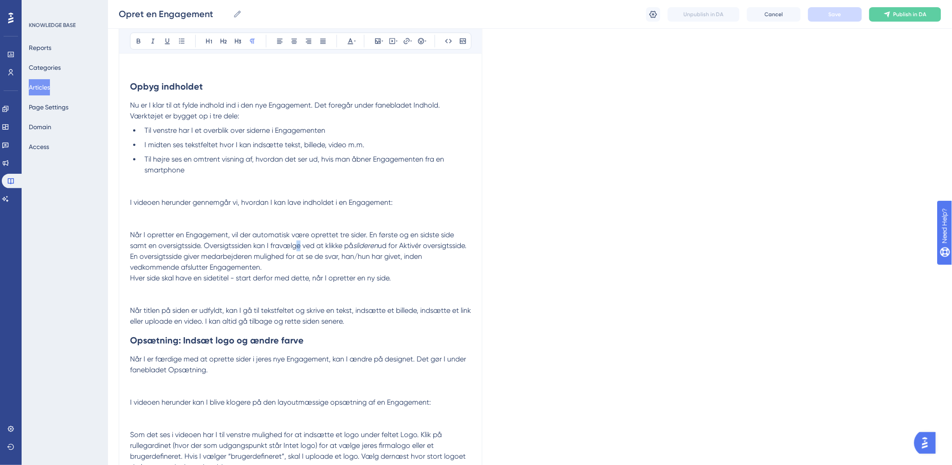
click at [299, 243] on span "Når I opretter en Engagement, vil der automatisk være oprettet tre sider. En fø…" at bounding box center [293, 239] width 326 height 19
click at [377, 238] on span "Når I opretter en Engagement, vil der automatisk være oprettet tre sider. En fø…" at bounding box center [293, 239] width 326 height 19
click at [423, 237] on span "Når I opretter en Engagement, vil der automatisk være oprettet tre sider. En fø…" at bounding box center [293, 239] width 326 height 19
click at [455, 238] on span "Når I opretter en Engagement, vil der automatisk være oprettet tre sider. En fø…" at bounding box center [293, 239] width 326 height 19
click at [389, 237] on span "Når I opretter en Engagement, vil der automatisk være oprettet tre sider. En fø…" at bounding box center [293, 239] width 326 height 19
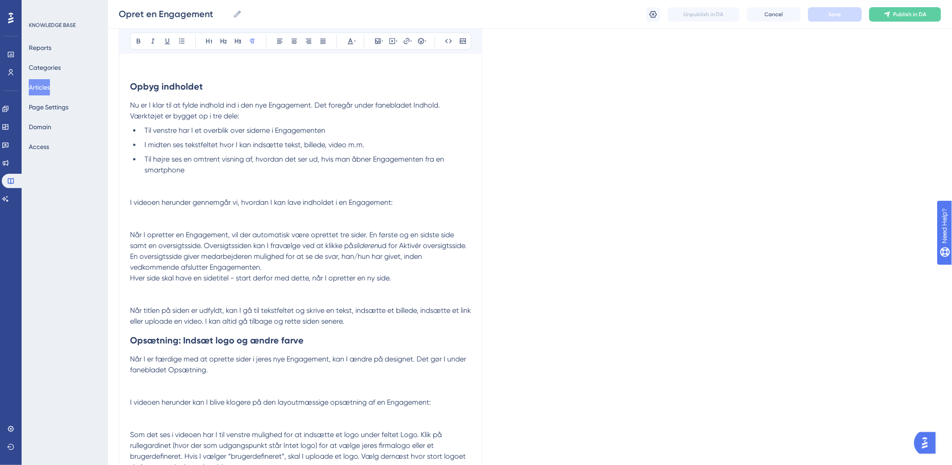
click at [455, 234] on span "Når I opretter en Engagement, vil der automatisk være oprettet tre sider. En fø…" at bounding box center [293, 239] width 326 height 19
click at [390, 249] on span "ud for Aktivér oversigtsside. En oversigtsside giver medarbejderen mulighed for…" at bounding box center [299, 256] width 338 height 30
click at [257, 245] on span "Når I opretter en Engagement, vil der automatisk være oprettet tre sider. En fø…" at bounding box center [293, 239] width 326 height 19
click at [202, 246] on span "Når I opretter en Engagement, vil der automatisk være oprettet tre sider. En fø…" at bounding box center [293, 239] width 326 height 19
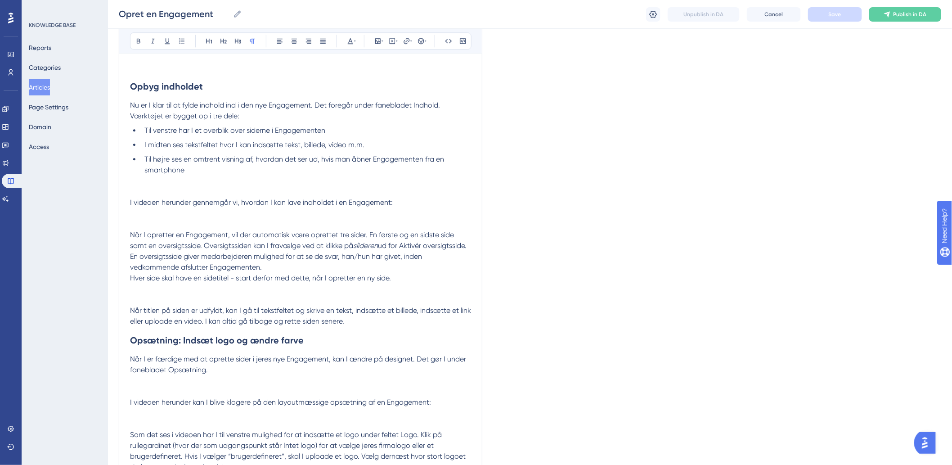
click at [353, 254] on span "ud for Aktivér oversigtsside. En oversigtsside giver medarbejderen mulighed for…" at bounding box center [299, 256] width 338 height 30
click at [269, 245] on span "Når I opretter en Engagement, vil der automatisk være oprettet tre sider. En fø…" at bounding box center [293, 239] width 326 height 19
click at [205, 237] on span "Når I opretter en Engagement, vil der automatisk være oprettet tre sider. En fø…" at bounding box center [293, 239] width 326 height 19
click at [221, 229] on p at bounding box center [300, 224] width 341 height 11
click at [282, 237] on span "Når I opretter en Engagement, vil der automatisk være oprettet tre sider. En fø…" at bounding box center [293, 239] width 326 height 19
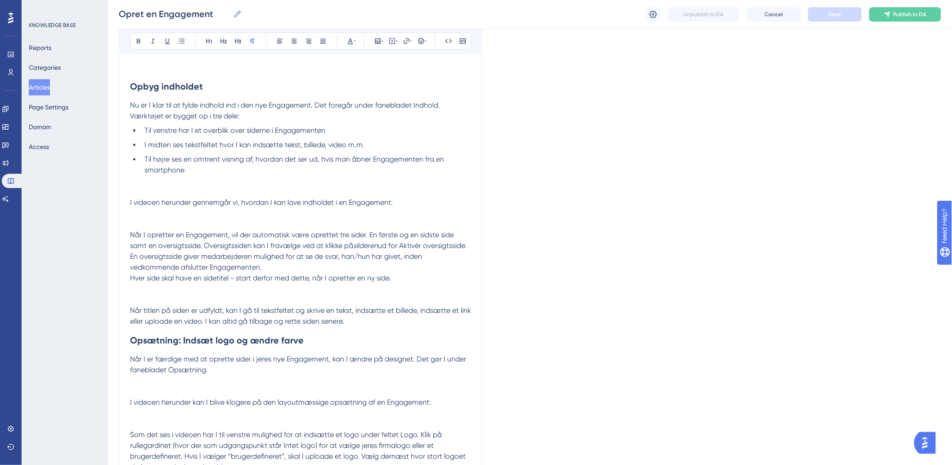
click at [335, 236] on span "Når I opretter en Engagement, vil der automatisk være oprettet tre sider. En fø…" at bounding box center [293, 239] width 326 height 19
click at [385, 237] on span "Når I opretter en Engagement, vil der automatisk være oprettet tre sider. En fø…" at bounding box center [293, 239] width 326 height 19
click at [412, 238] on span "Når I opretter en Engagement, vil der automatisk være oprettet tre sider. En fø…" at bounding box center [293, 239] width 326 height 19
click at [439, 240] on span "Når I opretter en Engagement, vil der automatisk være oprettet tre sider. En fø…" at bounding box center [293, 239] width 326 height 19
click at [187, 199] on p "I videoen herunder gennemgår vi, hvordan I kan lave indholdet i en Engagement:" at bounding box center [300, 202] width 341 height 11
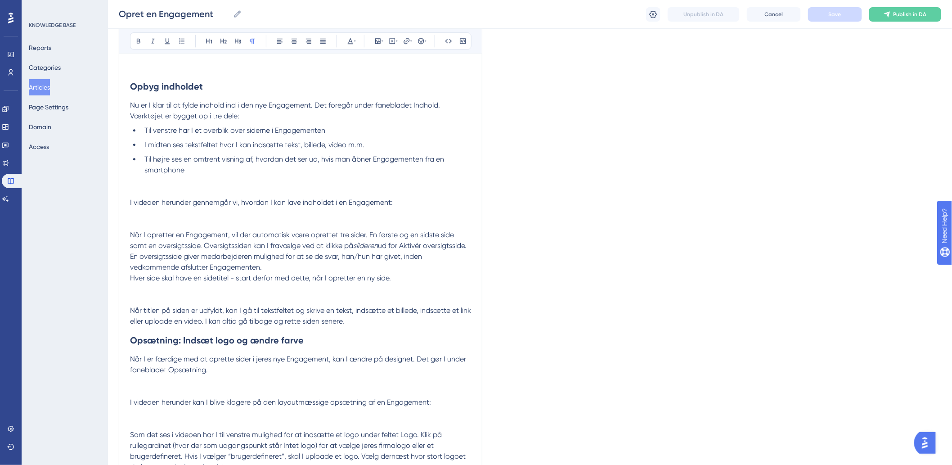
scroll to position [2499, 0]
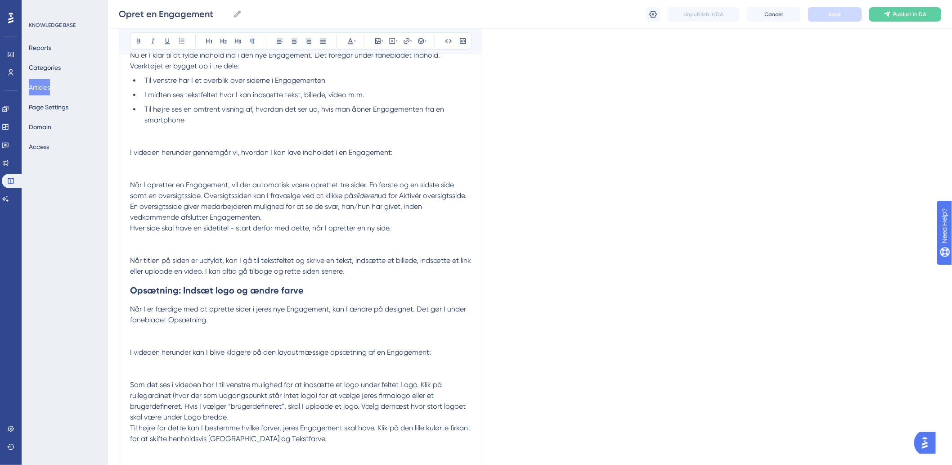
click at [235, 199] on span "Når I opretter en Engagement, vil der automatisk være oprettet tre sider. En fø…" at bounding box center [293, 189] width 326 height 19
click at [286, 200] on span "Når I opretter en Engagement, vil der automatisk være oprettet tre sider. En fø…" at bounding box center [293, 189] width 326 height 19
click at [342, 200] on span "Når I opretter en Engagement, vil der automatisk være oprettet tre sider. En fø…" at bounding box center [293, 189] width 326 height 19
click at [416, 196] on span "ud for Aktivér oversigtsside. En oversigtsside giver medarbejderen mulighed for…" at bounding box center [299, 206] width 338 height 30
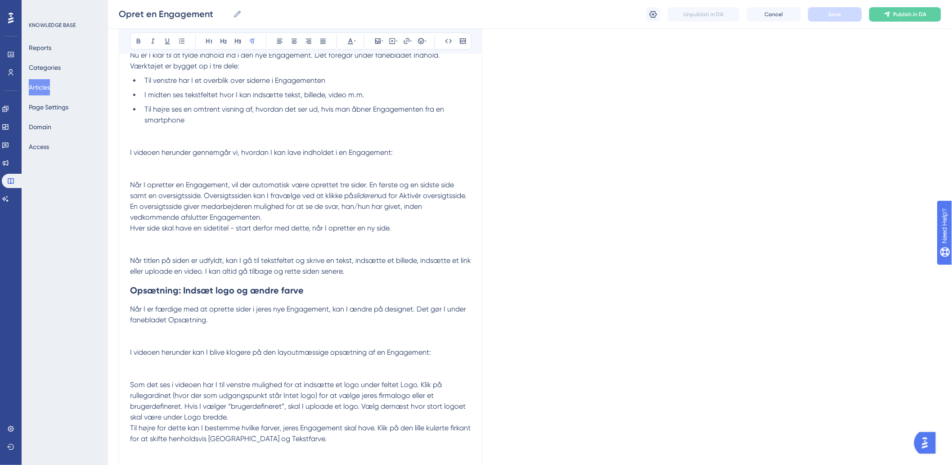
click at [453, 196] on p "Når I opretter en Engagement, vil der automatisk være oprettet tre sider. En fø…" at bounding box center [300, 201] width 341 height 43
click at [405, 195] on span "ud for Aktivér oversigtsside. En oversigtsside giver medarbejderen mulighed for…" at bounding box center [299, 206] width 338 height 30
click at [419, 197] on span "ud for Aktivér oversigtsside. En oversigtsside giver medarbejderen mulighed for…" at bounding box center [299, 206] width 338 height 30
click at [428, 197] on p "Når I opretter en Engagement, vil der automatisk være oprettet tre sider. En fø…" at bounding box center [300, 201] width 341 height 43
click at [266, 216] on p "Når I opretter en Engagement, vil der automatisk være oprettet tre sider. En fø…" at bounding box center [300, 201] width 341 height 43
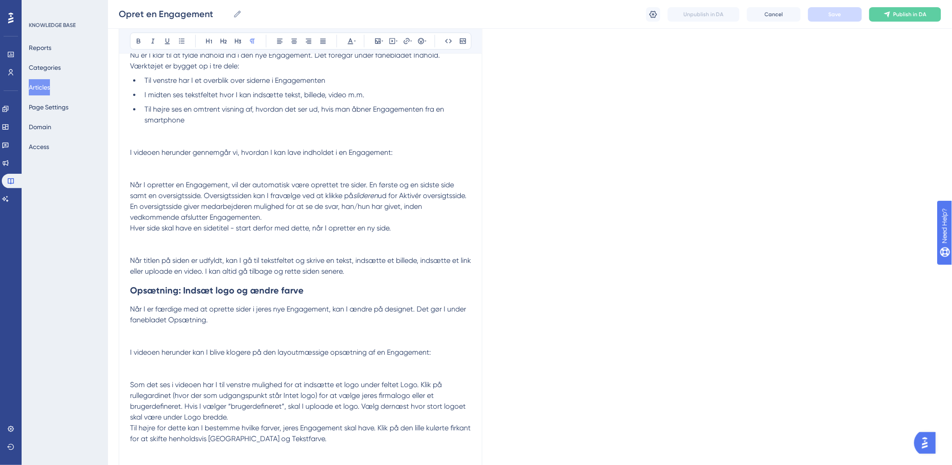
click at [213, 206] on span "ud for Aktivér oversigtsside. En oversigtsside giver medarbejderen mulighed for…" at bounding box center [299, 206] width 338 height 30
click at [189, 214] on p "Når I opretter en Engagement, vil der automatisk være oprettet tre sider. En fø…" at bounding box center [300, 201] width 341 height 43
click at [189, 206] on span "ud for Aktivér oversigtsside. En oversigtsside giver medarbejderen mulighed for…" at bounding box center [299, 206] width 338 height 30
click at [278, 208] on span "ud for Aktivér oversigtsside. En oversigtsside giver medarbejderen mulighed for…" at bounding box center [299, 206] width 338 height 30
click at [274, 214] on p "Når I opretter en Engagement, vil der automatisk være oprettet tre sider. En fø…" at bounding box center [300, 201] width 341 height 43
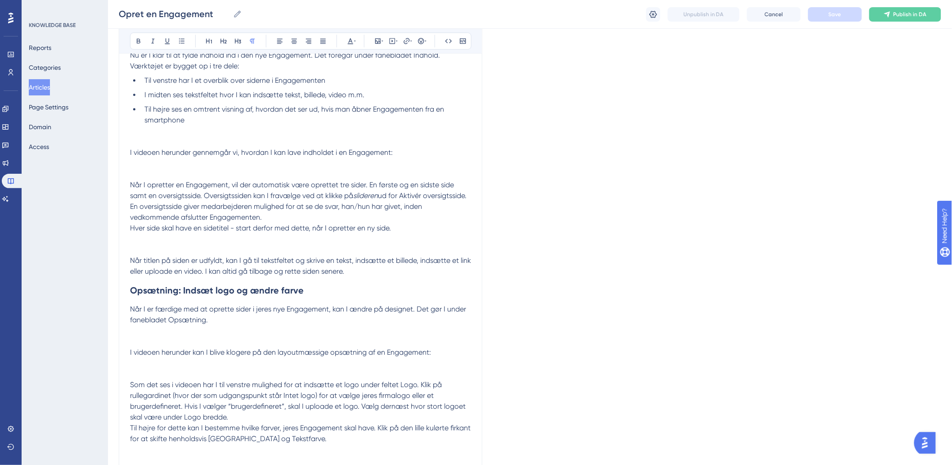
click at [343, 217] on p "Når I opretter en Engagement, vil der automatisk være oprettet tre sider. En fø…" at bounding box center [300, 201] width 341 height 43
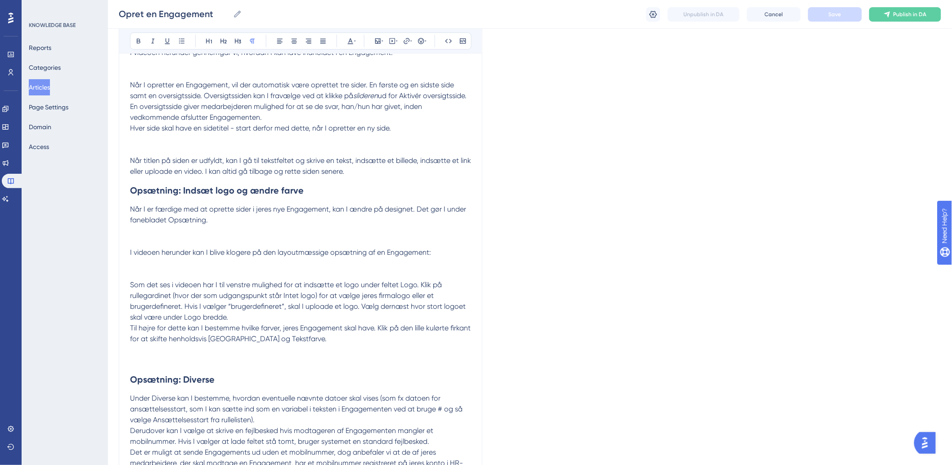
click at [206, 211] on span "Når I er færdige med at oprette sider i jeres nye Engagement, kan I ændre på de…" at bounding box center [299, 214] width 338 height 19
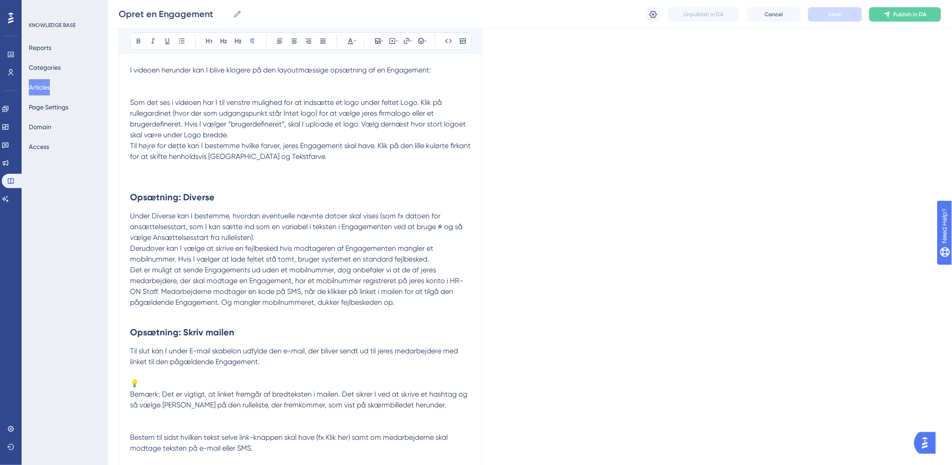
scroll to position [2799, 0]
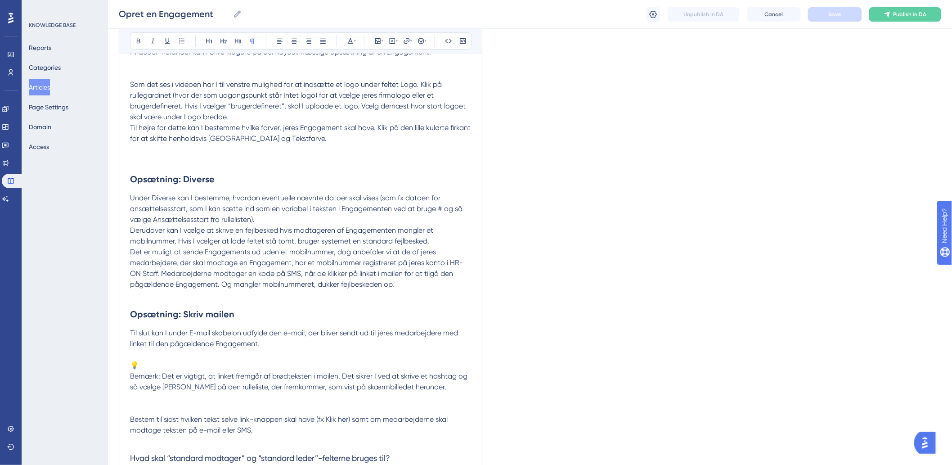
click at [138, 190] on h2 "Opsætning: Diverse" at bounding box center [300, 179] width 341 height 27
click at [262, 193] on h2 "Opsætning: Diverse" at bounding box center [300, 179] width 341 height 27
click at [293, 157] on p at bounding box center [300, 160] width 341 height 11
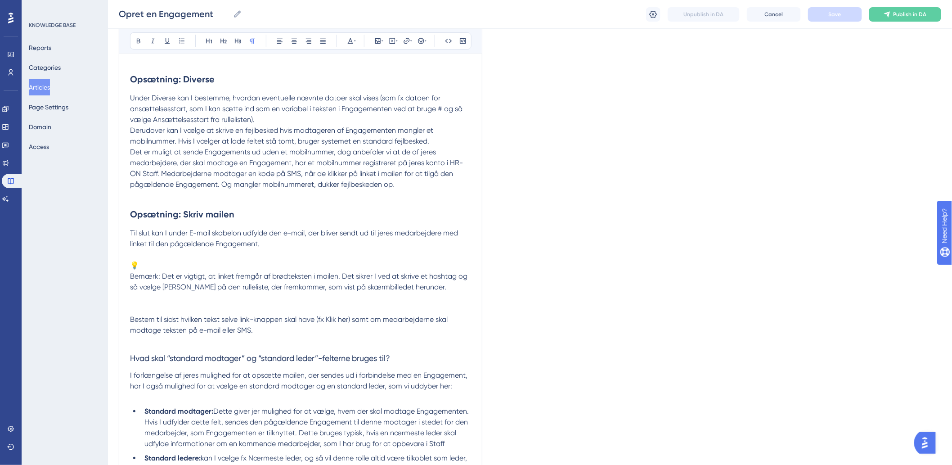
click at [259, 102] on span "Under Diverse kan I bestemme, hvordan eventuelle nævnte datoer skal vises (som …" at bounding box center [297, 109] width 334 height 30
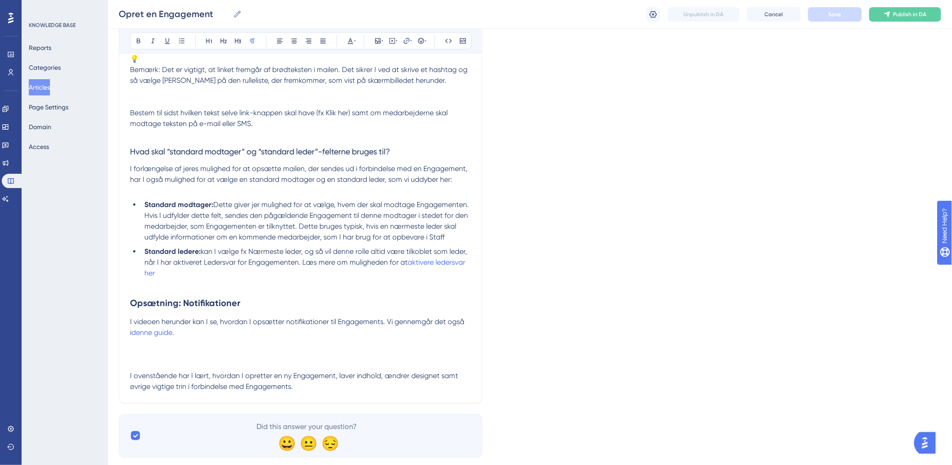
scroll to position [3130, 0]
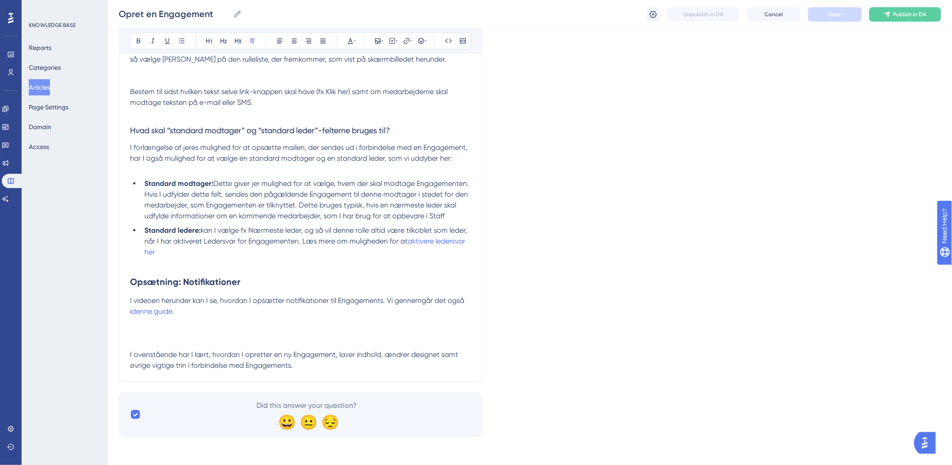
click at [225, 284] on strong "Opsætning: Notifikationer" at bounding box center [185, 281] width 110 height 11
click at [270, 282] on h2 "Opsætning: Notifikationer" at bounding box center [300, 281] width 341 height 27
click at [229, 258] on p at bounding box center [300, 262] width 341 height 11
click at [193, 251] on li "Standard ledere: kan I vælge fx Nærmeste leder, og så vil denne rolle altid vær…" at bounding box center [306, 241] width 330 height 32
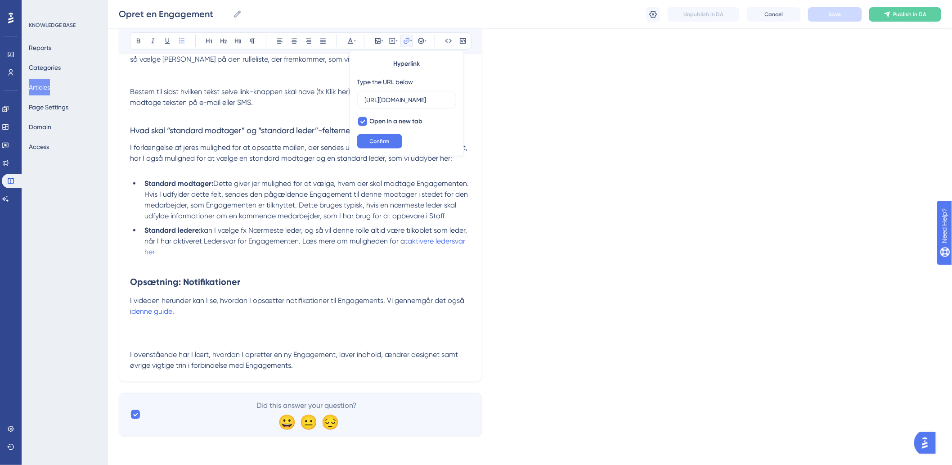
scroll to position [0, 318]
click at [202, 231] on span "kan I vælge fx Nærmeste leder, og så vil denne rolle altid være tilkoblet som l…" at bounding box center [306, 235] width 324 height 19
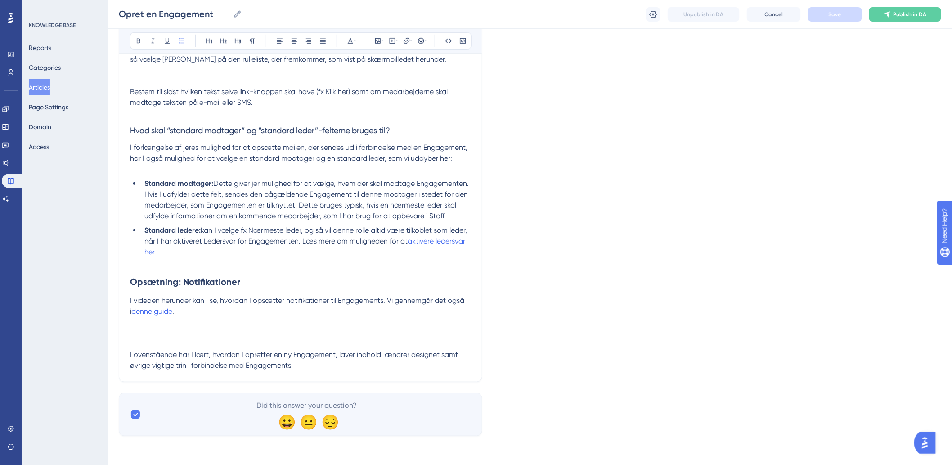
click at [312, 207] on span "Dette giver jer mulighed for at vælge, hvem der skal modtage Engagementen. Hvis…" at bounding box center [307, 199] width 326 height 41
click at [236, 192] on span "Dette giver jer mulighed for at vælge, hvem der skal modtage Engagementen. Hvis…" at bounding box center [307, 199] width 326 height 41
click at [218, 186] on span "Dette giver jer mulighed for at vælge, hvem der skal modtage Engagementen. Hvis…" at bounding box center [307, 199] width 326 height 41
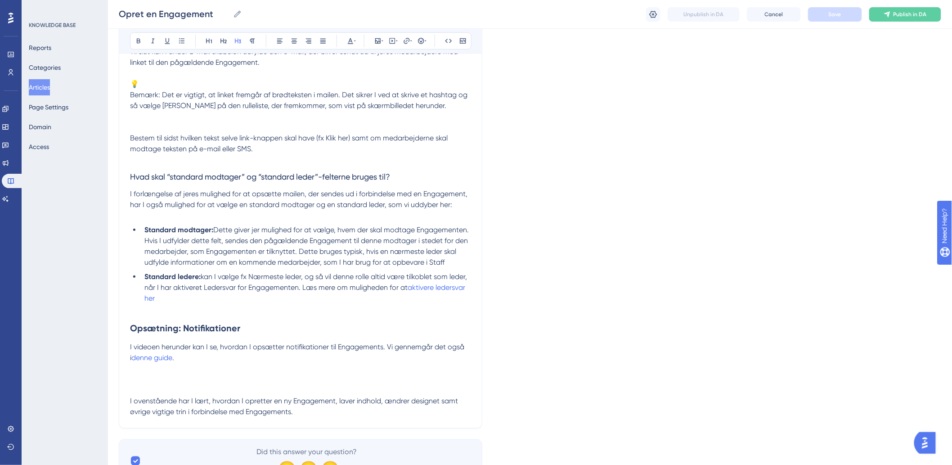
click at [253, 179] on span "Hvad skal “standard modtager” og “standard leder”-felterne bruges til?" at bounding box center [260, 176] width 260 height 9
click at [395, 189] on h3 "Hvad skal “standard modtager” og “standard leder”-felterne bruges til?" at bounding box center [300, 176] width 341 height 23
click at [198, 197] on span "I forlængelse af jeres mulighed for at opsætte mailen, der sendes ud i forbinde…" at bounding box center [299, 198] width 339 height 19
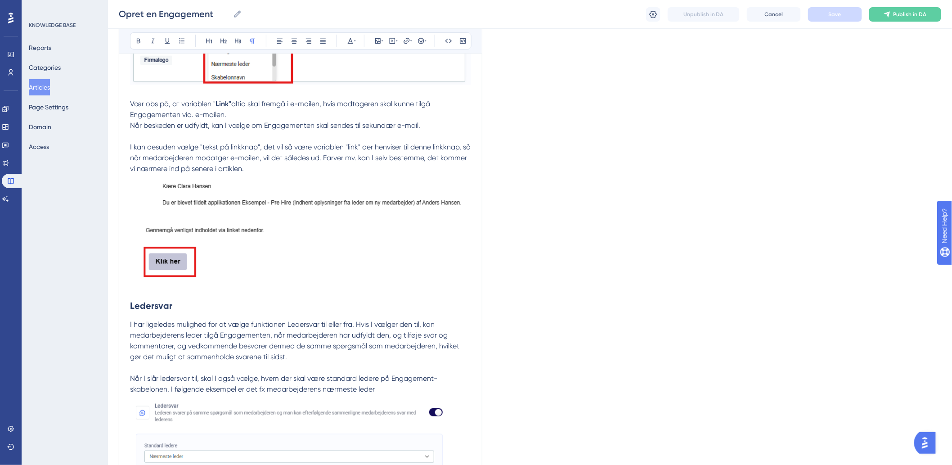
scroll to position [1580, 0]
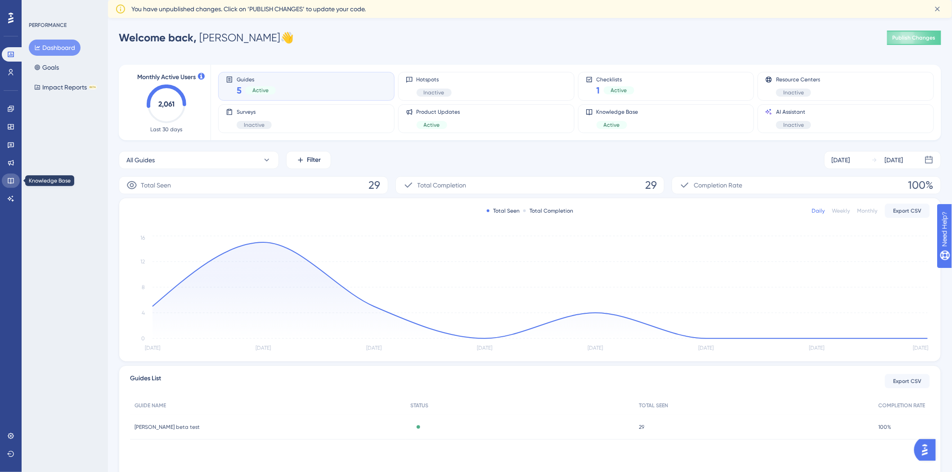
click at [14, 181] on link at bounding box center [11, 181] width 18 height 14
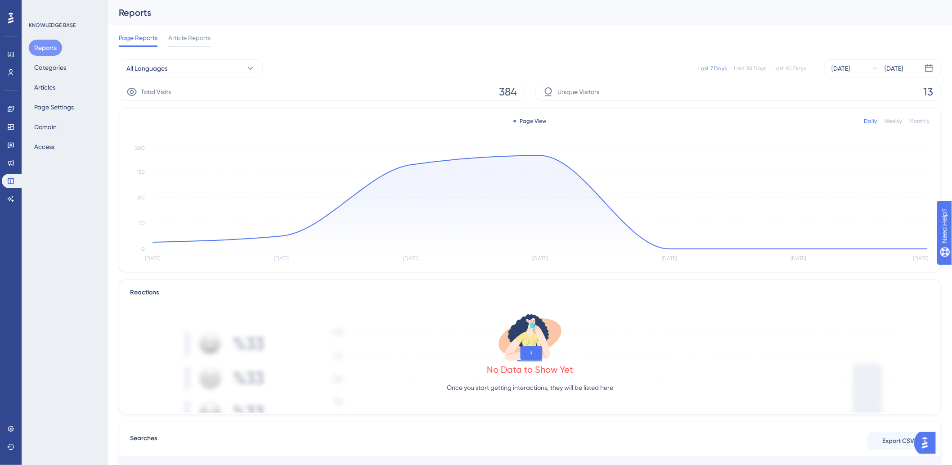
click at [44, 76] on div "Reports Categories Articles Page Settings Domain Access" at bounding box center [65, 97] width 73 height 115
click at [57, 73] on button "Categories" at bounding box center [50, 67] width 43 height 16
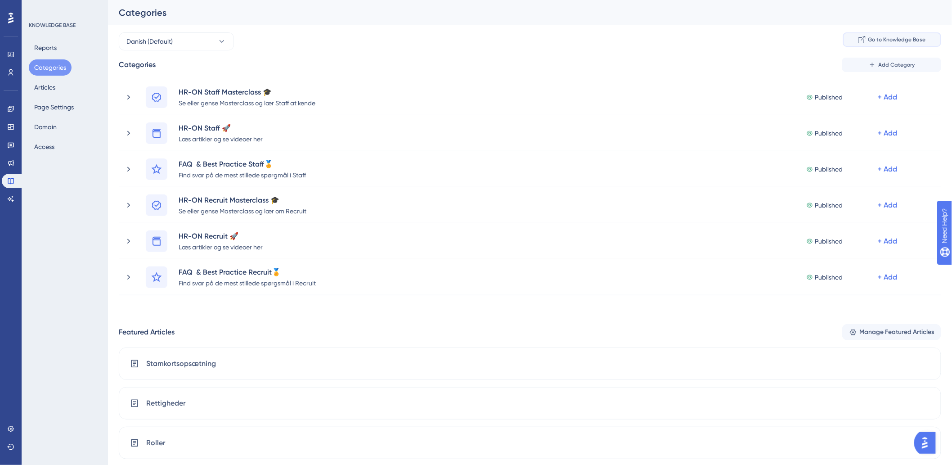
click at [859, 41] on button "Go to Knowledge Base" at bounding box center [892, 39] width 98 height 14
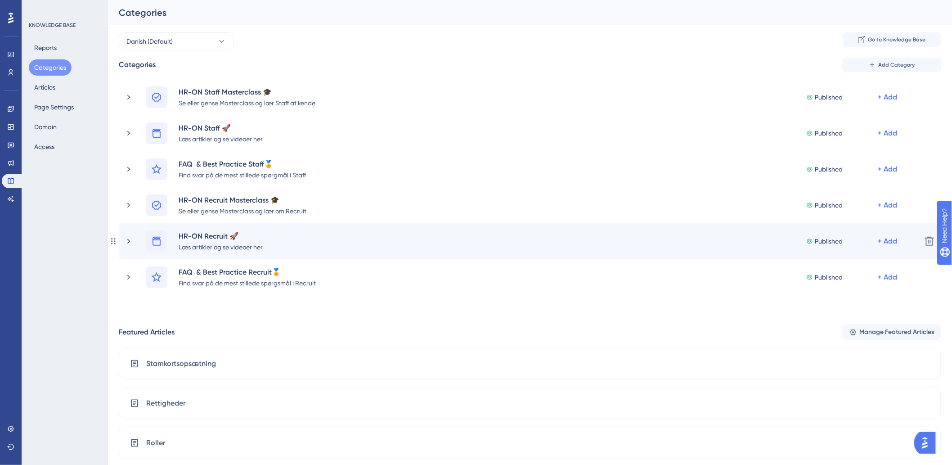
click at [127, 235] on div "HR-ON Recruit 🚀 Læs artikler og se videoer her Published + Add" at bounding box center [519, 241] width 790 height 22
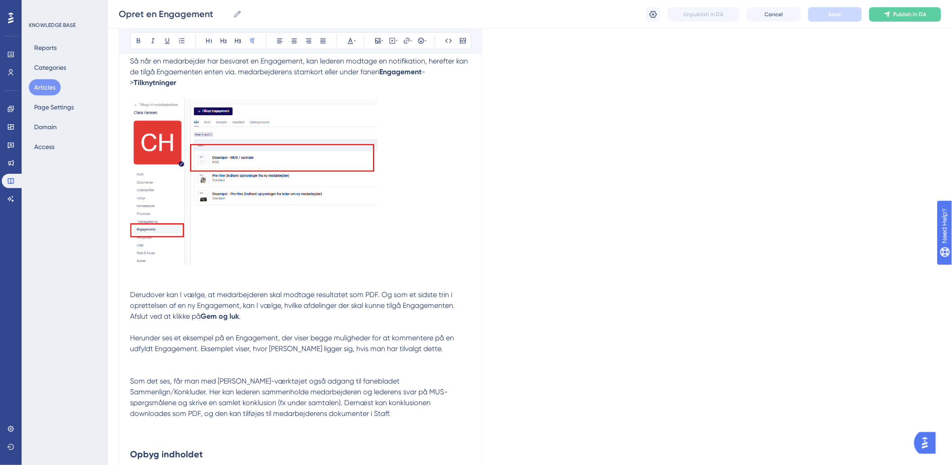
scroll to position [2099, 0]
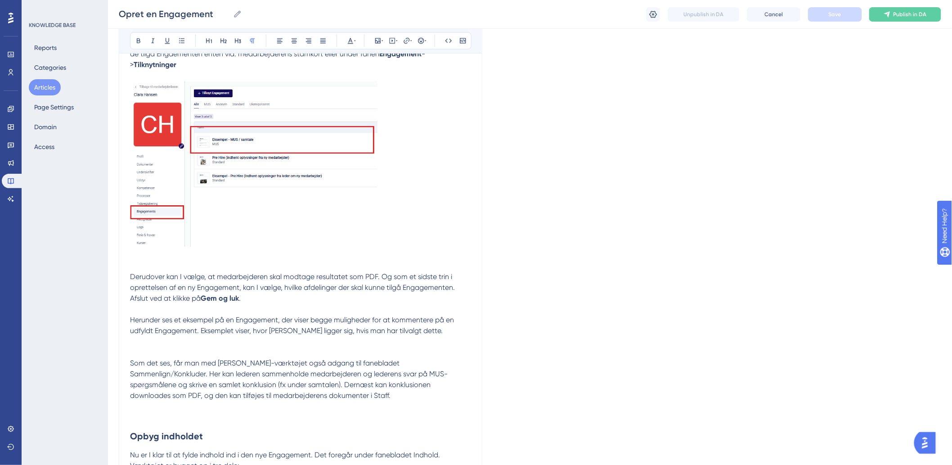
click at [271, 302] on p "Derudover kan I vælge, at medarbejderen skal modtage resultatet som PDF. Og som…" at bounding box center [300, 282] width 341 height 43
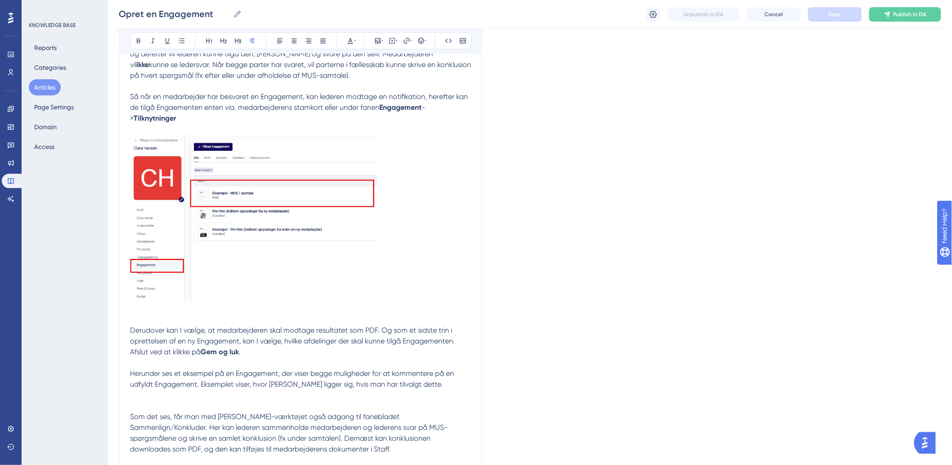
scroll to position [1999, 0]
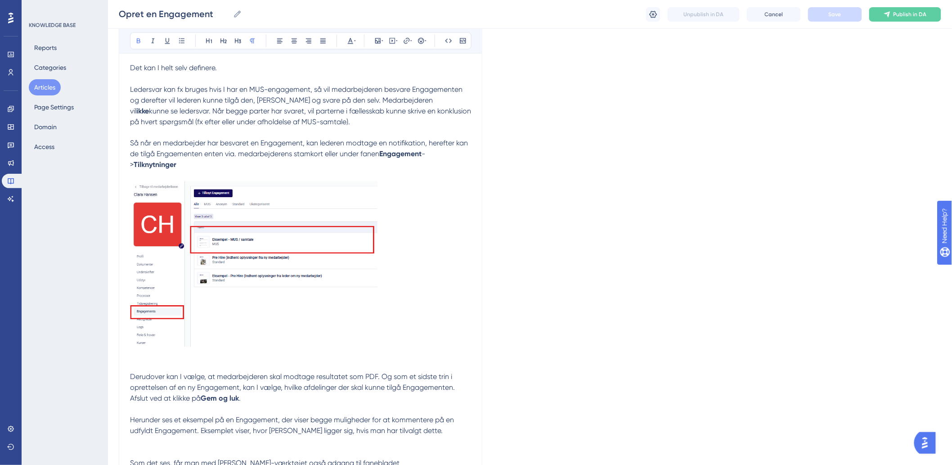
drag, startPoint x: 257, startPoint y: 170, endPoint x: 277, endPoint y: 164, distance: 20.3
click at [257, 170] on p "I har ligeledes mulighed for at vælge funktionen Ledersvar til eller fra. Hvis …" at bounding box center [300, 36] width 341 height 270
click at [448, 152] on p "I har ligeledes mulighed for at vælge funktionen Ledersvar til eller fra. Hvis …" at bounding box center [300, 36] width 341 height 270
click at [407, 153] on strong "Engagement" at bounding box center [400, 154] width 42 height 9
click at [376, 157] on span "Så når en medarbejder har besvaret en Engagement, kan lederen modtage en notifi…" at bounding box center [300, 148] width 340 height 19
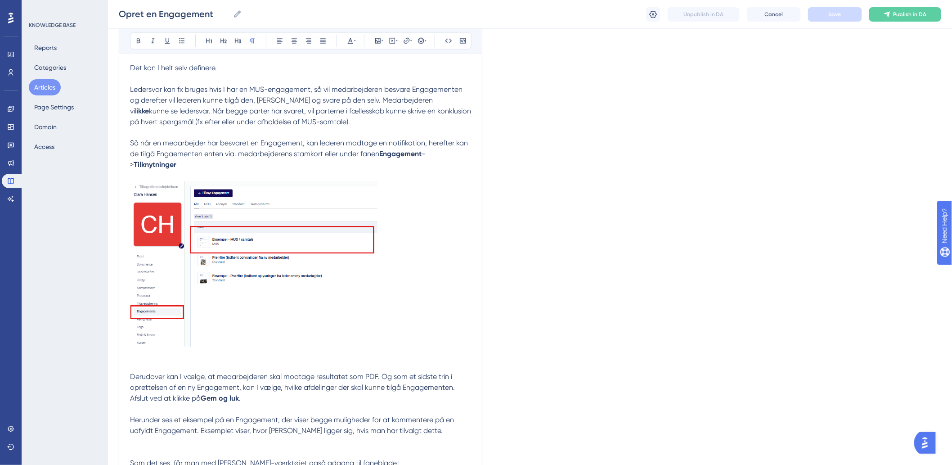
click at [346, 158] on span "Så når en medarbejder har besvaret en Engagement, kan lederen modtage en notifi…" at bounding box center [300, 148] width 340 height 19
click at [312, 158] on span "Så når en medarbejder har besvaret en Engagement, kan lederen modtage en notifi…" at bounding box center [300, 148] width 340 height 19
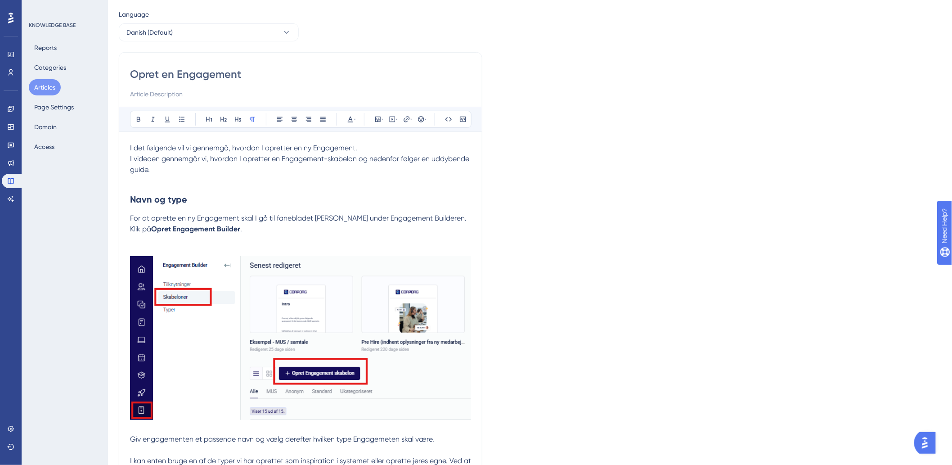
scroll to position [0, 0]
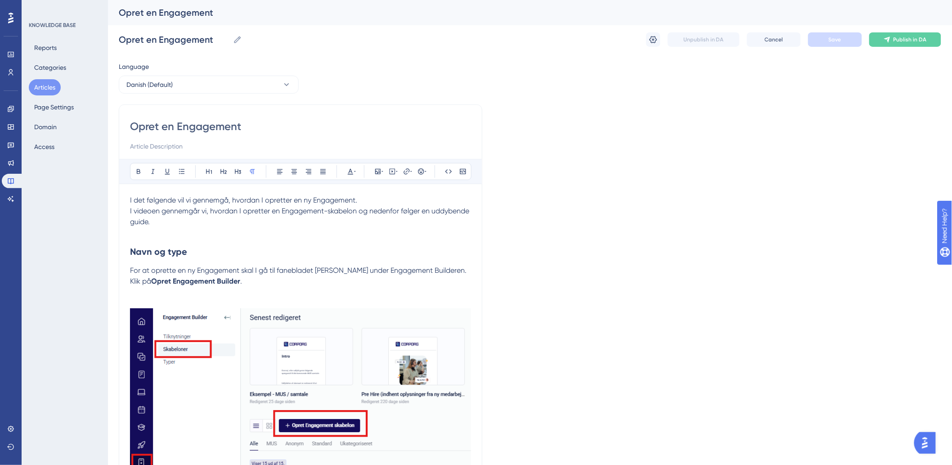
click at [252, 274] on span "For at oprette en ny Engagement skal I gå til fanebladet [PERSON_NAME] under En…" at bounding box center [299, 275] width 338 height 19
click at [261, 278] on p "For at oprette en ny Engagement skal I gå til fanebladet Skabeloner under Engag…" at bounding box center [300, 276] width 341 height 22
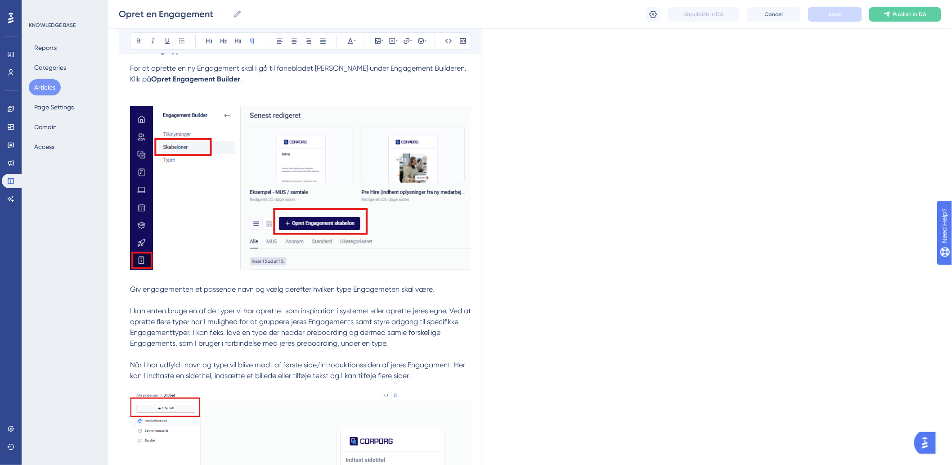
scroll to position [200, 0]
click at [198, 292] on p "Giv engagementen et passende navn og vælg derefter hvilken type Engagemeten ska…" at bounding box center [300, 310] width 341 height 76
click at [234, 291] on span "Giv engagementen et passende navn og vælg derefter hvilken type Engagemeten ska…" at bounding box center [282, 287] width 304 height 9
click at [190, 291] on span "Giv engagementen et passende navn og vælg derefter hvilken type Engagemeten ska…" at bounding box center [282, 287] width 304 height 9
click at [221, 292] on span "Giv engagementen et passende navn og vælg derefter hvilken type Engagemeten ska…" at bounding box center [282, 287] width 304 height 9
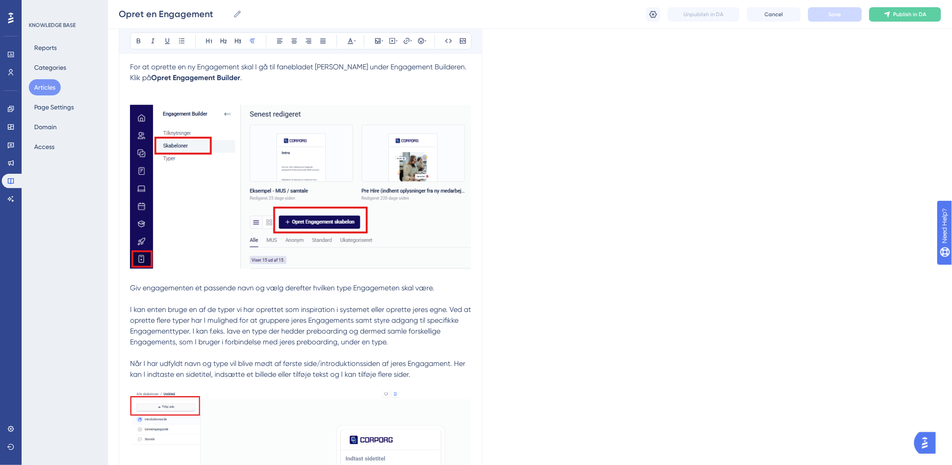
click at [281, 288] on span "Giv engagementen et passende navn og vælg derefter hvilken type Engagemeten ska…" at bounding box center [282, 287] width 304 height 9
click at [313, 289] on span "Giv engagementen et passende navn og vælg derefter hvilken type Engagemeten ska…" at bounding box center [282, 287] width 304 height 9
click at [401, 289] on span "Giv engagementen et passende navn og vælg derefter hvilken type Engagemeten ska…" at bounding box center [282, 287] width 304 height 9
click at [434, 287] on span "Giv engagementen et passende navn og vælg derefter hvilken type Engagemeten ska…" at bounding box center [282, 287] width 304 height 9
click at [449, 289] on p "Giv engagementen et passende navn og vælg derefter hvilken type Engagemeten ska…" at bounding box center [300, 310] width 341 height 76
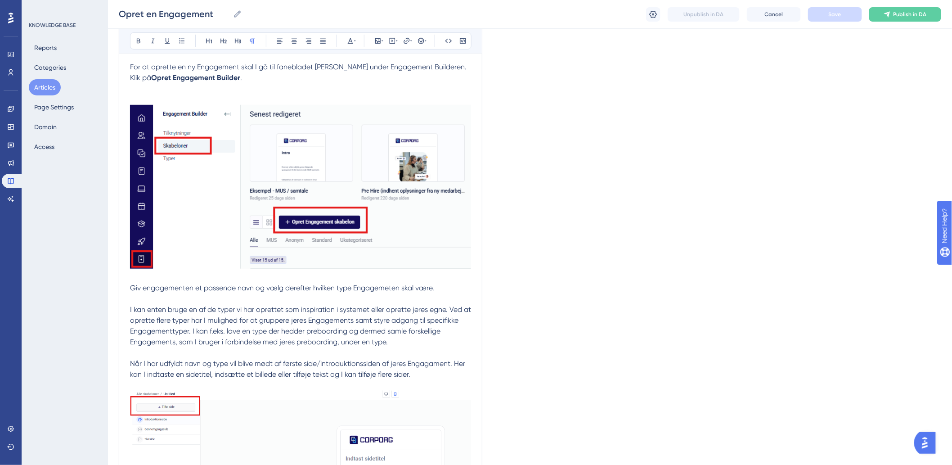
click at [324, 290] on span "Giv engagementen et passende navn og vælg derefter hvilken type Engagemeten ska…" at bounding box center [282, 287] width 304 height 9
click at [387, 287] on span "Giv engagementen et passende navn og vælg derefter hvilken type Engagemeten ska…" at bounding box center [282, 287] width 304 height 9
click at [440, 286] on p "Giv engagementen et passende navn og vælg derefter hvilken type Engagemeten ska…" at bounding box center [300, 310] width 341 height 76
click at [174, 312] on span "I kan enten bruge en af de typer vi har oprettet som inspiration i systemet ell…" at bounding box center [301, 325] width 343 height 41
click at [235, 306] on span "I kan enten bruge en af de typer vi har oprettet som inspiration i systemet ell…" at bounding box center [301, 325] width 343 height 41
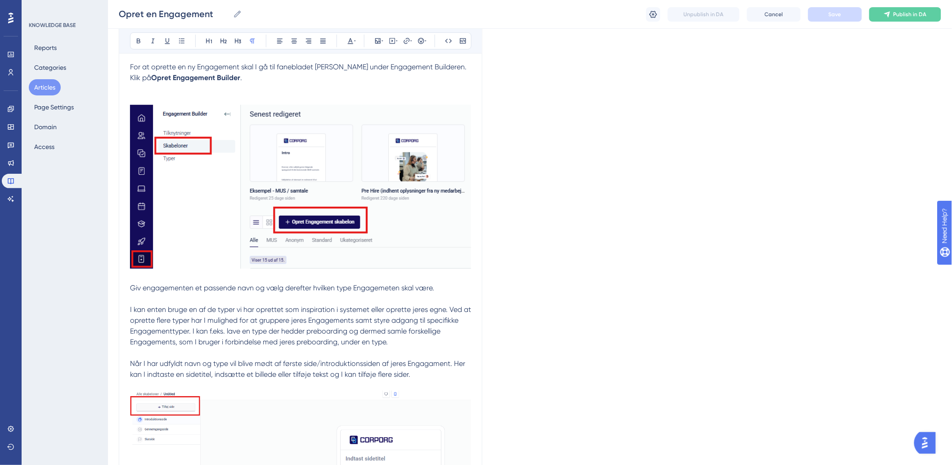
click at [319, 313] on span "I kan enten bruge en af de typer vi har oprettet som inspiration i systemet ell…" at bounding box center [301, 325] width 343 height 41
click at [357, 308] on span "I kan enten bruge en af de typer vi har oprettet som inspiration i systemet ell…" at bounding box center [301, 325] width 343 height 41
click at [402, 308] on span "I kan enten bruge en af de typer vi har oprettet som inspiration i systemet ell…" at bounding box center [301, 325] width 343 height 41
click at [449, 309] on span "I kan enten bruge en af de typer vi har oprettet som inspiration i systemet ell…" at bounding box center [301, 325] width 343 height 41
click at [459, 315] on p "Giv engagementen et passende navn og vælg derefter hvilken type Engagemeten ska…" at bounding box center [300, 310] width 341 height 76
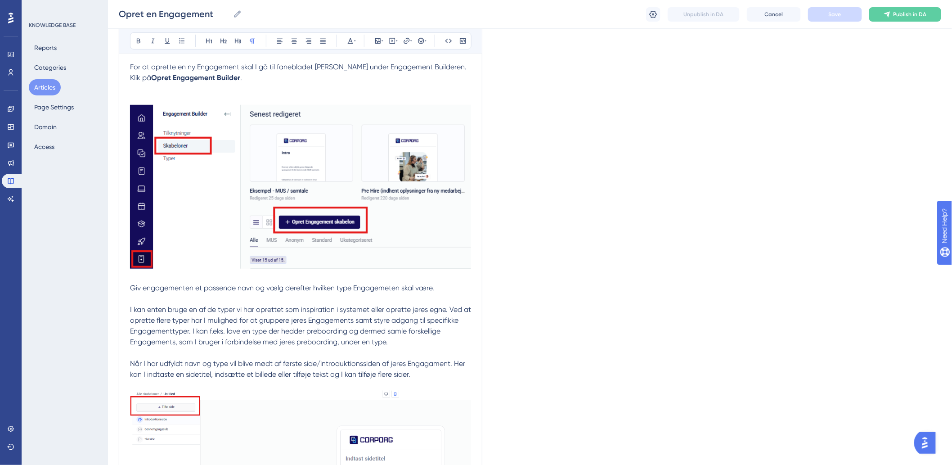
click at [150, 322] on span "I kan enten bruge en af de typer vi har oprettet som inspiration i systemet ell…" at bounding box center [301, 325] width 343 height 41
click at [278, 328] on span "I kan enten bruge en af de typer vi har oprettet som inspiration i systemet ell…" at bounding box center [301, 325] width 343 height 41
click at [241, 320] on span "I kan enten bruge en af de typer vi har oprettet som inspiration i systemet ell…" at bounding box center [301, 325] width 343 height 41
click at [208, 323] on span "I kan enten bruge en af de typer vi har oprettet som inspiration i systemet ell…" at bounding box center [301, 325] width 343 height 41
click at [276, 321] on span "I kan enten bruge en af de typer vi har oprettet som inspiration i systemet ell…" at bounding box center [301, 325] width 343 height 41
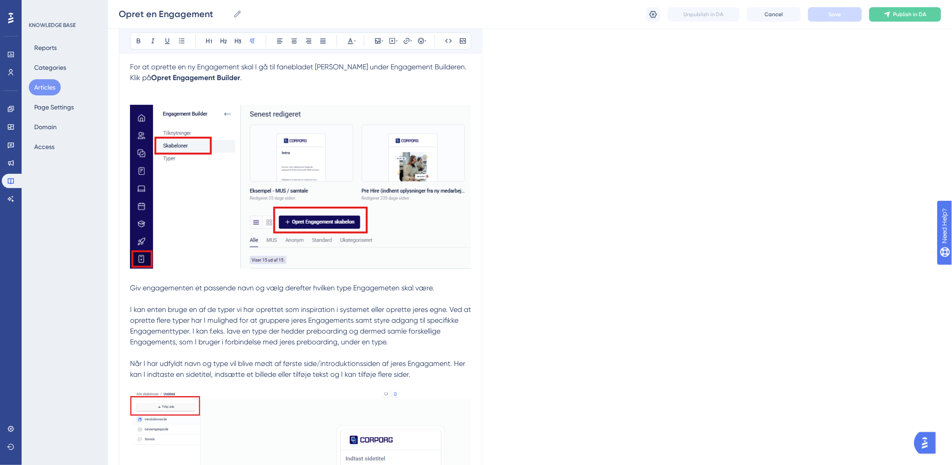
click at [361, 323] on span "I kan enten bruge en af de typer vi har oprettet som inspiration i systemet ell…" at bounding box center [301, 325] width 343 height 41
click at [424, 326] on p "Giv engagementen et passende navn og vælg derefter hvilken type Engagemeten ska…" at bounding box center [300, 310] width 341 height 76
click at [436, 324] on span "I kan enten bruge en af de typer vi har oprettet som inspiration i systemet ell…" at bounding box center [301, 325] width 343 height 41
click at [254, 330] on span "I kan enten bruge en af de typer vi har oprettet som inspiration i systemet ell…" at bounding box center [301, 325] width 343 height 41
click at [224, 337] on p "Giv engagementen et passende navn og vælg derefter hvilken type Engagemeten ska…" at bounding box center [300, 310] width 341 height 76
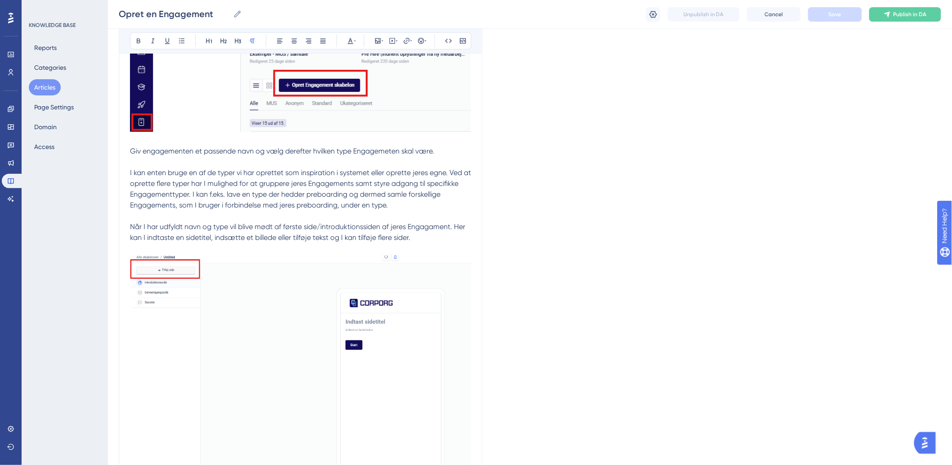
scroll to position [350, 0]
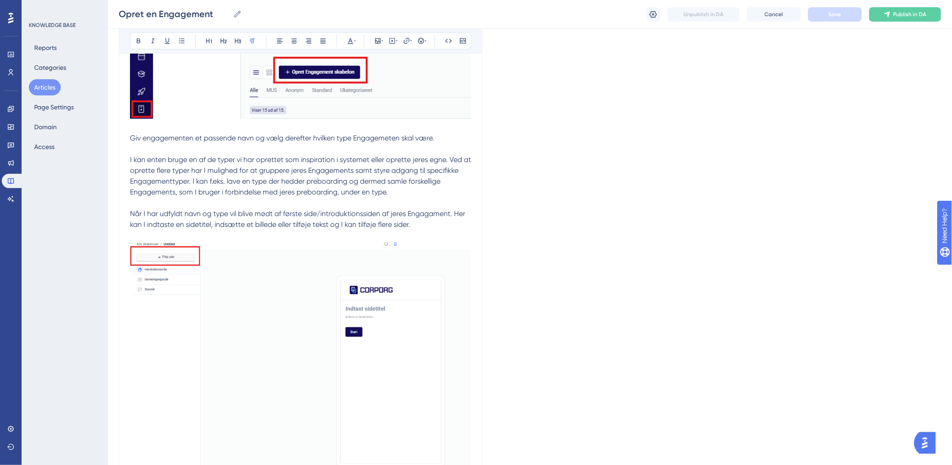
click at [237, 207] on p "Når I har udfyldt navn og type vil blive mødt af første side/introduktionssiden…" at bounding box center [300, 341] width 341 height 289
click at [297, 221] on span "Når I har udfyldt navn og type vil blive mødt af første side/introduktionssiden…" at bounding box center [298, 218] width 337 height 19
click at [379, 221] on span "Når I har udfyldt navn og type vil blive mødt af første side/introduktionssiden…" at bounding box center [298, 218] width 337 height 19
click at [419, 215] on span "Når I har udfyldt navn og type vil blive mødt af første side/introduktionssiden…" at bounding box center [298, 218] width 337 height 19
click at [418, 221] on p "Når I har udfyldt navn og type vil blive mødt af første side/introduktionssiden…" at bounding box center [300, 341] width 341 height 289
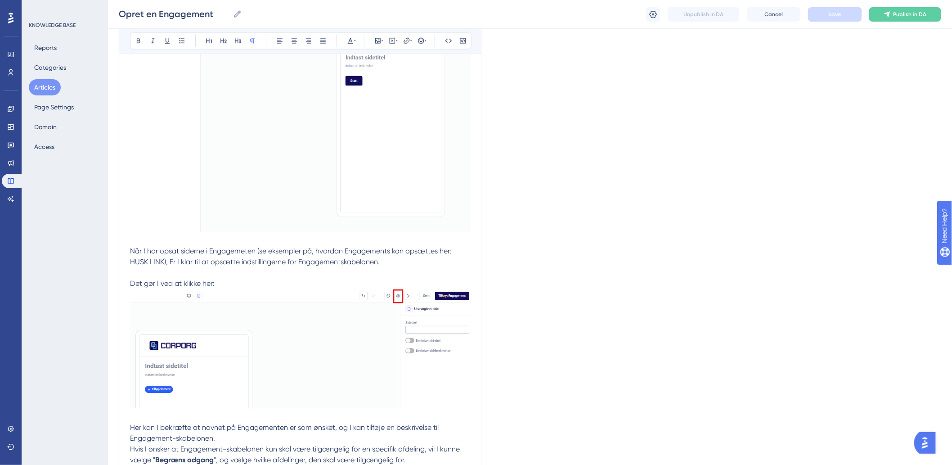
scroll to position [650, 0]
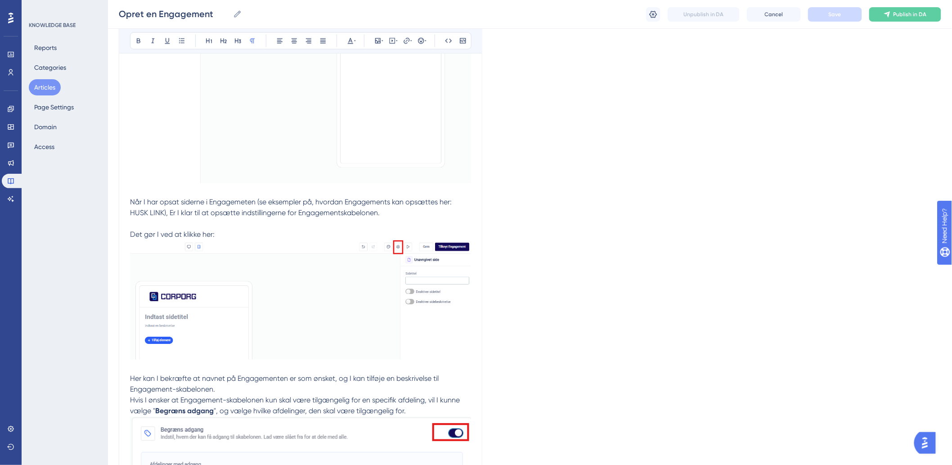
click at [229, 209] on span "Når I har opsat siderne i Engagemeten (se eksempler på, hvordan Engagements kan…" at bounding box center [291, 207] width 323 height 19
click at [320, 205] on span "Når I har opsat siderne i Engagemeten (se eksempler på, hvordan Engagements kan…" at bounding box center [291, 207] width 323 height 19
click at [419, 201] on span "Når I har opsat siderne i Engagemeten (se eksempler på, hvordan Engagements kan…" at bounding box center [291, 207] width 323 height 19
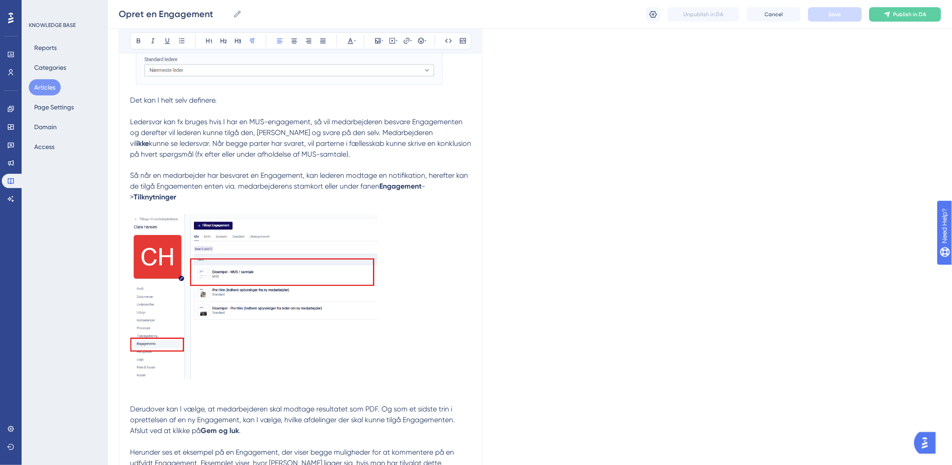
scroll to position [2131, 0]
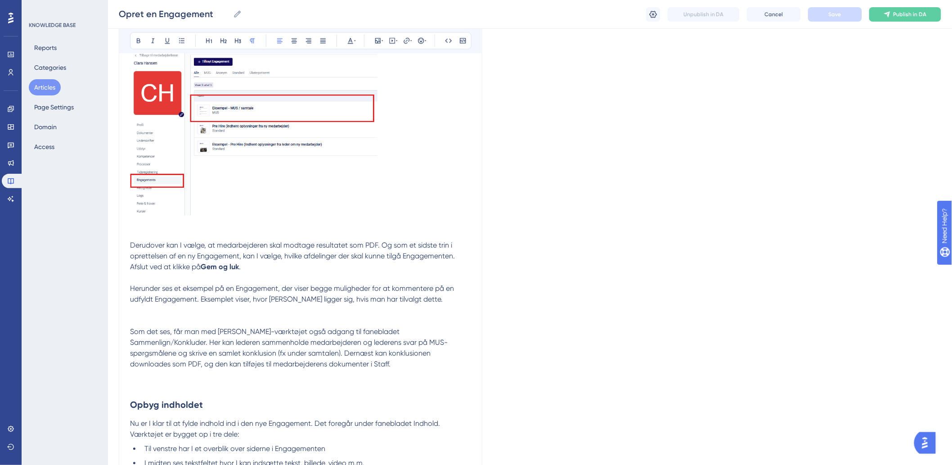
click at [167, 231] on p "Derudover kan I vælge, at medarbejderen skal modtage resultatet som PDF. Og som…" at bounding box center [300, 250] width 341 height 43
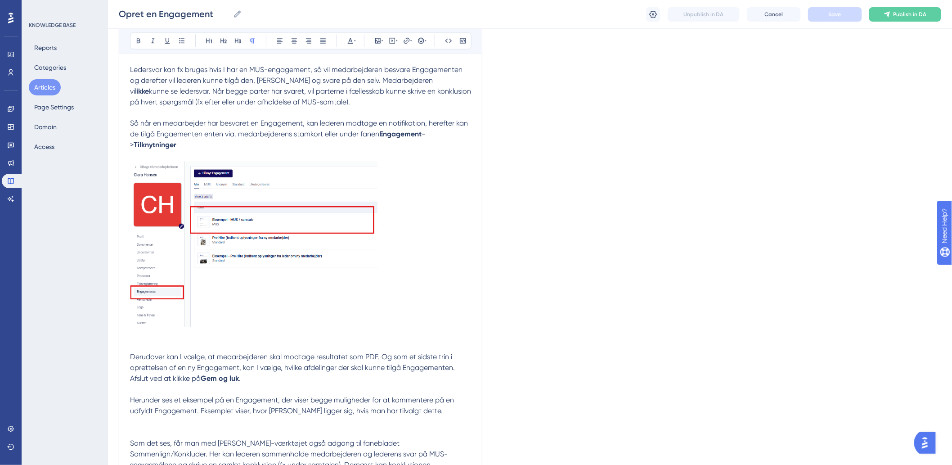
scroll to position [2031, 0]
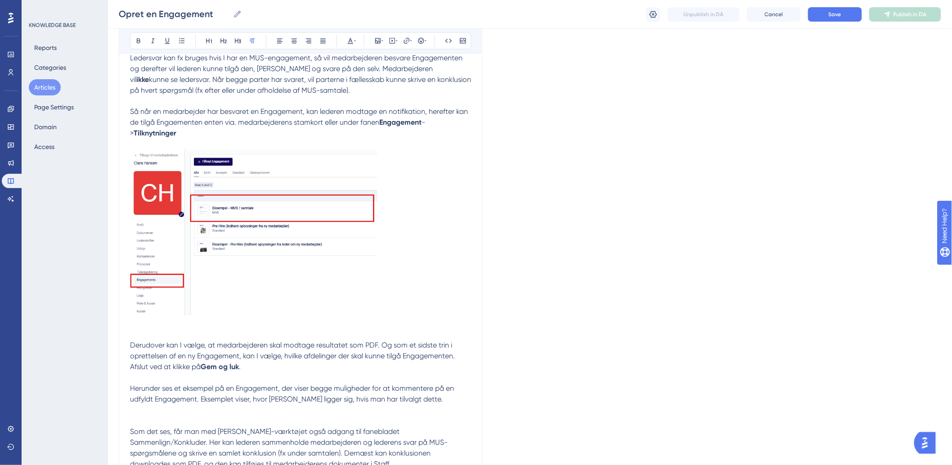
click at [158, 335] on p "Derudover kan I vælge, at medarbejderen skal modtage resultatet som PDF. Og som…" at bounding box center [300, 255] width 341 height 233
click at [190, 139] on p "I har ligeledes mulighed for at vælge funktionen Ledersvar til eller fra. Hvis …" at bounding box center [300, 4] width 341 height 270
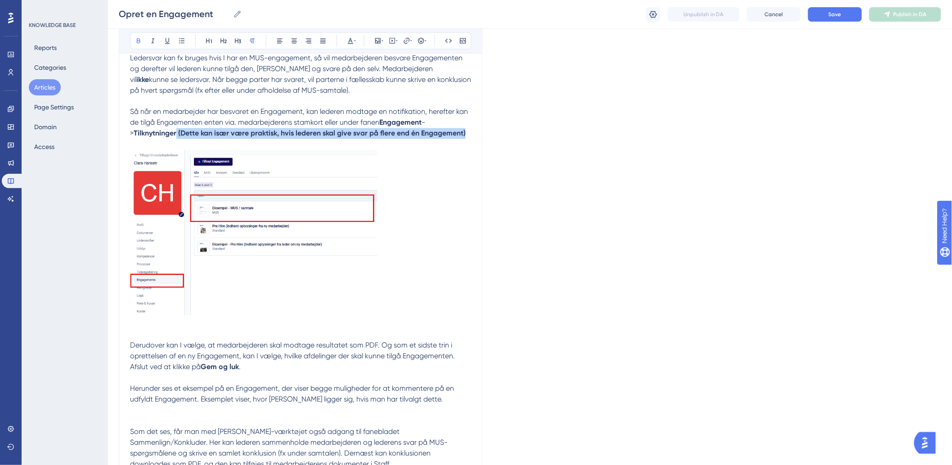
drag, startPoint x: 470, startPoint y: 132, endPoint x: 174, endPoint y: 138, distance: 296.1
click at [174, 138] on p "I har ligeledes mulighed for at vælge funktionen Ledersvar til eller fra. Hvis …" at bounding box center [300, 4] width 341 height 270
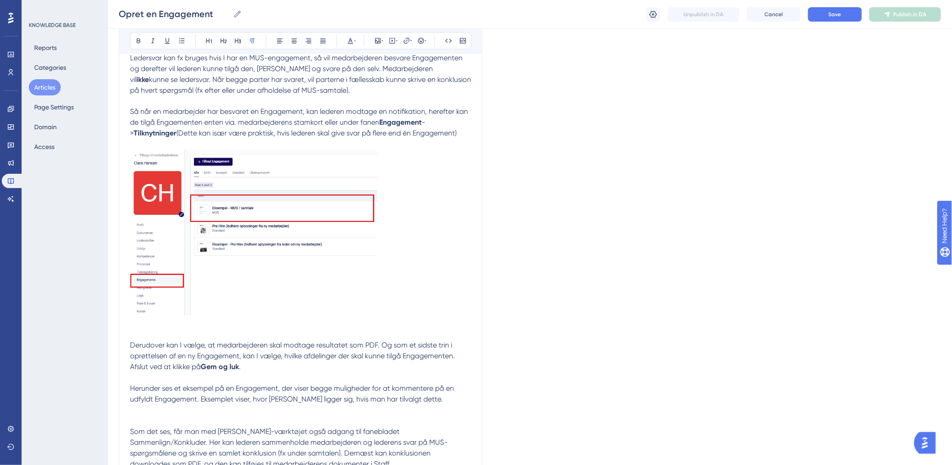
click at [288, 114] on span "Så når en medarbejder har besvaret en Engagement, kan lederen modtage en notifi…" at bounding box center [300, 117] width 340 height 19
click at [292, 351] on p "Derudover kan I vælge, at medarbejderen skal modtage resultatet som PDF. Og som…" at bounding box center [300, 255] width 341 height 233
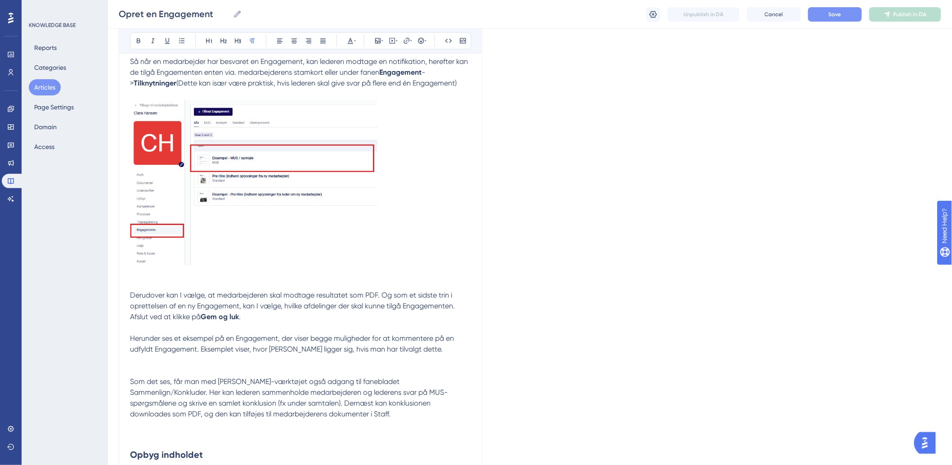
click at [851, 21] on div "Opret en Engagement Opret en Engagement Unpublish in DA Cancel Save Publish in …" at bounding box center [530, 14] width 844 height 29
click at [848, 16] on button "Save" at bounding box center [835, 14] width 54 height 14
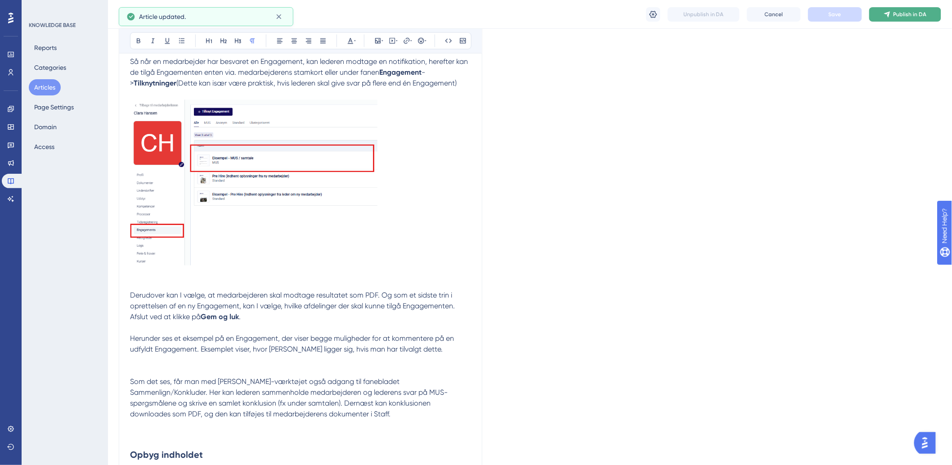
click at [916, 16] on span "Publish in DA" at bounding box center [909, 14] width 33 height 7
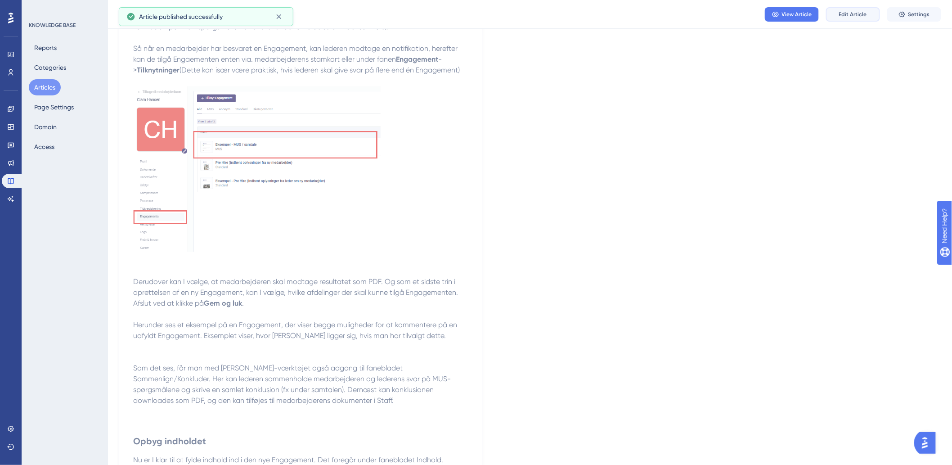
click at [847, 17] on span "Edit Article" at bounding box center [853, 14] width 28 height 7
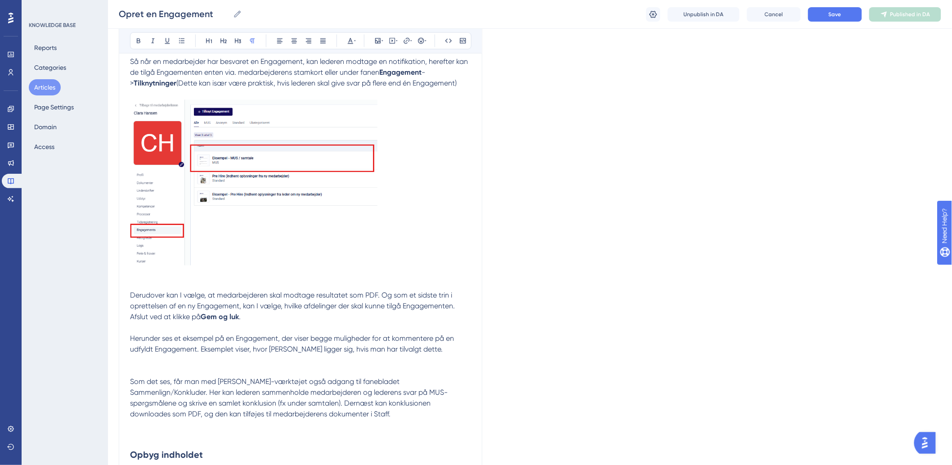
click at [287, 316] on p "Derudover kan I vælge, at medarbejderen skal modtage resultatet som PDF. Og som…" at bounding box center [300, 205] width 341 height 233
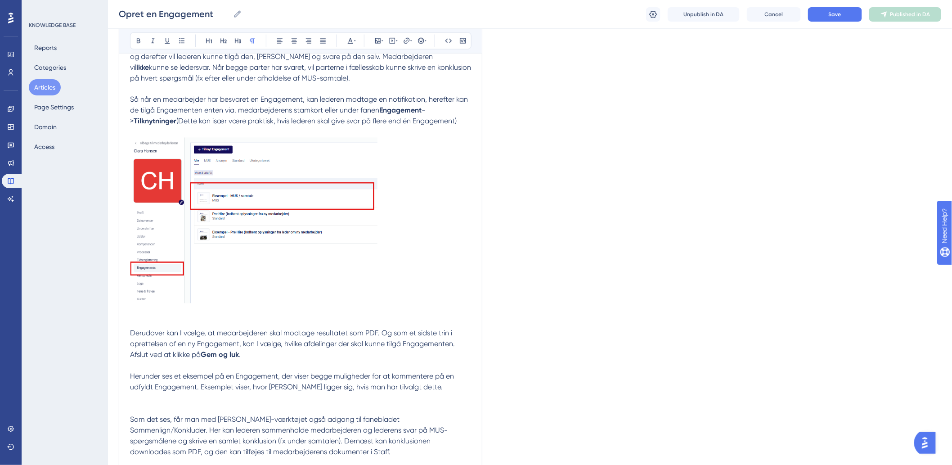
scroll to position [2131, 0]
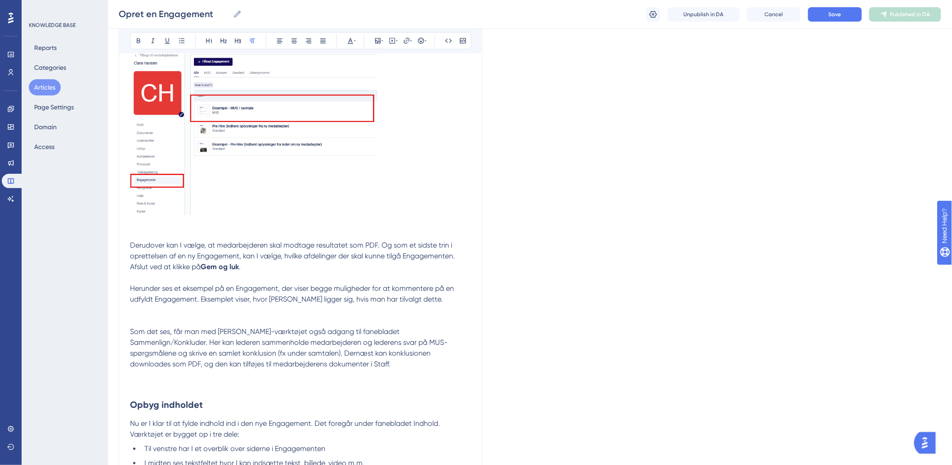
click at [147, 232] on p "Derudover kan I vælge, at medarbejderen skal modtage resultatet som PDF. Og som…" at bounding box center [300, 155] width 341 height 233
click at [268, 267] on p "Derudover kan I vælge, at medarbejderen skal modtage resultatet som PDF. Og som…" at bounding box center [300, 155] width 341 height 233
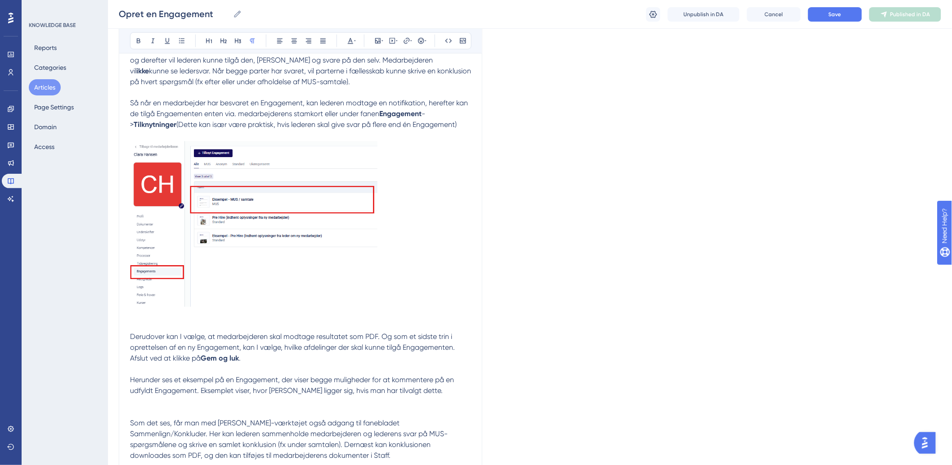
scroll to position [2031, 0]
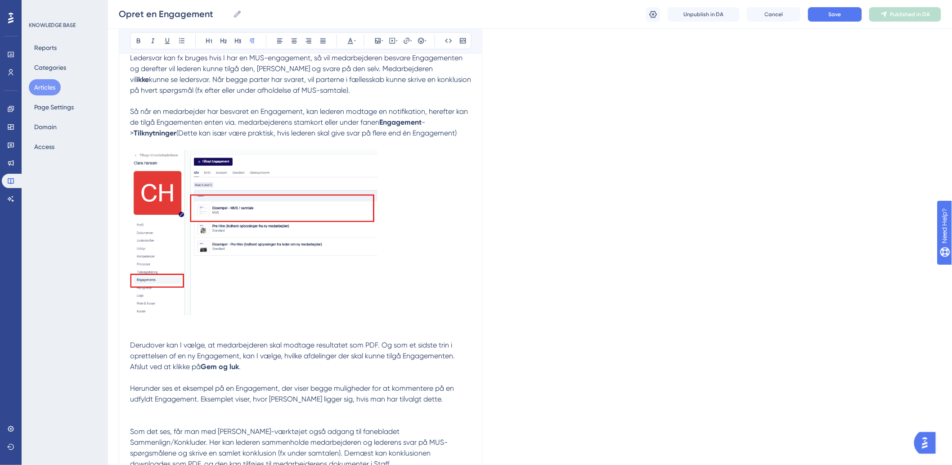
click at [175, 335] on p "Derudover kan I vælge, at medarbejderen skal modtage resultatet som PDF. Og som…" at bounding box center [300, 255] width 341 height 233
click at [419, 272] on p "Derudover kan I vælge, at medarbejderen skal modtage resultatet som PDF. Og som…" at bounding box center [300, 255] width 341 height 233
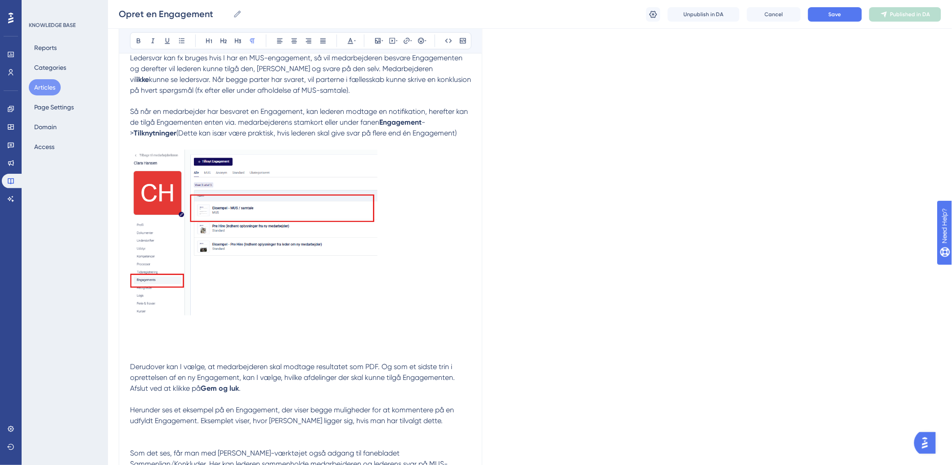
click at [209, 350] on p "Derudover kan I vælge, at medarbejderen skal modtage resultatet som PDF. Og som…" at bounding box center [300, 357] width 341 height 76
click at [203, 339] on p "Derudover kan I vælge, at medarbejderen skal modtage resultatet som PDF. Og som…" at bounding box center [300, 357] width 341 height 76
click at [380, 43] on icon at bounding box center [377, 40] width 5 height 5
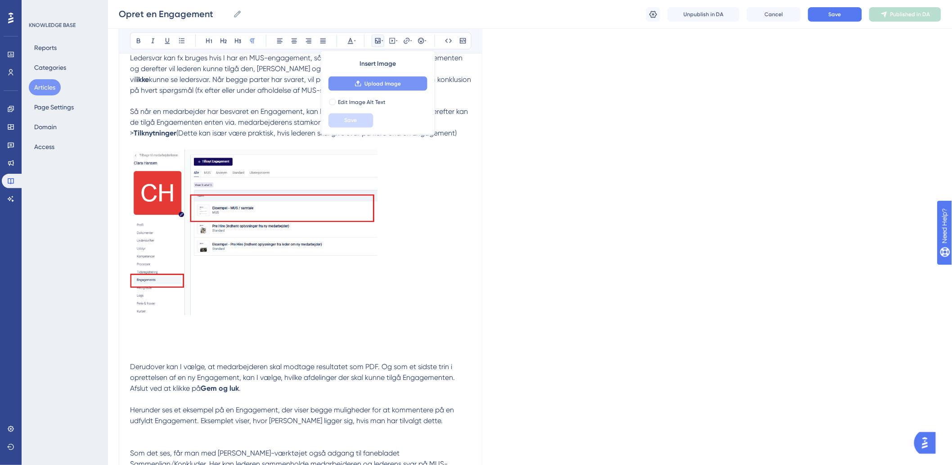
click at [379, 84] on span "Upload Image" at bounding box center [382, 83] width 36 height 7
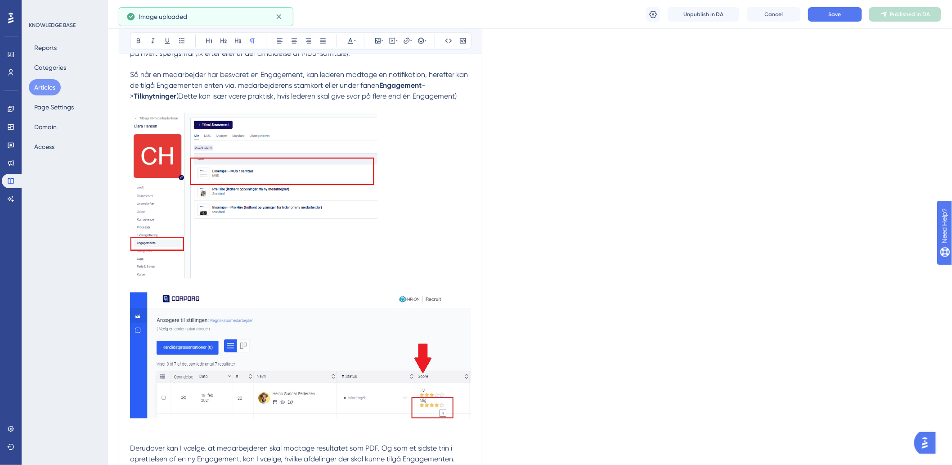
scroll to position [2131, 0]
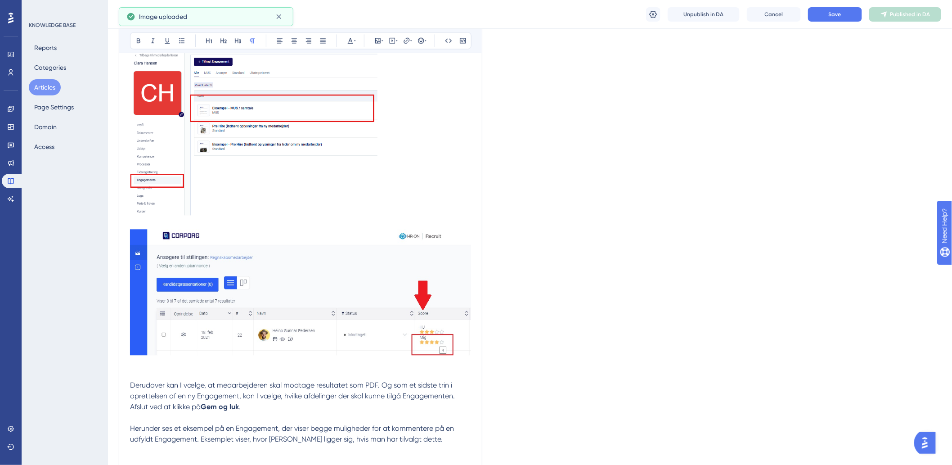
click at [131, 223] on p "Derudover kan I vælge, at medarbejderen skal modtage resultatet som PDF. Og som…" at bounding box center [300, 315] width 341 height 193
click at [468, 307] on img at bounding box center [300, 292] width 341 height 126
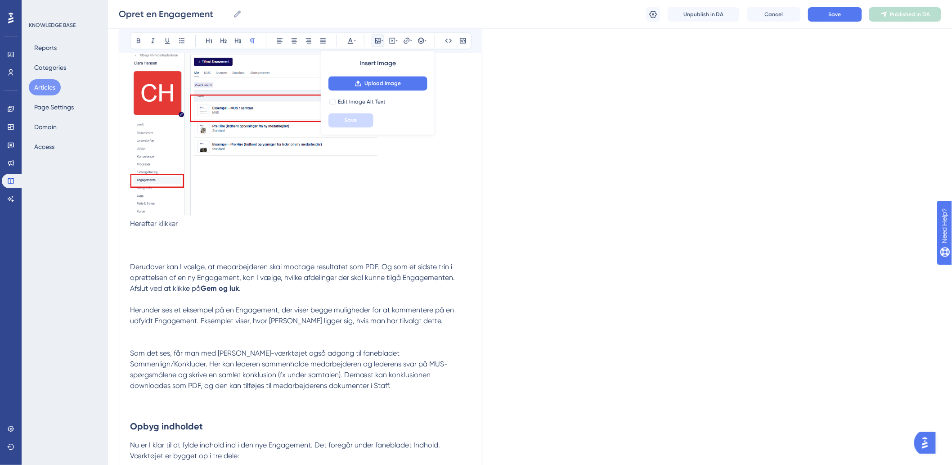
click at [209, 232] on p "Herefter klikker Derudover kan I vælge, at medarbejderen skal modtage resultate…" at bounding box center [300, 257] width 341 height 76
click at [379, 37] on icon at bounding box center [377, 40] width 7 height 7
click at [377, 86] on span "Upload Image" at bounding box center [382, 83] width 36 height 7
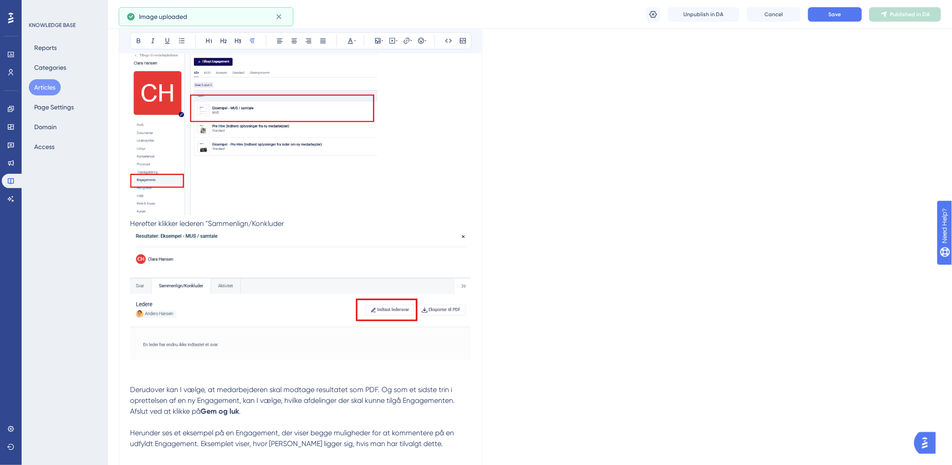
click at [301, 221] on p "Herefter klikker lederen "Sammenlign/Konkluder Derudover kan I vælge, at medarb…" at bounding box center [300, 318] width 341 height 198
drag, startPoint x: 221, startPoint y: 226, endPoint x: 296, endPoint y: 229, distance: 74.3
click at [296, 228] on span "Herefter klikker lederen på "Sammenlign/Konkluder" og "Indtast ledersvar"" at bounding box center [249, 224] width 239 height 9
click at [319, 224] on span "" og "Indtast ledersvar"" at bounding box center [334, 224] width 74 height 9
drag, startPoint x: 316, startPoint y: 225, endPoint x: 364, endPoint y: 223, distance: 48.6
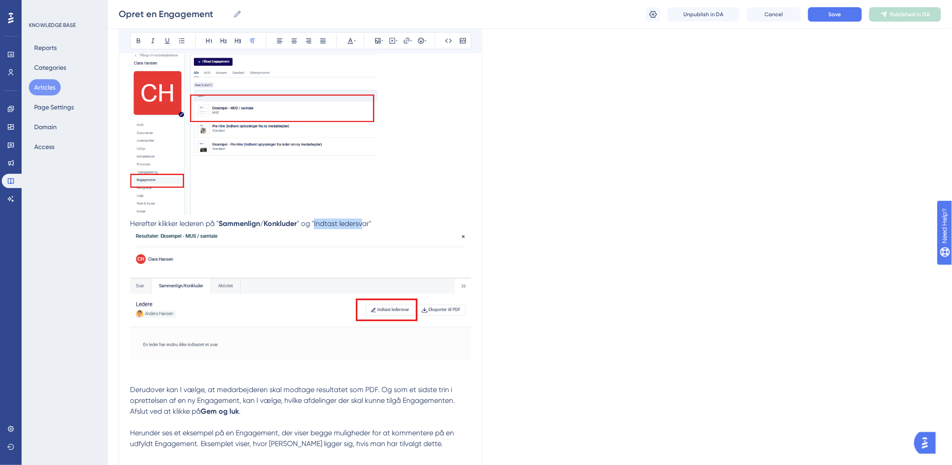
click at [364, 223] on span "" og "Indtast ledersvar"" at bounding box center [334, 224] width 74 height 9
click at [374, 224] on p "Herefter klikker lederen på " Sammenlign/Konkluder " og "Indtast ledersvar" Der…" at bounding box center [300, 318] width 341 height 198
drag, startPoint x: 370, startPoint y: 224, endPoint x: 316, endPoint y: 227, distance: 54.1
click at [316, 227] on span "" og "Indtast ledersvar"" at bounding box center [334, 224] width 74 height 9
click at [424, 226] on p "Herefter klikker lederen på " Sammenlign/Konkluder " og " Indtast ledersvar " D…" at bounding box center [300, 318] width 341 height 198
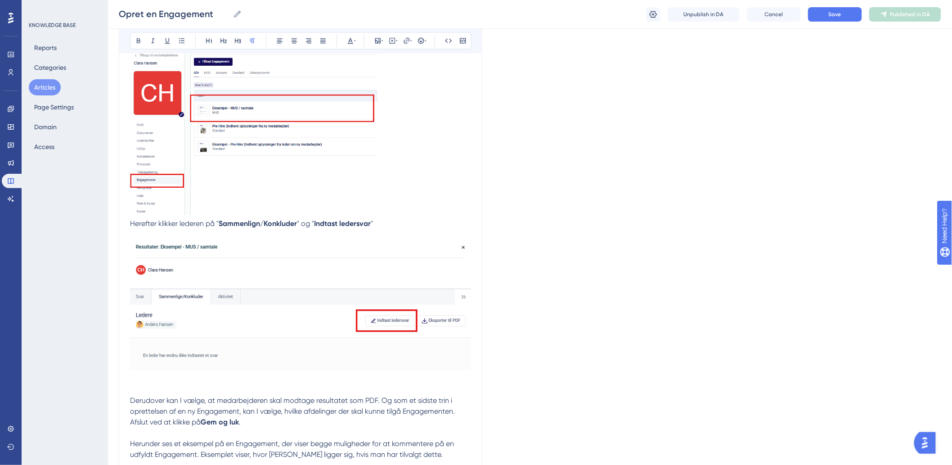
click at [133, 227] on span "Herefter klikker lederen på "" at bounding box center [174, 224] width 89 height 9
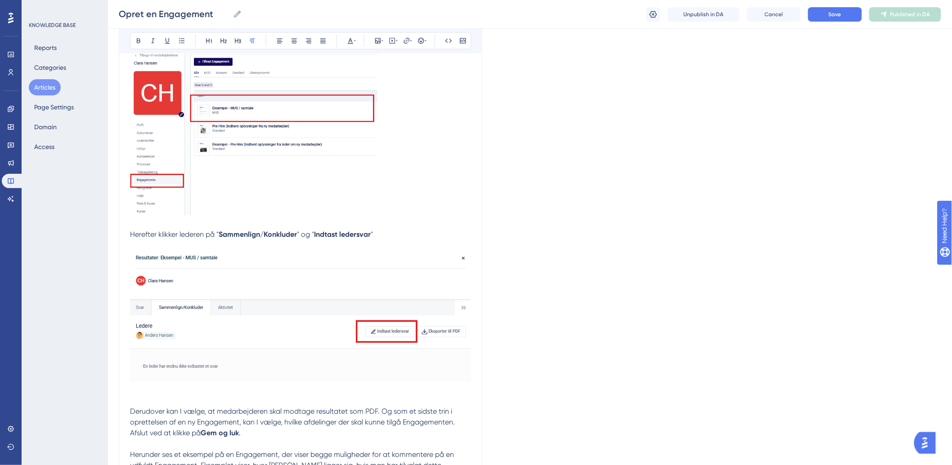
click at [426, 239] on p "Herefter klikker lederen på " Sammenlign/Konkluder " og " Indtast ledersvar " D…" at bounding box center [300, 333] width 341 height 209
click at [188, 239] on span "Herefter klikker lederen på "" at bounding box center [174, 234] width 89 height 9
click at [406, 229] on p at bounding box center [300, 224] width 341 height 11
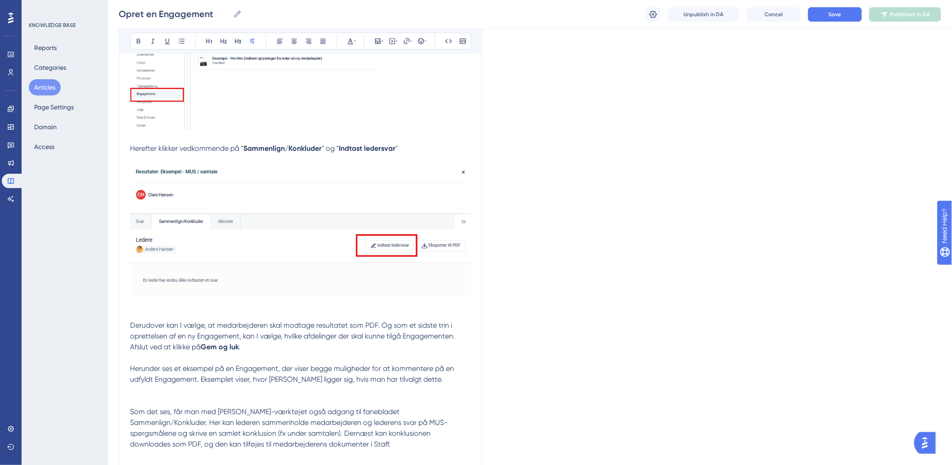
scroll to position [2231, 0]
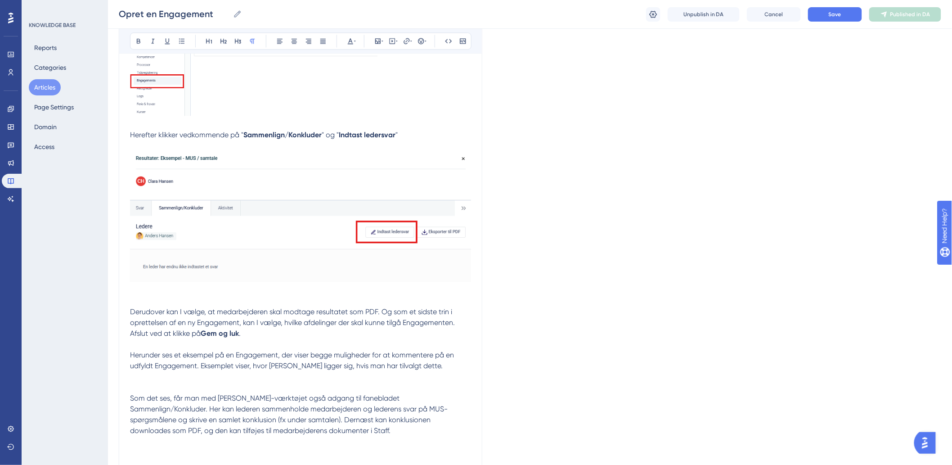
click at [218, 300] on p "Herefter klikker vedkommende på " Sammenlign/Konkluder " og " Indtast ledersvar…" at bounding box center [300, 234] width 341 height 209
drag, startPoint x: 129, startPoint y: 309, endPoint x: 248, endPoint y: 340, distance: 123.2
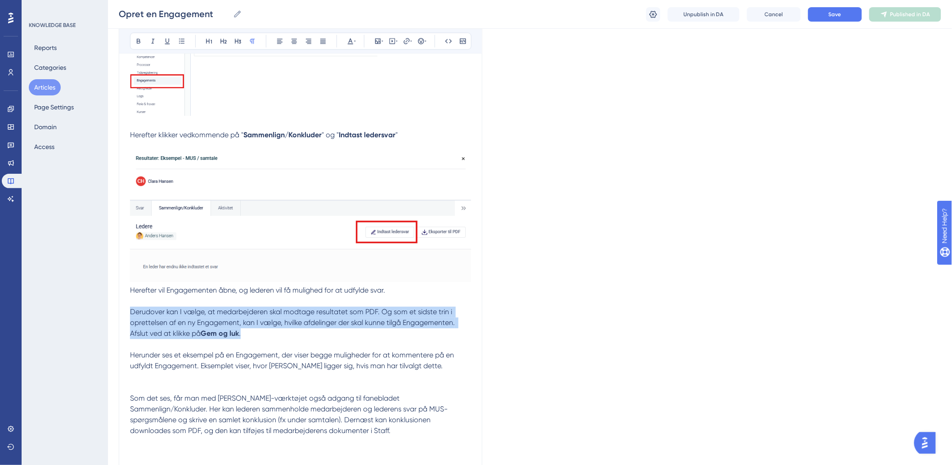
drag, startPoint x: 253, startPoint y: 338, endPoint x: 131, endPoint y: 316, distance: 124.4
click at [131, 316] on p "Herefter klikker vedkommende på " Sammenlign/Konkluder " og " Indtast ledersvar…" at bounding box center [300, 234] width 341 height 209
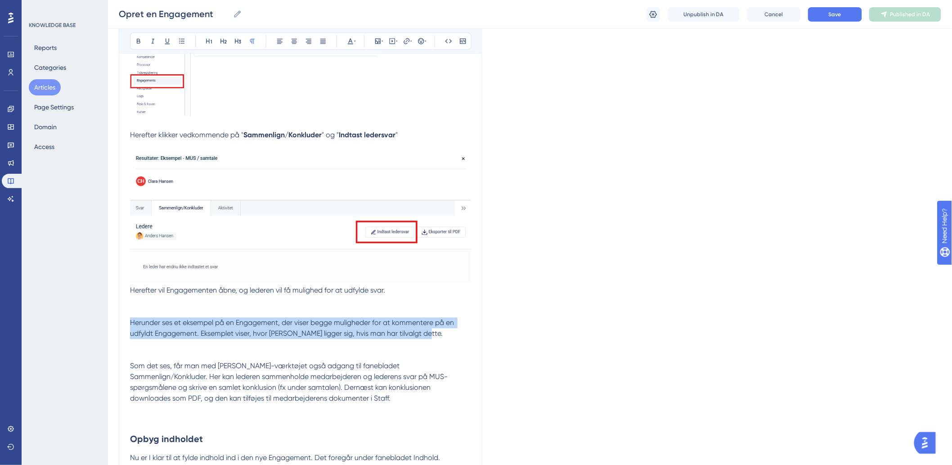
drag, startPoint x: 432, startPoint y: 330, endPoint x: 126, endPoint y: 322, distance: 306.0
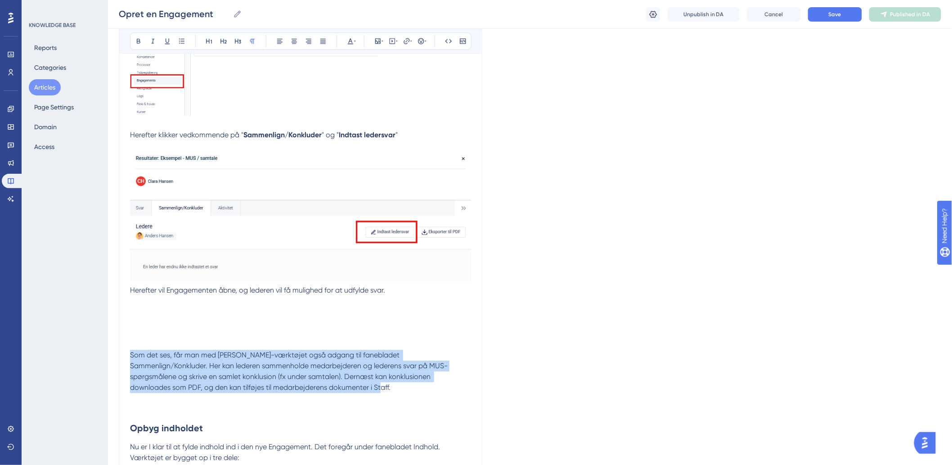
drag, startPoint x: 299, startPoint y: 390, endPoint x: 119, endPoint y: 359, distance: 182.5
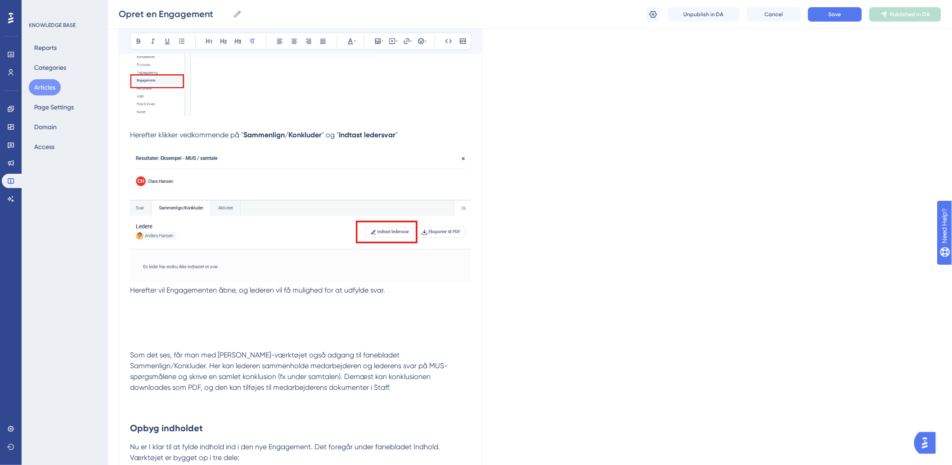
click at [165, 306] on p "Herefter klikker vedkommende på " Sammenlign/Konkluder " og " Indtast ledersvar…" at bounding box center [300, 218] width 341 height 177
click at [403, 330] on p at bounding box center [300, 333] width 341 height 11
click at [405, 293] on p "Herefter klikker vedkommende på " Sammenlign/Konkluder " og " Indtast ledersvar…" at bounding box center [300, 218] width 341 height 177
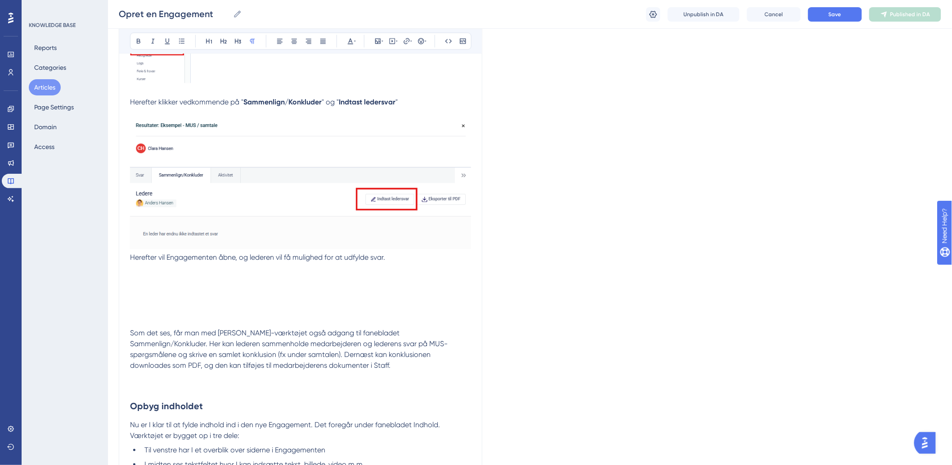
scroll to position [2281, 0]
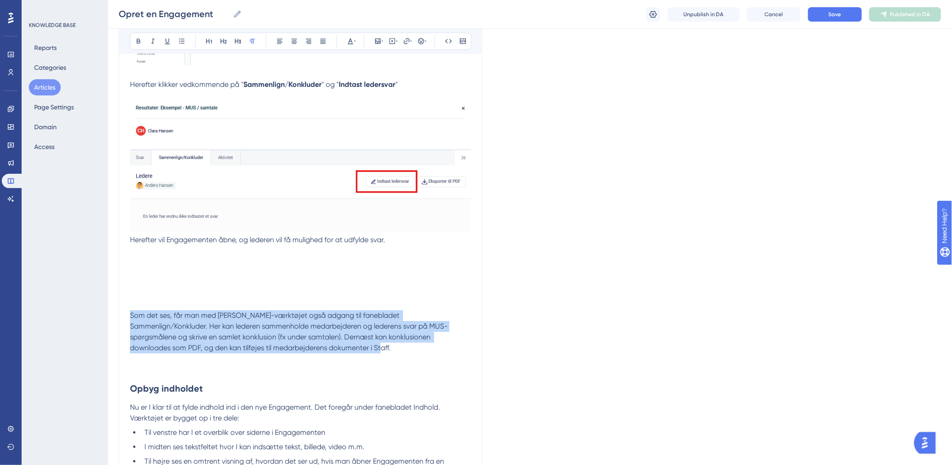
drag, startPoint x: 286, startPoint y: 352, endPoint x: 78, endPoint y: 317, distance: 211.2
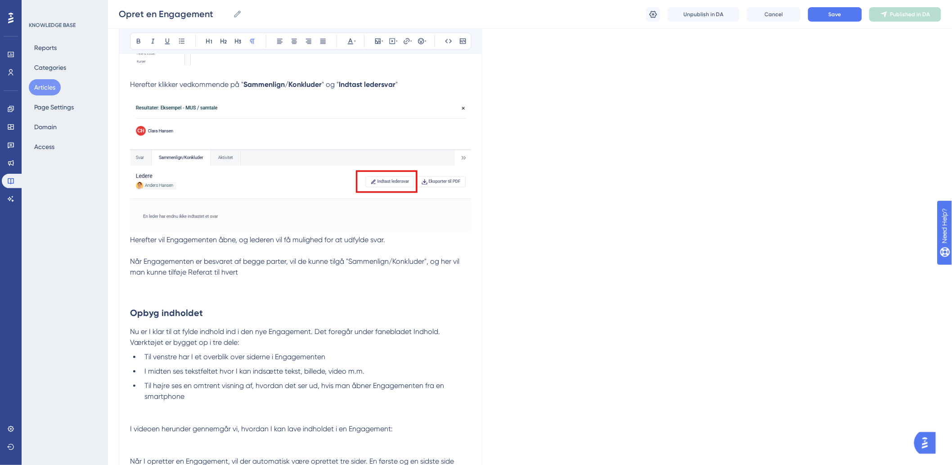
click at [340, 277] on p "Herefter klikker vedkommende på " Sammenlign/Konkluder " og " Indtast ledersvar…" at bounding box center [300, 178] width 341 height 198
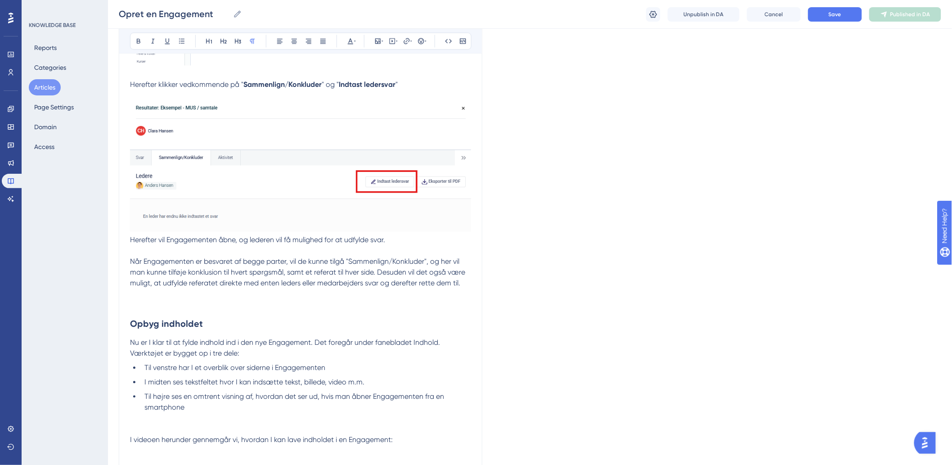
drag, startPoint x: 375, startPoint y: 272, endPoint x: 526, endPoint y: 335, distance: 163.8
click at [376, 272] on span "Når Engagementen er besvaret af begge parter, vil de kunne tilgå "Sammenlign/Ko…" at bounding box center [298, 272] width 337 height 30
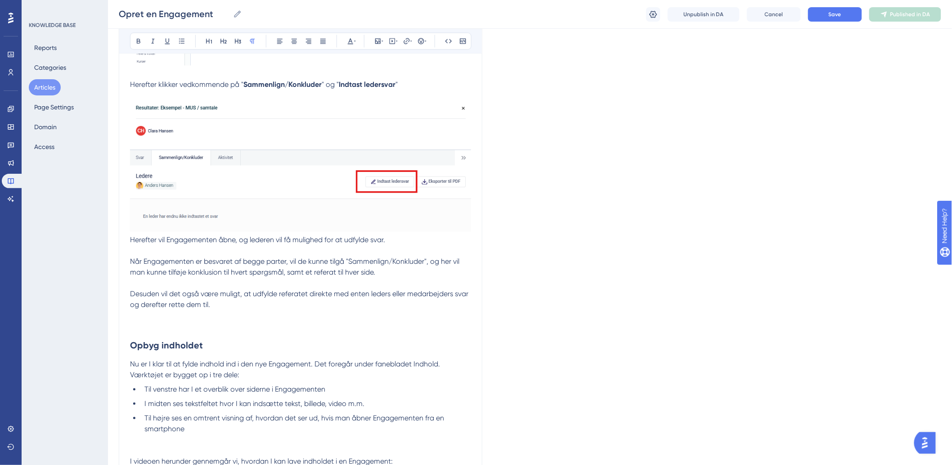
click at [247, 321] on p at bounding box center [300, 315] width 341 height 11
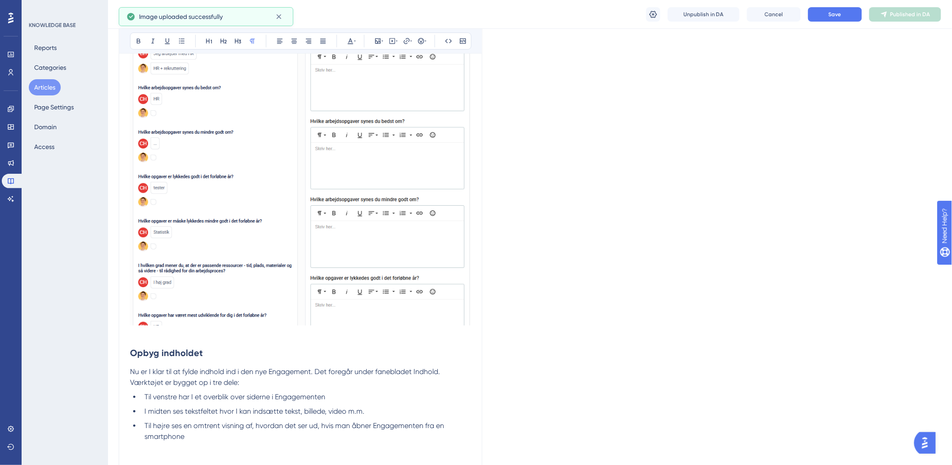
scroll to position [2630, 0]
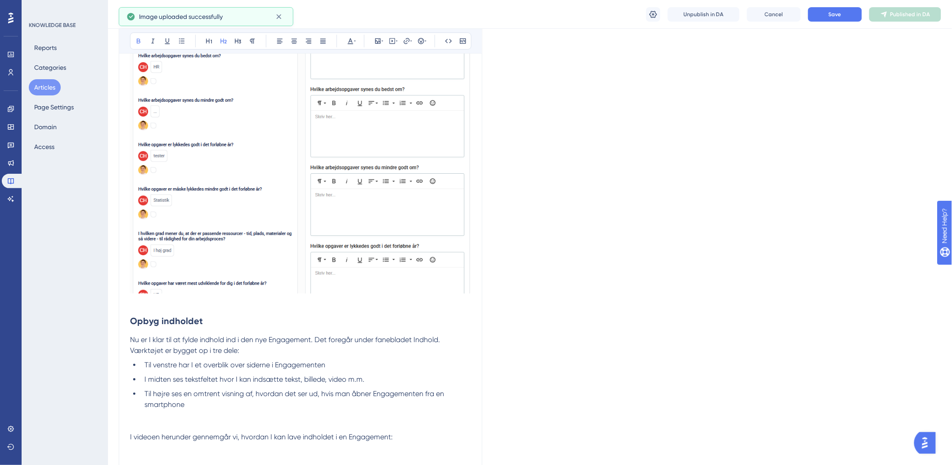
click at [187, 311] on h2 "Opbyg indholdet" at bounding box center [300, 320] width 341 height 27
click at [466, 253] on img at bounding box center [300, 132] width 341 height 322
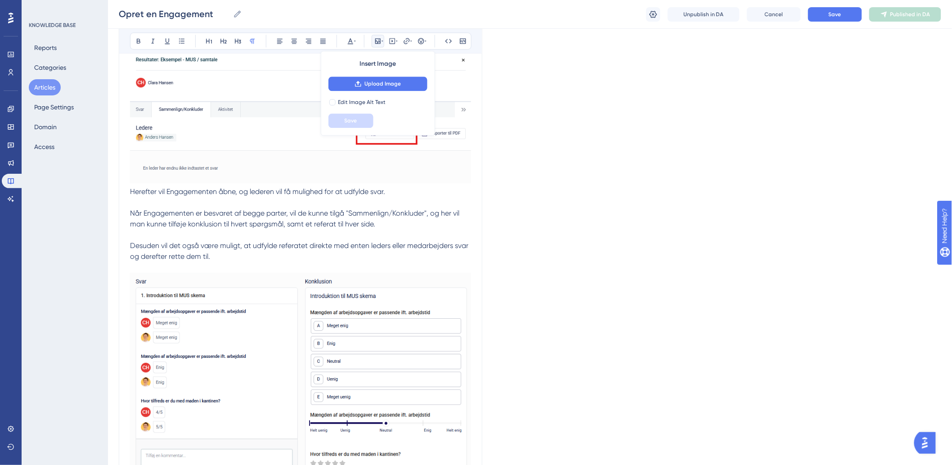
scroll to position [2293, 0]
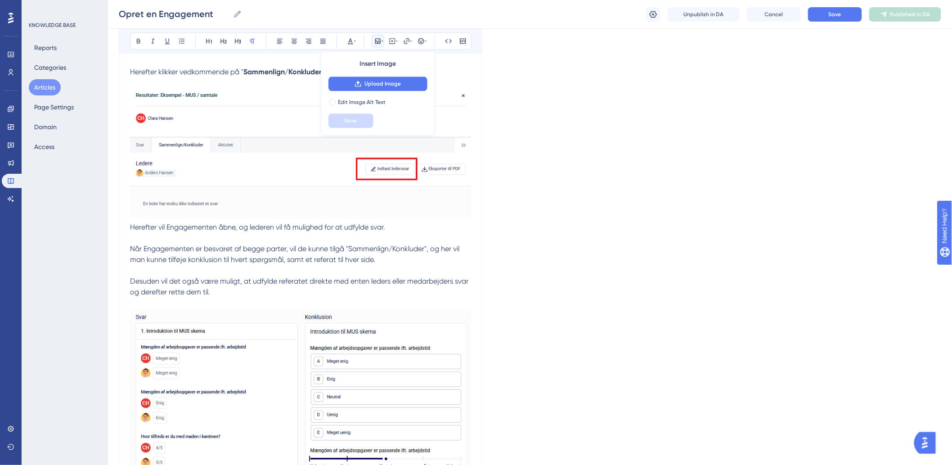
click at [247, 90] on img at bounding box center [300, 153] width 341 height 130
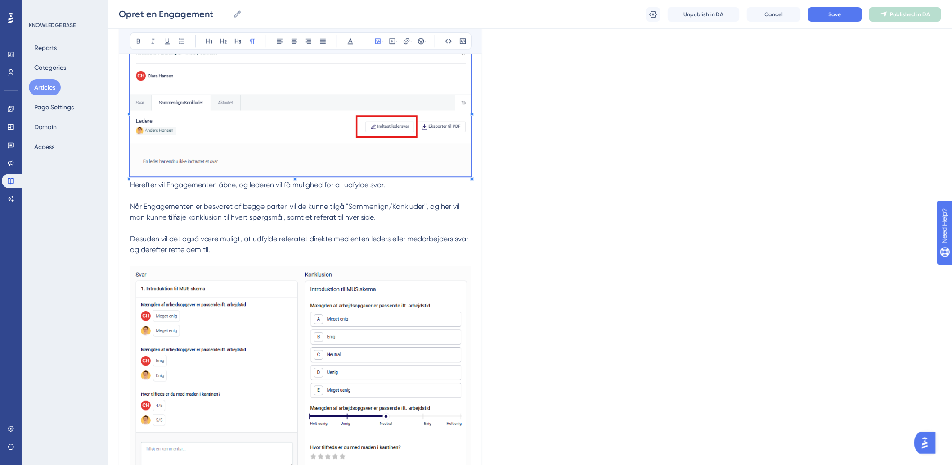
scroll to position [2394, 0]
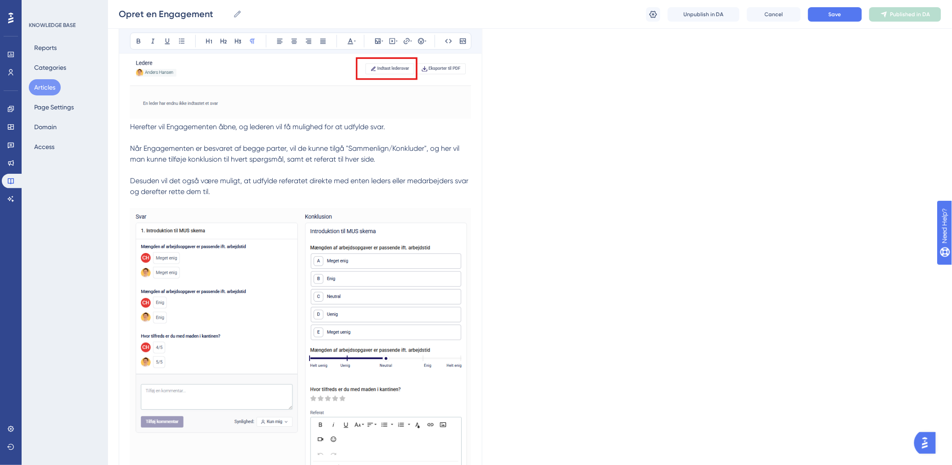
drag, startPoint x: 232, startPoint y: 193, endPoint x: 128, endPoint y: 181, distance: 104.6
copy span "Desuden vil det også være muligt, at udfylde referatet direkte med enten leders…"
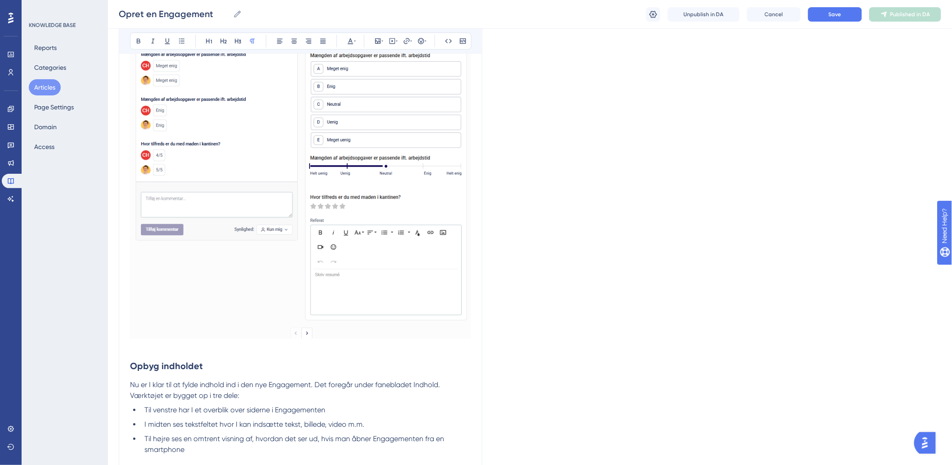
scroll to position [2594, 0]
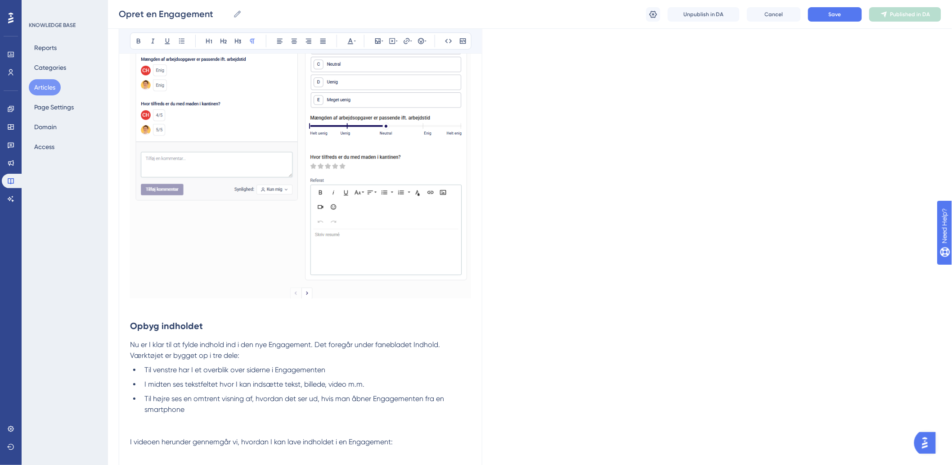
click at [164, 311] on p at bounding box center [300, 306] width 341 height 11
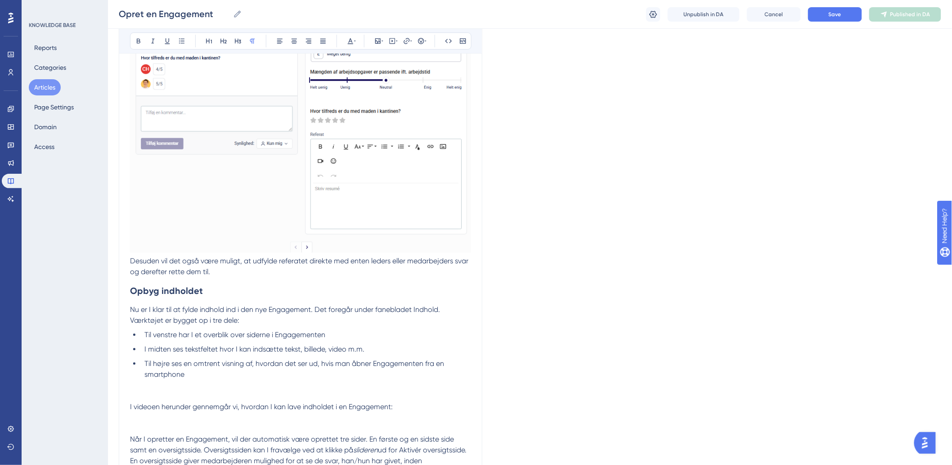
scroll to position [2693, 0]
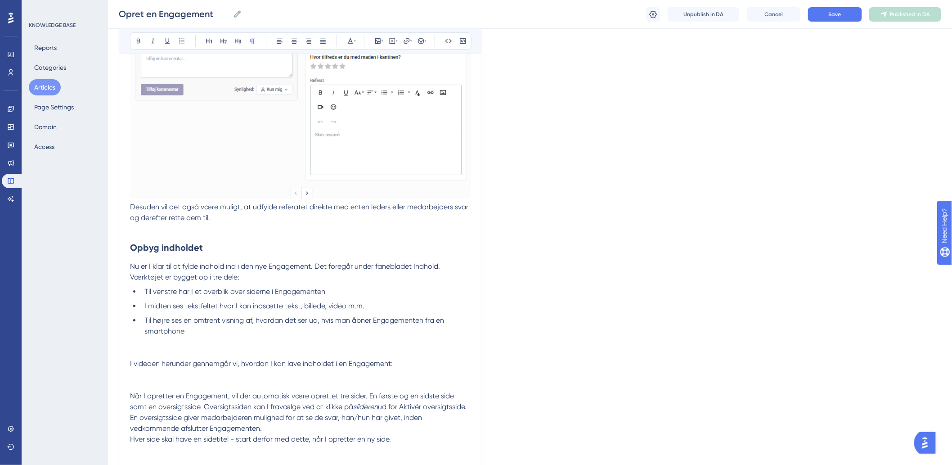
click at [176, 229] on p "Desuden vil det også være muligt, at udfylde referatet direkte med enten leders…" at bounding box center [300, 218] width 341 height 32
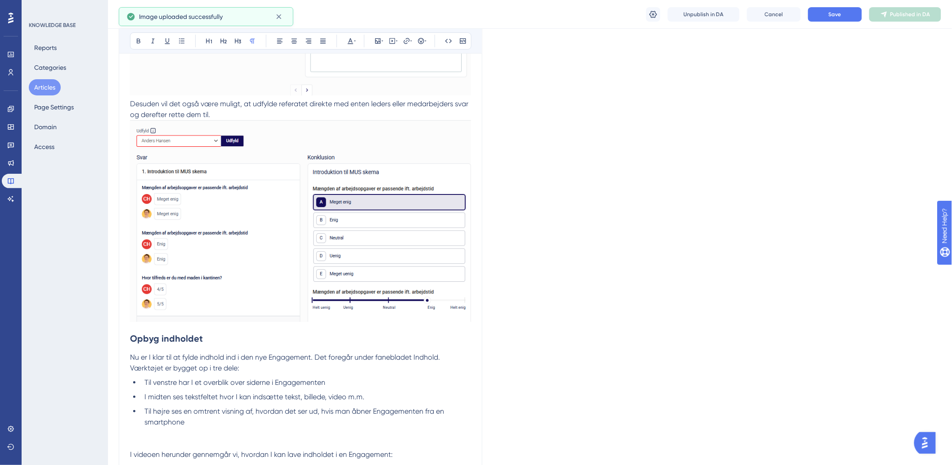
scroll to position [2844, 0]
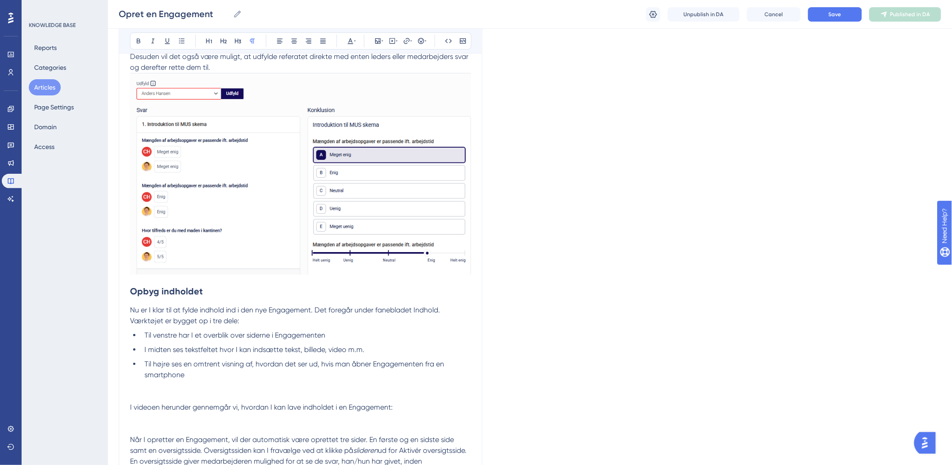
click at [166, 341] on li "Til venstre har I et overblik over siderne i Engagementen" at bounding box center [306, 335] width 330 height 11
click at [209, 298] on h2 "Opbyg indholdet" at bounding box center [300, 291] width 341 height 27
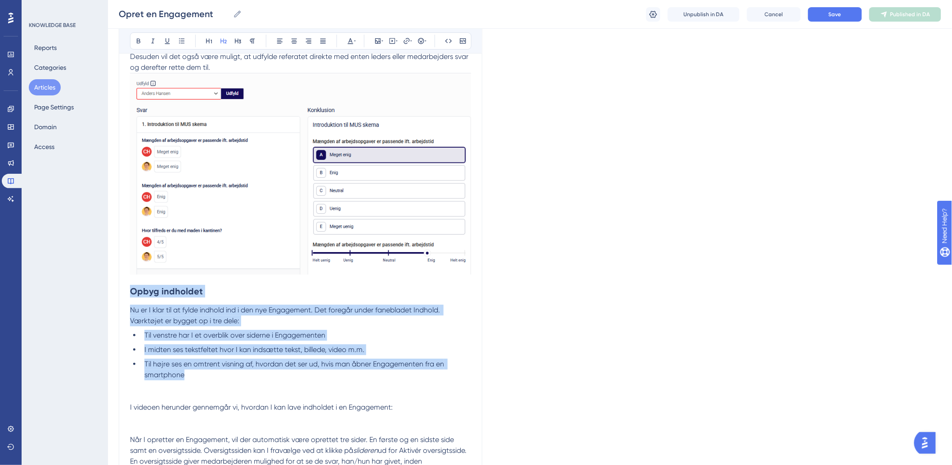
drag, startPoint x: 131, startPoint y: 293, endPoint x: 436, endPoint y: 379, distance: 316.9
copy div "Opbyg indholdet Nu er I klar til at fylde indhold ind i den nye Engagement. Det…"
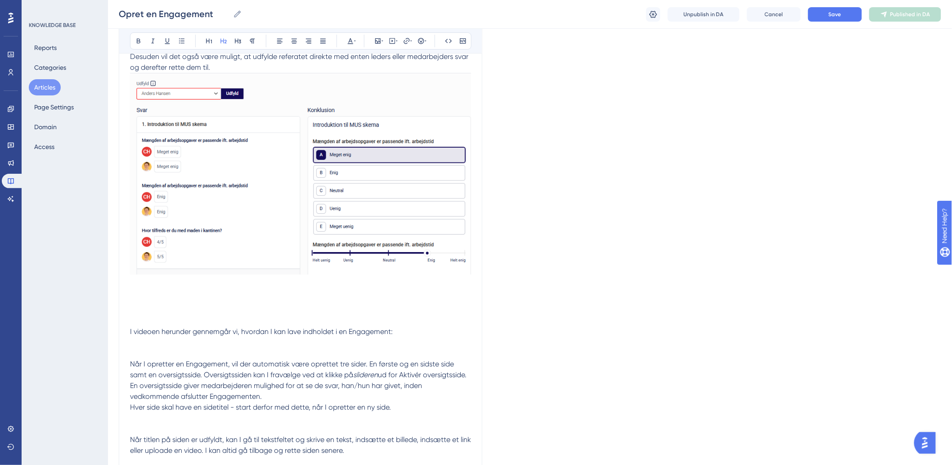
click at [237, 320] on p at bounding box center [300, 320] width 341 height 11
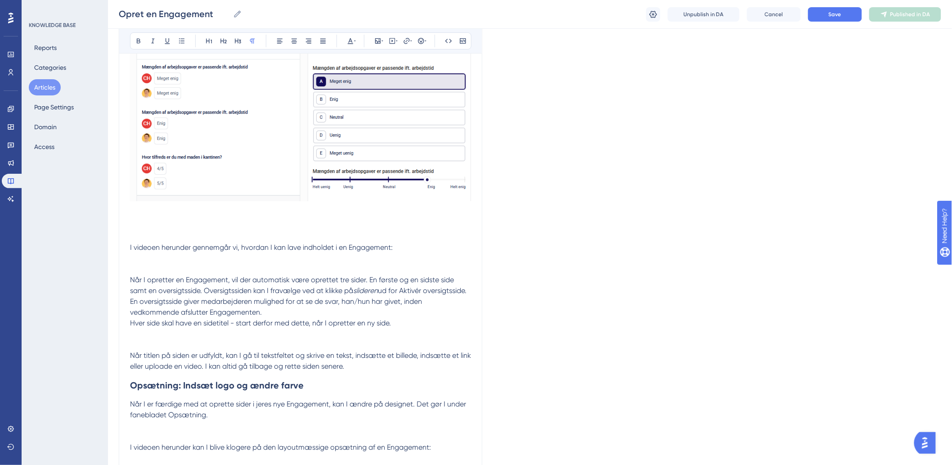
scroll to position [2994, 0]
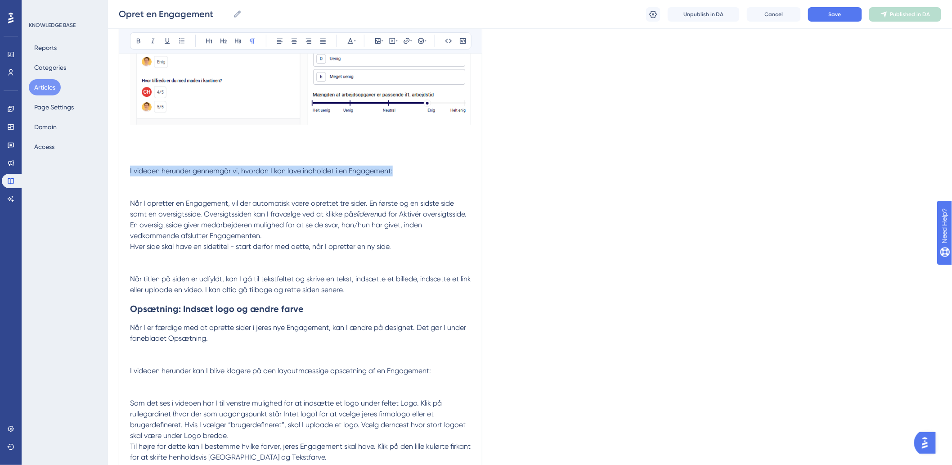
drag, startPoint x: 412, startPoint y: 171, endPoint x: 80, endPoint y: 178, distance: 332.5
copy span "I videoen herunder gennemgår vi, hvordan I kan lave indholdet i en Engagement:"
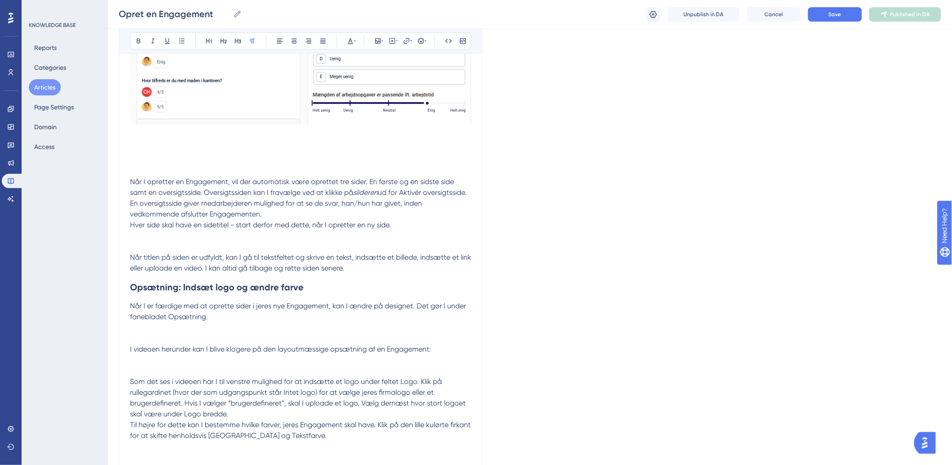
drag, startPoint x: 413, startPoint y: 221, endPoint x: 130, endPoint y: 145, distance: 292.0
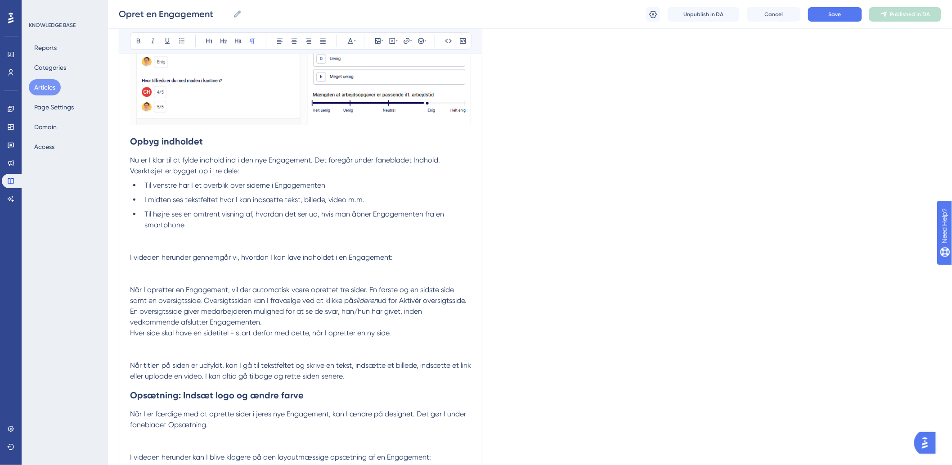
click at [240, 290] on span "Når I opretter en Engagement, vil der automatisk være oprettet tre sider. En fø…" at bounding box center [293, 294] width 326 height 19
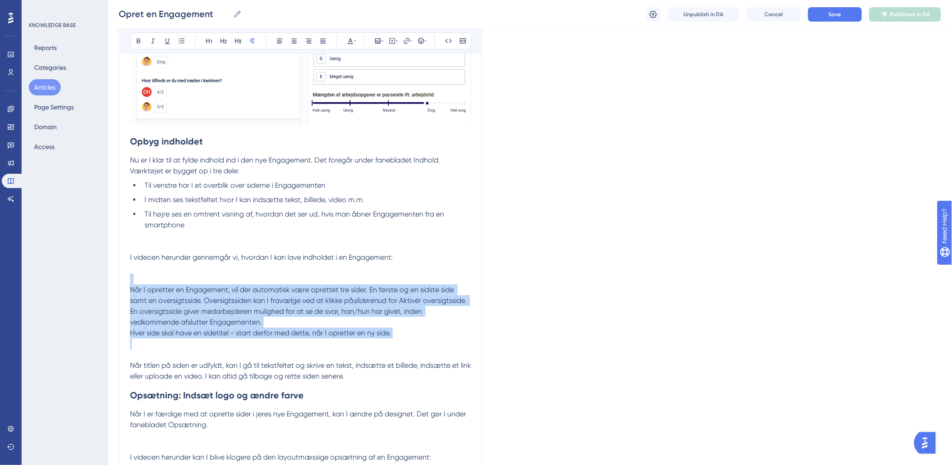
drag, startPoint x: 406, startPoint y: 345, endPoint x: 133, endPoint y: 274, distance: 282.2
click at [364, 338] on p "Hver side skal have en sidetitel - start derfor med dette, når I opretter en ny…" at bounding box center [300, 333] width 341 height 11
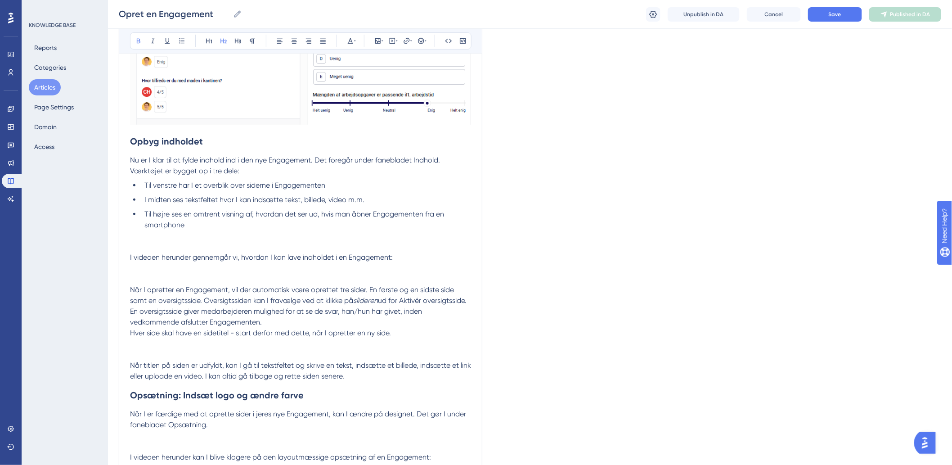
click at [378, 385] on h2 "Opsætning: Indsæt logo og ændre farve" at bounding box center [300, 394] width 341 height 27
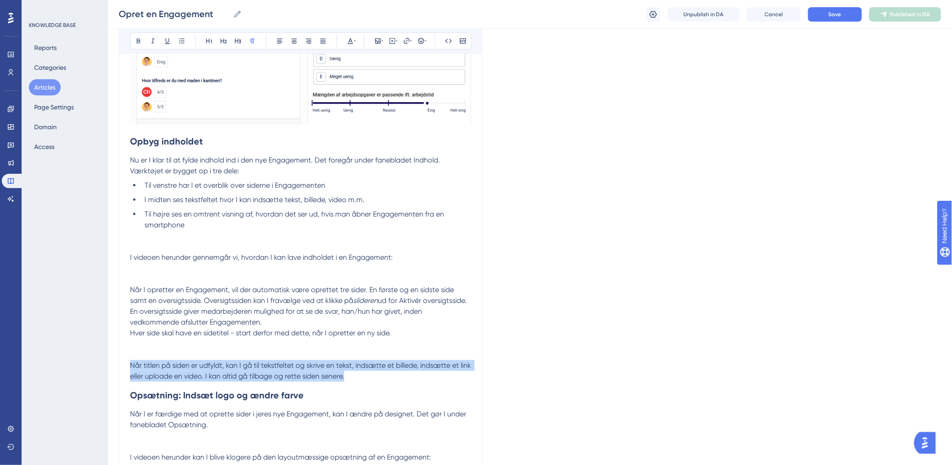
drag, startPoint x: 379, startPoint y: 379, endPoint x: 118, endPoint y: 365, distance: 261.8
click at [395, 378] on p "Når titlen på siden er udfyldt, kan I gå til tekstfeltet og skrive en tekst, in…" at bounding box center [300, 371] width 341 height 22
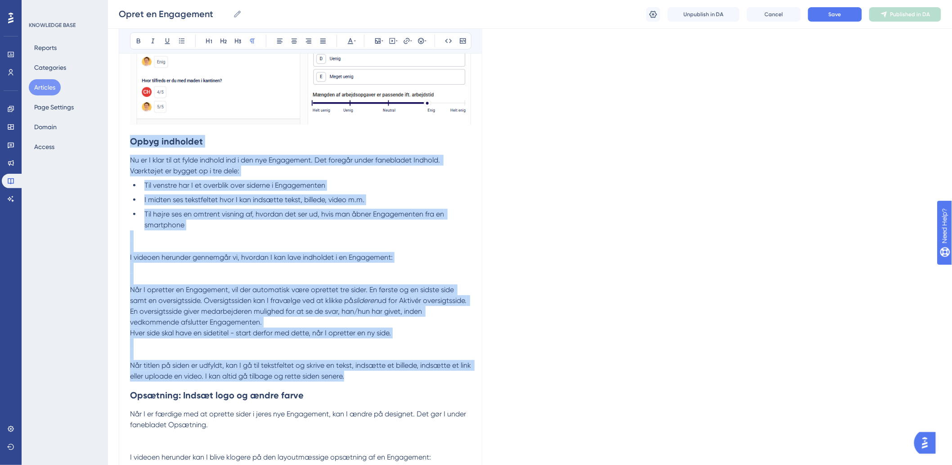
drag, startPoint x: 390, startPoint y: 378, endPoint x: 132, endPoint y: 140, distance: 351.1
copy div "Opbyg indholdet Nu er I klar til at fylde indhold ind i den nye Engagement. Det…"
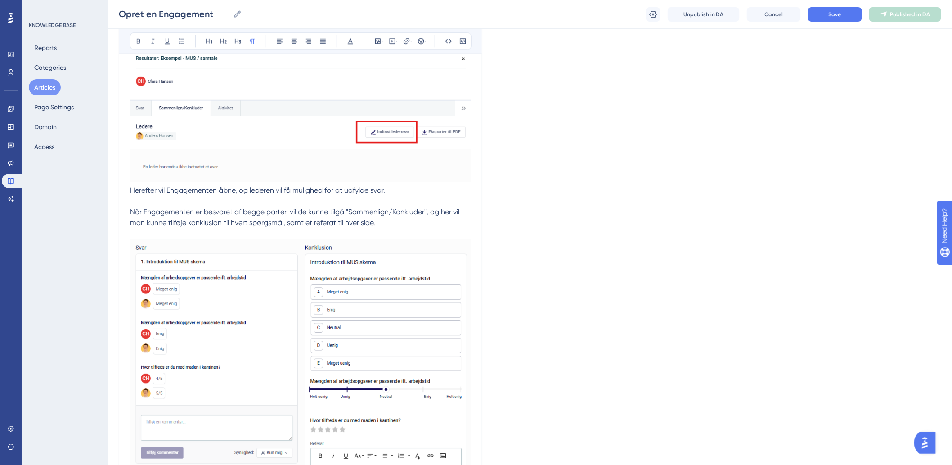
scroll to position [2326, 0]
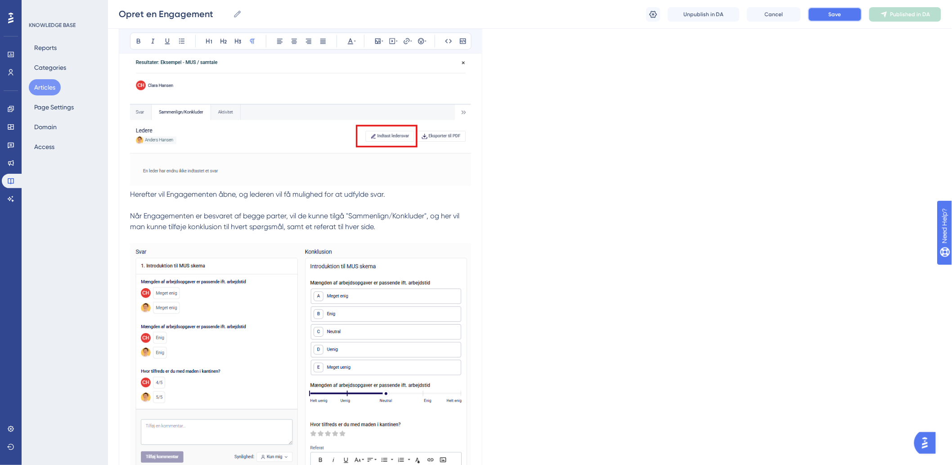
click at [834, 16] on span "Save" at bounding box center [835, 14] width 13 height 7
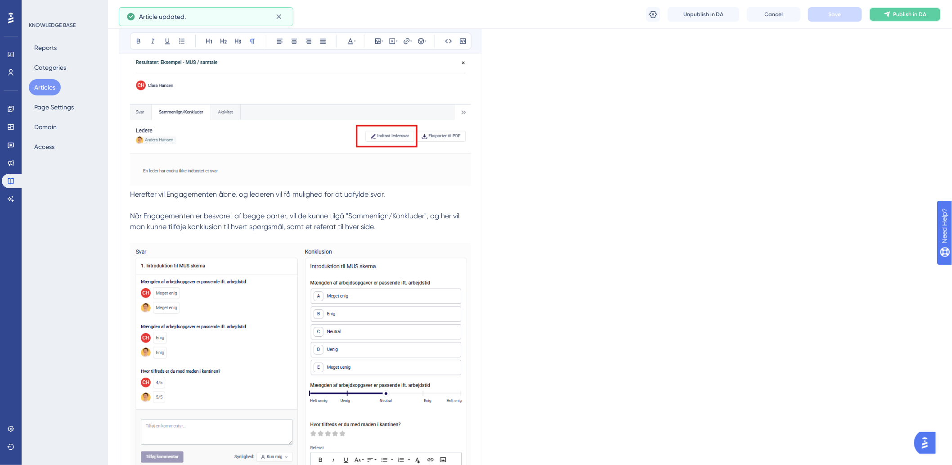
click at [891, 14] on icon at bounding box center [887, 14] width 7 height 7
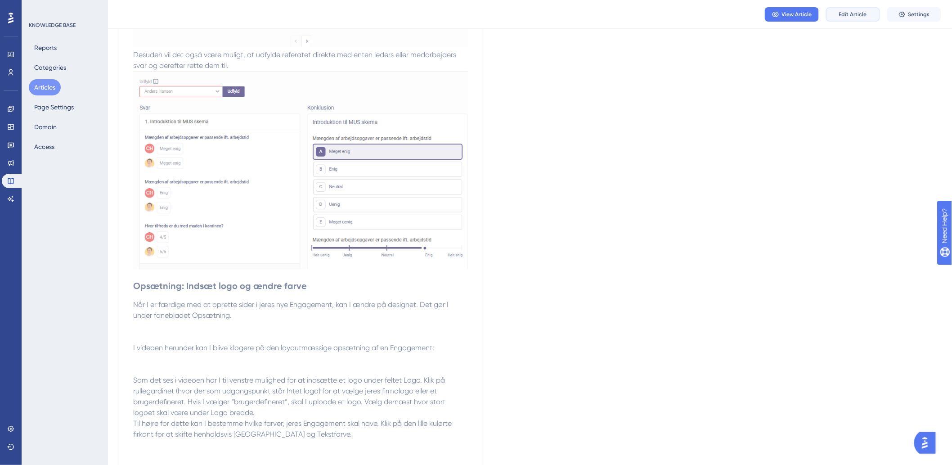
click at [842, 14] on span "Edit Article" at bounding box center [853, 14] width 28 height 7
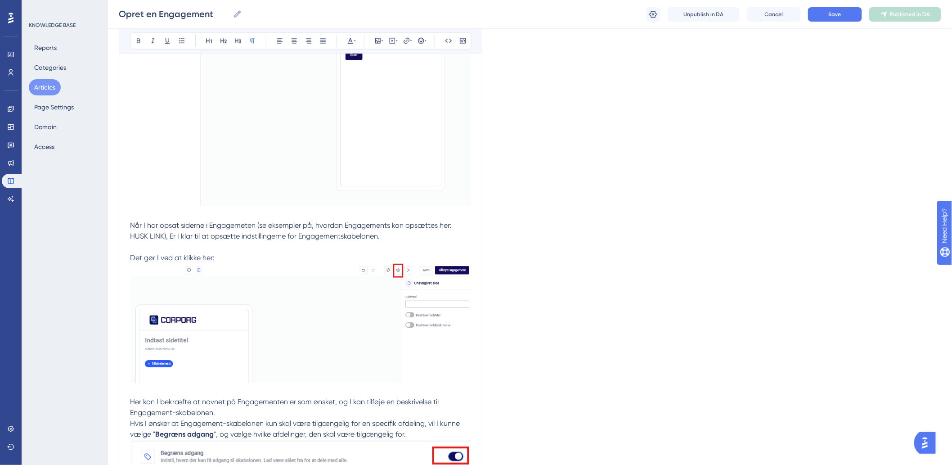
scroll to position [476, 0]
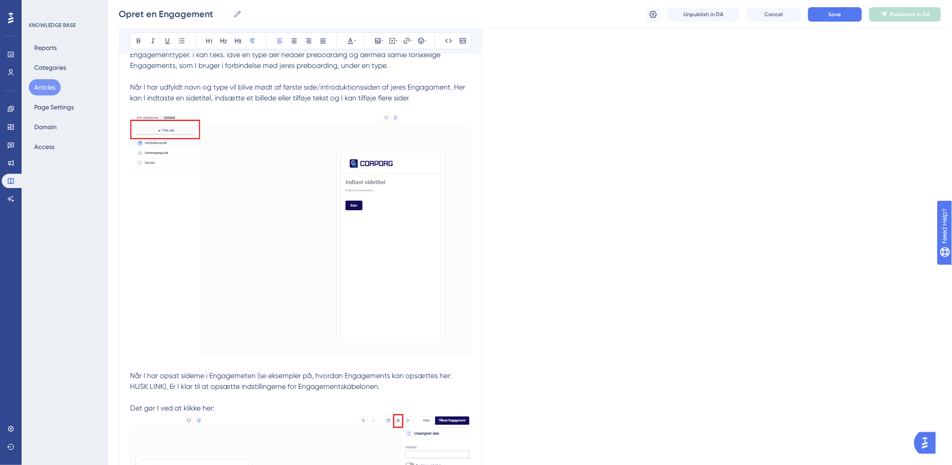
click at [315, 381] on p "Når I har opsat siderne i Engagemeten (se eksempler på, hvordan Engagements kan…" at bounding box center [300, 453] width 341 height 165
click at [423, 389] on p "Når I har opsat siderne i Engagemeten (se eksempler på, hvordan Engagements kan…" at bounding box center [300, 453] width 341 height 165
drag, startPoint x: 163, startPoint y: 386, endPoint x: 264, endPoint y: 378, distance: 101.1
click at [264, 378] on span "Når I har opsat siderne i Engagemeten (se eksempler på, hvordan Engagements kan…" at bounding box center [291, 381] width 323 height 19
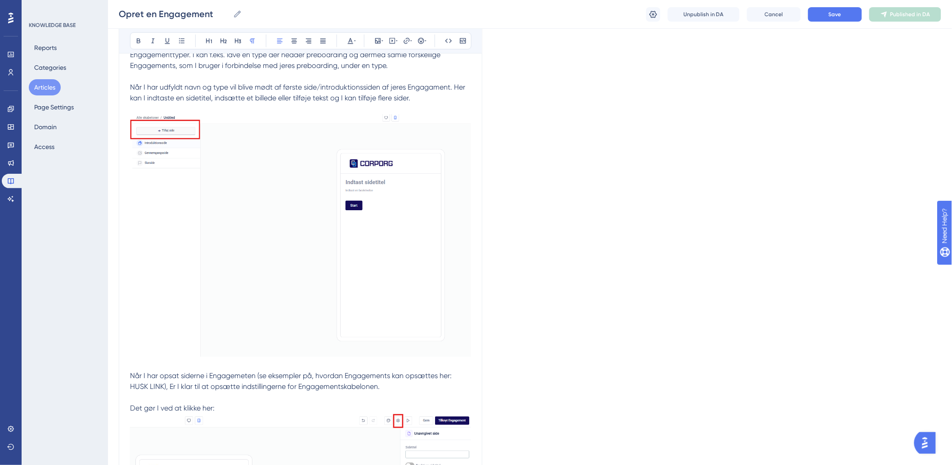
click at [435, 100] on p "Når I har udfyldt navn og type vil blive mødt af første side/introduktionssiden…" at bounding box center [300, 215] width 341 height 289
click at [451, 368] on p at bounding box center [300, 365] width 341 height 11
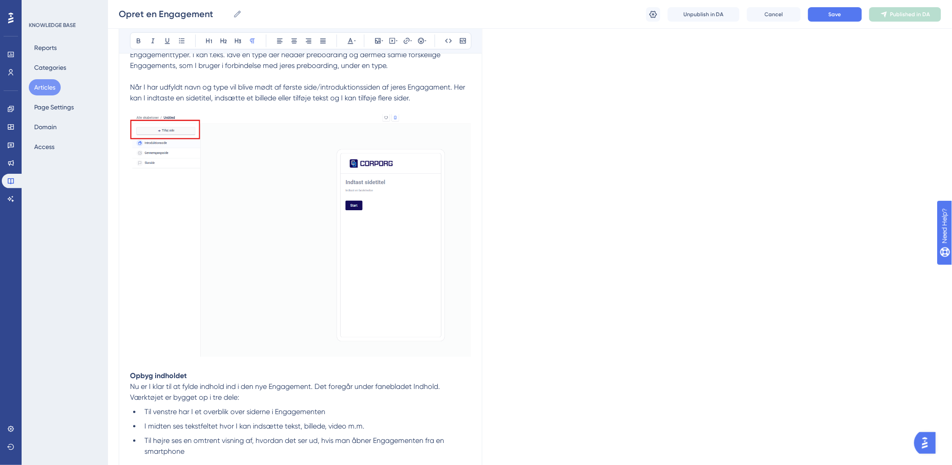
scroll to position [610, 0]
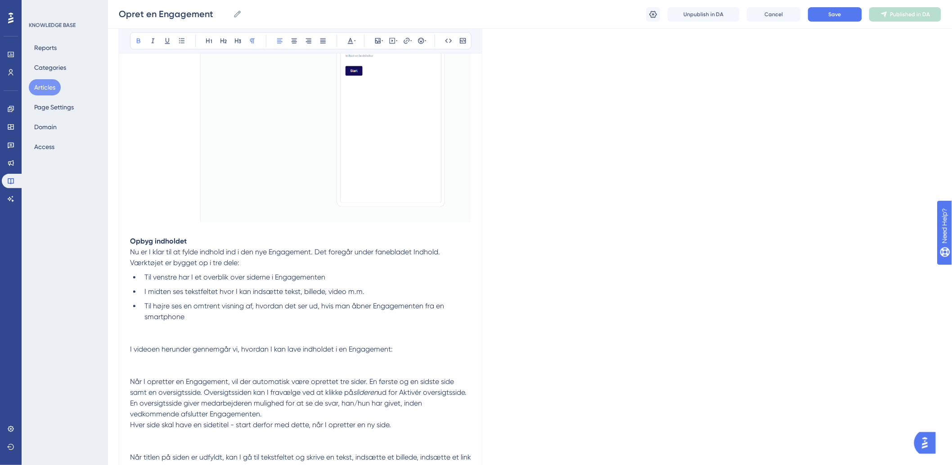
click at [133, 243] on strong "Opbyg indholdet" at bounding box center [158, 241] width 57 height 9
click at [260, 265] on p "Nu er I klar til at fylde indhold ind i den nye Engagement. Det foregår under f…" at bounding box center [300, 258] width 341 height 22
click at [130, 251] on span "Nu er I klar til at fylde indhold ind i den nye Engagement. Det foregår under f…" at bounding box center [286, 257] width 312 height 19
click at [299, 249] on span "Nu er I klar til at fylde indhold ind i den nye Engagement. Det foregår under f…" at bounding box center [286, 257] width 312 height 19
click at [390, 247] on p "Nu er I klar til at fylde indhold ind i den nye Engagement. Det foregår under f…" at bounding box center [300, 258] width 341 height 22
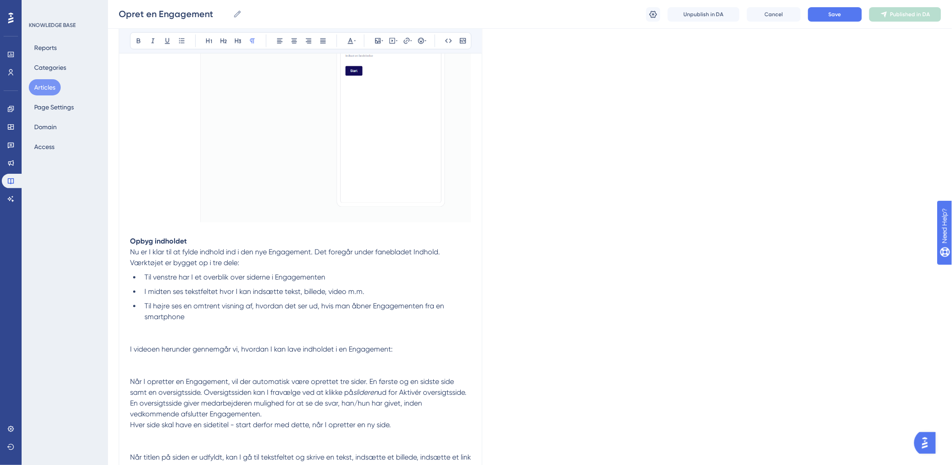
click at [442, 248] on p "Nu er I klar til at fylde indhold ind i den nye Engagement. Det foregår under f…" at bounding box center [300, 258] width 341 height 22
drag, startPoint x: 432, startPoint y: 252, endPoint x: 332, endPoint y: 254, distance: 100.3
click at [332, 254] on p "Nu er I klar til at fylde indhold ind i den nye Engagement. Det foregår under f…" at bounding box center [300, 258] width 341 height 22
click at [346, 276] on li "Til venstre har I et overblik over siderne i Engagementen" at bounding box center [306, 277] width 330 height 11
click at [294, 293] on span "I midten ses tekstfeltet hvor I kan indsætte tekst, billede, video m.m." at bounding box center [254, 291] width 220 height 9
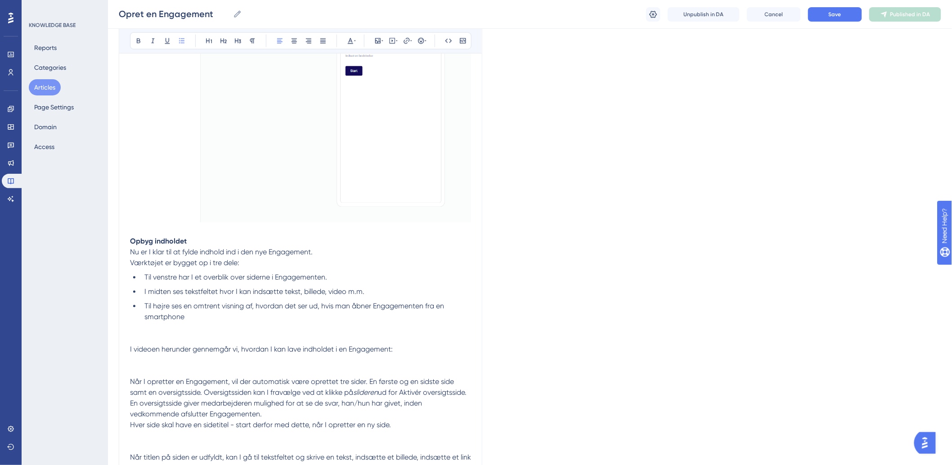
click at [361, 293] on span "I midten ses tekstfeltet hvor I kan indsætte tekst, billede, video m.m." at bounding box center [254, 291] width 220 height 9
click at [369, 291] on li "I midten ses tekstfeltet hvor I kan indsætte tekst, billede, video m.m." at bounding box center [306, 292] width 330 height 11
click at [285, 292] on span "I midten ses tekstfeltet hvor I kan indsætte tekst, billede, video m.m." at bounding box center [254, 291] width 220 height 9
click at [313, 291] on span "I midten ses tekstfeltet hvor I kan indsætte tekst, billede, video m.m." at bounding box center [254, 291] width 220 height 9
click at [403, 291] on li "I midten ses tekstfeltet hvor I kan indsætte tekst, billede, video m.m." at bounding box center [306, 292] width 330 height 11
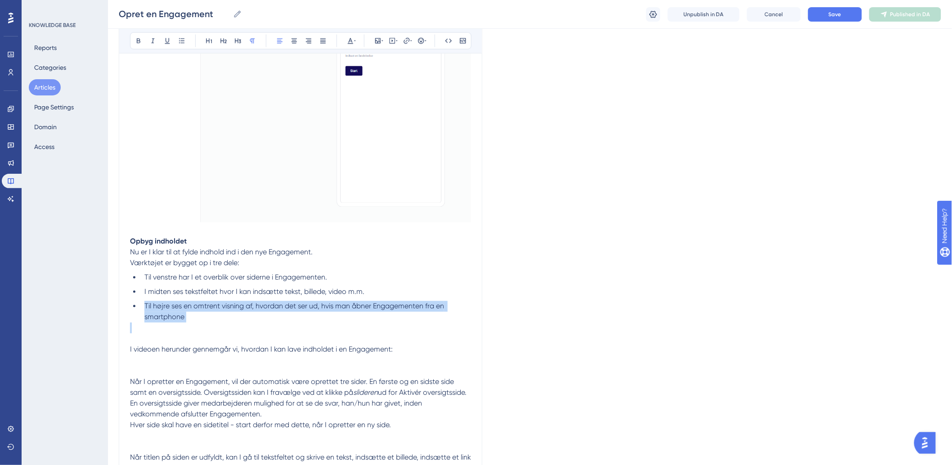
drag, startPoint x: 223, startPoint y: 325, endPoint x: 146, endPoint y: 307, distance: 78.9
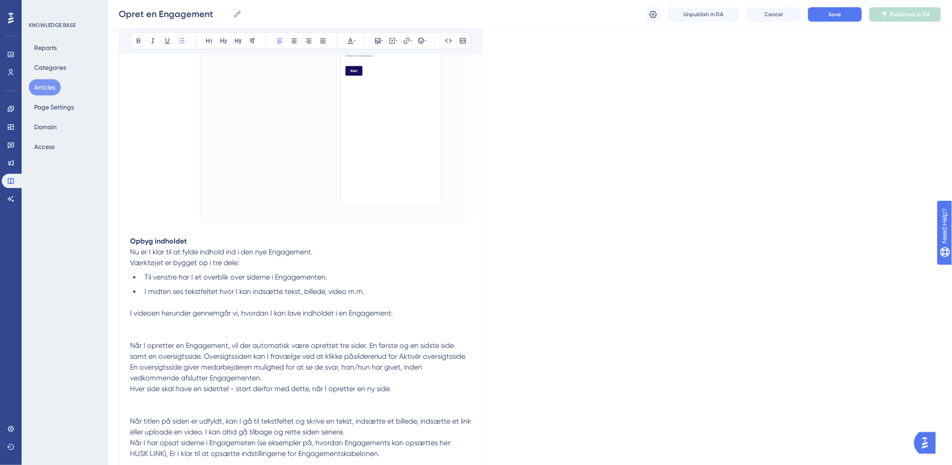
click at [236, 265] on span "Værktøjet er bygget op i tre dele:" at bounding box center [184, 263] width 109 height 9
click at [388, 292] on li "I midten ses tekstfeltet hvor I kan indsætte tekst, billede, video m.m." at bounding box center [306, 292] width 330 height 11
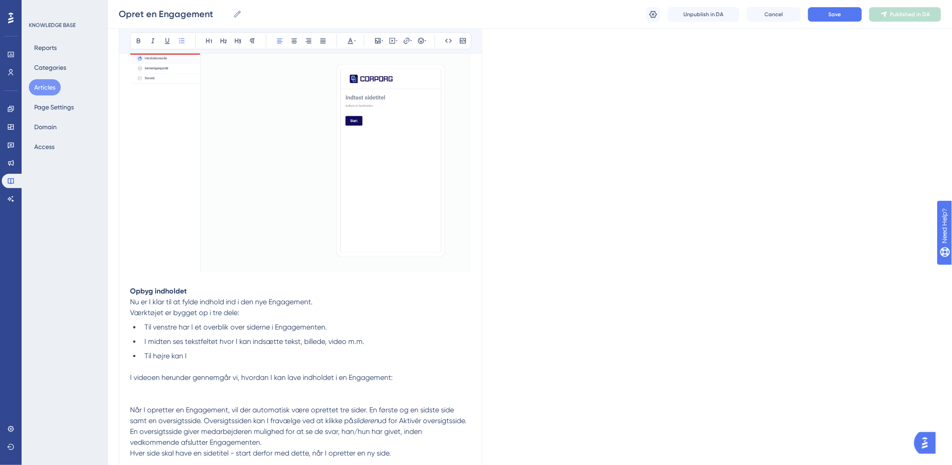
scroll to position [660, 0]
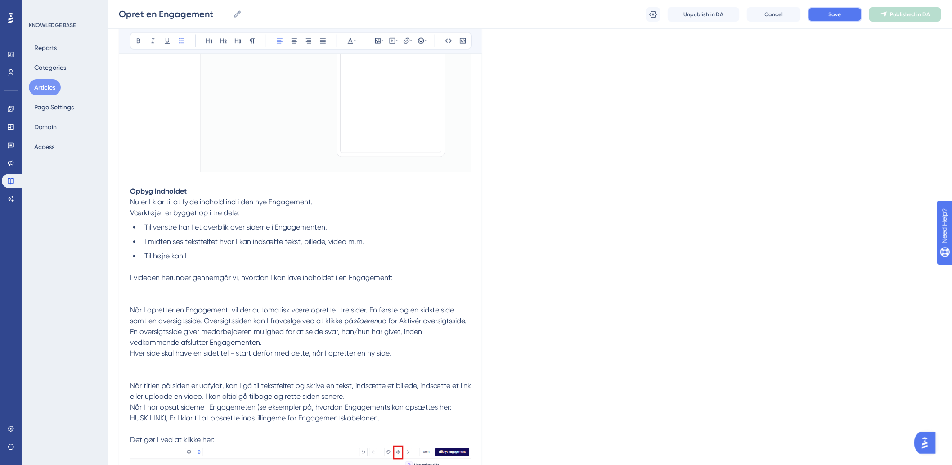
click at [818, 14] on button "Save" at bounding box center [835, 14] width 54 height 14
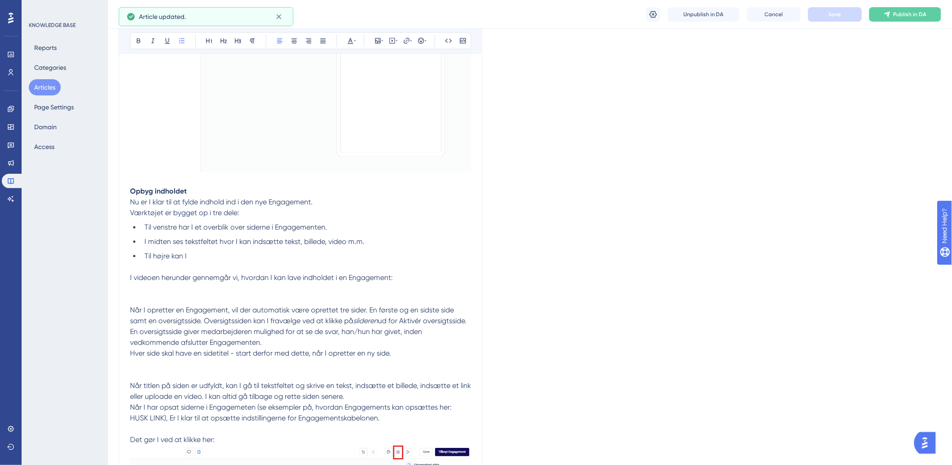
click at [289, 256] on li "Til højre kan I" at bounding box center [306, 256] width 330 height 11
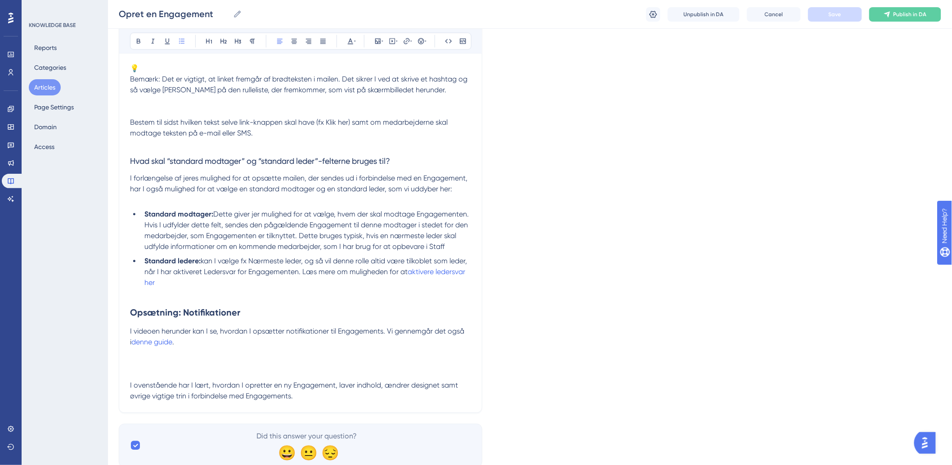
scroll to position [3642, 0]
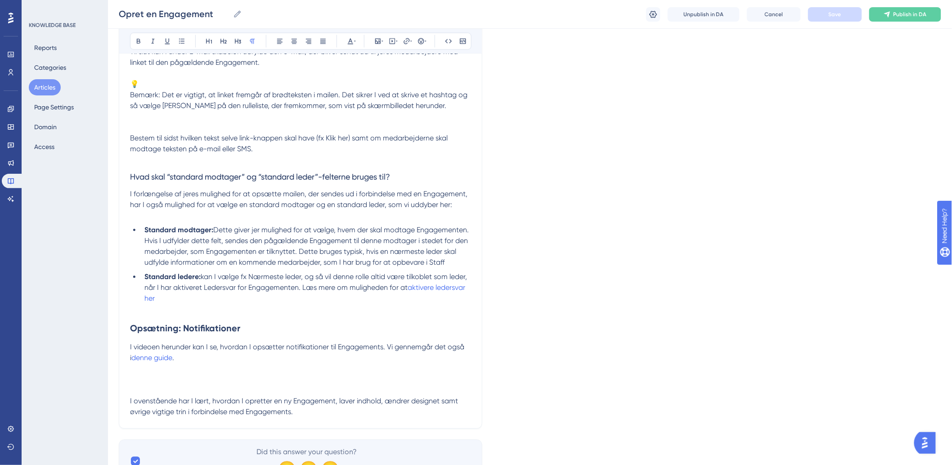
click at [221, 362] on p "I videoen herunder kan I se, hvordan I opsætter notifikationer til Engagements.…" at bounding box center [300, 352] width 341 height 22
click at [228, 355] on p "I videoen herunder kan I se, hvordan I opsætter notifikationer til Engagements.…" at bounding box center [300, 352] width 341 height 22
click at [319, 354] on span "I videoen herunder kan I se, hvordan I opsætter notifikationer til Engagements.…" at bounding box center [298, 351] width 336 height 19
click at [376, 345] on p "I videoen herunder kan I se, hvordan I opsætter notifikationer til Engagements.…" at bounding box center [300, 352] width 341 height 22
click at [452, 349] on span "I videoen herunder kan I se, hvordan I opsætter notifikationer til Engagements.…" at bounding box center [298, 351] width 336 height 19
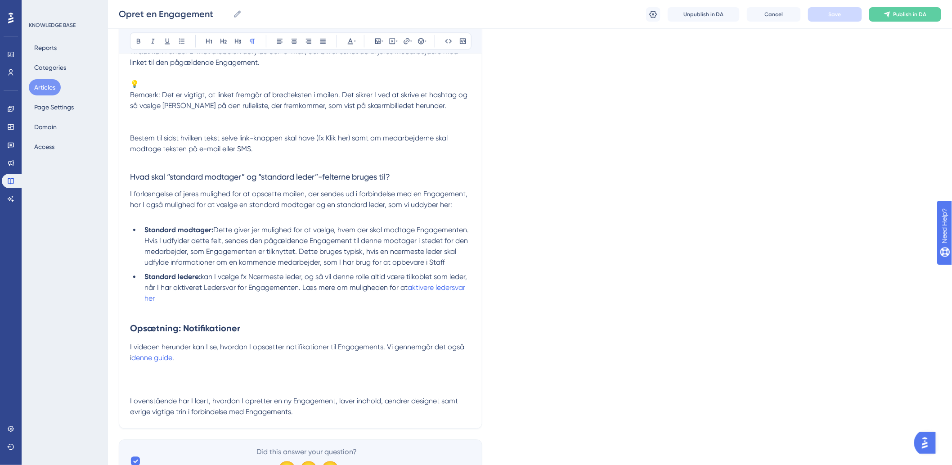
click at [458, 358] on p "I videoen herunder kan I se, hvordan I opsætter notifikationer til Engagements.…" at bounding box center [300, 352] width 341 height 22
click at [385, 359] on p "I videoen herunder kan I se, hvordan I opsætter notifikationer til Engagements.…" at bounding box center [300, 352] width 341 height 22
click at [402, 350] on span "I videoen herunder kan I se, hvordan I opsætter notifikationer til Engagements.…" at bounding box center [298, 351] width 336 height 19
click at [469, 355] on p "I videoen herunder kan I se, hvordan I opsætter notifikationer til Engagements.…" at bounding box center [300, 352] width 341 height 22
click at [450, 353] on span "I videoen herunder kan I se, hvordan I opsætter notifikationer til Engagements.…" at bounding box center [298, 351] width 336 height 19
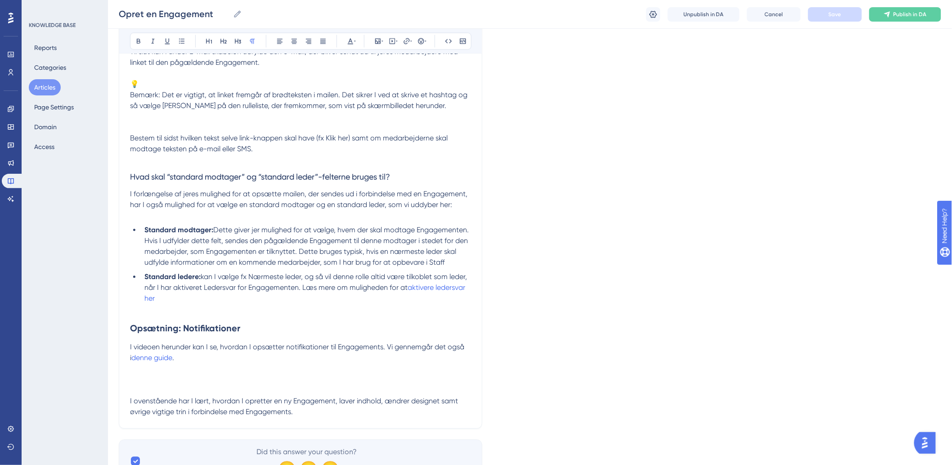
click at [456, 353] on span "I videoen herunder kan I se, hvordan I opsætter notifikationer til Engagements.…" at bounding box center [298, 351] width 336 height 19
click at [462, 353] on span "I videoen herunder kan I se, hvordan I opsætter notifikationer til Engagements.…" at bounding box center [298, 351] width 336 height 19
click at [327, 354] on p "I videoen herunder kan I se, hvordan I opsætter notifikationer til Engagements.…" at bounding box center [300, 352] width 341 height 22
click at [346, 348] on span "I videoen herunder kan I se, hvordan I opsætter notifikationer til Engagements.…" at bounding box center [298, 351] width 336 height 19
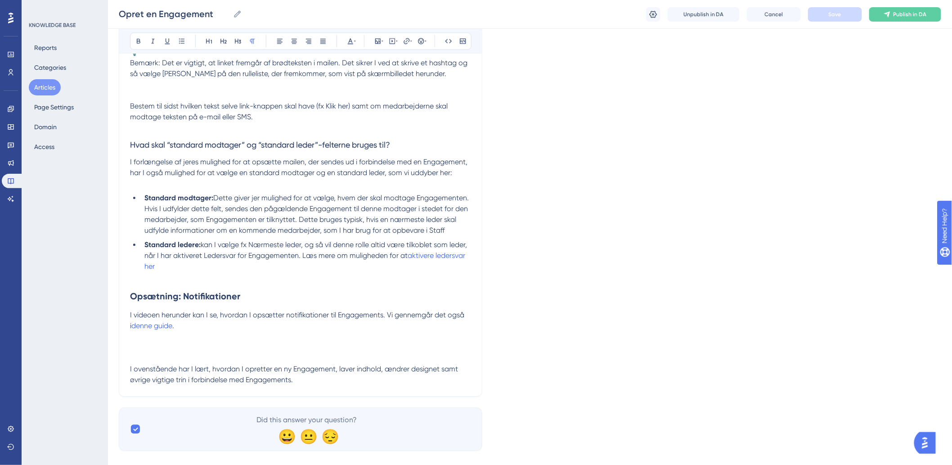
scroll to position [3692, 0]
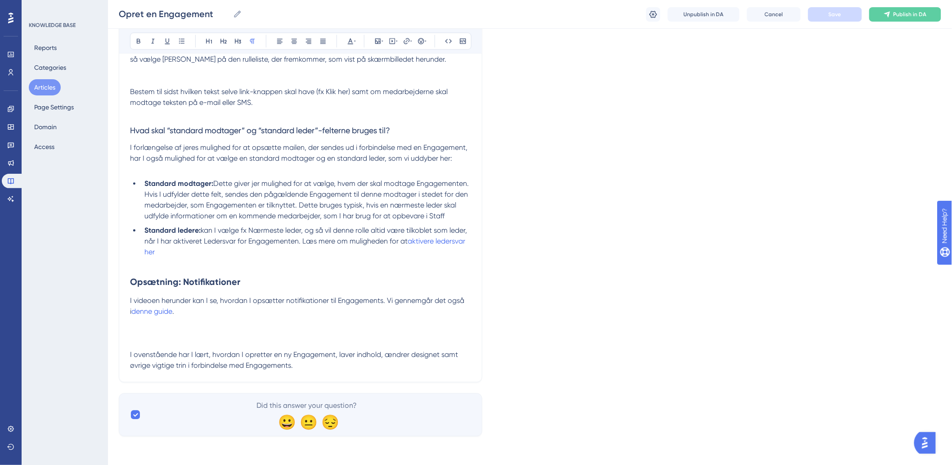
click at [188, 358] on span "I ovenstående har I lært, hvordan I opretter en ny Engagement, laver indhold, æ…" at bounding box center [295, 359] width 330 height 19
click at [304, 359] on p "I ovenstående har I lært, hvordan I opretter en ny Engagement, laver indhold, æ…" at bounding box center [300, 360] width 341 height 22
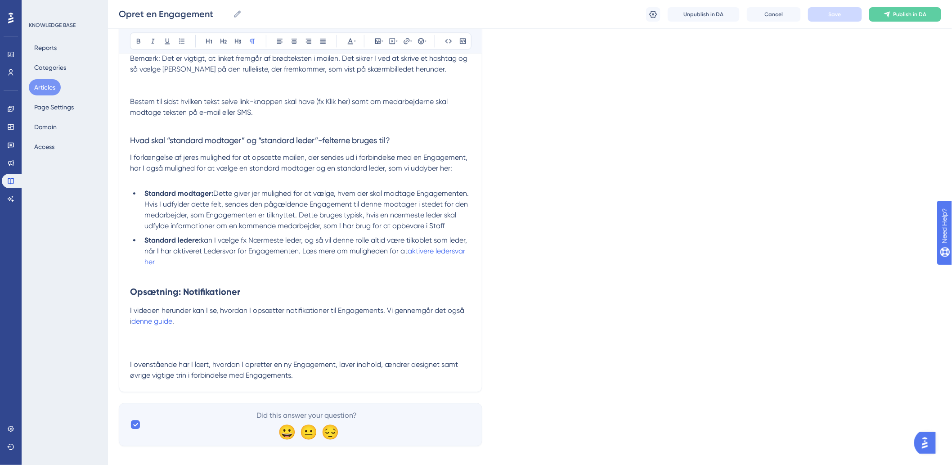
scroll to position [3592, 0]
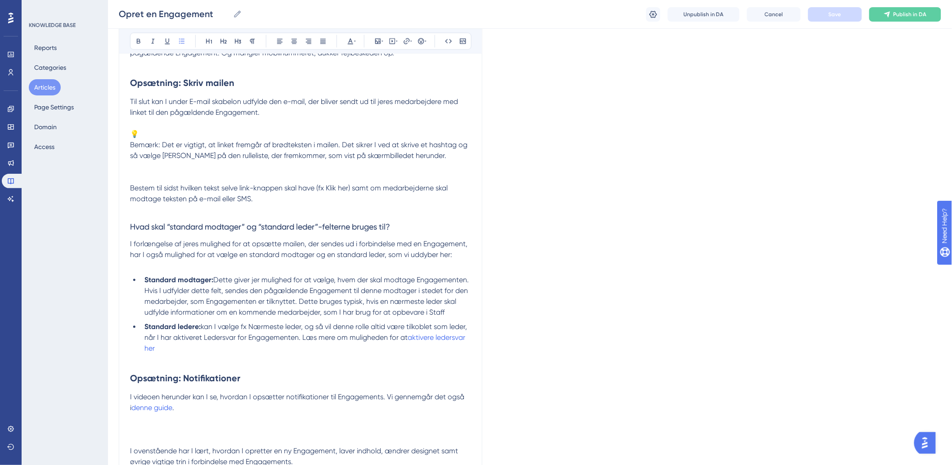
click at [245, 287] on li "Standard modtager: Dette giver jer mulighed for at vælge, hvem der skal modtage…" at bounding box center [306, 295] width 330 height 43
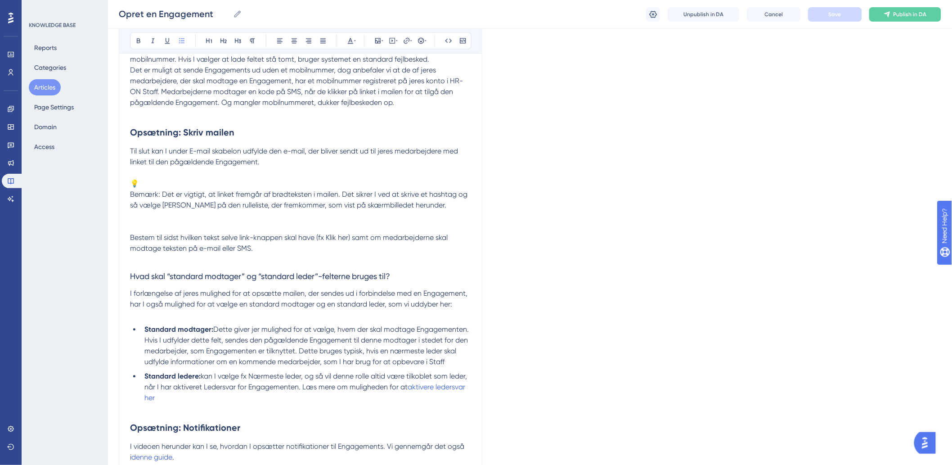
click at [205, 274] on h3 "Hvad skal “standard modtager” og “standard leder”-felterne bruges til?" at bounding box center [300, 276] width 341 height 23
click at [308, 281] on span "Hvad skal “standard modtager” og “standard leder”-felterne bruges til?" at bounding box center [260, 276] width 260 height 9
click at [170, 281] on span "Hvad skal “standard modtager” og “standard leder”-felterne bruges til?" at bounding box center [260, 276] width 260 height 9
click at [277, 274] on h3 "Hvad skal “standard modtager” og “standard leder”-felterne bruges til?" at bounding box center [300, 276] width 341 height 23
click at [365, 275] on span "Hvad skal “standard modtager” og “standard leder”-felterne bruges til?" at bounding box center [260, 276] width 260 height 9
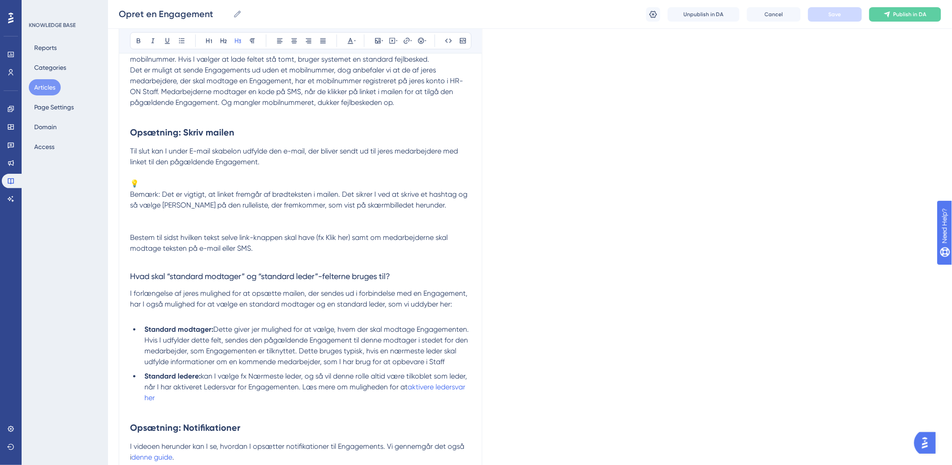
click at [397, 280] on h3 "Hvad skal “standard modtager” og “standard leder”-felterne bruges til?" at bounding box center [300, 276] width 341 height 23
click at [437, 277] on h3 "Hvad skal “standard modtager” og “standard leder”-felterne bruges til?" at bounding box center [300, 276] width 341 height 23
click at [302, 285] on h3 "Hvad skal “standard modtager” og “standard leder”-felterne bruges til?" at bounding box center [300, 276] width 341 height 23
click at [361, 281] on span "Hvad skal “standard modtager” og “standard leder”-felterne bruges til?" at bounding box center [260, 276] width 260 height 9
click at [461, 276] on h3 "Hvad skal “standard modtager” og “standard leder”-felterne bruges til?" at bounding box center [300, 276] width 341 height 23
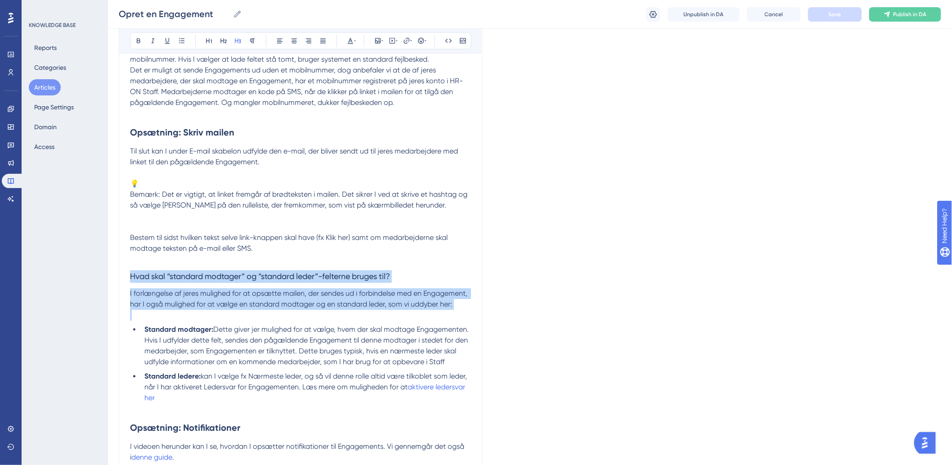
drag, startPoint x: 130, startPoint y: 277, endPoint x: 470, endPoint y: 314, distance: 341.2
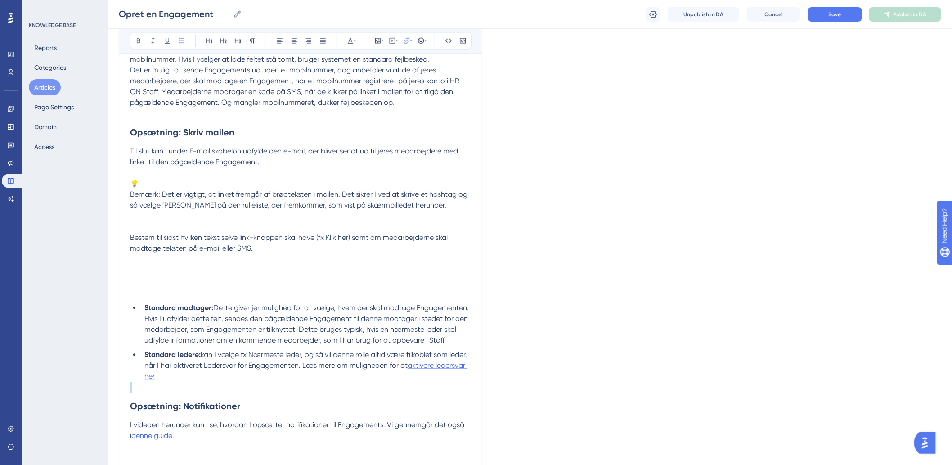
drag, startPoint x: 372, startPoint y: 382, endPoint x: 433, endPoint y: 366, distance: 63.7
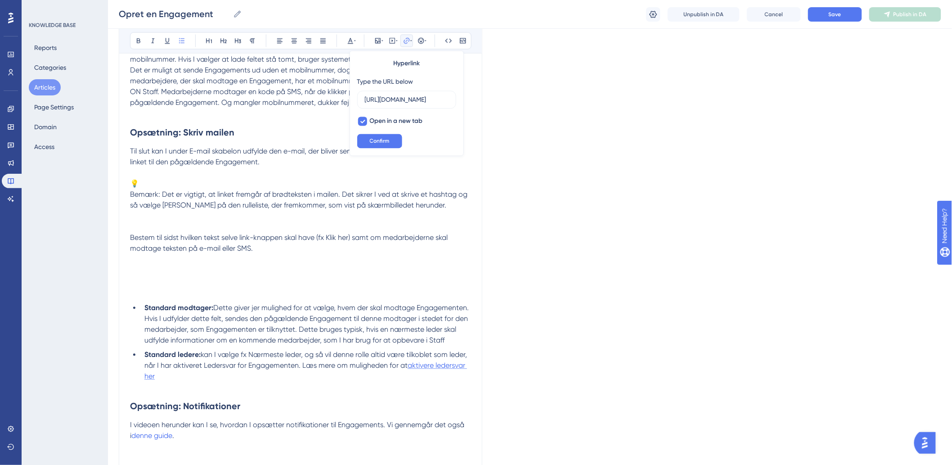
scroll to position [0, 318]
click at [417, 386] on p at bounding box center [300, 387] width 341 height 11
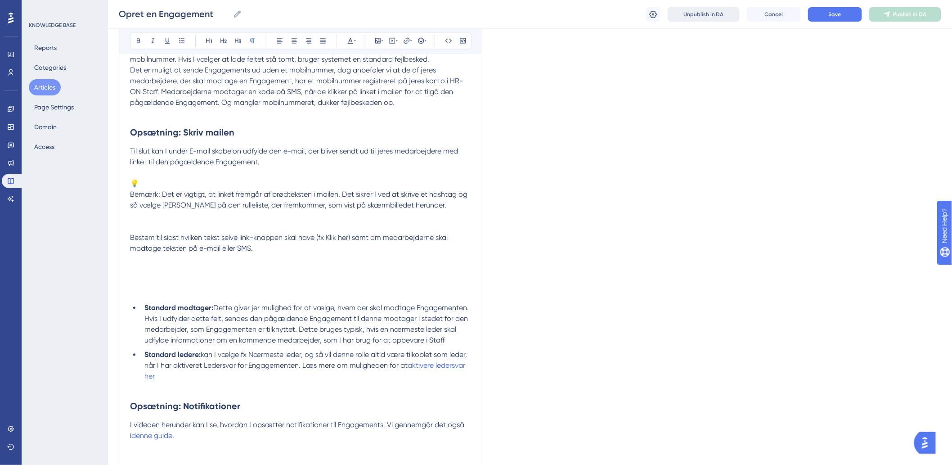
scroll to position [3492, 0]
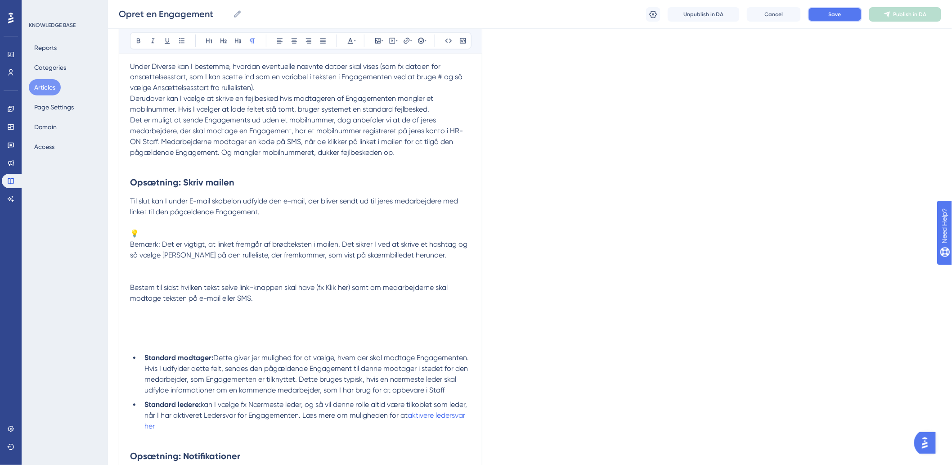
click at [834, 16] on span "Save" at bounding box center [835, 14] width 13 height 7
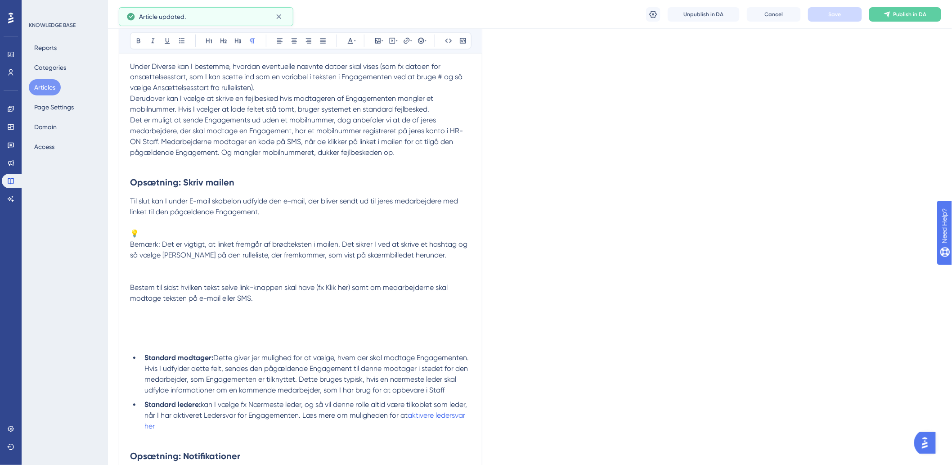
scroll to position [3392, 0]
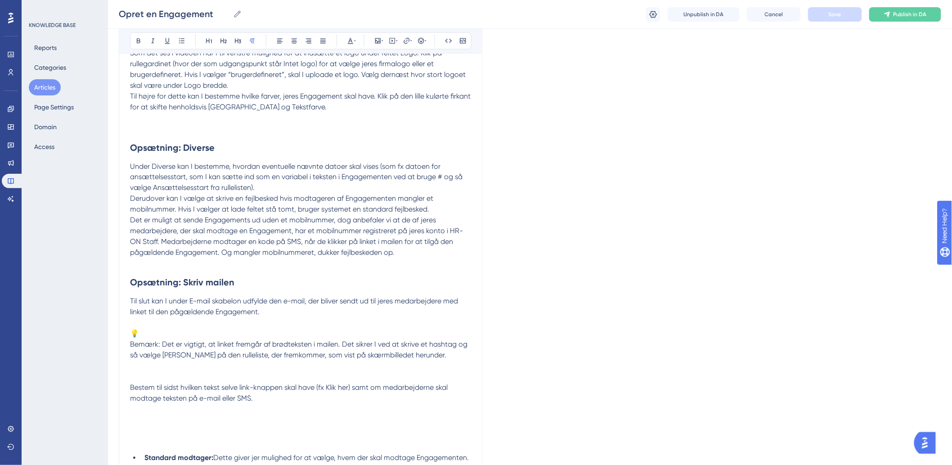
click at [131, 303] on span "Til slut kan I under E-mail skabelon udfylde den e-mail, der bliver sendt ud ti…" at bounding box center [295, 306] width 330 height 19
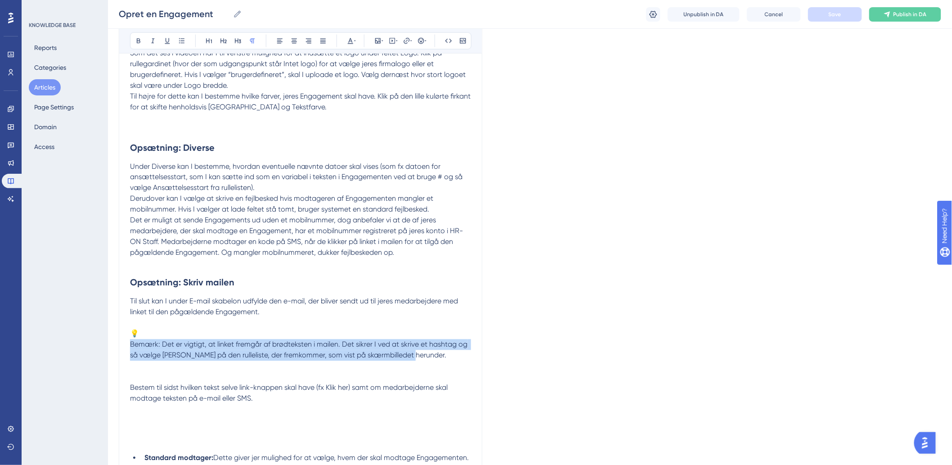
drag, startPoint x: 429, startPoint y: 361, endPoint x: 110, endPoint y: 348, distance: 319.2
copy span "Bemærk: Det er vigtigt, at linket fremgår af brødteksten i mailen. Det sikrer I…"
click at [179, 343] on p "Bemærk: Det er vigtigt, at linket fremgår af brødteksten i mailen. Det sikrer I…" at bounding box center [300, 350] width 341 height 22
click at [133, 346] on span "Bemærk: Det er vigtigt, at linket fremgår af brødteksten i mailen. Det sikrer I…" at bounding box center [299, 349] width 339 height 19
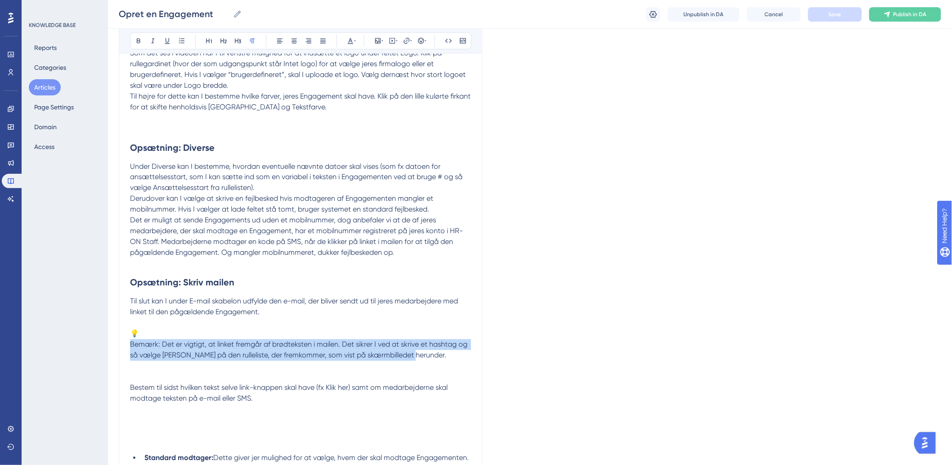
click at [132, 346] on span "Bemærk: Det er vigtigt, at linket fremgår af brødteksten i mailen. Det sikrer I…" at bounding box center [299, 349] width 339 height 19
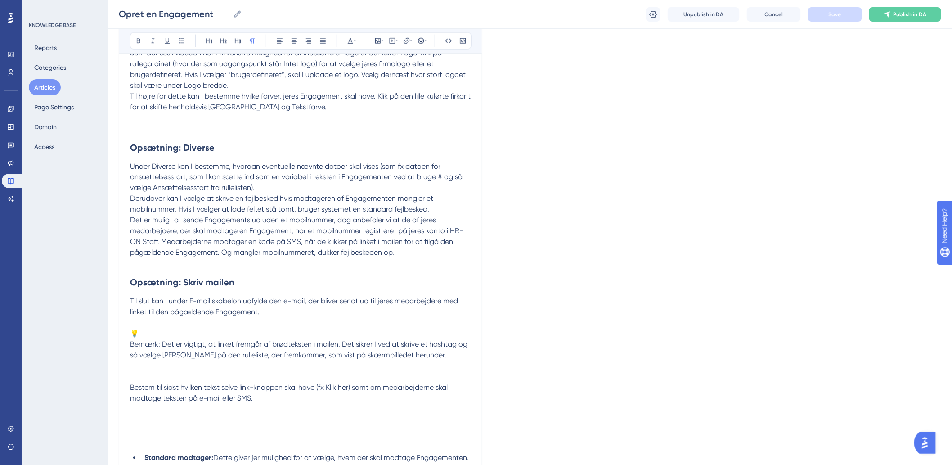
click at [225, 339] on p "💡" at bounding box center [300, 333] width 341 height 11
click at [132, 347] on span "Bemærk: Det er vigtigt, at linket fremgår af brødteksten i mailen. Det sikrer I…" at bounding box center [299, 349] width 339 height 19
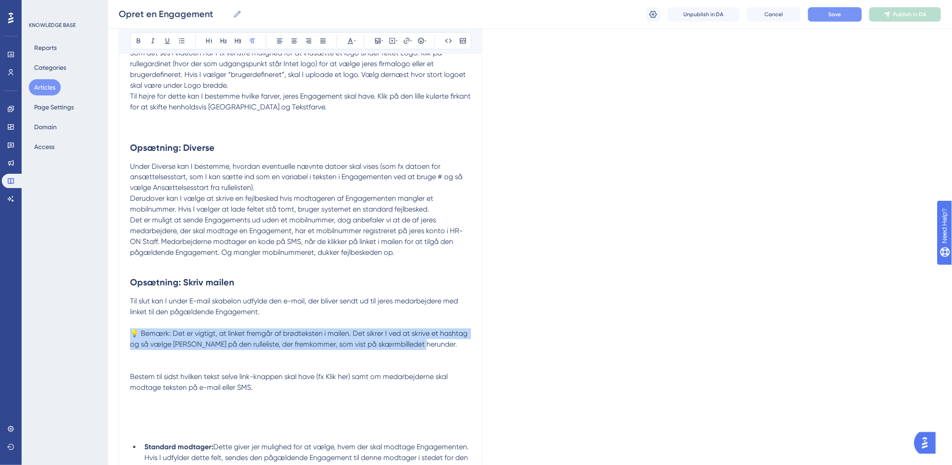
drag, startPoint x: 422, startPoint y: 346, endPoint x: 165, endPoint y: 324, distance: 257.3
copy div "💡 Bemærk: Det er vigtigt, at linket fremgår af brødteksten i mailen. Det sikrer…"
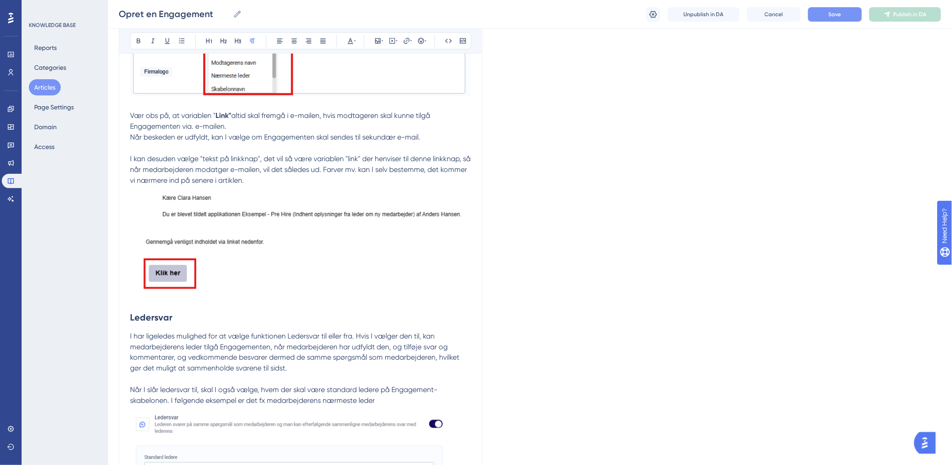
scroll to position [1742, 0]
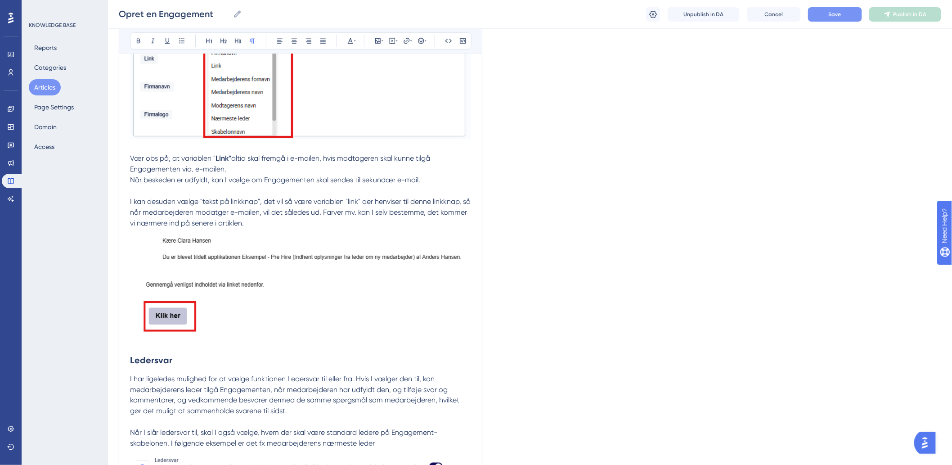
drag, startPoint x: 129, startPoint y: 159, endPoint x: 188, endPoint y: 163, distance: 59.1
click at [188, 163] on div "Opret en Engagement Bold Italic Underline Bullet Point Heading 1 Heading 2 Head…" at bounding box center [301, 315] width 364 height 3915
click at [188, 164] on p "Send resultater efter færdiggørelse Hvis I ønsker at vedkommende som Engagement…" at bounding box center [300, 79] width 341 height 535
drag, startPoint x: 256, startPoint y: 164, endPoint x: 248, endPoint y: 166, distance: 8.1
click at [248, 166] on p "Send resultater efter færdiggørelse Hvis I ønsker at vedkommende som Engagement…" at bounding box center [300, 79] width 341 height 535
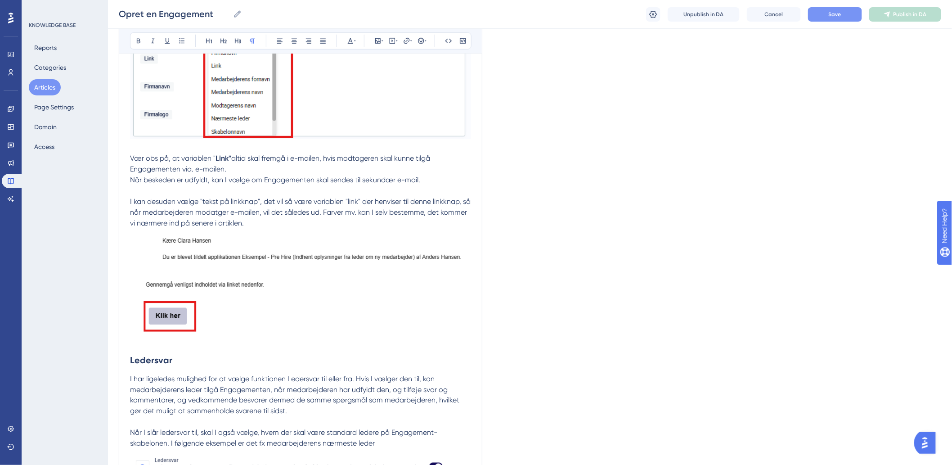
click at [248, 167] on p "Send resultater efter færdiggørelse Hvis I ønsker at vedkommende som Engagement…" at bounding box center [300, 79] width 341 height 535
drag, startPoint x: 261, startPoint y: 170, endPoint x: 125, endPoint y: 158, distance: 136.4
click at [125, 158] on div "Opret en Engagement Bold Italic Underline Bullet Point Heading 1 Heading 2 Head…" at bounding box center [301, 315] width 364 height 3915
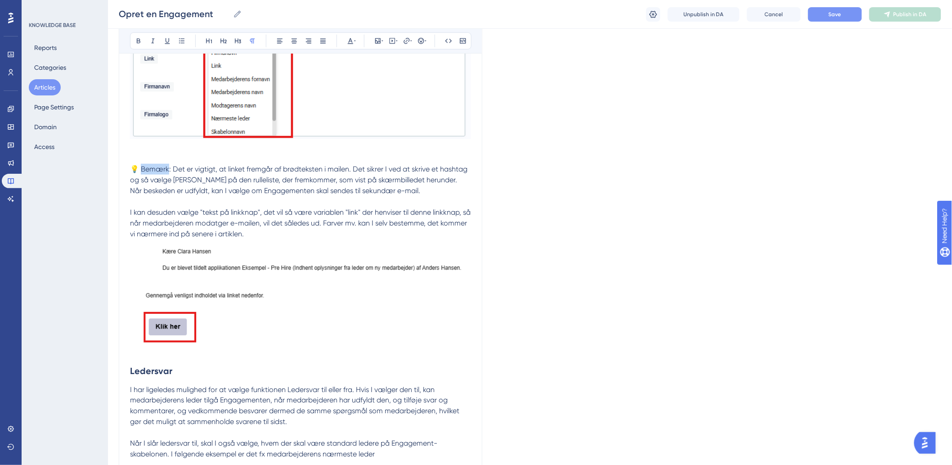
drag, startPoint x: 169, startPoint y: 167, endPoint x: 143, endPoint y: 169, distance: 26.6
click at [143, 169] on span "💡 Bemærk: Det er vigtigt, at linket fremgår af brødteksten i mailen. Det sikrer…" at bounding box center [299, 174] width 339 height 19
click at [300, 172] on span ": Det er vigtigt, at linket fremgår af brødteksten i mailen. Det sikrer I ved a…" at bounding box center [298, 174] width 337 height 19
drag, startPoint x: 237, startPoint y: 172, endPoint x: 281, endPoint y: 173, distance: 44.1
click at [238, 172] on span ": Det er vigtigt, at linket fremgår af brødteksten i mailen. Det sikrer I ved a…" at bounding box center [298, 174] width 337 height 19
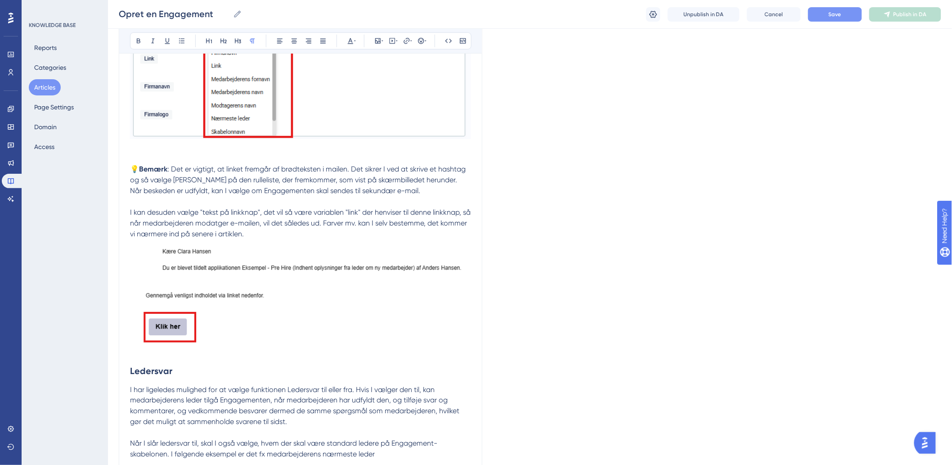
click at [372, 169] on span ": Det er vigtigt, at linket fremgår af brødteksten i mailen. Det sikrer I ved a…" at bounding box center [298, 174] width 337 height 19
click at [336, 170] on span ": Det er vigtigt, at linket fremgår af brødteksten i mailen. Det sikrer I ved a…" at bounding box center [298, 174] width 337 height 19
click at [378, 168] on span ": Det er vigtigt, at linket fremgår af brødteksten i mailen. Det sikrer I ved a…" at bounding box center [298, 174] width 337 height 19
click at [407, 174] on p "💡 Bemærk : Det er vigtigt, at linket fremgår af brødteksten i mailen. Det sikre…" at bounding box center [300, 261] width 341 height 194
click at [419, 171] on span ": Det er vigtigt, at linket fremgår af brødteksten i mailen. Det sikrer I ved a…" at bounding box center [298, 174] width 337 height 19
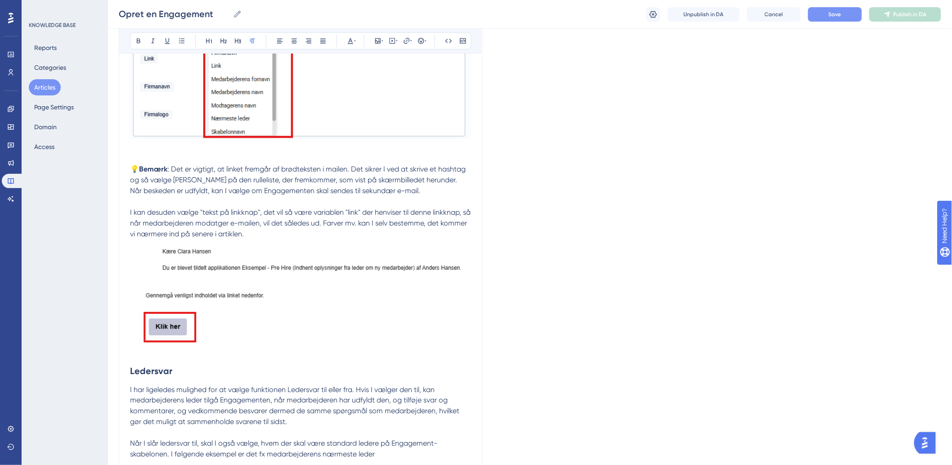
click at [454, 167] on span ": Det er vigtigt, at linket fremgår af brødteksten i mailen. Det sikrer I ved a…" at bounding box center [298, 174] width 337 height 19
click at [471, 176] on div "Opret en Engagement Bold Italic Underline Bullet Point Heading 1 Heading 2 Head…" at bounding box center [301, 321] width 364 height 3926
click at [404, 170] on span ": Det er vigtigt, at linket fremgår af brødteksten i mailen. Det sikrer I ved a…" at bounding box center [298, 174] width 337 height 19
click at [193, 186] on p "💡 Bemærk : Det er vigtigt, at linket fremgår af brødteksten i mailen. Det sikre…" at bounding box center [300, 261] width 341 height 194
click at [280, 182] on span ": Det er vigtigt, at linket fremgår af brødteksten i mailen. Det sikrer I ved a…" at bounding box center [298, 174] width 337 height 19
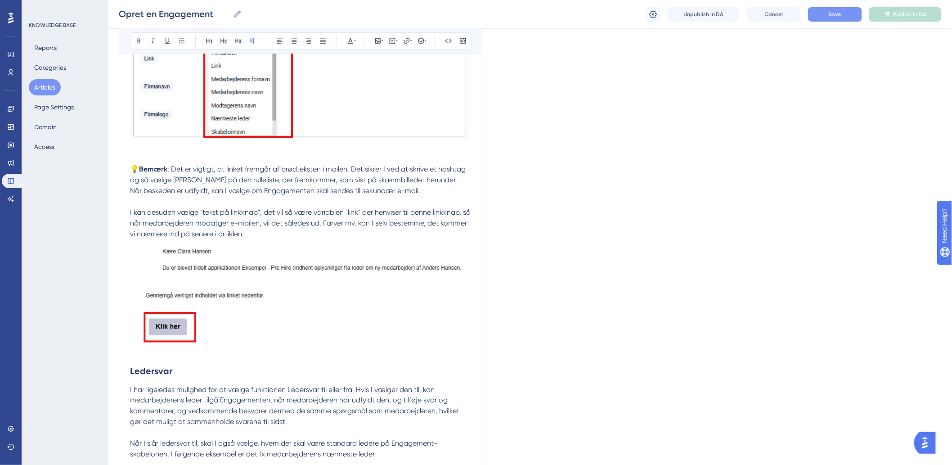
click at [340, 176] on span ": Det er vigtigt, at linket fremgår af brødteksten i mailen. Det sikrer I ved a…" at bounding box center [298, 174] width 337 height 19
click at [426, 177] on p "💡 Bemærk : Det er vigtigt, at linket fremgår af brødteksten i mailen. Det sikre…" at bounding box center [300, 261] width 341 height 194
click at [166, 193] on span "Når beskeden er udfyldt, kan I vælge om Engagementen skal sendes til sekundær e…" at bounding box center [275, 190] width 290 height 9
click at [280, 189] on span "Når beskeden er udfyldt, kan I vælge om Engagementen skal sendes til sekundær e…" at bounding box center [275, 190] width 290 height 9
click at [225, 189] on span "Når beskeden er udfyldt, kan I vælge om Engagementen skal sendes til sekundær e…" at bounding box center [275, 190] width 290 height 9
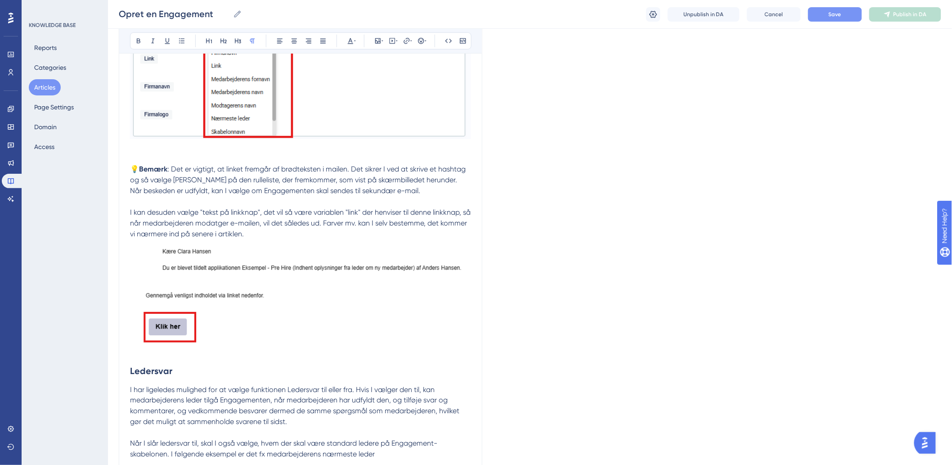
click at [416, 179] on span ": Det er vigtigt, at linket fremgår af brødteksten i mailen. Det sikrer I ved a…" at bounding box center [298, 174] width 337 height 19
click at [240, 195] on p "💡 Bemærk : Det er vigtigt, at linket fremgår af brødteksten i mailen. Det sikre…" at bounding box center [300, 261] width 341 height 194
click at [391, 193] on span "Når beskeden er udfyldt, kan I vælge om Engagementen skal sendes til sekundær e…" at bounding box center [275, 190] width 290 height 9
click at [444, 189] on p "💡 Bemærk : Det er vigtigt, at linket fremgår af brødteksten i mailen. Det sikre…" at bounding box center [300, 261] width 341 height 194
click at [440, 192] on p "💡 Bemærk : Det er vigtigt, at linket fremgår af brødteksten i mailen. Det sikre…" at bounding box center [300, 261] width 341 height 194
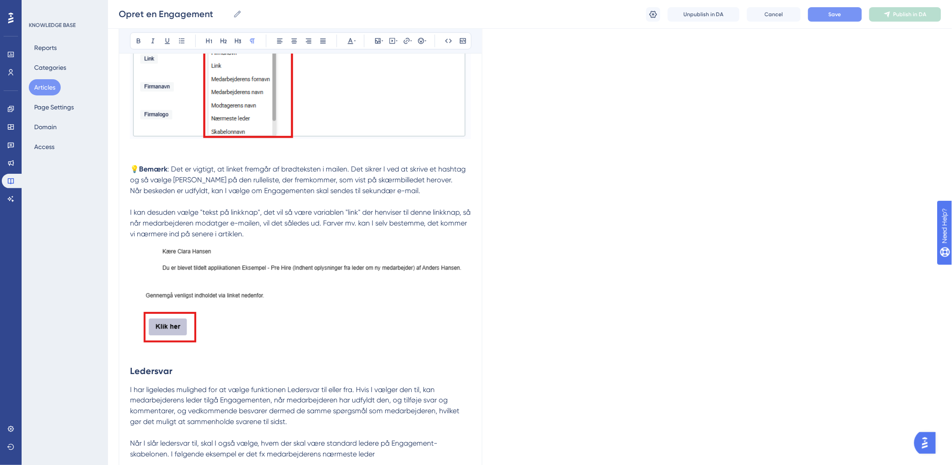
click at [384, 207] on p "💡 Bemærk : Det er vigtigt, at linket fremgår af brødteksten i mailen. Det sikre…" at bounding box center [300, 261] width 341 height 194
click at [457, 221] on p "💡 Bemærk : Det er vigtigt, at linket fremgår af brødteksten i mailen. Det sikre…" at bounding box center [300, 261] width 341 height 194
click at [175, 223] on span "I kan desuden vælge "tekst på linkknap", det vil så være variablen "link" der h…" at bounding box center [301, 223] width 342 height 30
click at [260, 226] on span "I kan desuden vælge "tekst på linkknap", det vil så være variablen "link" der h…" at bounding box center [301, 223] width 342 height 30
click at [328, 228] on p "💡 Bemærk : Det er vigtigt, at linket fremgår af brødteksten i mailen. Det sikre…" at bounding box center [300, 261] width 341 height 194
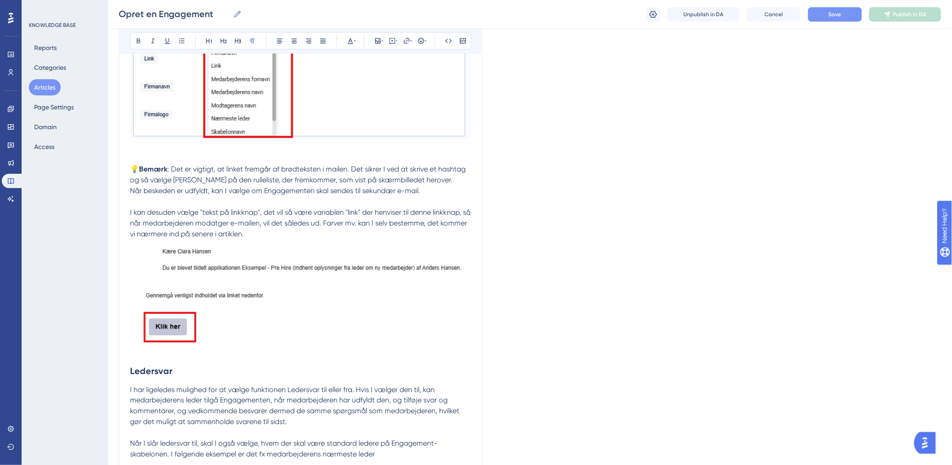
click at [419, 218] on p "💡 Bemærk : Det er vigtigt, at linket fremgår af brødteksten i mailen. Det sikre…" at bounding box center [300, 261] width 341 height 194
click at [346, 221] on span "I kan desuden vælge "tekst på linkknap", det vil så være variablen "link" der h…" at bounding box center [301, 223] width 342 height 30
click at [409, 225] on span "I kan desuden vælge "tekst på linkknap", det vil så være variablen "link" der h…" at bounding box center [301, 223] width 342 height 30
click at [439, 222] on span "I kan desuden vælge "tekst på linkknap", det vil så være variablen "link" der h…" at bounding box center [301, 223] width 342 height 30
click at [228, 236] on span "I kan desuden vælge "tekst på linkknap", det vil så være variablen "link" der h…" at bounding box center [301, 223] width 342 height 30
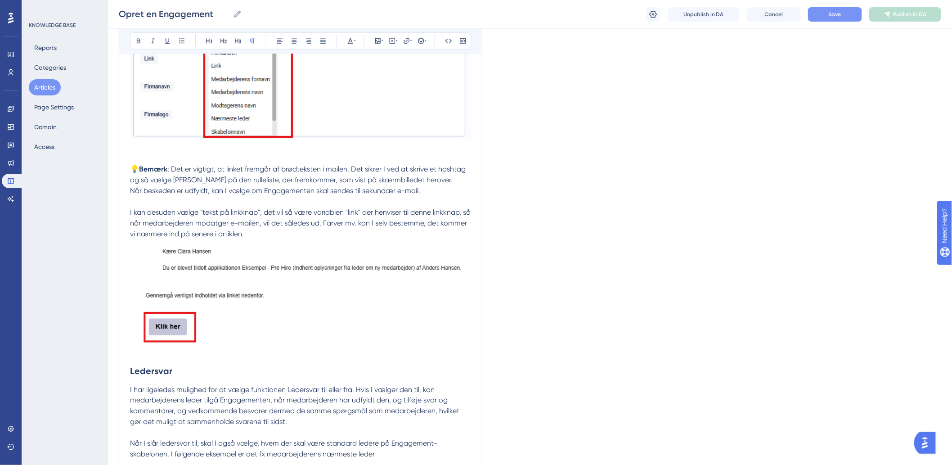
click at [286, 231] on p "💡 Bemærk : Det er vigtigt, at linket fremgår af brødteksten i mailen. Det sikre…" at bounding box center [300, 261] width 341 height 194
click at [429, 188] on p "💡 Bemærk : Det er vigtigt, at linket fremgår af brødteksten i mailen. Det sikre…" at bounding box center [300, 261] width 341 height 194
drag, startPoint x: 229, startPoint y: 170, endPoint x: 245, endPoint y: 172, distance: 15.9
click at [245, 172] on span ": Det er vigtigt, at linket fremgår af brødteksten i mailen. Det sikrer I ved a…" at bounding box center [298, 174] width 337 height 19
click at [328, 173] on p "💡 Bemærk : Det er vigtigt, at linket fremgår af brødteksten i mailen. Det sikre…" at bounding box center [300, 261] width 341 height 194
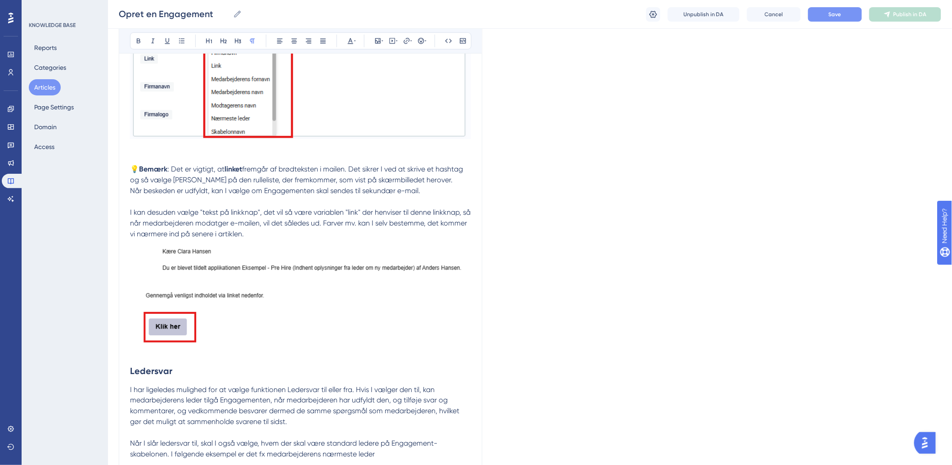
click at [426, 185] on p "💡 Bemærk : Det er vigtigt, at linket fremgår af brødteksten i mailen. Det sikre…" at bounding box center [300, 261] width 341 height 194
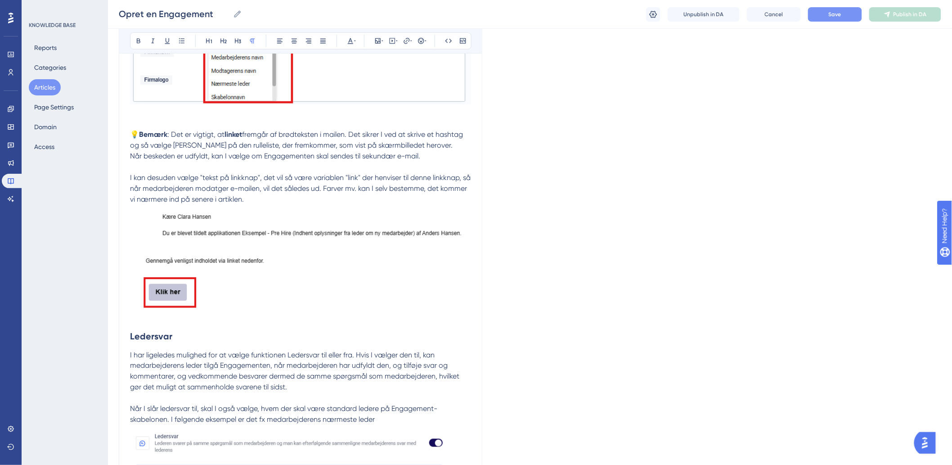
scroll to position [1792, 0]
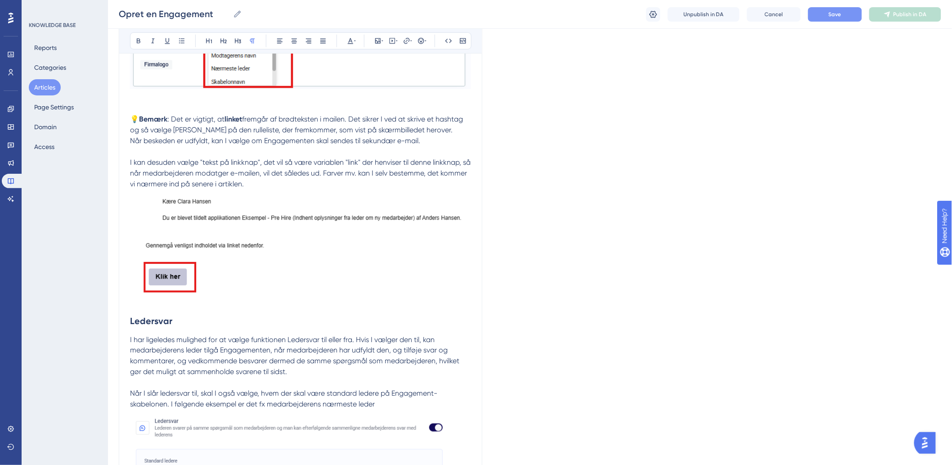
click at [200, 172] on span "I kan desuden vælge "tekst på linkknap", det vil så være variablen "link" der h…" at bounding box center [301, 173] width 342 height 30
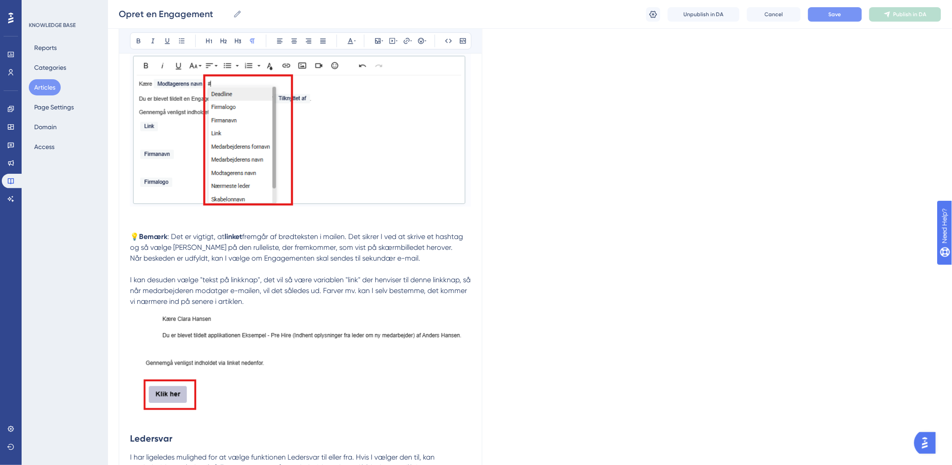
scroll to position [1692, 0]
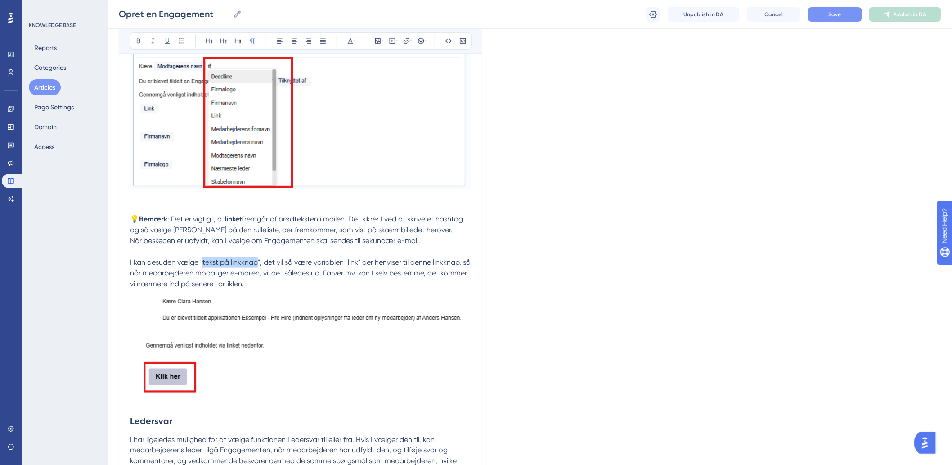
drag, startPoint x: 258, startPoint y: 261, endPoint x: 203, endPoint y: 260, distance: 54.5
click at [203, 260] on span "I kan desuden vælge "tekst på linkknap", det vil så være variablen "link" der h…" at bounding box center [301, 273] width 342 height 30
click at [164, 268] on p "💡 Bemærk : Det er vigtigt, at linket fremgår af brødteksten i mailen. Det sikre…" at bounding box center [300, 311] width 341 height 194
click at [263, 262] on span "", det vil så være variablen "link" der henviser til denne linkknap, så når med…" at bounding box center [297, 273] width 334 height 30
click at [293, 262] on span "", det vil så være variablen "link" der henviser til denne linkknap, så når med…" at bounding box center [297, 273] width 334 height 30
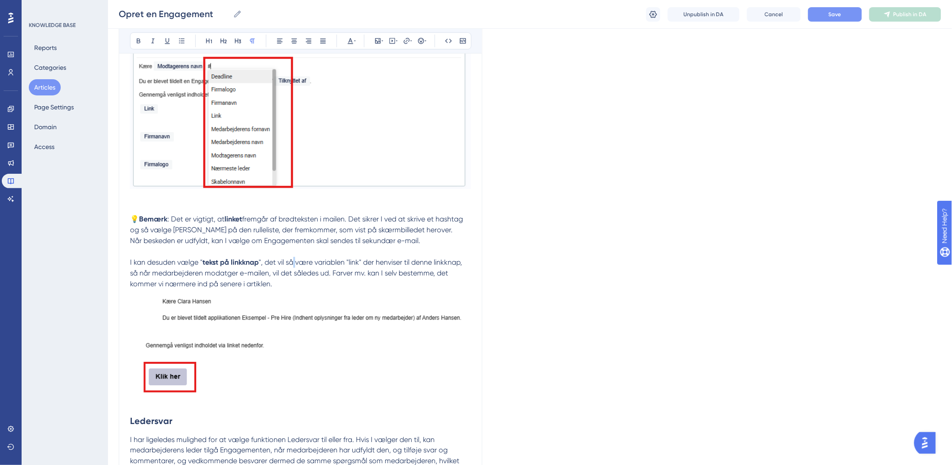
click at [293, 262] on span "", det vil så være variablen "link" der henviser til denne linkknap, så når med…" at bounding box center [297, 273] width 334 height 30
click at [326, 271] on span "", det vil være variablen "link" der henviser til denne linkknap, så når medarb…" at bounding box center [299, 273] width 339 height 30
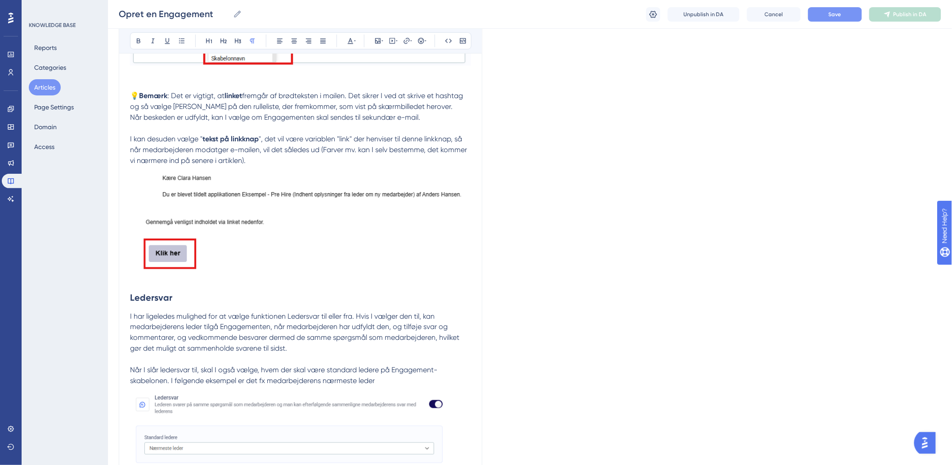
scroll to position [1892, 0]
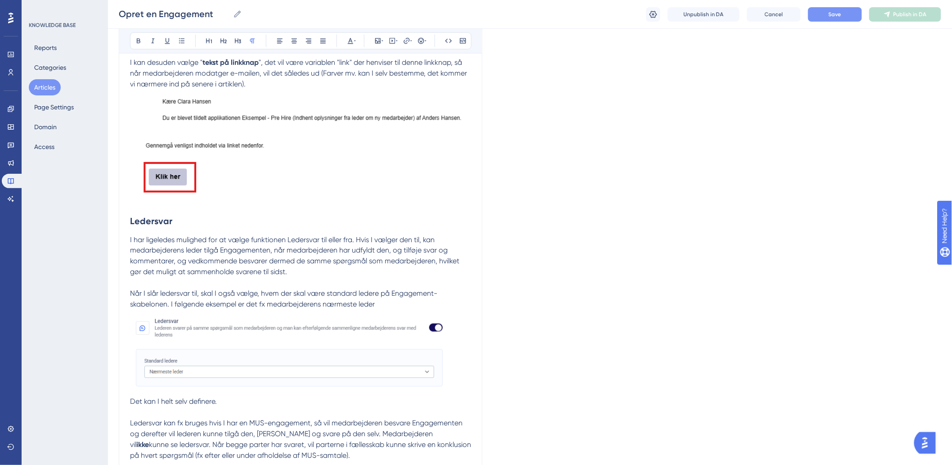
click at [243, 252] on span "I har ligeledes mulighed for at vælge funktionen Ledersvar til eller fra. Hvis …" at bounding box center [295, 255] width 331 height 41
click at [831, 22] on div "Opret en Engagement Opret en Engagement Unpublish in DA Cancel Save Publish in …" at bounding box center [530, 14] width 844 height 29
click at [835, 15] on span "Save" at bounding box center [835, 14] width 13 height 7
click at [394, 254] on span "I har ligeledes mulighed for at vælge funktionen Ledersvar til eller fra. Hvis …" at bounding box center [295, 255] width 331 height 41
click at [399, 249] on span "I har ligeledes mulighed for at vælge funktionen Ledersvar til eller fra. Hvis …" at bounding box center [295, 255] width 331 height 41
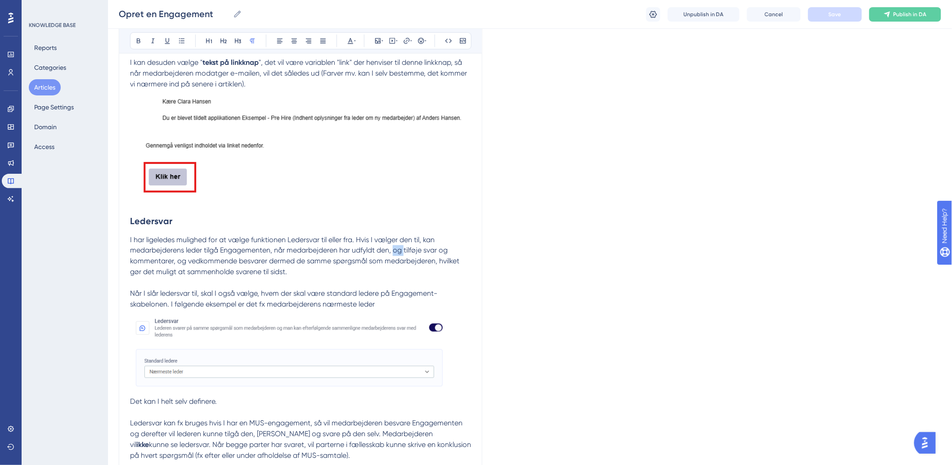
click at [399, 249] on span "I har ligeledes mulighed for at vælge funktionen Ledersvar til eller fra. Hvis …" at bounding box center [295, 255] width 331 height 41
click at [314, 272] on p "I har ligeledes mulighed for at vælge funktionen Ledersvar til eller fra. Hvis …" at bounding box center [300, 369] width 341 height 270
click at [375, 255] on span "I har ligeledes mulighed for at vælge funktionen Ledersvar til eller fra. Hvis …" at bounding box center [295, 255] width 331 height 41
click at [424, 259] on span "I har ligeledes mulighed for at vælge funktionen Ledersvar til eller fra. Hvis …" at bounding box center [295, 255] width 331 height 41
click at [433, 260] on span "I har ligeledes mulighed for at vælge funktionen Ledersvar til eller fra. Hvis …" at bounding box center [295, 255] width 331 height 41
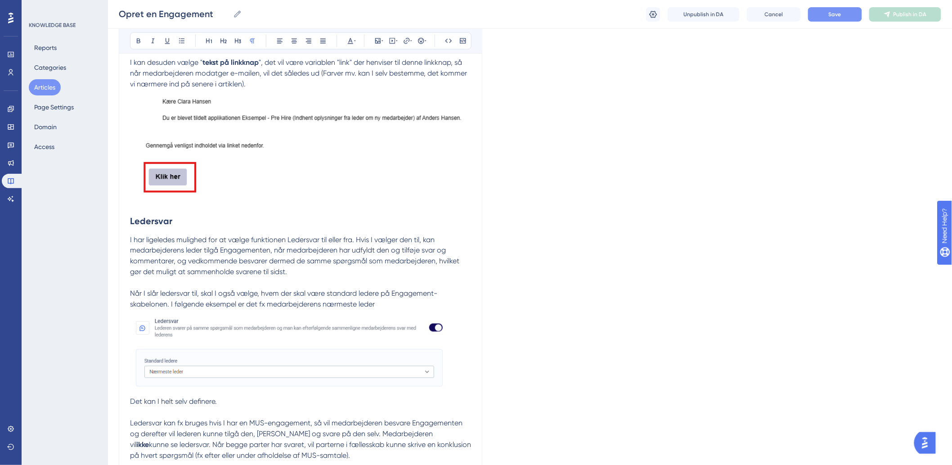
click at [256, 272] on span "I har ligeledes mulighed for at vælge funktionen Ledersvar til eller fra. Hvis …" at bounding box center [295, 255] width 331 height 41
click at [313, 271] on p "I har ligeledes mulighed for at vælge funktionen Ledersvar til eller fra. Hvis …" at bounding box center [300, 369] width 341 height 270
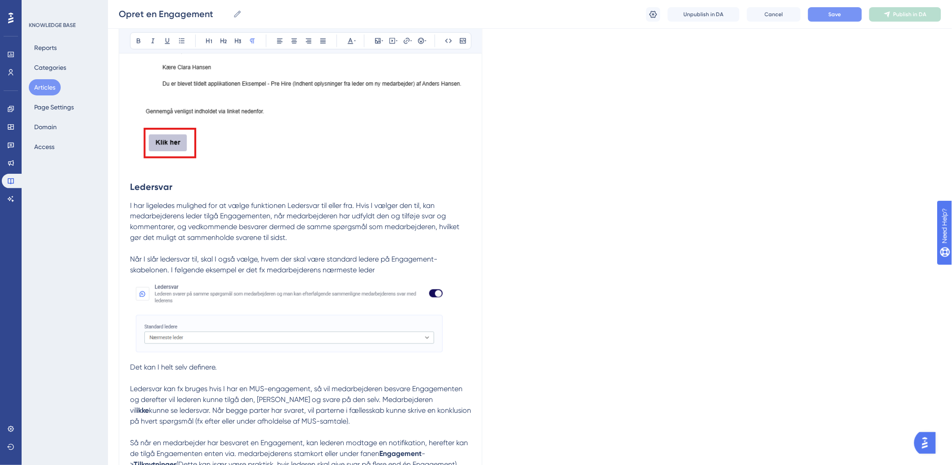
scroll to position [1942, 0]
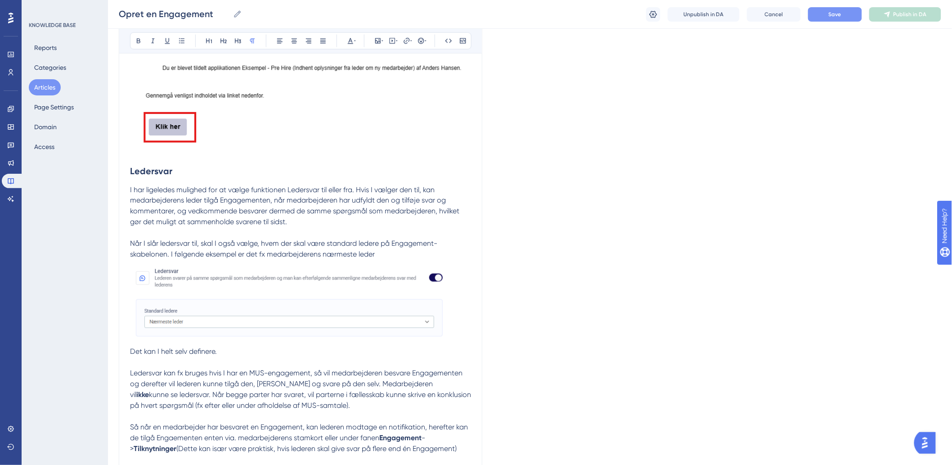
click at [215, 257] on span "Når I slår ledersvar til, skal I også vælge, hvem der skal være standard ledere…" at bounding box center [283, 248] width 307 height 19
click at [283, 248] on span "Når I slår ledersvar til, skal I også vælge, hvem der skal være standard ledere…" at bounding box center [283, 248] width 307 height 19
click at [828, 11] on button "Save" at bounding box center [835, 14] width 54 height 14
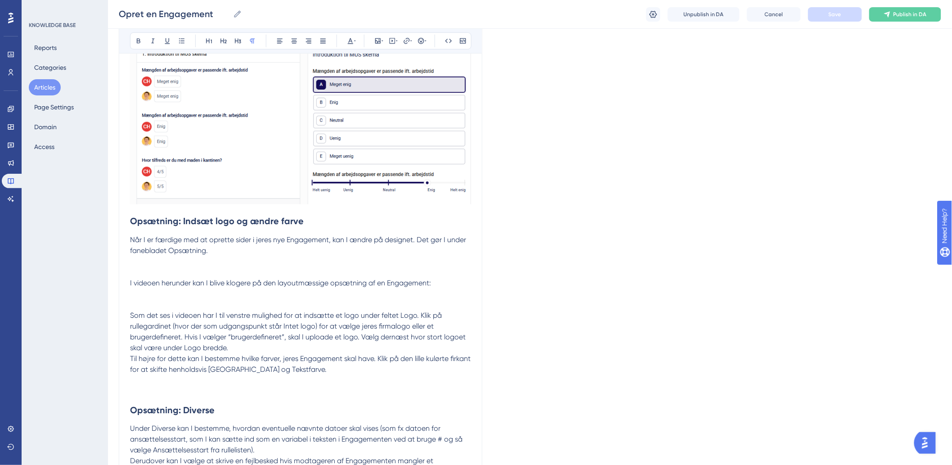
scroll to position [3142, 0]
click at [193, 297] on p at bounding box center [300, 292] width 341 height 11
click at [294, 321] on p "Som det ses i videoen har I til venstre mulighed for at indsætte et logo under …" at bounding box center [300, 330] width 341 height 43
click at [278, 349] on p "Som det ses i videoen har I til venstre mulighed for at indsætte et logo under …" at bounding box center [300, 330] width 341 height 43
click at [376, 346] on p "Som det ses i videoen har I til venstre mulighed for at indsætte et logo under …" at bounding box center [300, 330] width 341 height 43
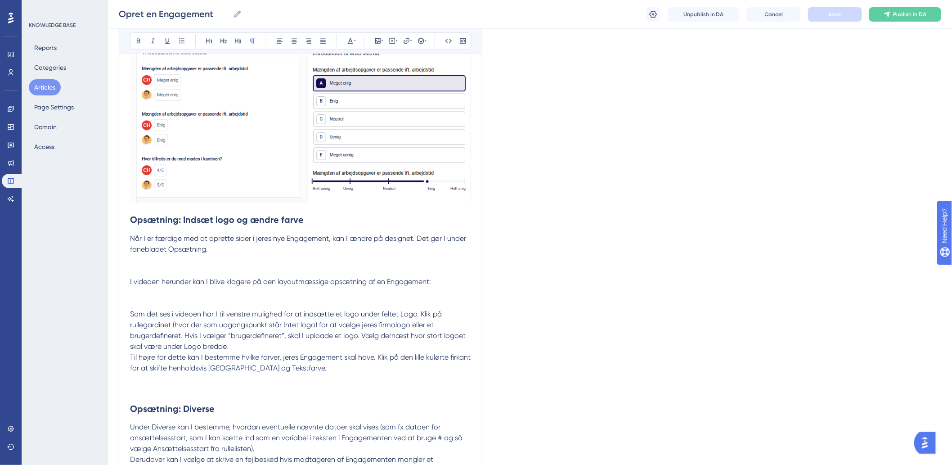
click at [386, 384] on p at bounding box center [300, 378] width 341 height 11
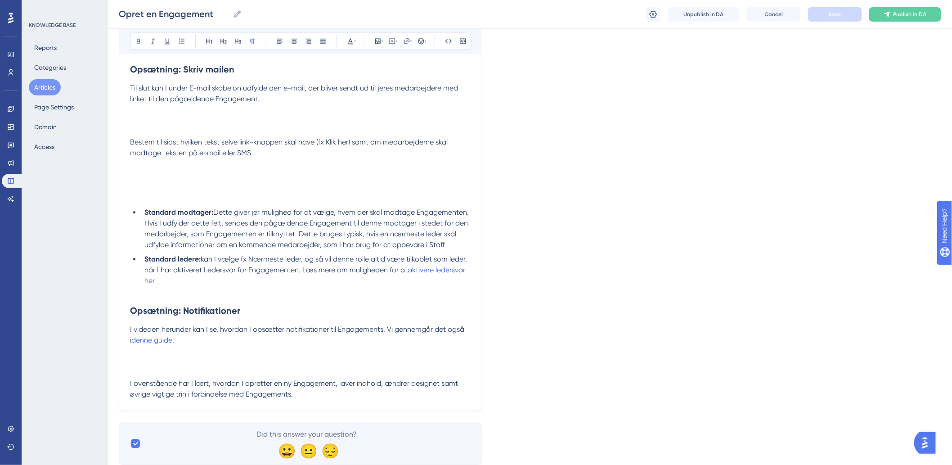
scroll to position [3548, 0]
